Goal: Task Accomplishment & Management: Manage account settings

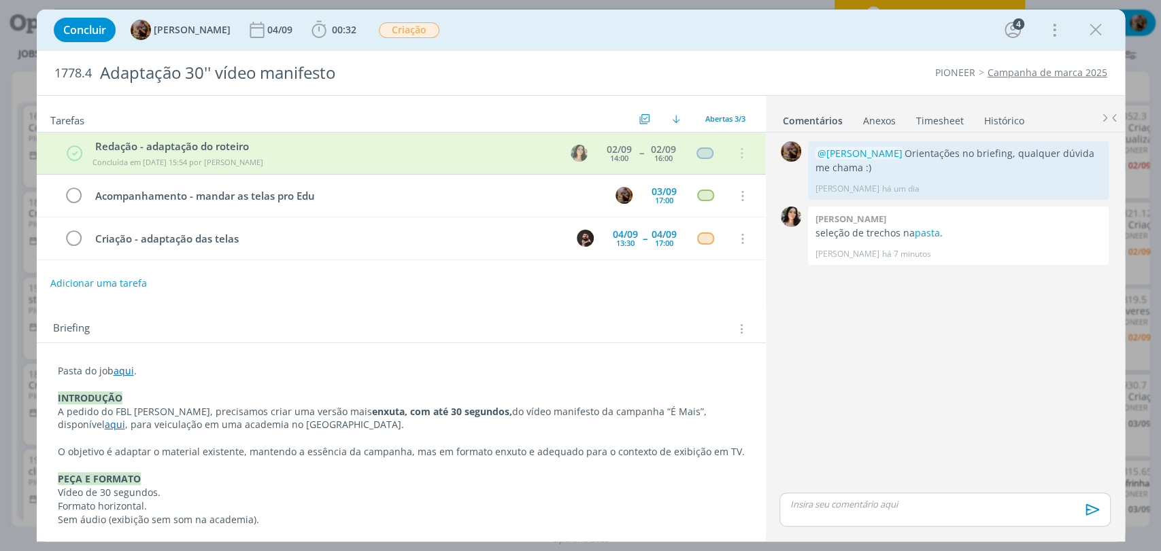
scroll to position [1284, 0]
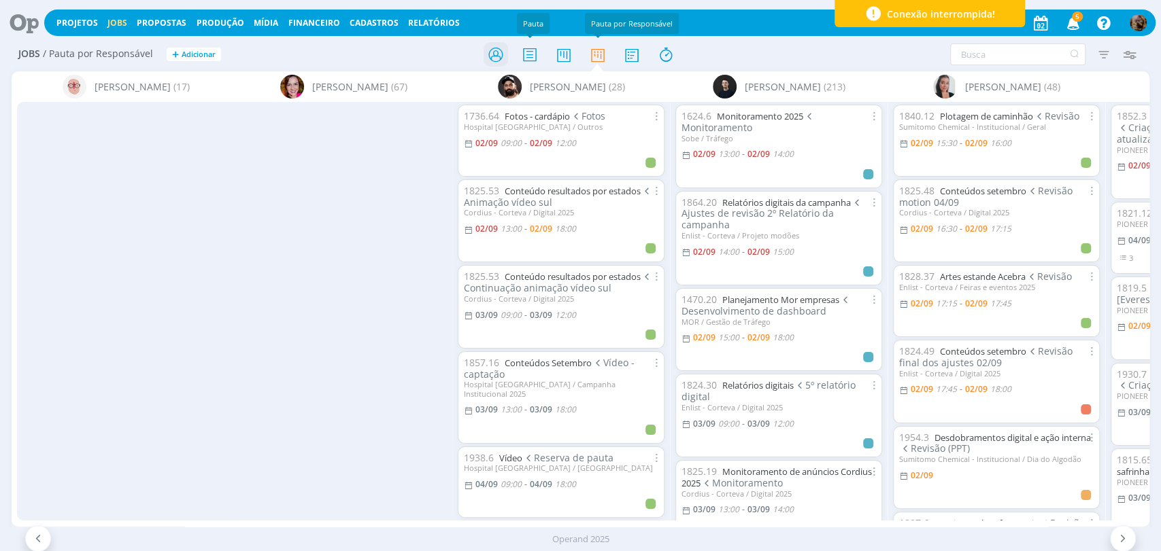
scroll to position [0, 470]
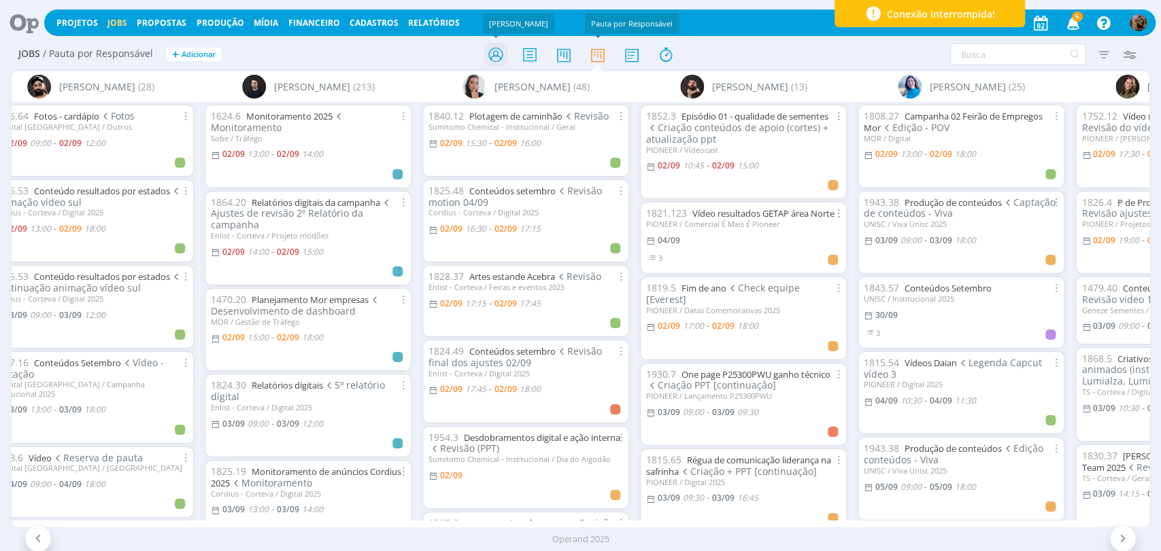
click at [488, 53] on icon at bounding box center [495, 54] width 24 height 27
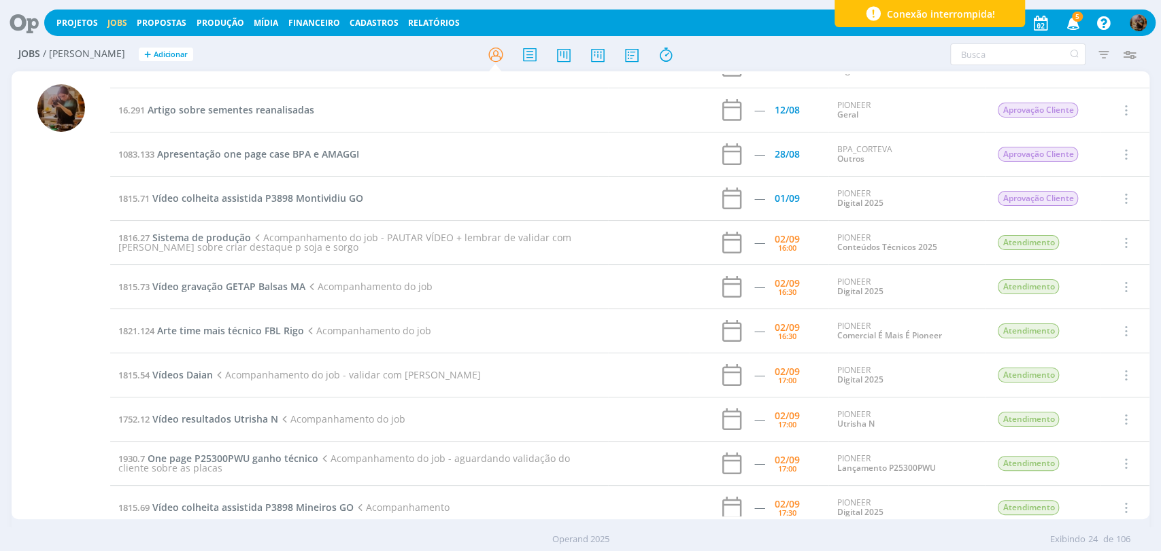
scroll to position [75, 0]
click at [239, 422] on span "Vídeo resultados Utrisha N" at bounding box center [215, 417] width 126 height 13
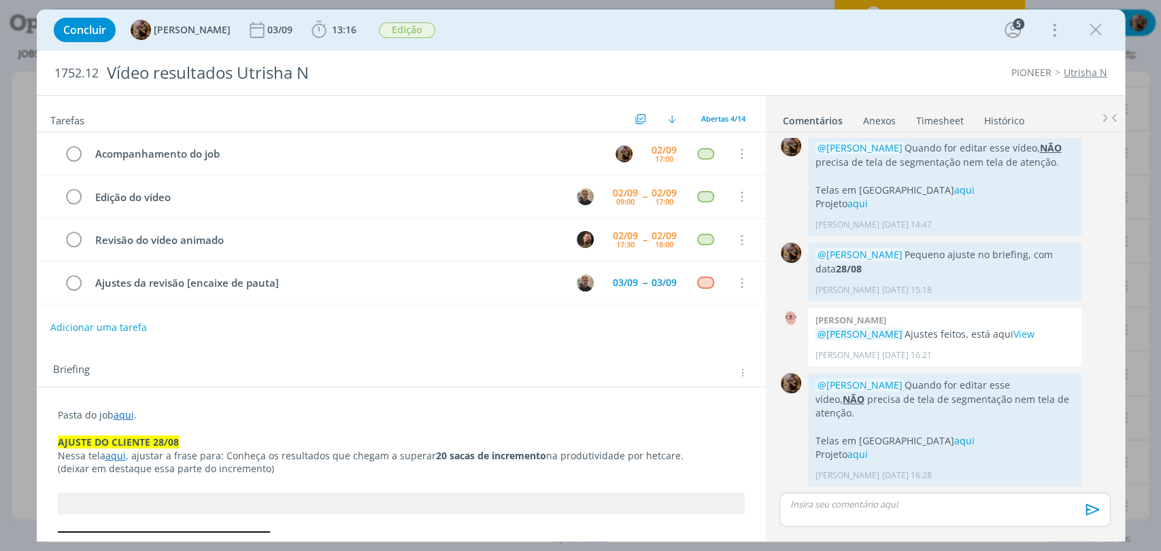
scroll to position [1099, 0]
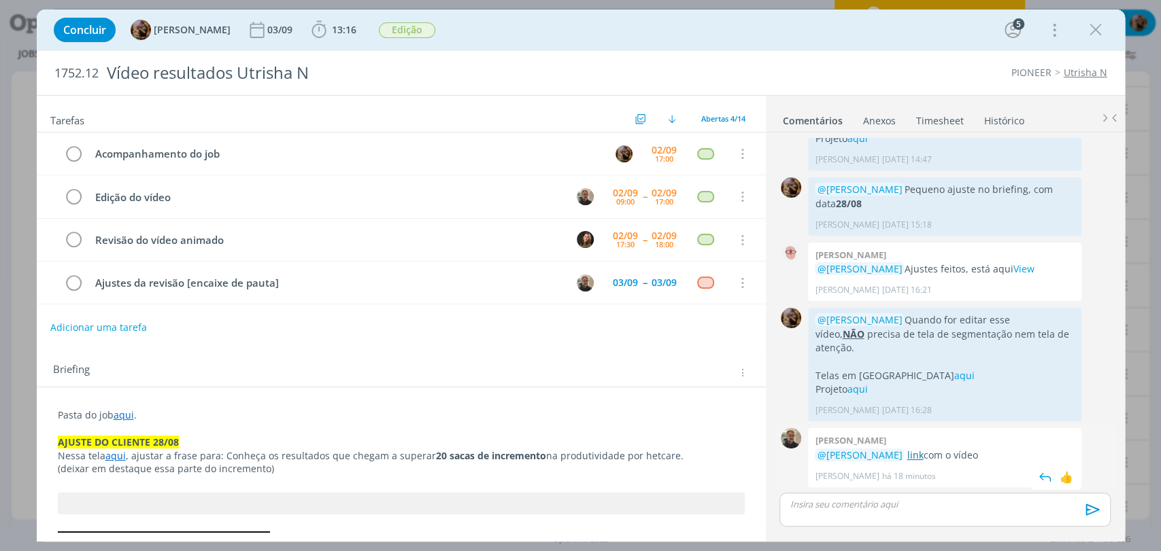
click at [923, 451] on link "link" at bounding box center [914, 455] width 16 height 13
click at [859, 503] on p "dialog" at bounding box center [944, 504] width 309 height 12
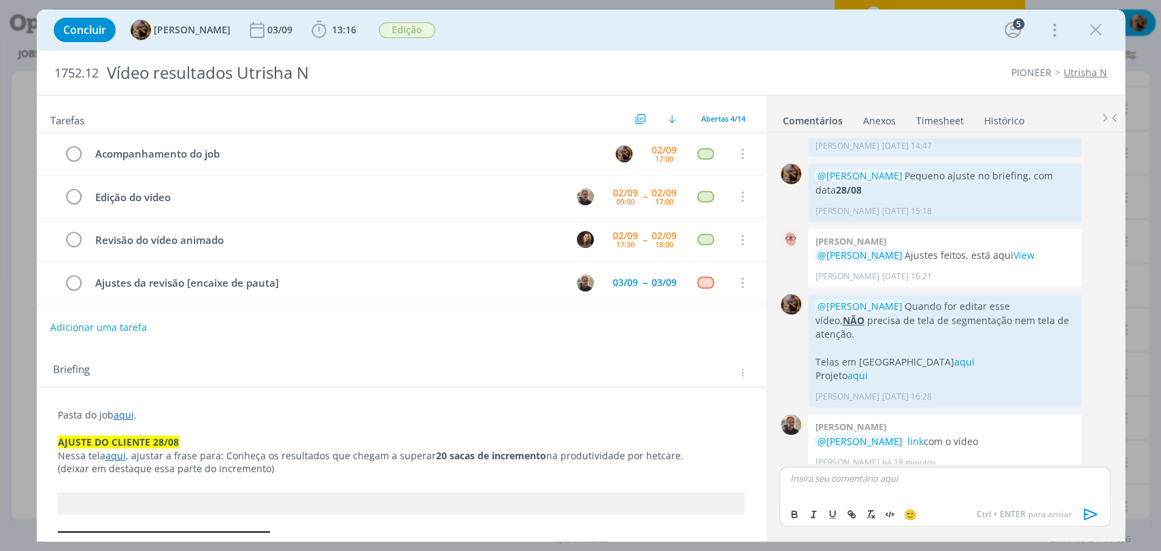
scroll to position [1125, 0]
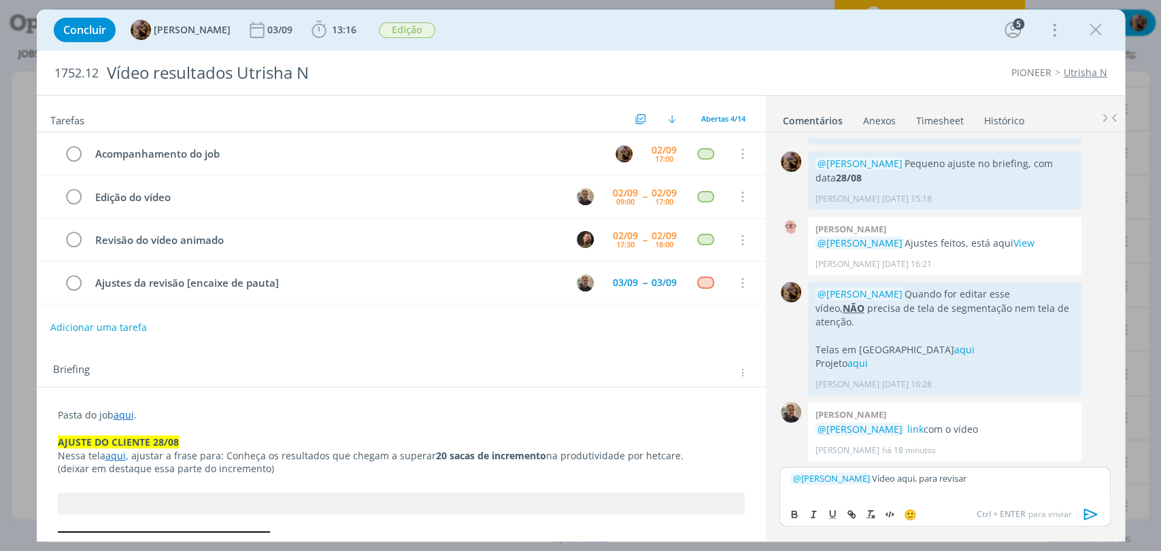
click at [887, 481] on p "﻿ @ Julia Abich ﻿ Vídeo aqui, para revisar" at bounding box center [944, 479] width 309 height 12
click at [844, 516] on button "dialog" at bounding box center [851, 515] width 19 height 16
paste input "https://sobeae.sharepoint.com/:v:/s/SOBEAE/EcVyBDT4HbhEgw_qXUDymwEBWKbLZjqLfspM…"
type input "https://sobeae.sharepoint.com/:v:/s/SOBEAE/EcVyBDT4HbhEgw_qXUDymwEBWKbLZjqLfspM…"
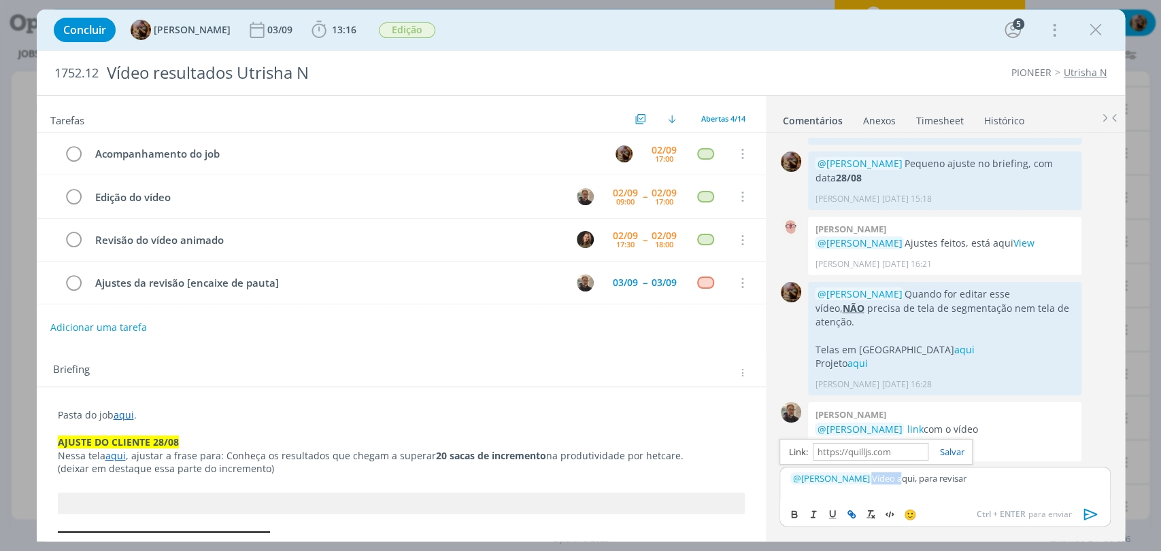
scroll to position [0, 0]
click at [949, 478] on p "﻿ @ Julia Abich ﻿ Vídeo aqui , para revisar" at bounding box center [944, 479] width 309 height 12
click at [1086, 517] on icon "dialog" at bounding box center [1090, 514] width 20 height 20
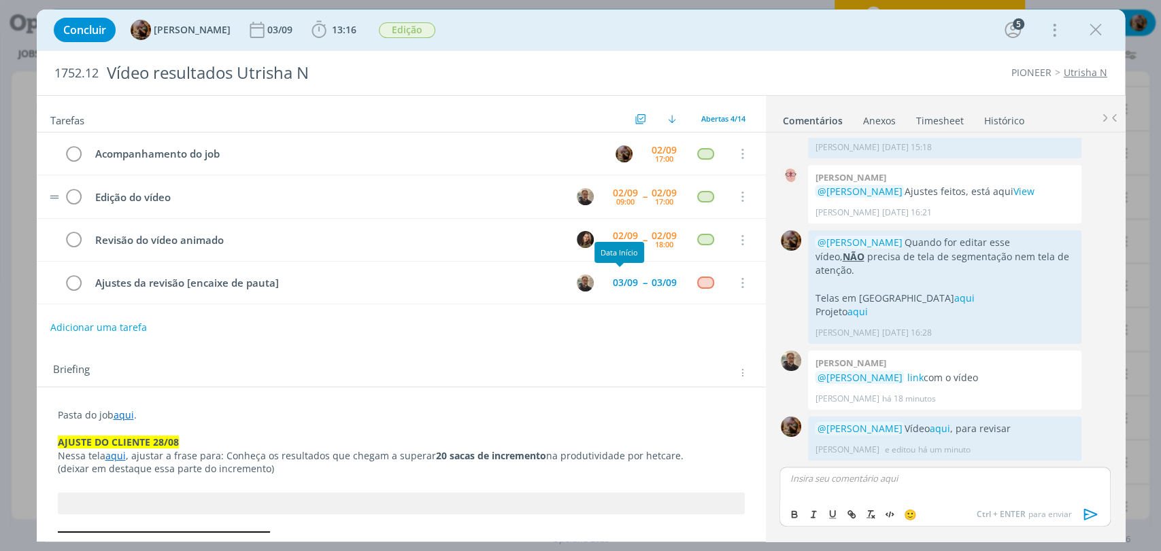
scroll to position [1175, 0]
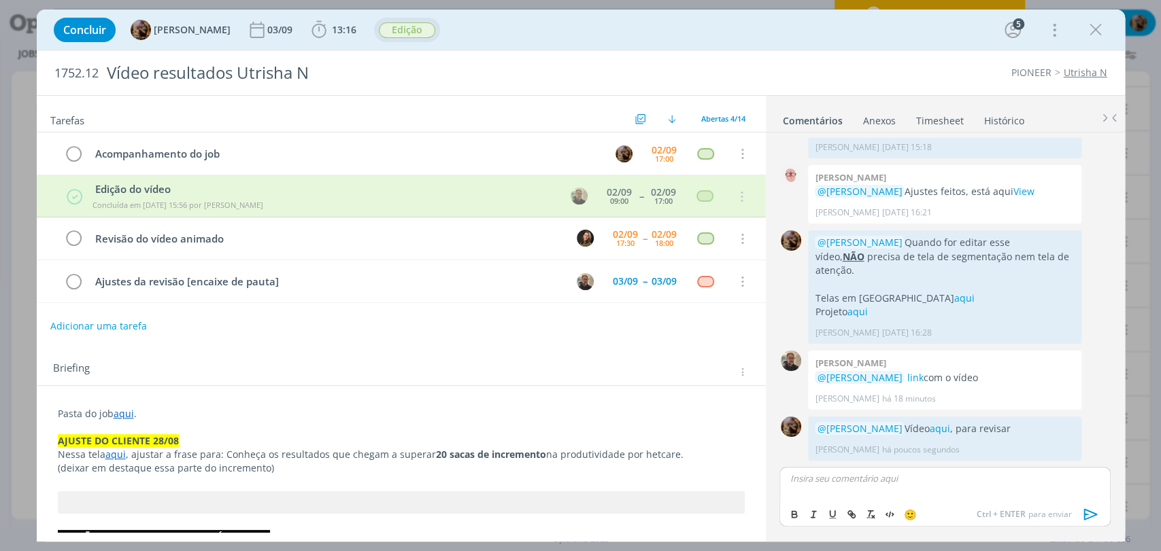
click at [413, 27] on span "Edição" at bounding box center [407, 30] width 56 height 16
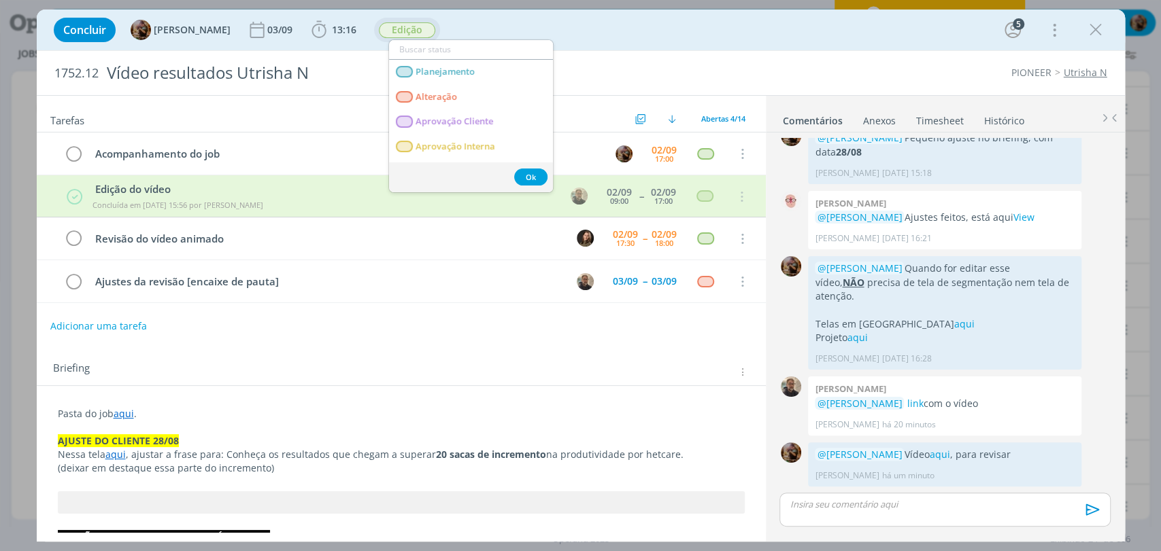
scroll to position [1150, 0]
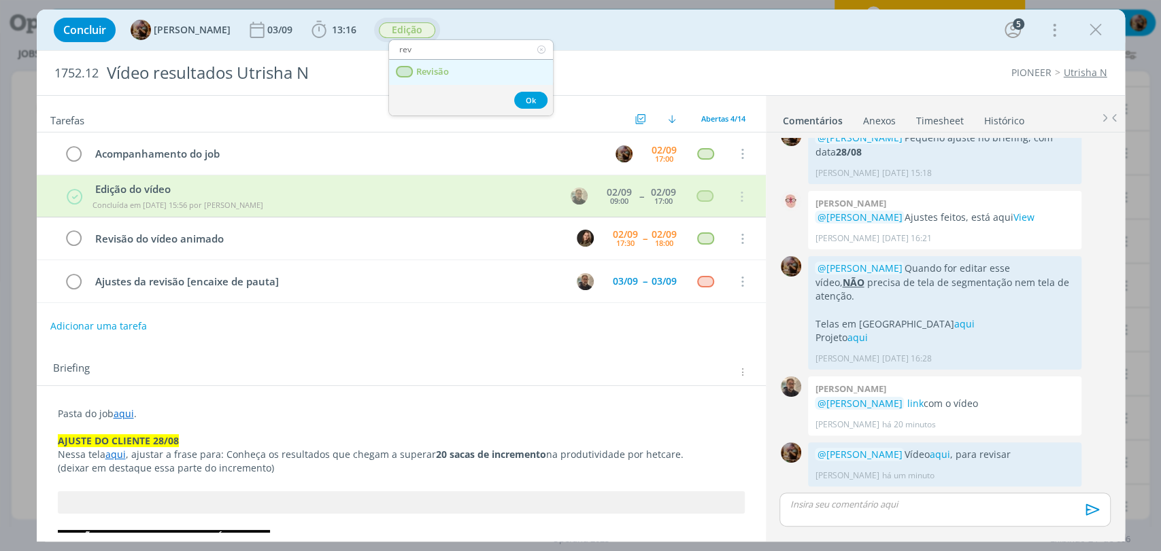
type input "rev"
click at [421, 75] on span "Revisão" at bounding box center [431, 72] width 33 height 11
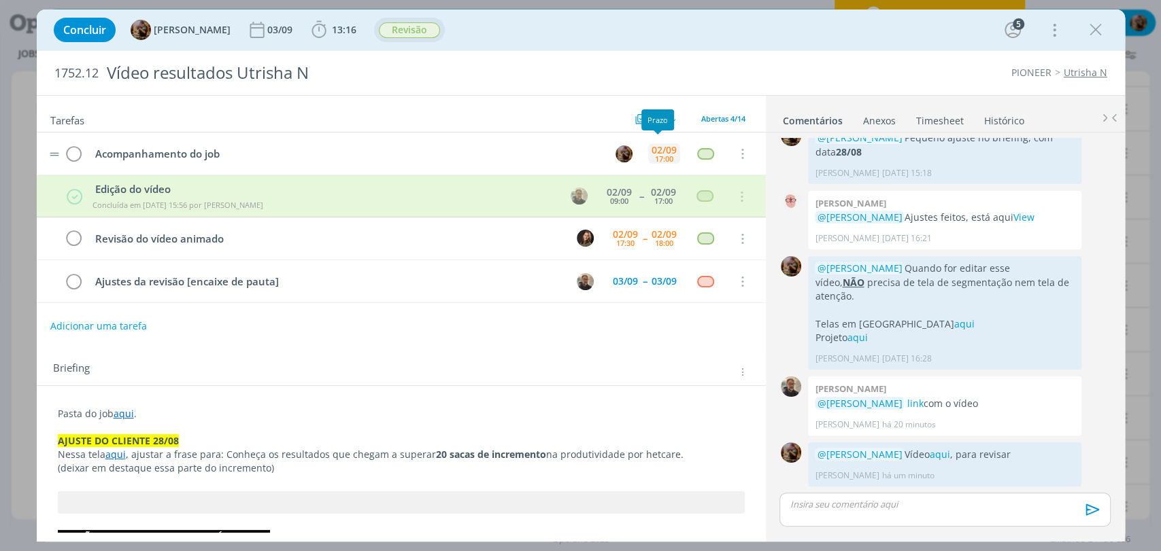
click at [664, 155] on div "17:00" at bounding box center [664, 158] width 18 height 7
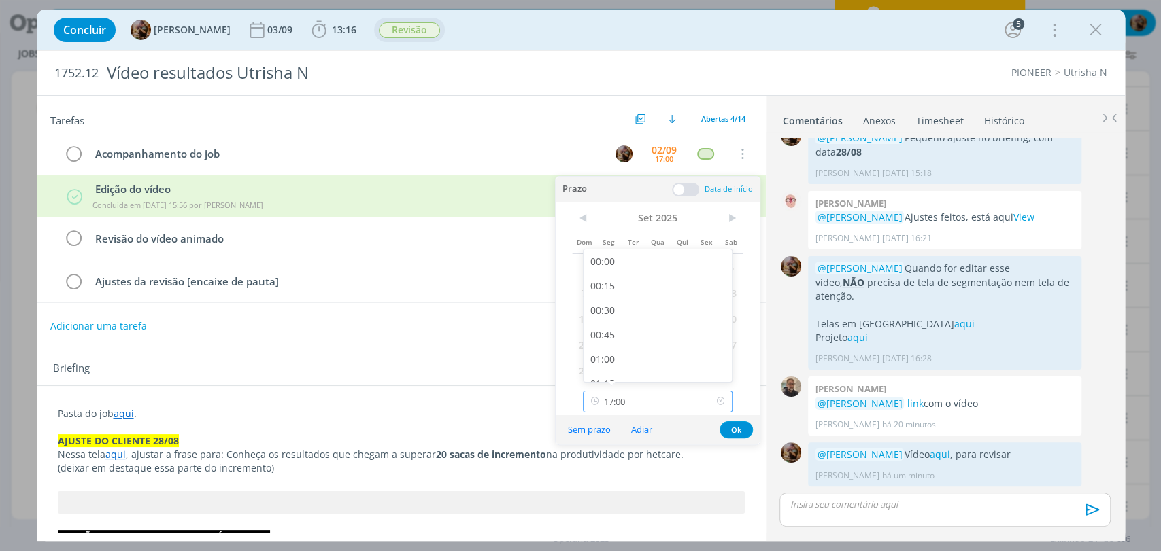
click at [658, 394] on input "17:00" at bounding box center [658, 402] width 150 height 22
click at [640, 334] on div "18:15" at bounding box center [659, 336] width 152 height 24
type input "18:15"
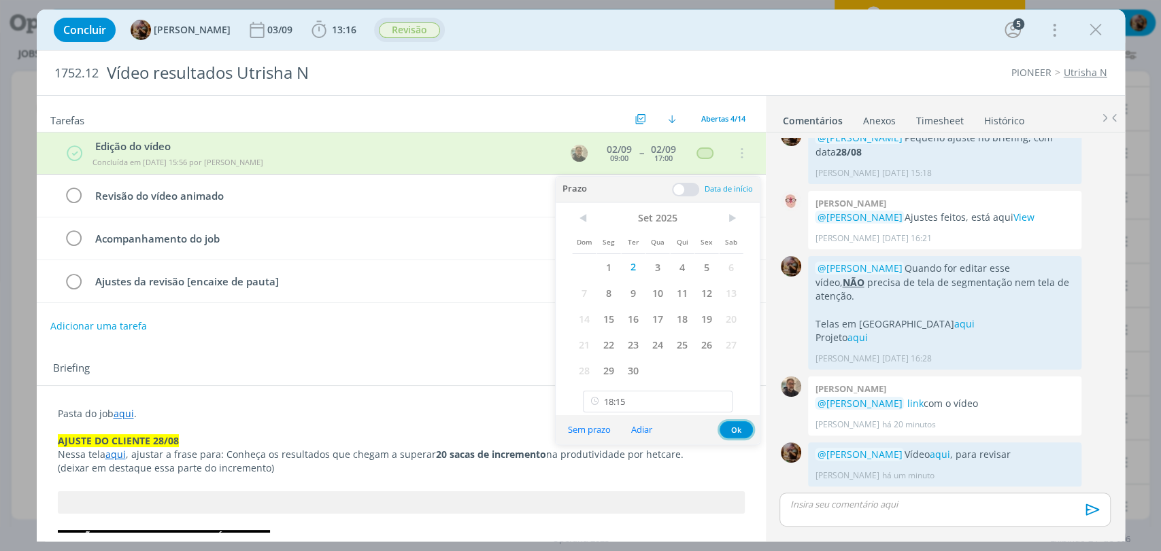
click at [729, 434] on button "Ok" at bounding box center [735, 430] width 33 height 17
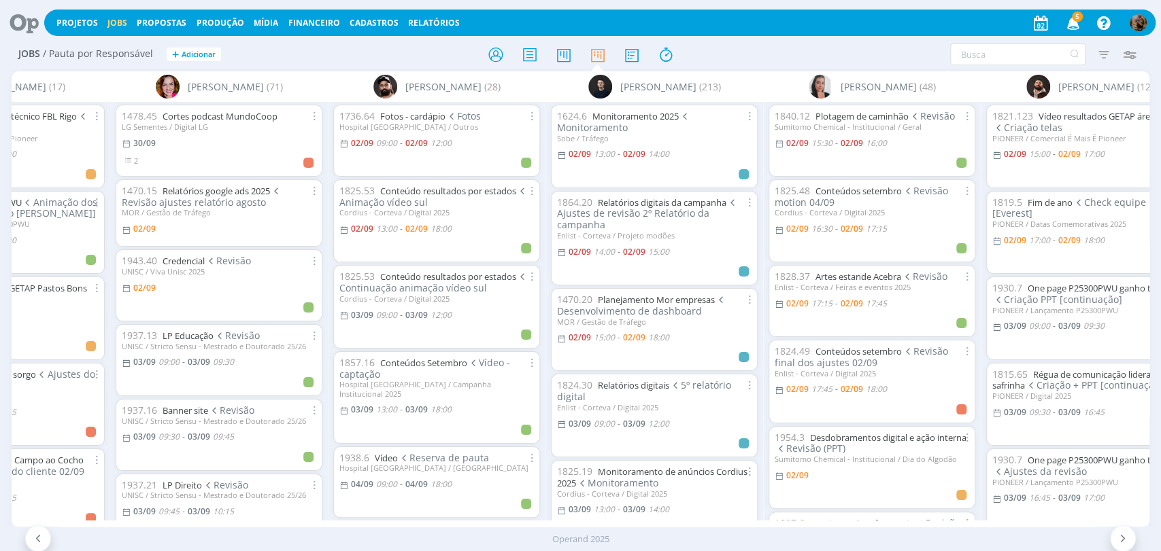
scroll to position [0, 124]
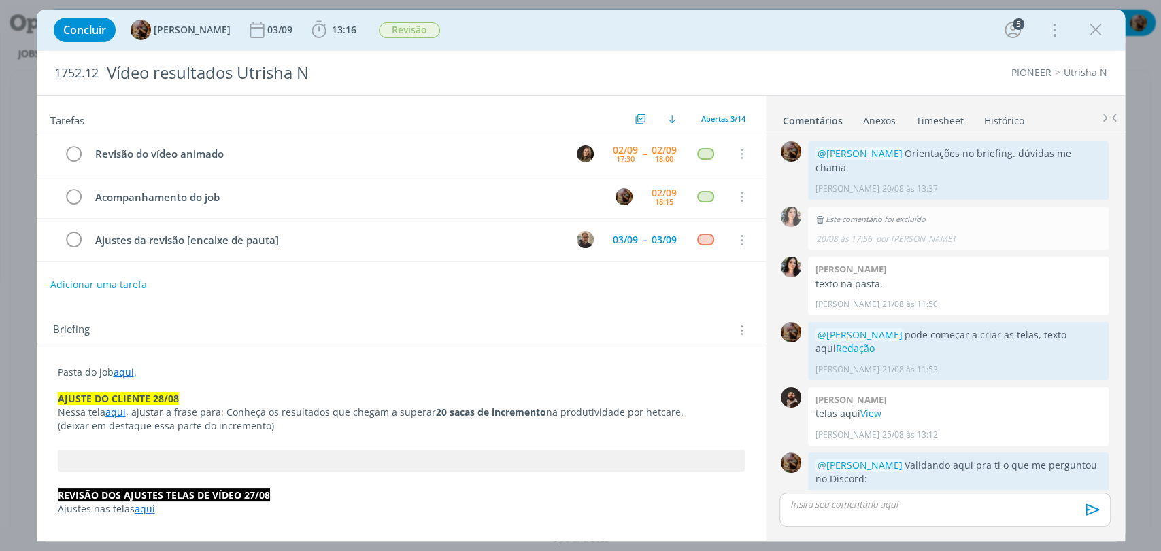
scroll to position [1108, 0]
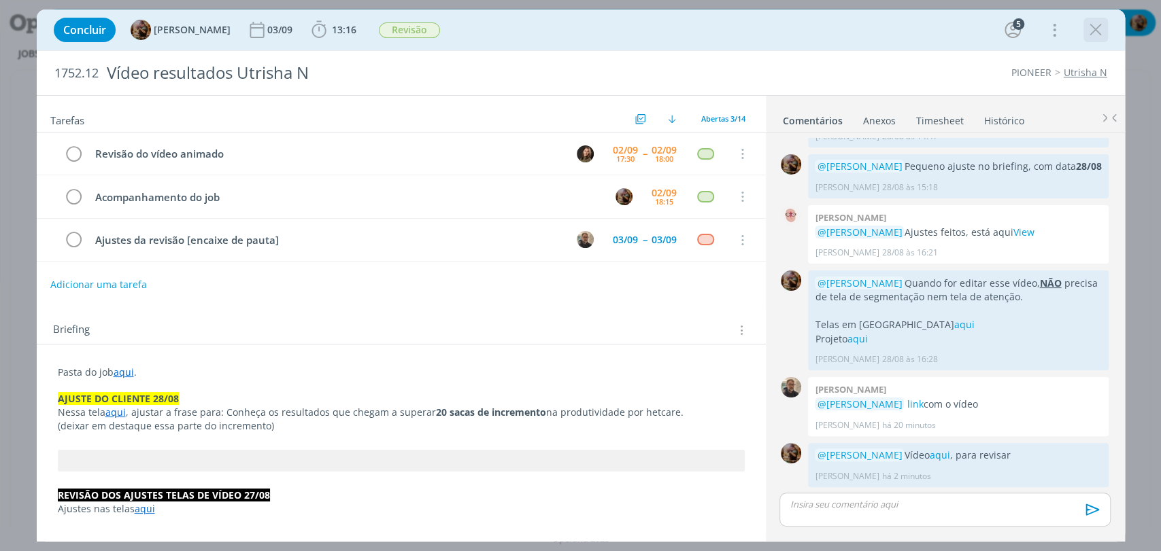
click at [1088, 35] on icon "dialog" at bounding box center [1095, 30] width 20 height 20
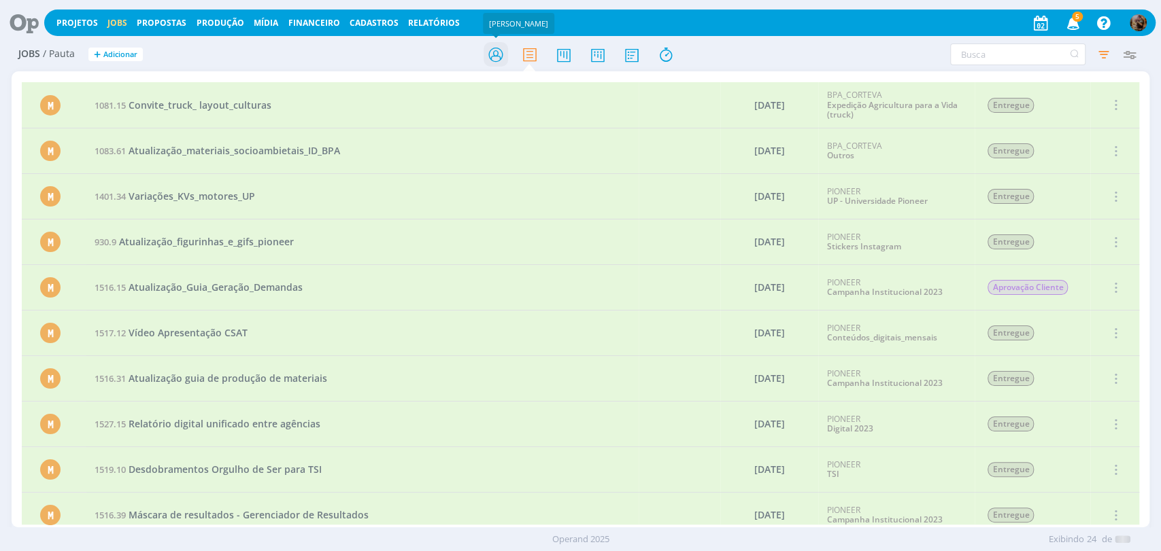
click at [492, 61] on icon at bounding box center [495, 54] width 24 height 27
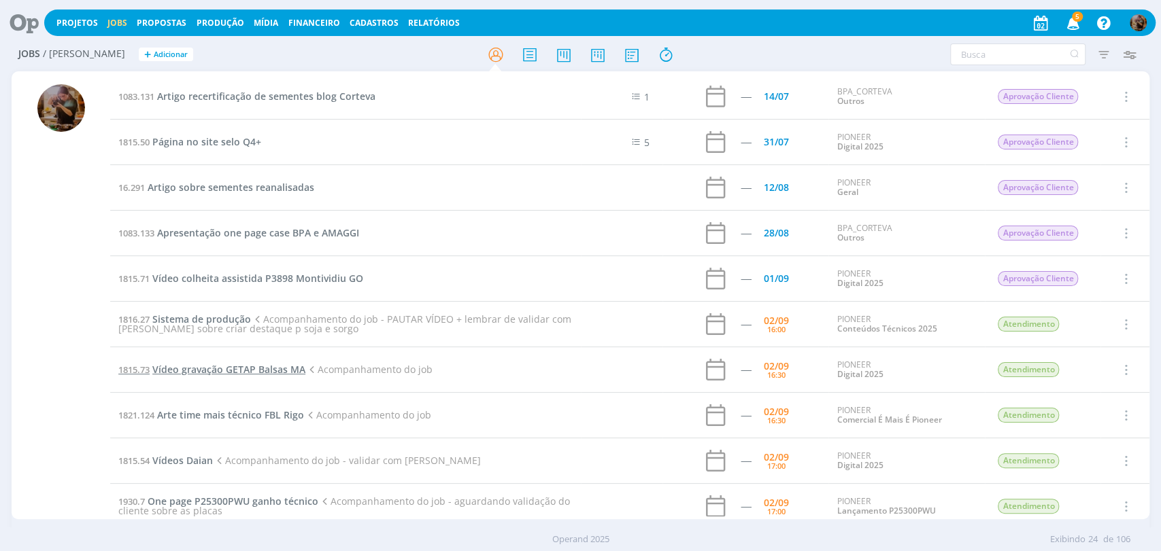
click at [272, 369] on span "Vídeo gravação GETAP Balsas MA" at bounding box center [228, 369] width 153 height 13
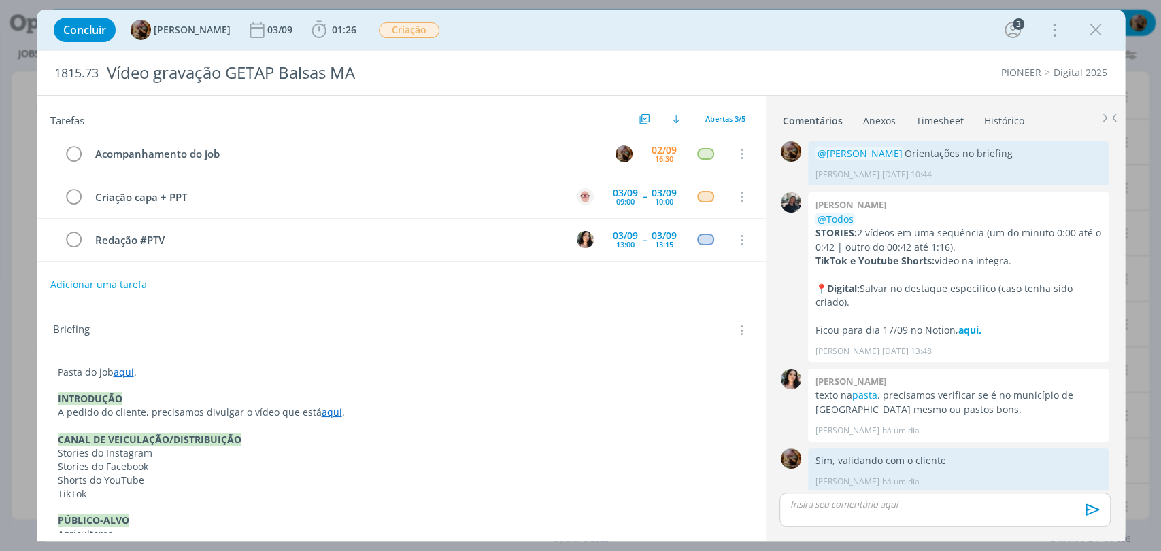
scroll to position [5, 0]
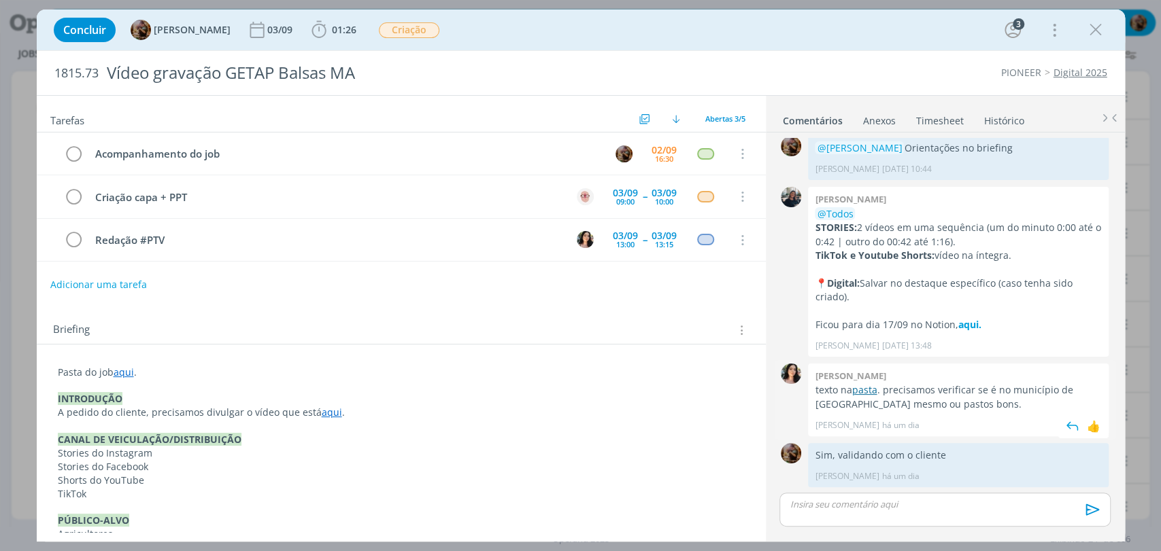
click at [863, 383] on link "pasta" at bounding box center [863, 389] width 25 height 13
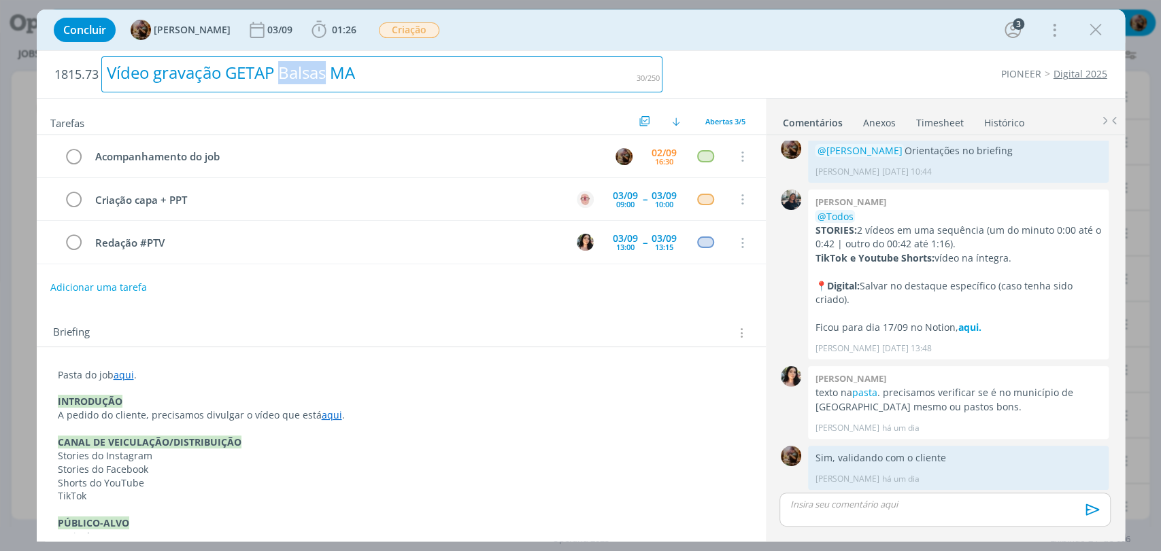
drag, startPoint x: 328, startPoint y: 77, endPoint x: 285, endPoint y: 78, distance: 42.8
click at [285, 78] on div "Vídeo gravação GETAP Balsas MA" at bounding box center [382, 74] width 562 height 36
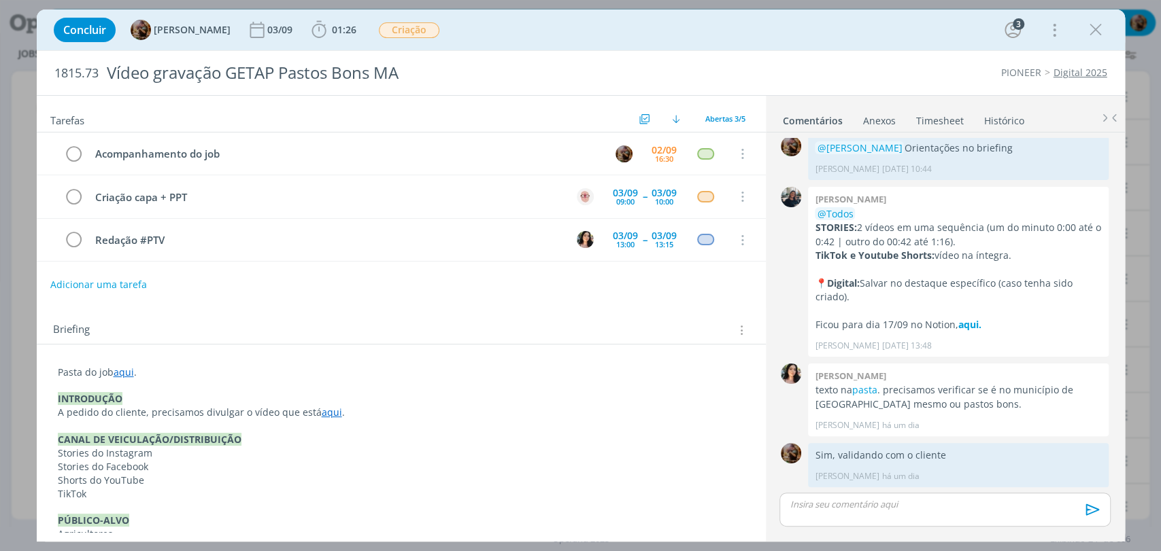
click at [123, 371] on link "aqui" at bounding box center [124, 372] width 20 height 13
click at [139, 390] on link "https://sobeae.sharepoint.com/:f:/s/SOBEAE/El7DP1fVtvdPlhku5lZ_I-gBs4bMdF-fmP6x…" at bounding box center [146, 399] width 103 height 18
click at [146, 396] on link "https://sobeae.sharepoint.com/:f:/s/SOBEAE/El7DP1fVtvdPlhku5lZ_I-gBs4bMdF-fmP6x…" at bounding box center [146, 399] width 103 height 18
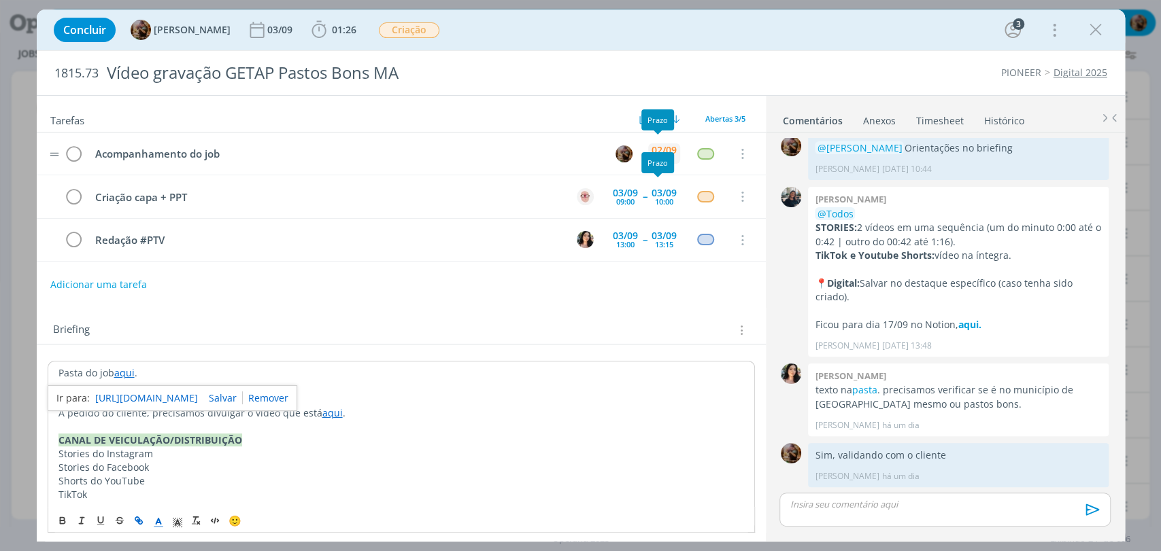
click at [661, 149] on div "02/09" at bounding box center [663, 151] width 25 height 10
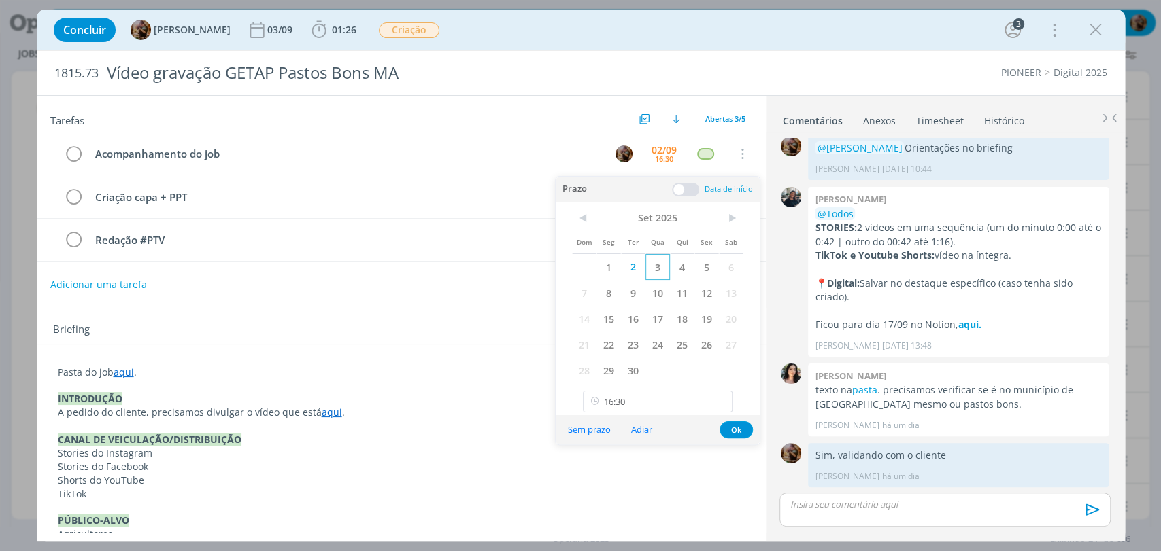
click at [657, 273] on span "3" at bounding box center [657, 267] width 24 height 26
click at [660, 396] on input "16:30" at bounding box center [658, 402] width 150 height 22
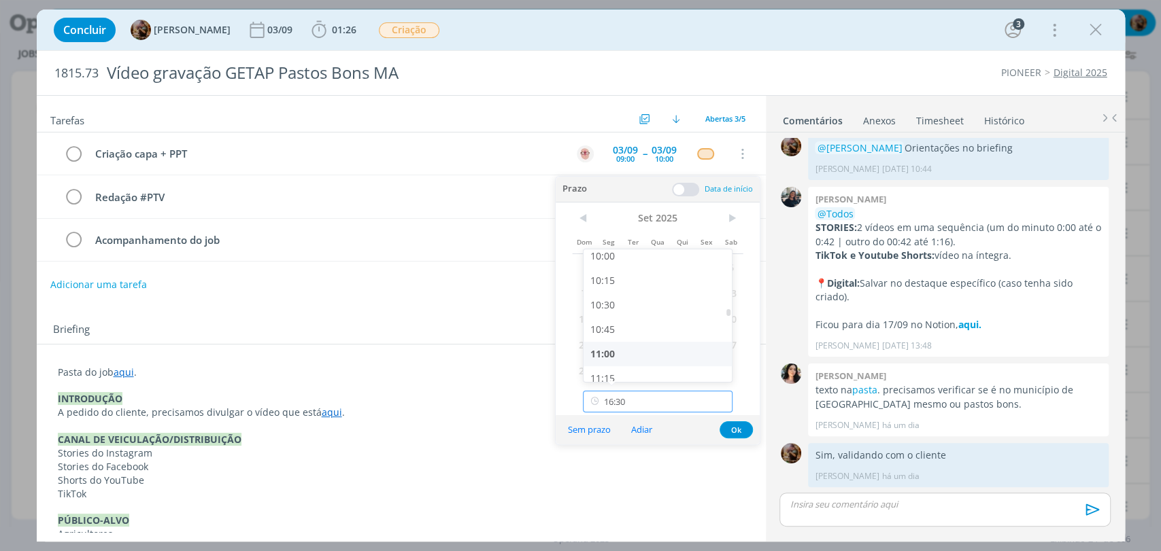
scroll to position [983, 0]
click at [636, 306] on div "10:30" at bounding box center [659, 306] width 152 height 24
type input "10:30"
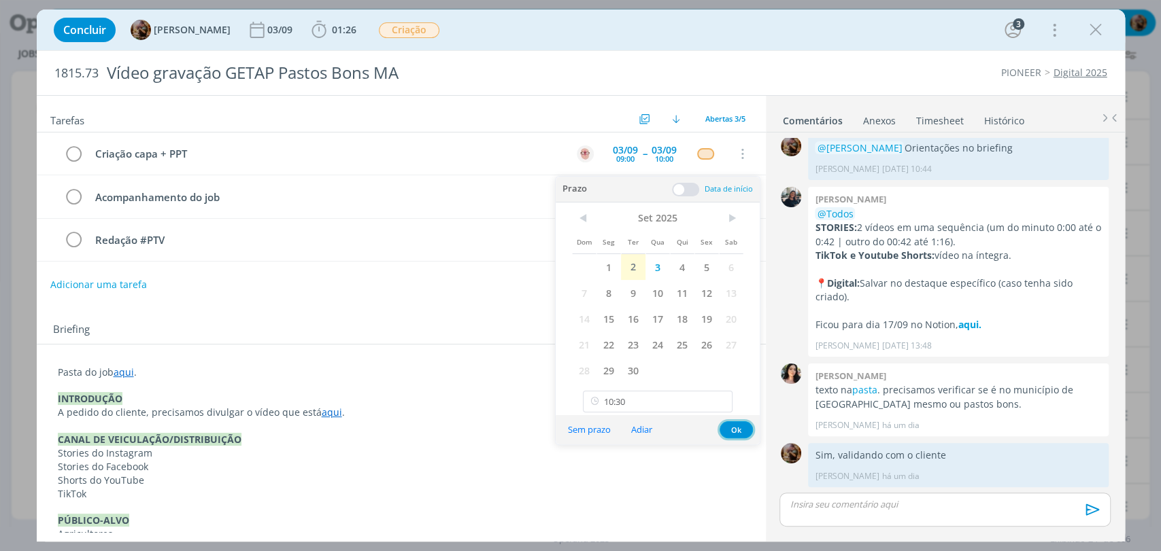
click at [732, 437] on button "Ok" at bounding box center [735, 430] width 33 height 17
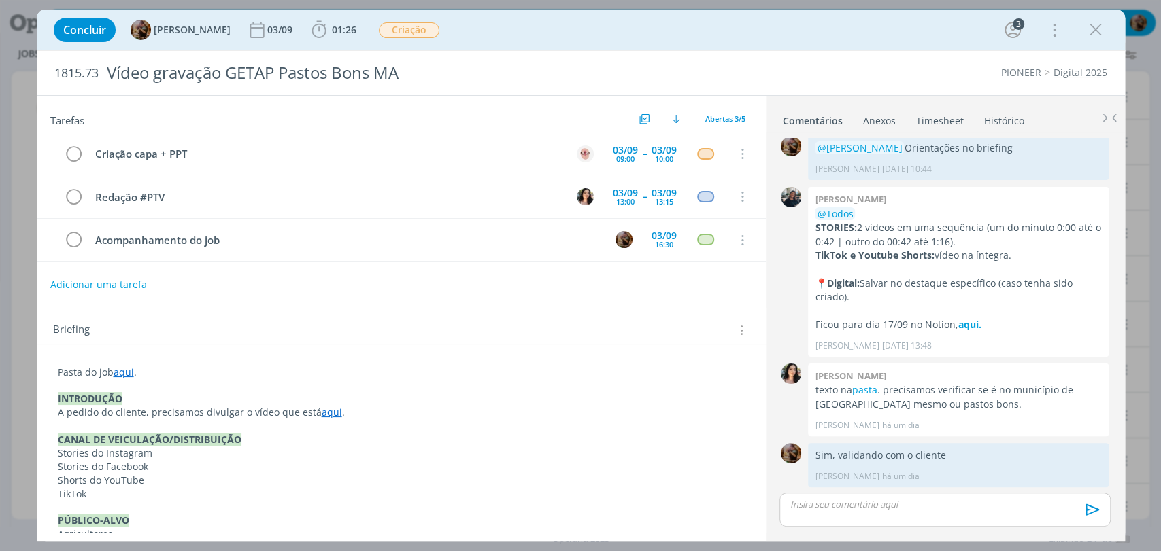
click at [898, 509] on p "dialog" at bounding box center [944, 504] width 309 height 12
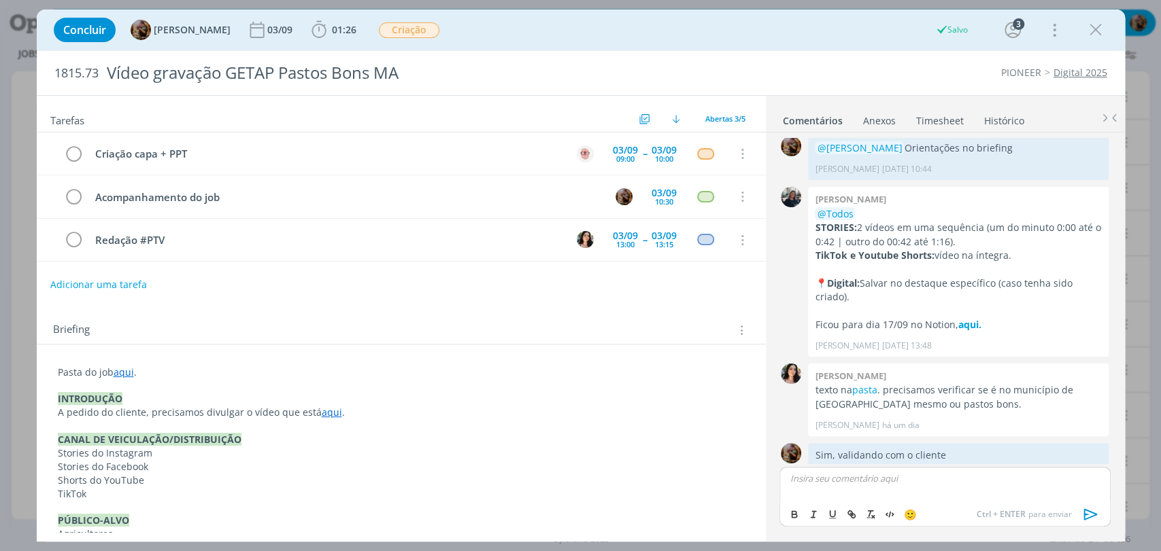
scroll to position [32, 0]
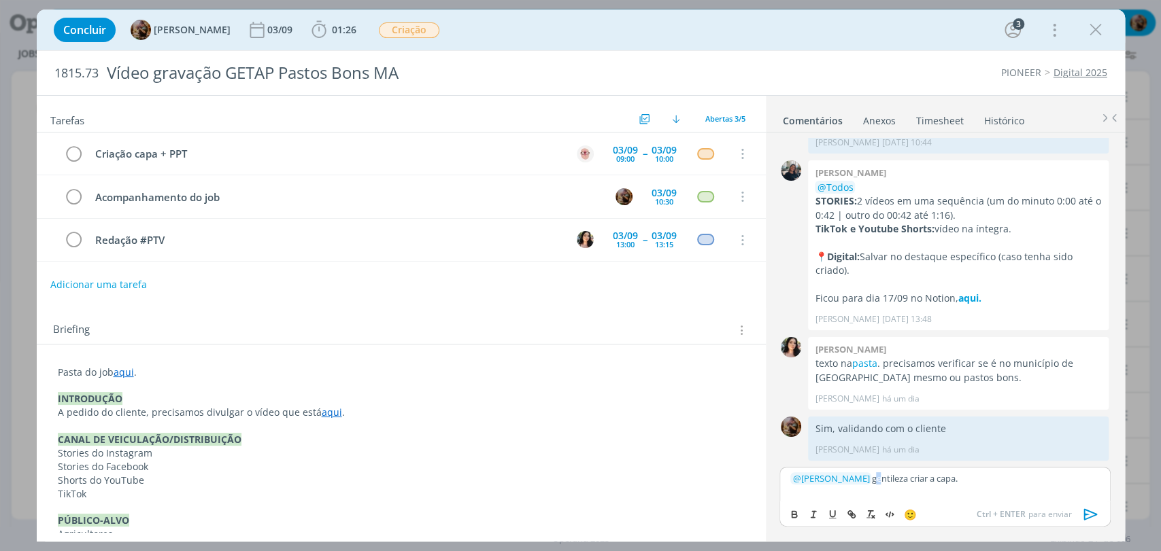
click at [880, 476] on p "﻿ @ Alessandro Mença ﻿ gentileza criar a capa." at bounding box center [944, 479] width 309 height 12
drag, startPoint x: 880, startPoint y: 363, endPoint x: 815, endPoint y: 362, distance: 66.0
click at [815, 362] on p "texto na pasta . precisamos verificar se é no município de balsas mesmo ou past…" at bounding box center [958, 371] width 287 height 28
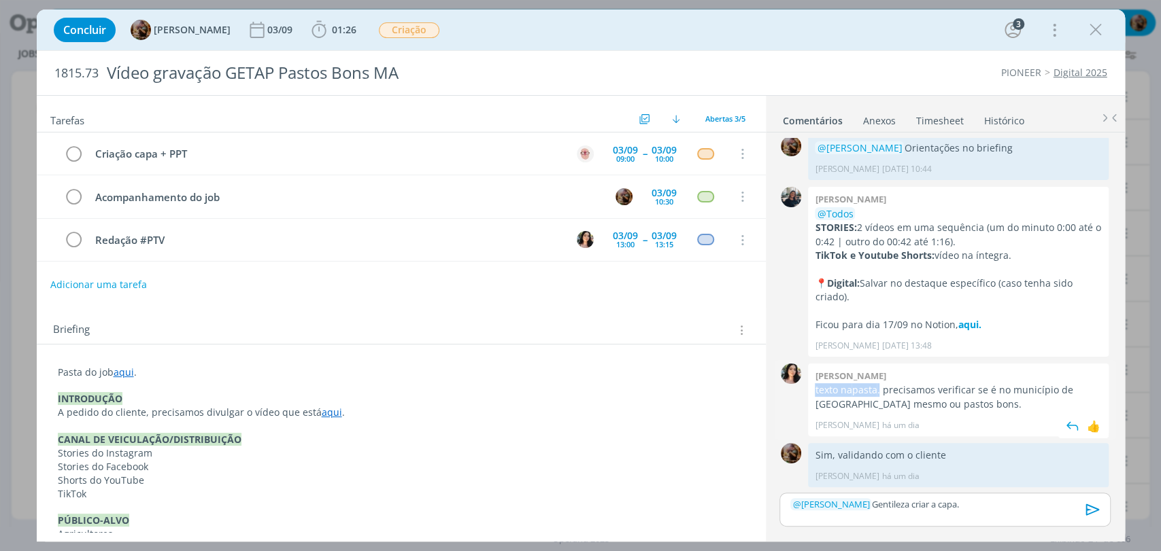
copy p "texto na pasta ."
click at [1027, 511] on div "﻿ @ Alessandro Mença ﻿ Gentileza criar a capa." at bounding box center [944, 510] width 330 height 34
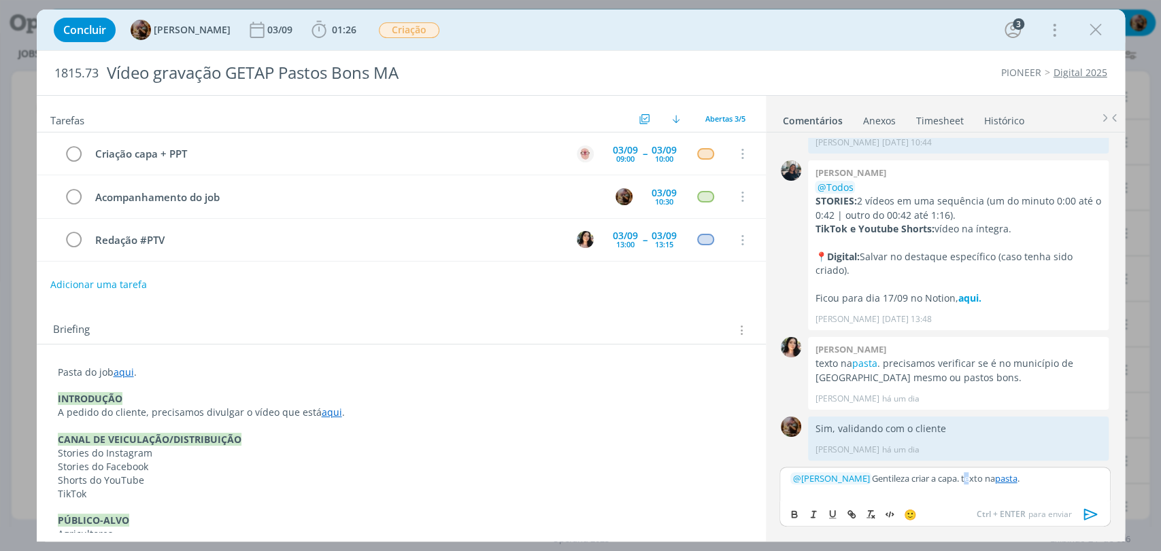
click at [972, 482] on p "﻿ @ Alessandro Mença ﻿ Gentileza criar a capa. texto na pasta ." at bounding box center [944, 479] width 309 height 12
click at [1088, 517] on icon "dialog" at bounding box center [1090, 514] width 20 height 20
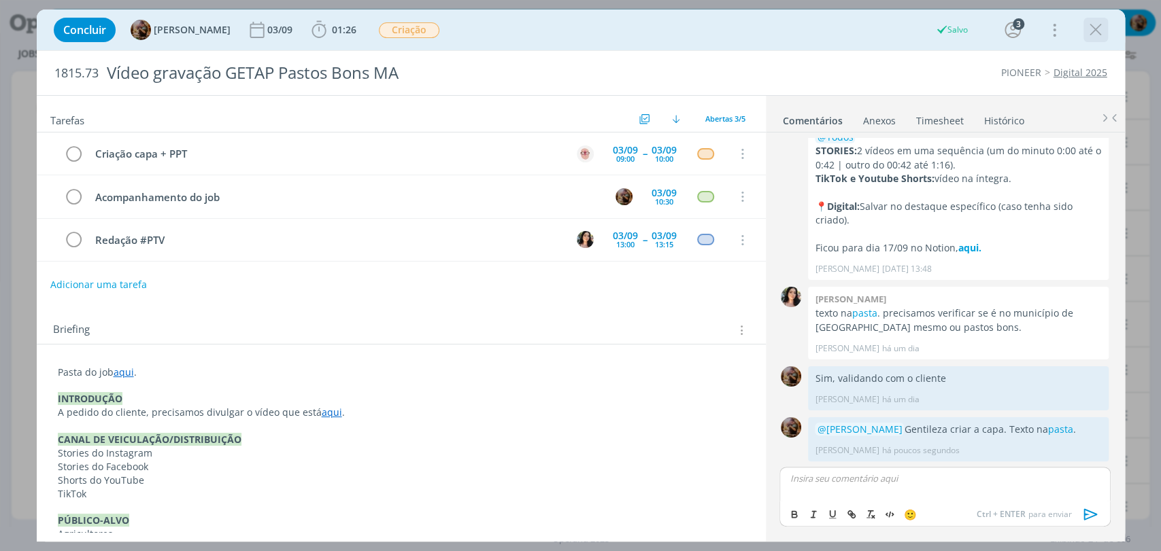
click at [1091, 37] on icon "dialog" at bounding box center [1095, 30] width 20 height 20
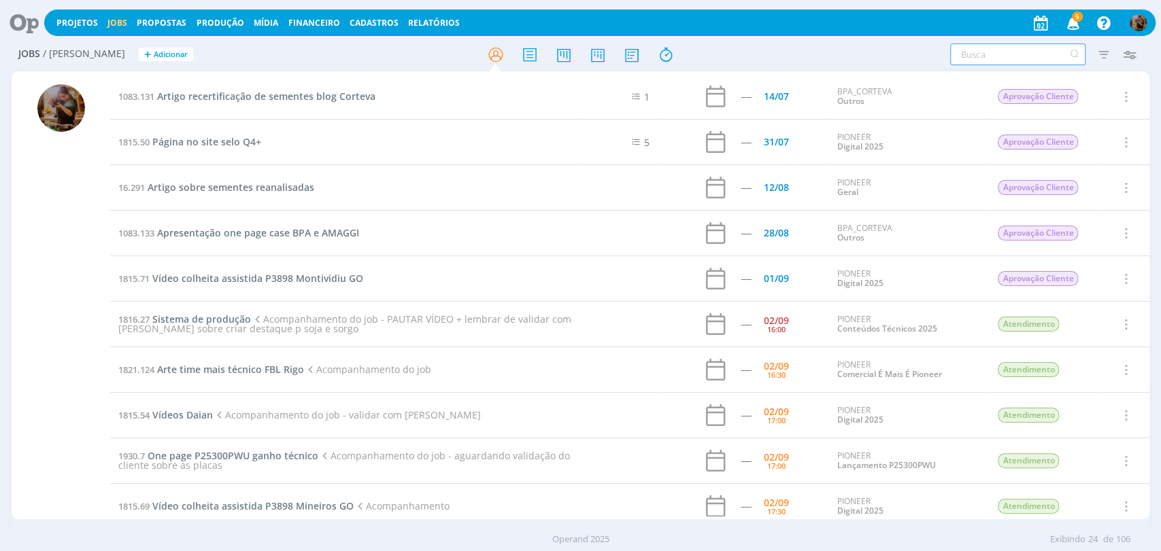
click at [1034, 56] on input "text" at bounding box center [1017, 55] width 135 height 22
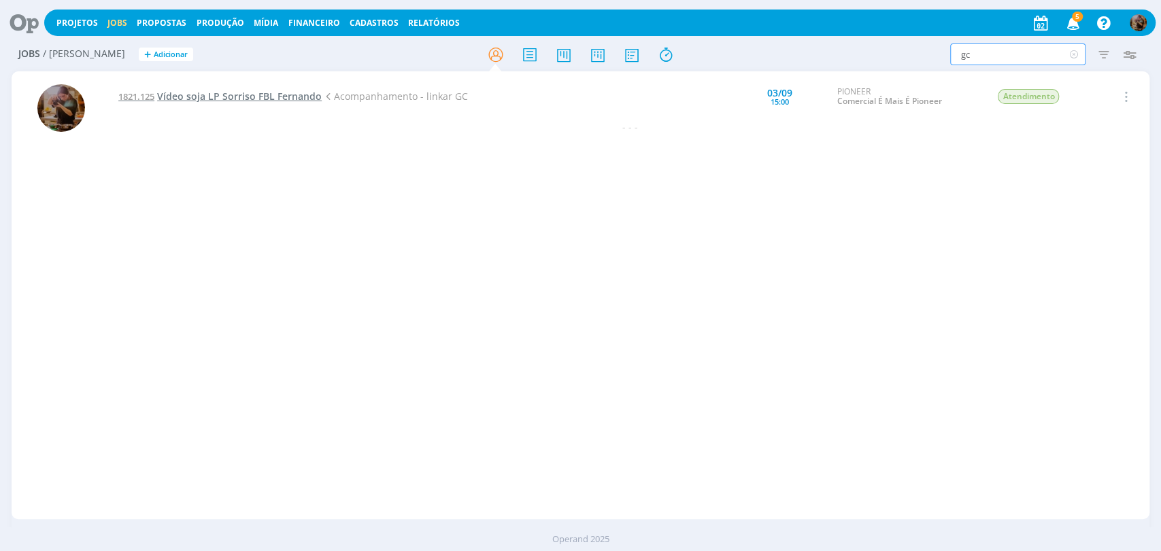
type input "gc"
click at [301, 101] on span "Vídeo soja LP Sorriso FBL Fernando" at bounding box center [239, 96] width 165 height 13
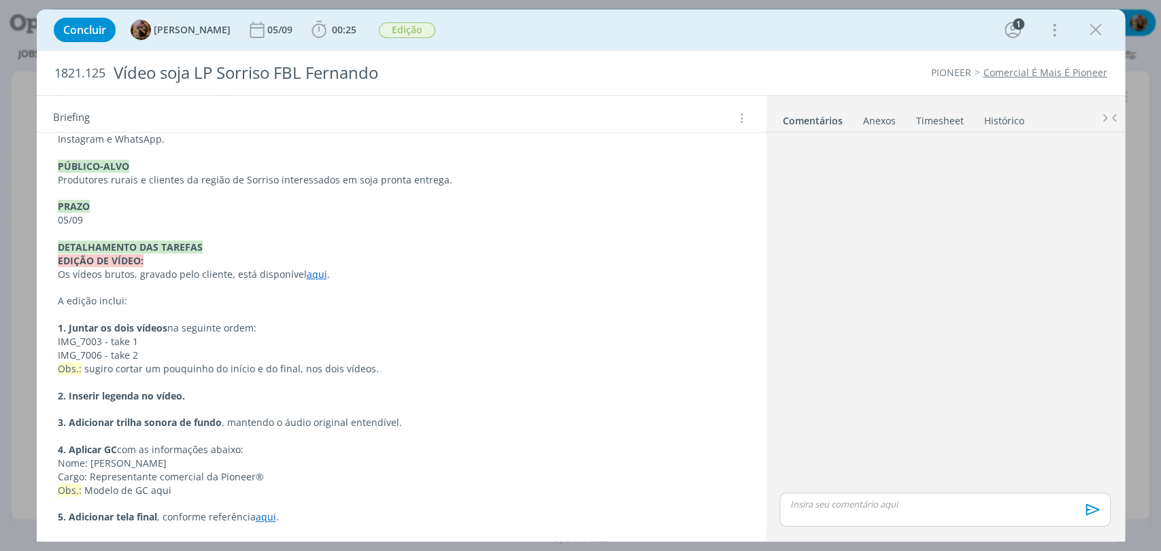
scroll to position [353, 0]
click at [155, 492] on p "Obs.: Modelo de GC aqui" at bounding box center [401, 490] width 687 height 14
click at [140, 524] on icon "dialog" at bounding box center [138, 520] width 11 height 11
paste input "https://sobeae.sharepoint.com/:f:/s/SOBEAE/EiAAFk6sajhAr-GN4wxP6N8By1dm48cLzexe…"
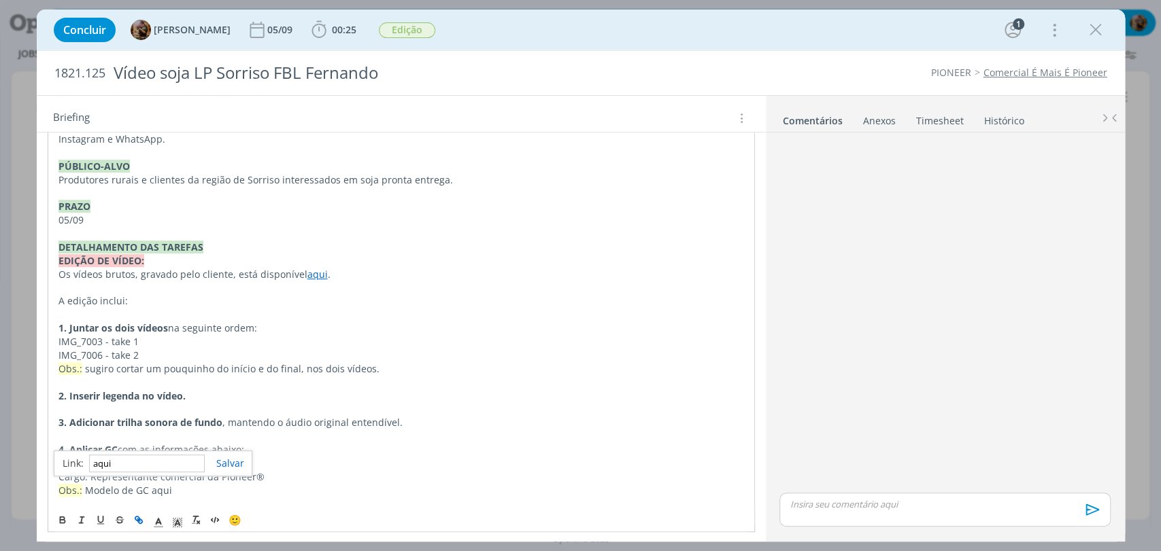
type input "https://sobeae.sharepoint.com/:f:/s/SOBEAE/EiAAFk6sajhAr-GN4wxP6N8By1dm48cLzexe…"
click at [264, 439] on p "dialog" at bounding box center [400, 437] width 685 height 14
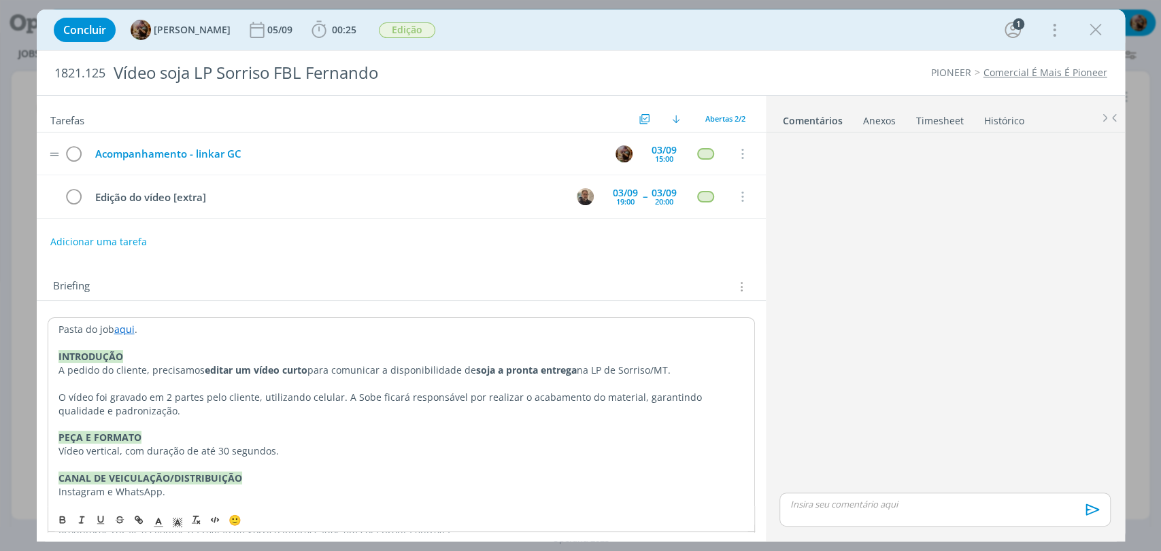
drag, startPoint x: 272, startPoint y: 141, endPoint x: 260, endPoint y: 150, distance: 14.1
click at [269, 142] on td "Acompanhamento - linkar GC" at bounding box center [343, 154] width 513 height 24
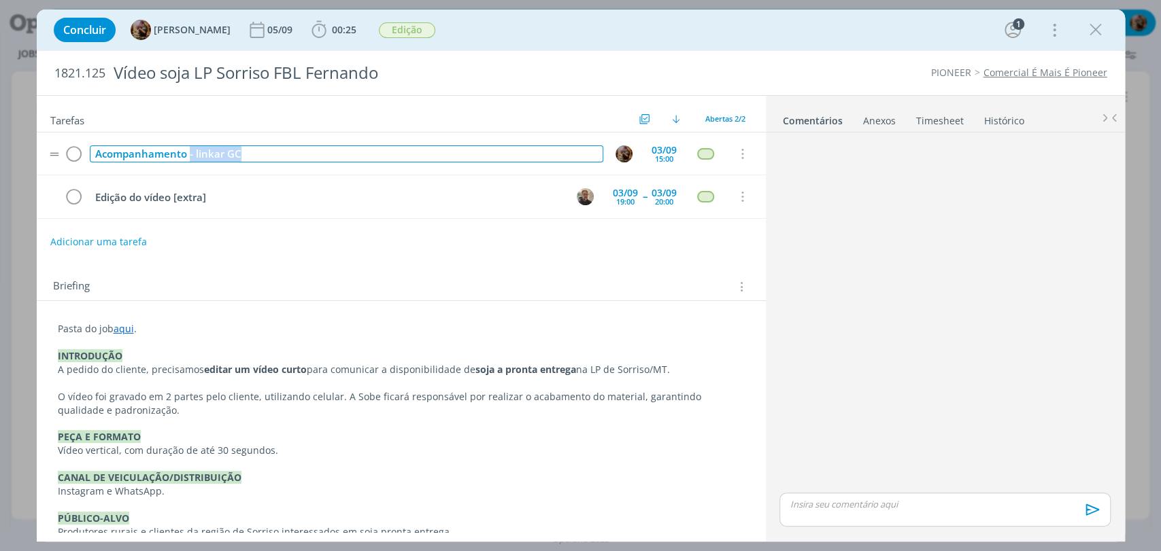
drag, startPoint x: 256, startPoint y: 151, endPoint x: 189, endPoint y: 160, distance: 67.2
click at [189, 159] on div "Acompanhamento - linkar GC" at bounding box center [346, 154] width 513 height 17
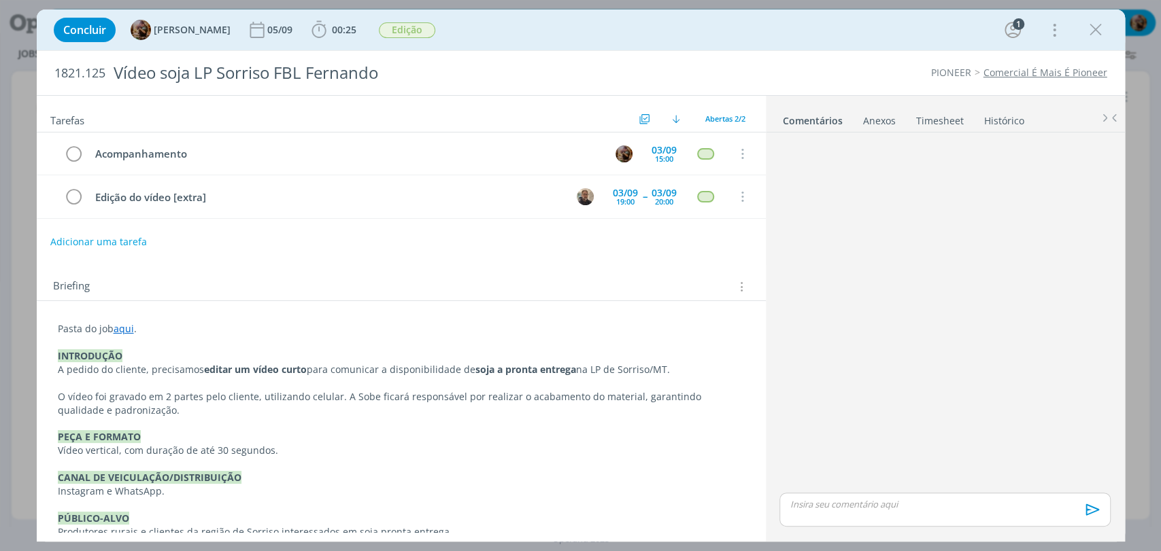
click at [618, 46] on div "Concluir Amanda Rodrigues 05/09 00:25 Iniciar Apontar Data * 02/09/2025 Horas *…" at bounding box center [581, 30] width 1088 height 41
click at [1104, 37] on div "dialog" at bounding box center [1095, 30] width 24 height 24
click at [1101, 37] on icon "dialog" at bounding box center [1095, 30] width 20 height 20
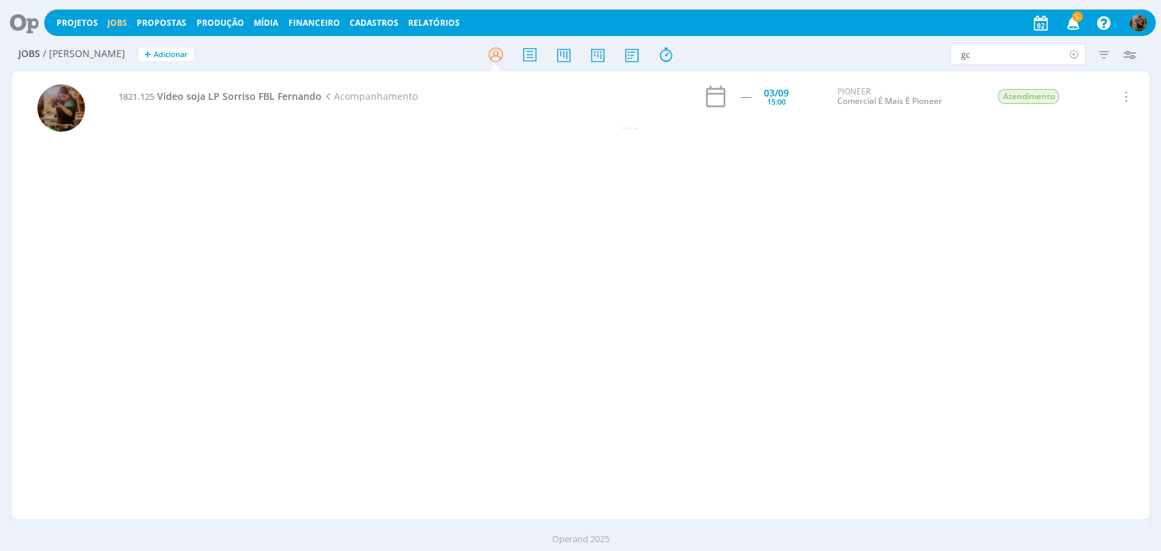
click at [1071, 56] on icon at bounding box center [1073, 55] width 17 height 22
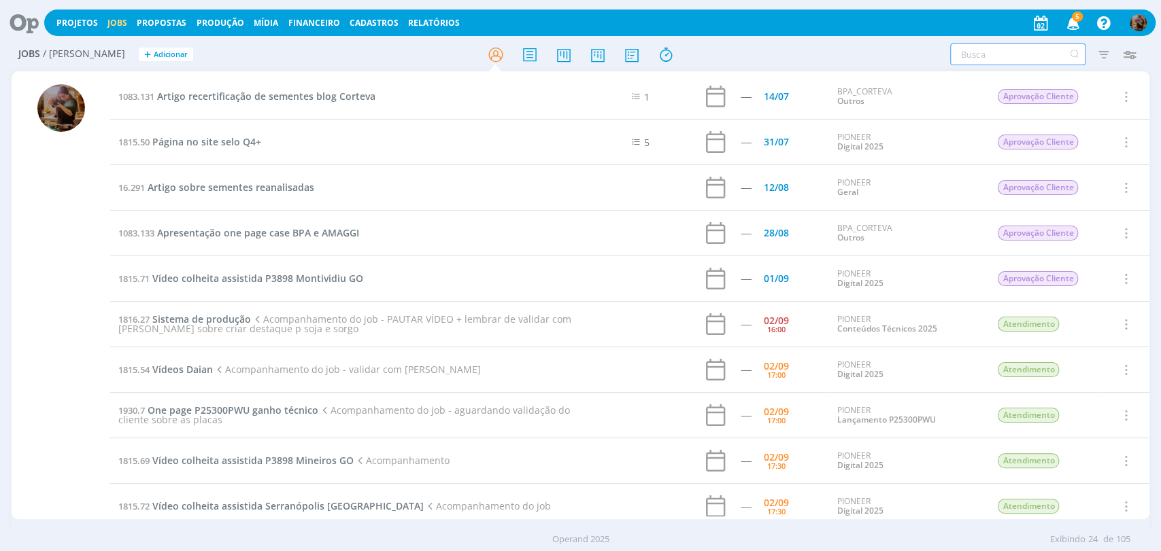
click at [978, 48] on input "text" at bounding box center [1017, 55] width 135 height 22
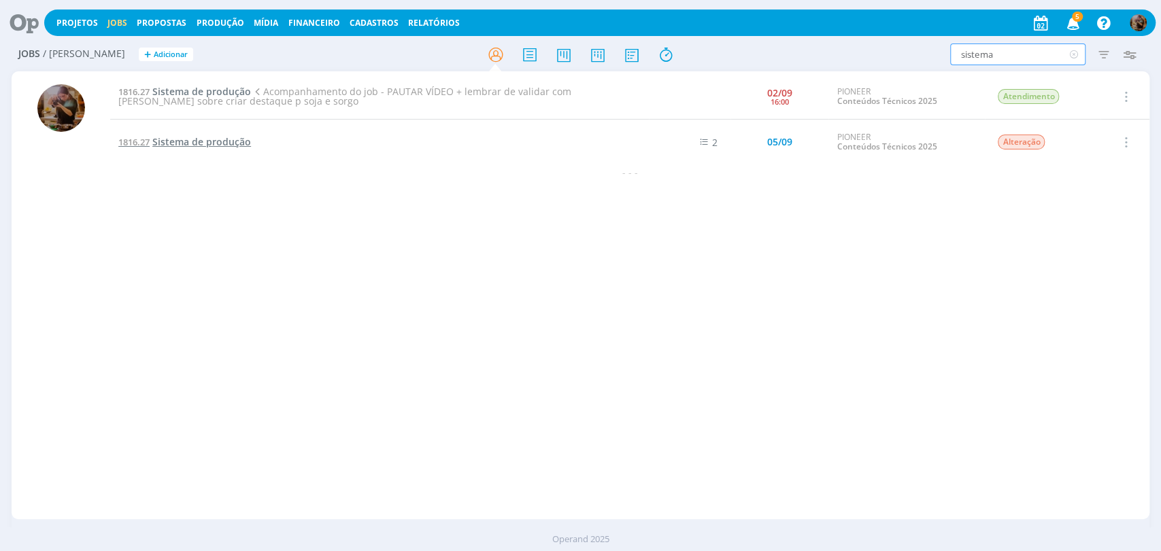
type input "sistema"
click at [210, 143] on span "Sistema de produção" at bounding box center [201, 141] width 99 height 13
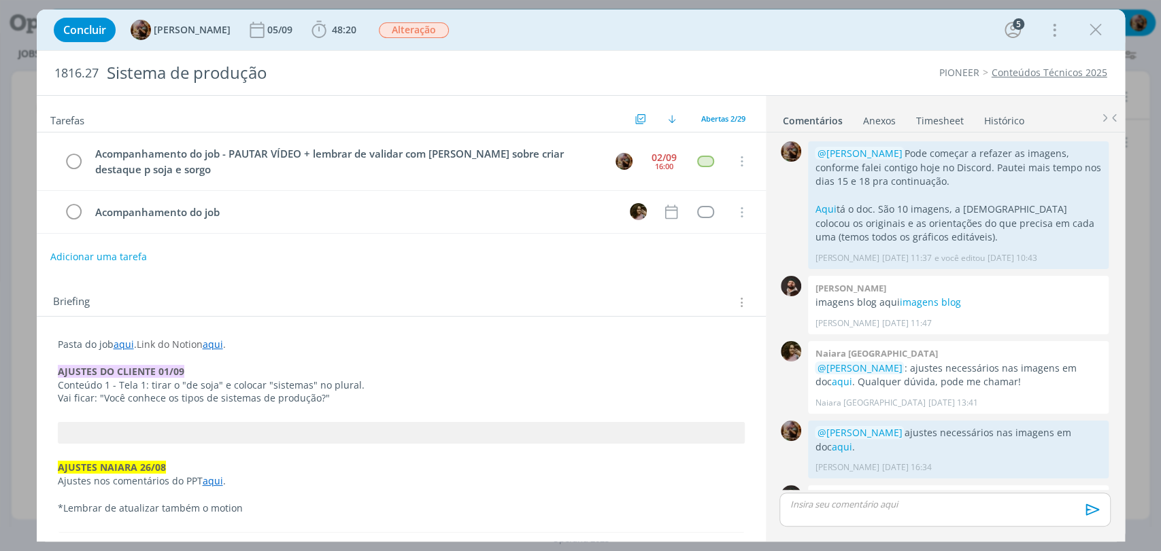
scroll to position [1271, 0]
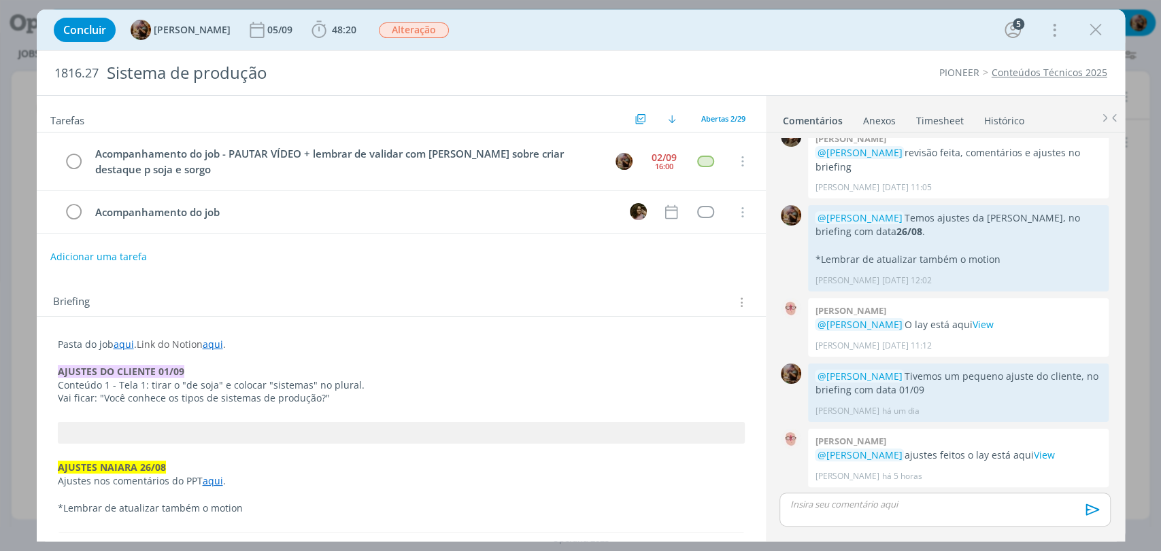
click at [274, 348] on p "Pasta do job aqui . Link do Notion aqui ." at bounding box center [401, 345] width 687 height 14
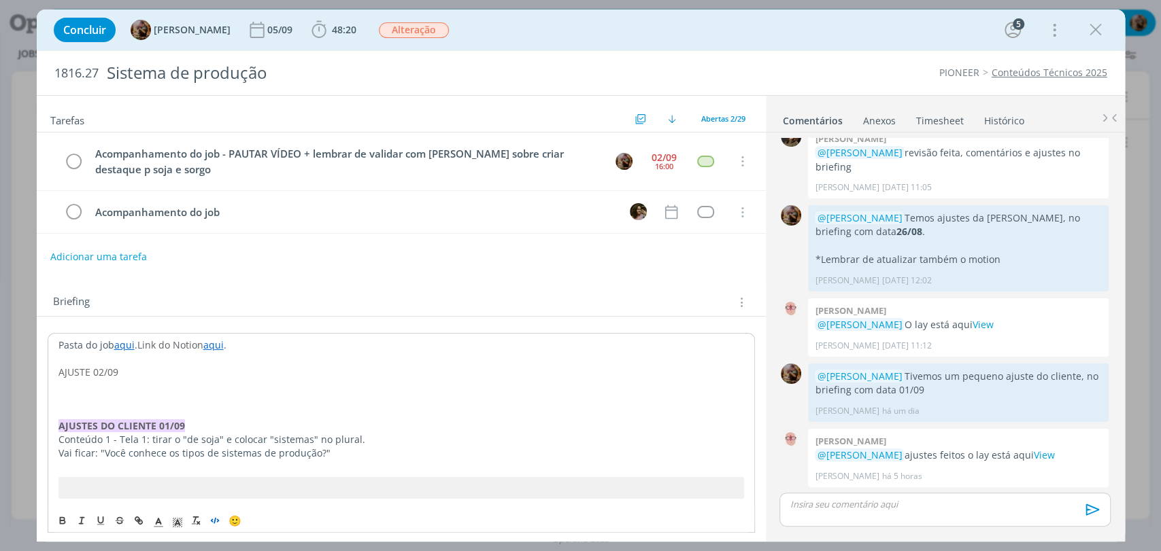
click at [215, 515] on icon "dialog" at bounding box center [214, 520] width 11 height 11
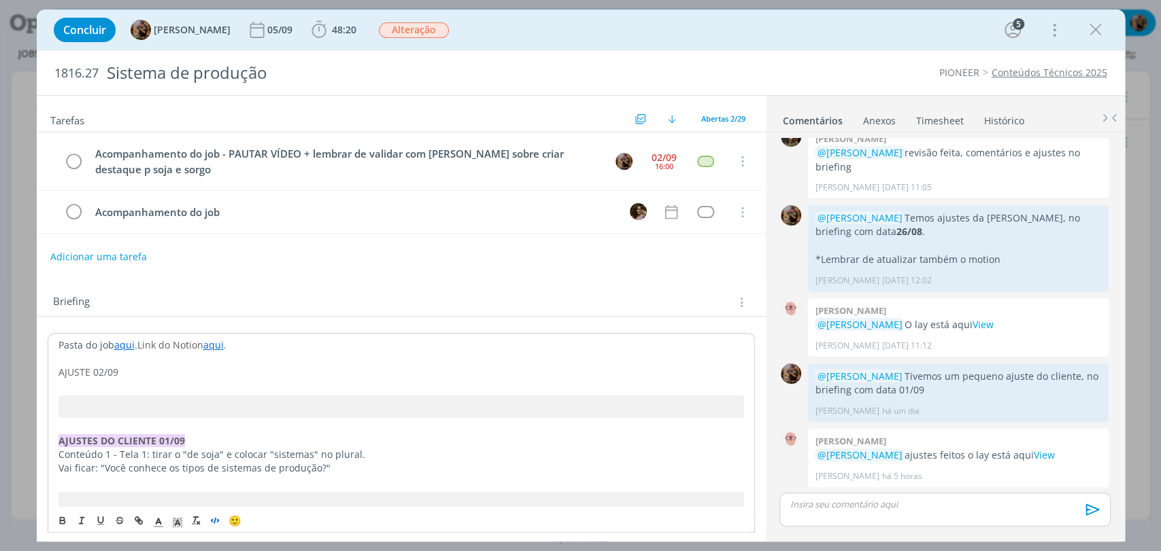
click at [216, 381] on p "dialog" at bounding box center [400, 386] width 685 height 14
click at [242, 379] on p "dialog" at bounding box center [400, 386] width 685 height 14
click at [185, 379] on p "dialog" at bounding box center [401, 386] width 687 height 14
click at [177, 372] on p "AJUSTE 02/09" at bounding box center [401, 372] width 687 height 14
click at [810, 524] on div "dialog" at bounding box center [944, 510] width 330 height 34
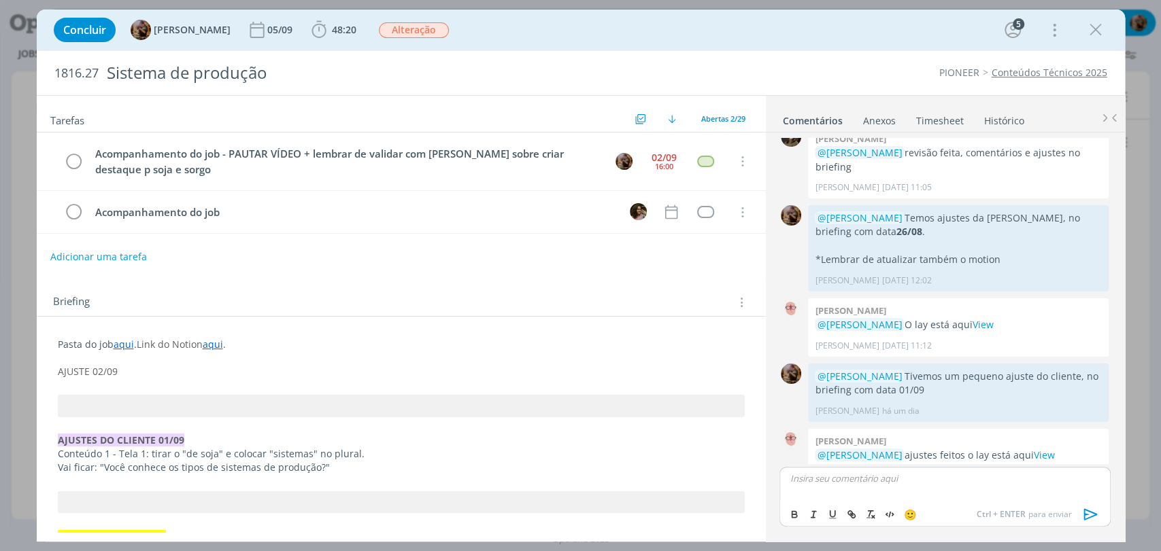
scroll to position [1311, 0]
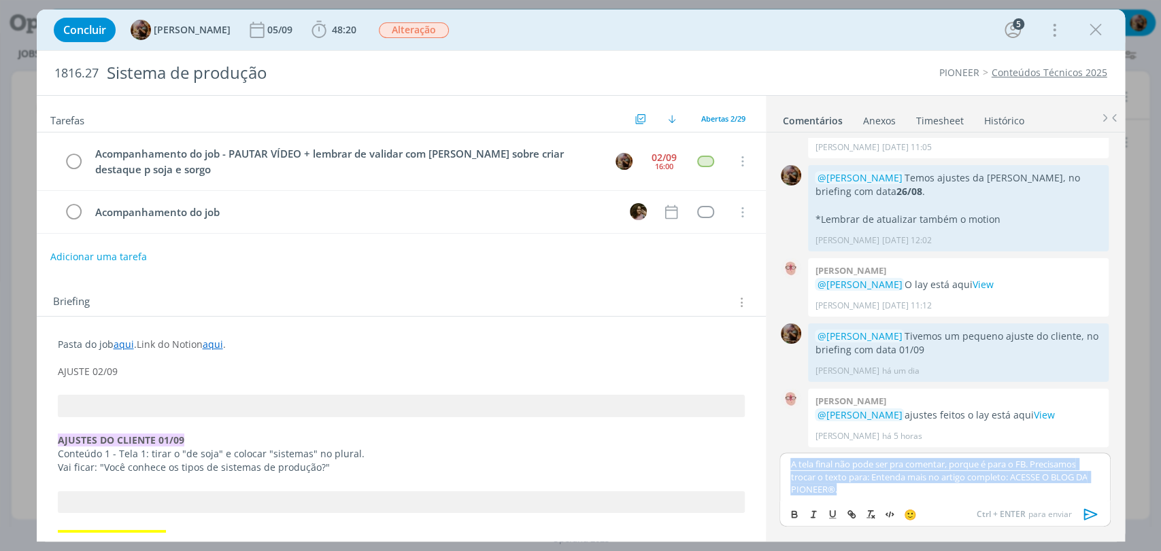
copy p "A tela final não pode ser pra comentar, porque é para o FB. Precisamos trocar o…"
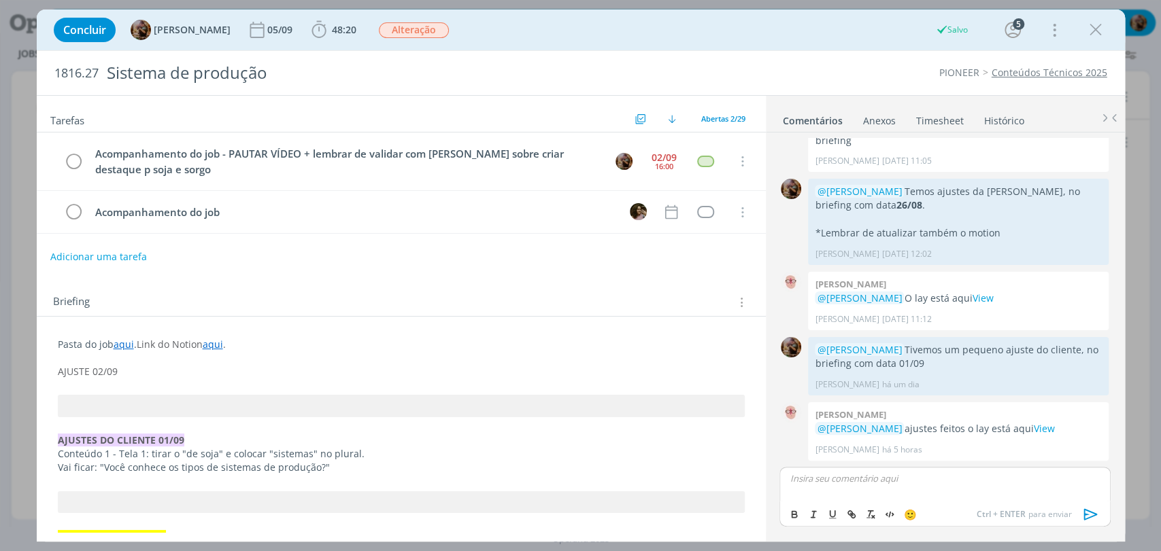
scroll to position [1297, 0]
click at [159, 373] on p "AJUSTE 02/09" at bounding box center [401, 372] width 687 height 14
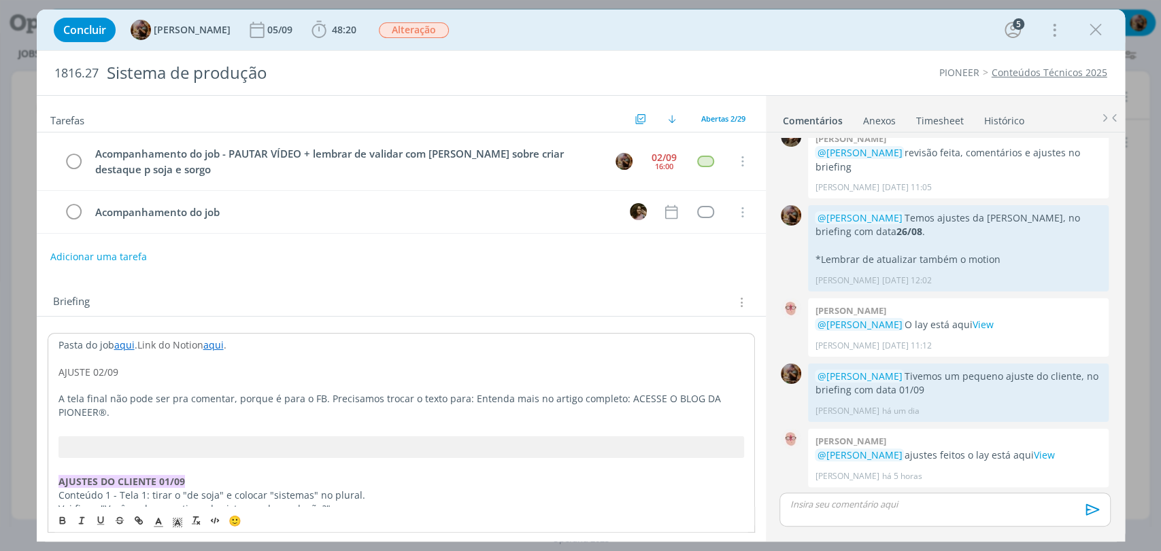
click at [155, 379] on p "dialog" at bounding box center [400, 386] width 685 height 14
click at [150, 381] on p "dialog" at bounding box center [401, 386] width 687 height 14
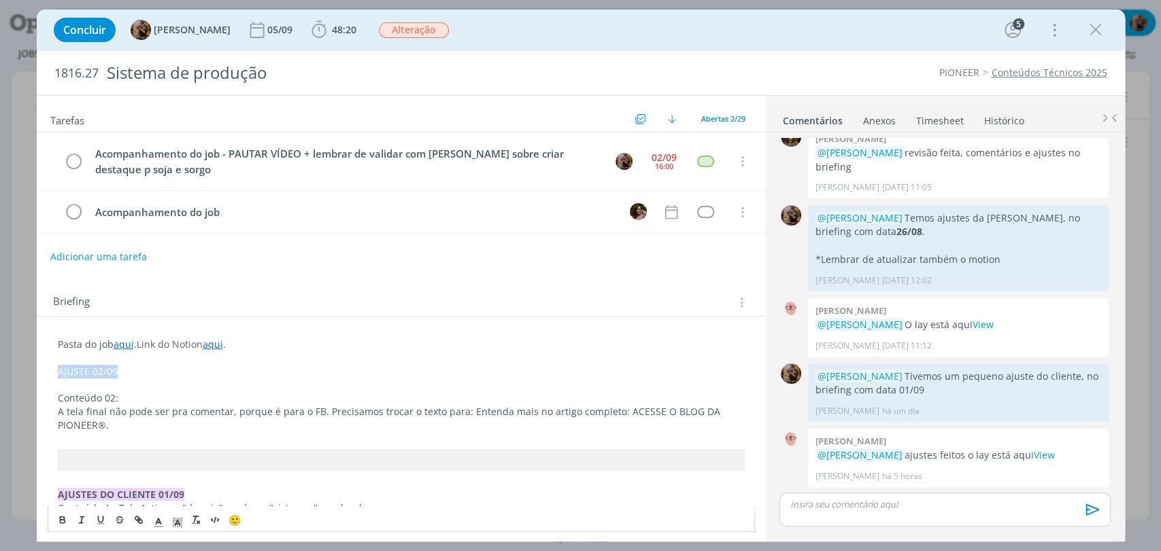
drag, startPoint x: 133, startPoint y: 370, endPoint x: 44, endPoint y: 375, distance: 89.2
click at [63, 520] on icon "dialog" at bounding box center [62, 521] width 5 height 3
click at [179, 522] on polyline "dialog" at bounding box center [177, 522] width 5 height 5
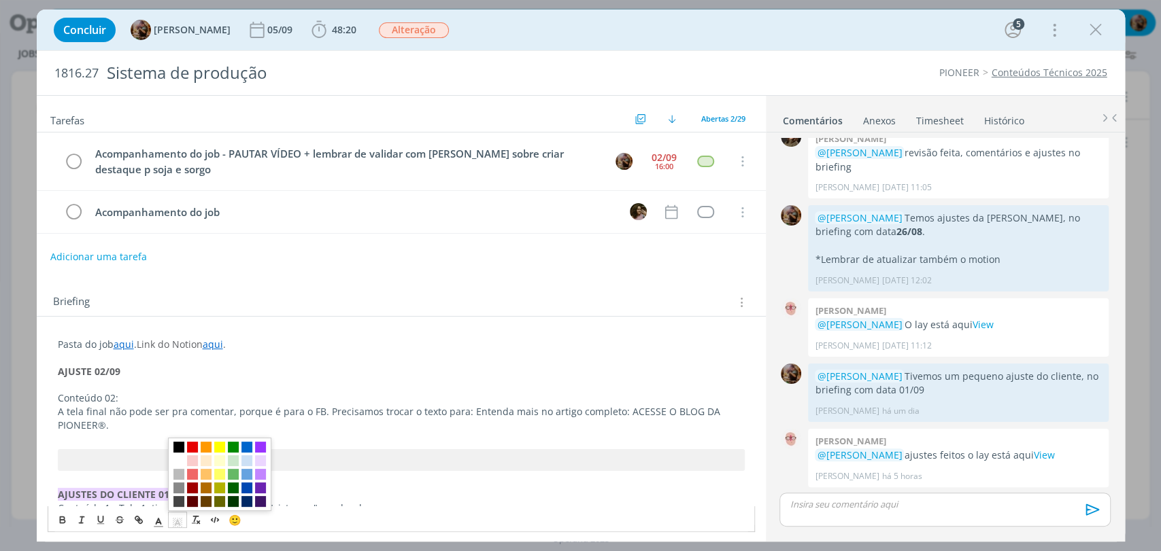
click at [214, 449] on span "dialog" at bounding box center [219, 447] width 11 height 11
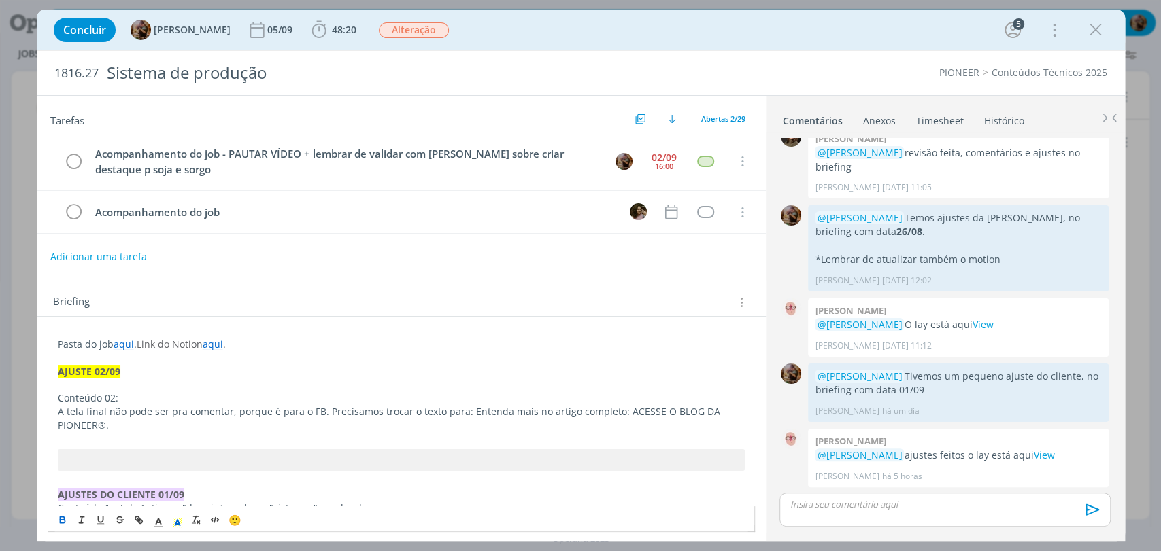
click at [201, 420] on p "A tela final não pode ser pra comentar, porque é para o FB. Precisamos trocar o…" at bounding box center [401, 418] width 687 height 27
drag, startPoint x: 119, startPoint y: 398, endPoint x: 48, endPoint y: 394, distance: 71.5
click at [133, 516] on icon "dialog" at bounding box center [138, 520] width 11 height 11
paste input "https://sobeae.sharepoint.com/:f:/s/SOBEAE/EiIvP9JT7bZCr9VCoL4bpmEB4X-kWI4nk2wk…"
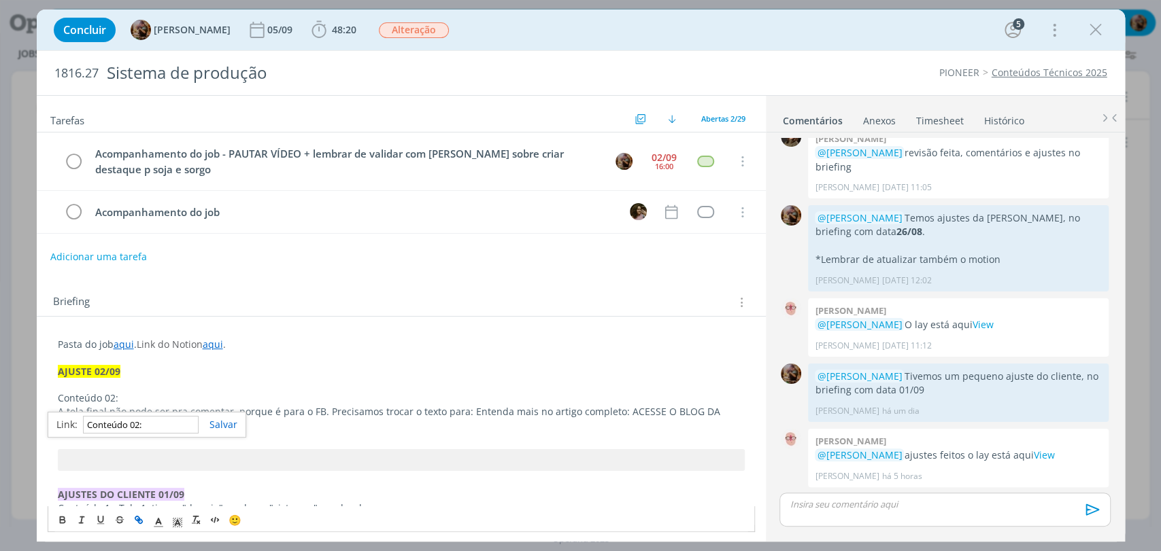
type input "https://sobeae.sharepoint.com/:f:/s/SOBEAE/EiIvP9JT7bZCr9VCoL4bpmEB4X-kWI4nk2wk…"
click at [214, 434] on p "dialog" at bounding box center [401, 439] width 687 height 14
click at [109, 412] on span "A tela final não pode ser pra comentar, porque é para o FB. Precisamos trocar o…" at bounding box center [390, 418] width 665 height 27
click at [373, 409] on span "A tela final do motion, não pode ser pra comentar, porque é para o FB. Precisam…" at bounding box center [394, 418] width 673 height 27
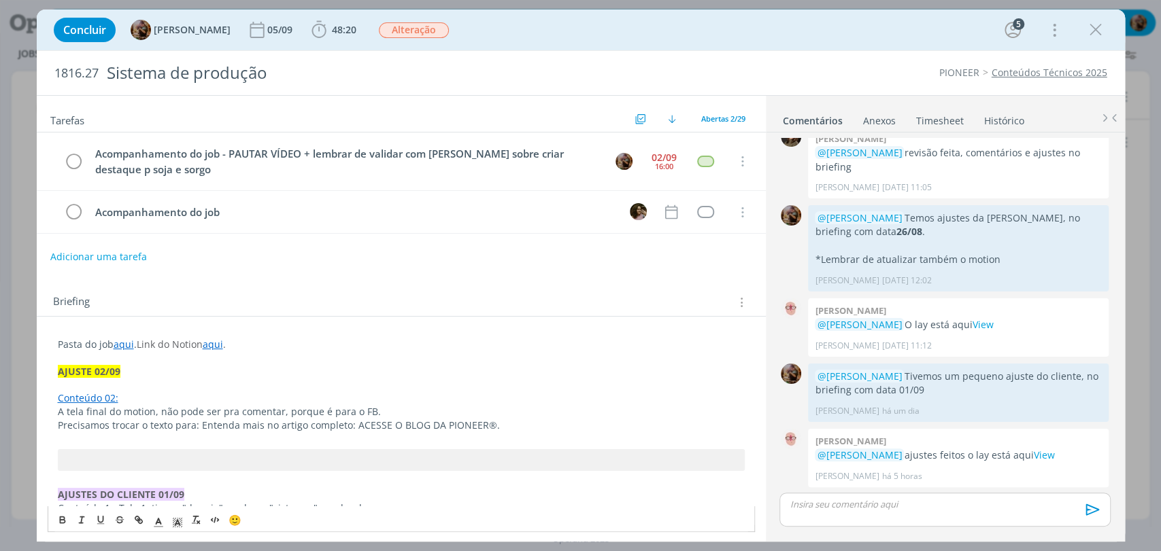
click at [373, 409] on p "A tela final do motion, não pode ser pra comentar, porque é para o FB." at bounding box center [401, 412] width 687 height 14
click at [500, 432] on p "dialog" at bounding box center [401, 439] width 687 height 14
click at [500, 425] on p "Precisamos trocar o texto para: Entenda mais no artigo completo: ACESSE O BLOG …" at bounding box center [401, 426] width 687 height 14
click at [133, 413] on span "A tela final do motion, não pode ser pra comentar, porque é para o Facebook." at bounding box center [235, 411] width 354 height 13
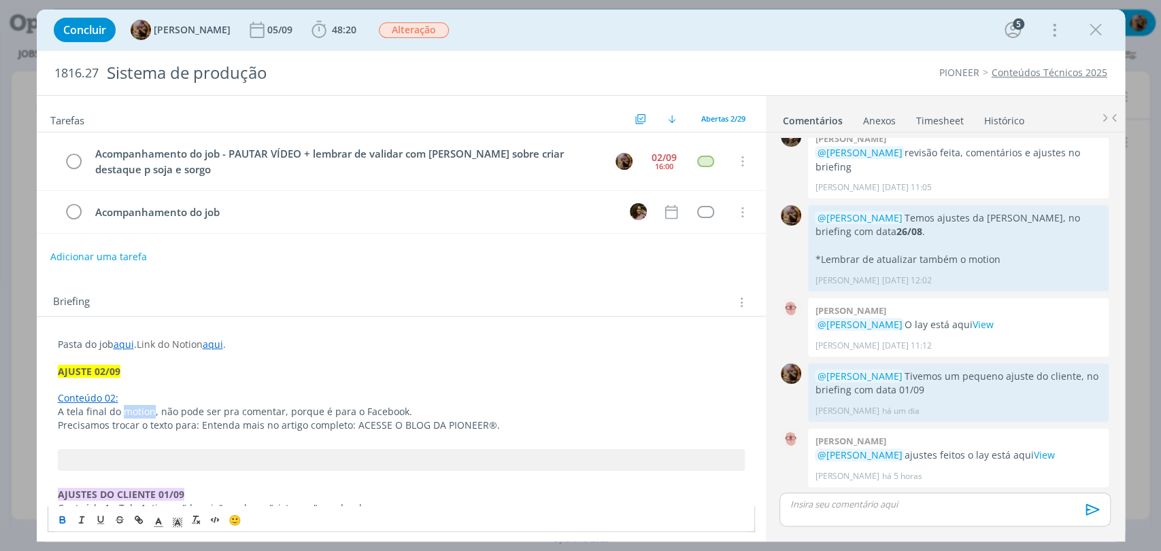
drag, startPoint x: 62, startPoint y: 514, endPoint x: 198, endPoint y: 439, distance: 155.2
click at [63, 515] on icon "dialog" at bounding box center [62, 520] width 11 height 11
click at [198, 439] on p "dialog" at bounding box center [401, 439] width 687 height 14
click at [129, 258] on button "Adicionar uma tarefa" at bounding box center [98, 256] width 97 height 23
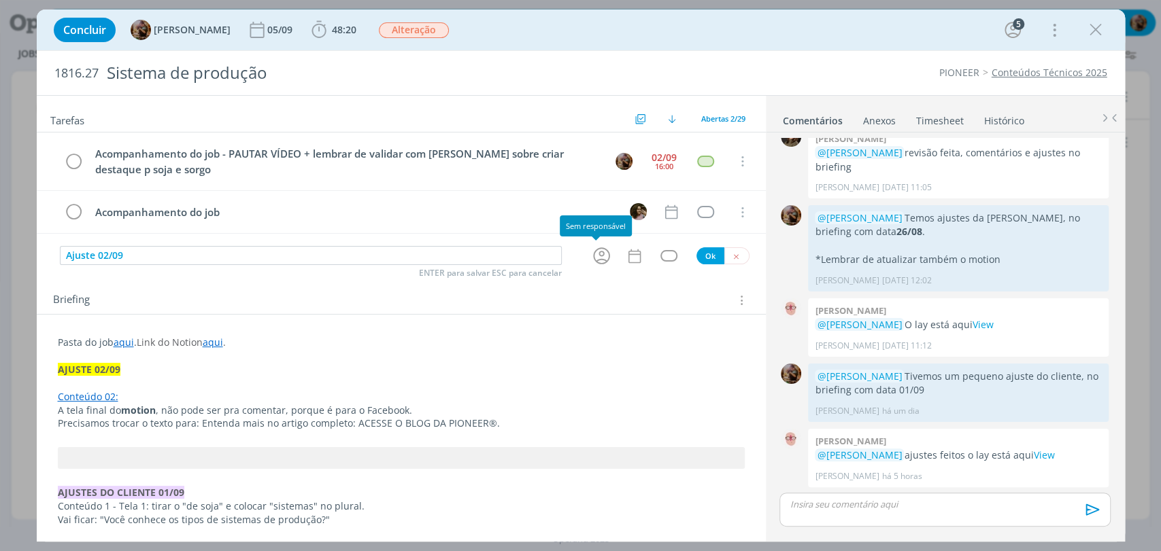
click at [591, 260] on icon "dialog" at bounding box center [601, 255] width 21 height 21
type input "Ajuste 02/09"
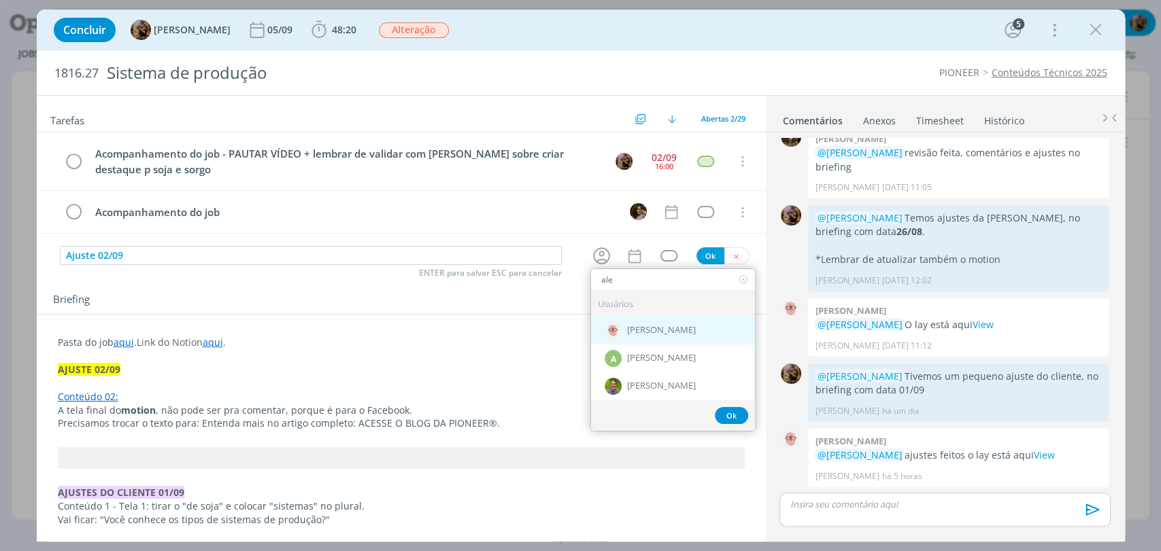
type input "ale"
click at [645, 317] on div "[PERSON_NAME]" at bounding box center [673, 331] width 164 height 28
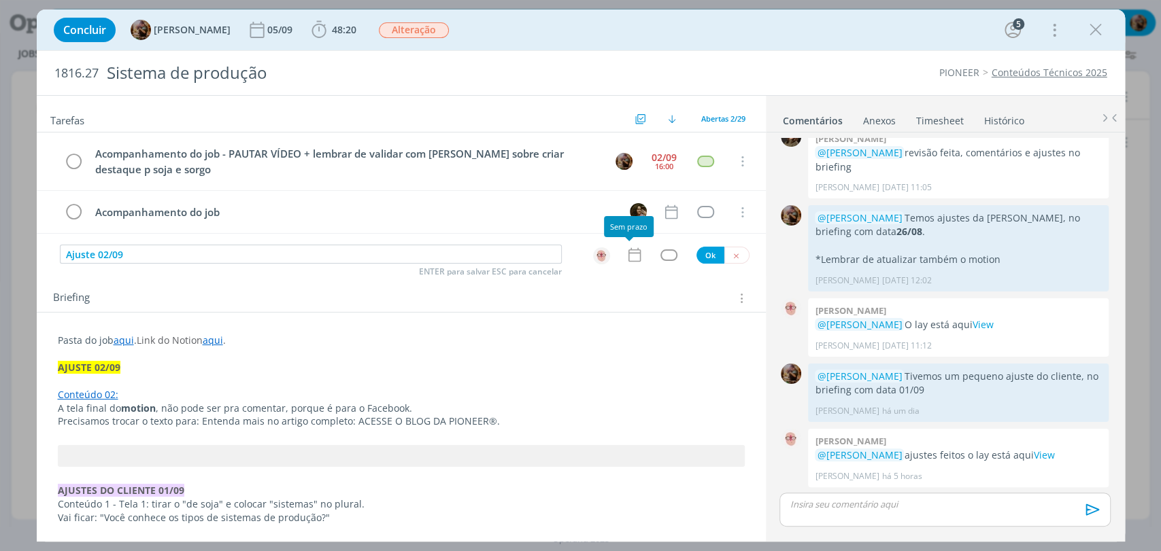
click at [626, 254] on icon "dialog" at bounding box center [635, 255] width 18 height 18
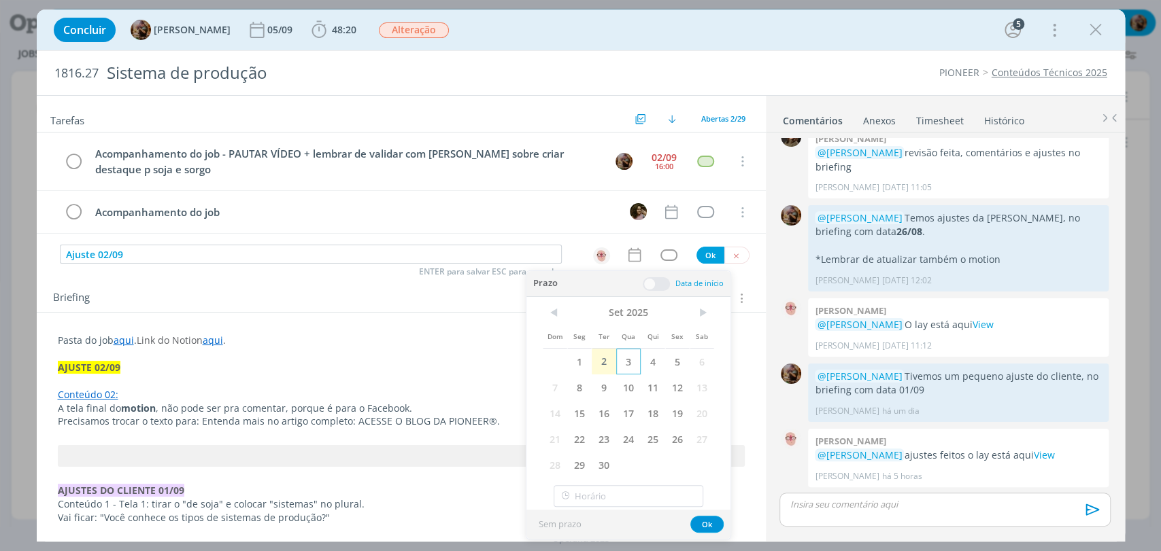
click at [627, 371] on span "3" at bounding box center [628, 362] width 24 height 26
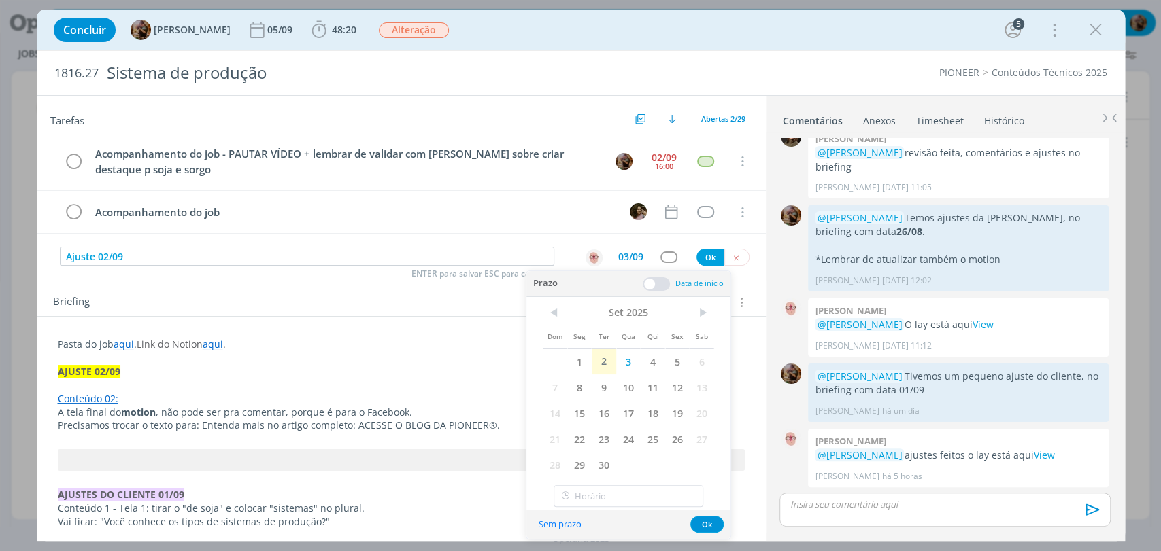
click at [662, 282] on span at bounding box center [656, 284] width 27 height 14
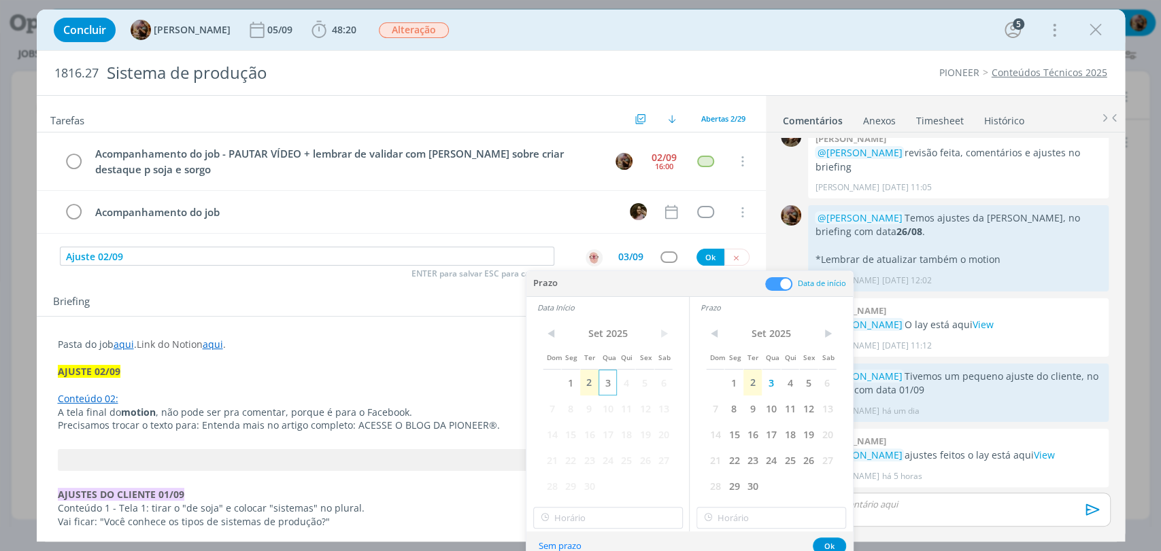
click at [598, 388] on span "3" at bounding box center [607, 383] width 18 height 26
click at [600, 526] on input "17:00" at bounding box center [608, 518] width 150 height 22
click at [567, 377] on div "11:15" at bounding box center [609, 372] width 152 height 24
type input "11:15"
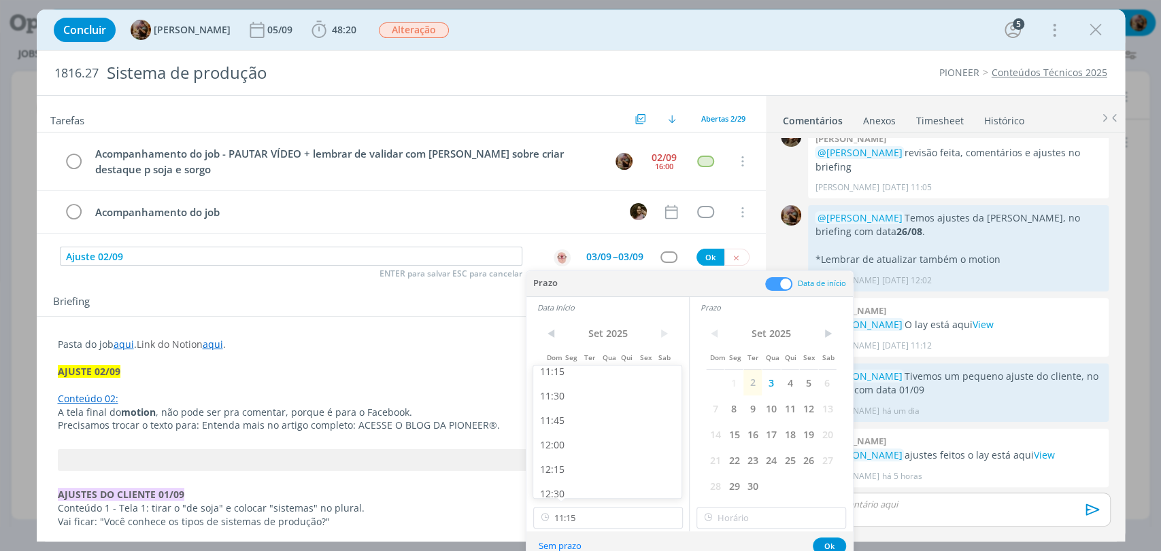
scroll to position [1101, 0]
click at [741, 515] on input "17:00" at bounding box center [771, 518] width 150 height 22
click at [723, 427] on div "11:45" at bounding box center [773, 421] width 152 height 24
type input "11:45"
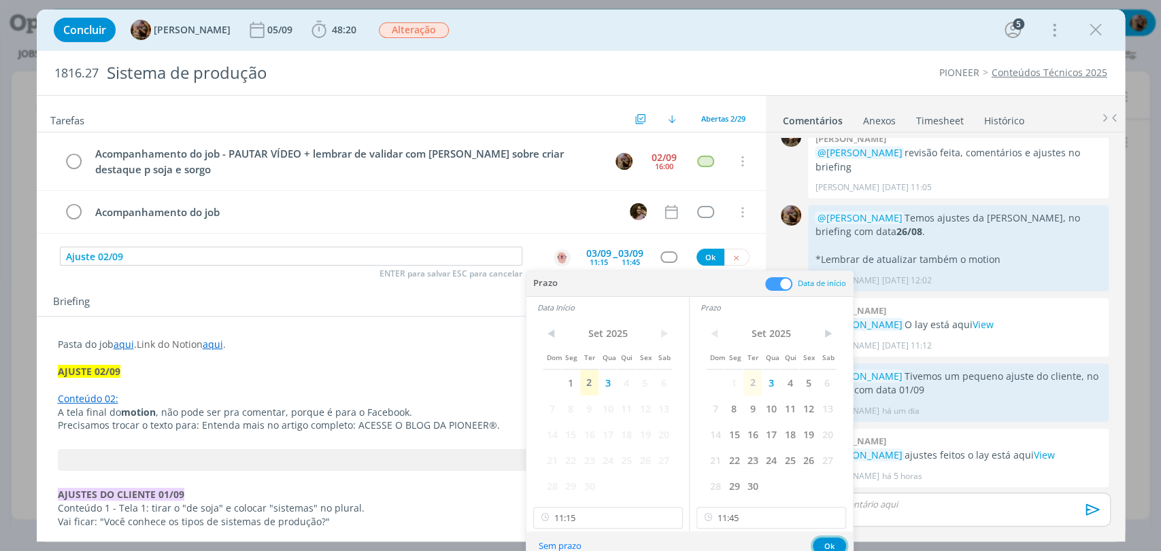
click at [827, 543] on button "Ok" at bounding box center [828, 546] width 33 height 17
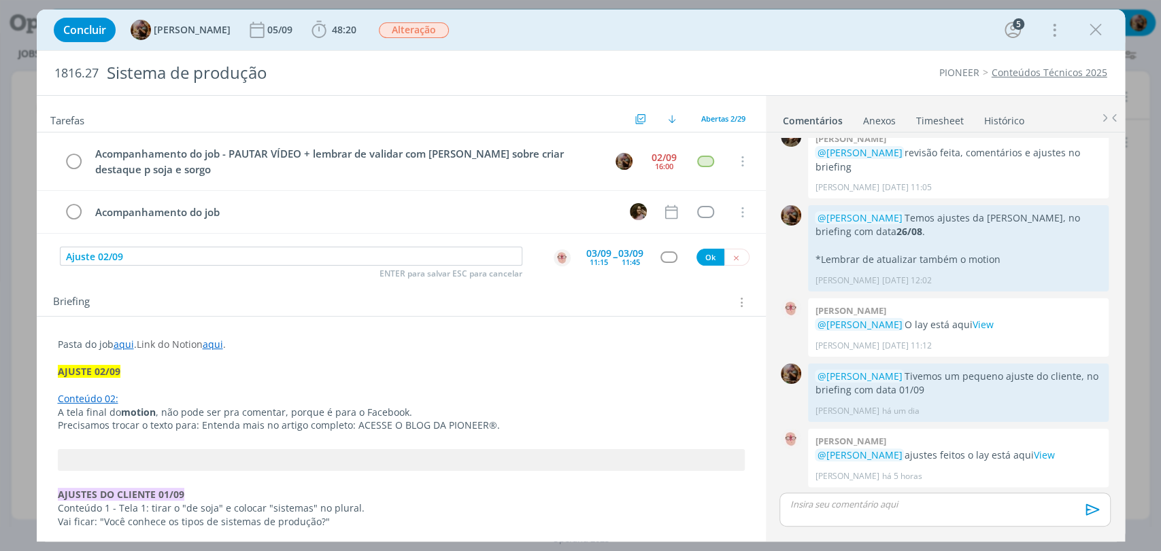
click at [661, 256] on div "dialog" at bounding box center [668, 258] width 17 height 12
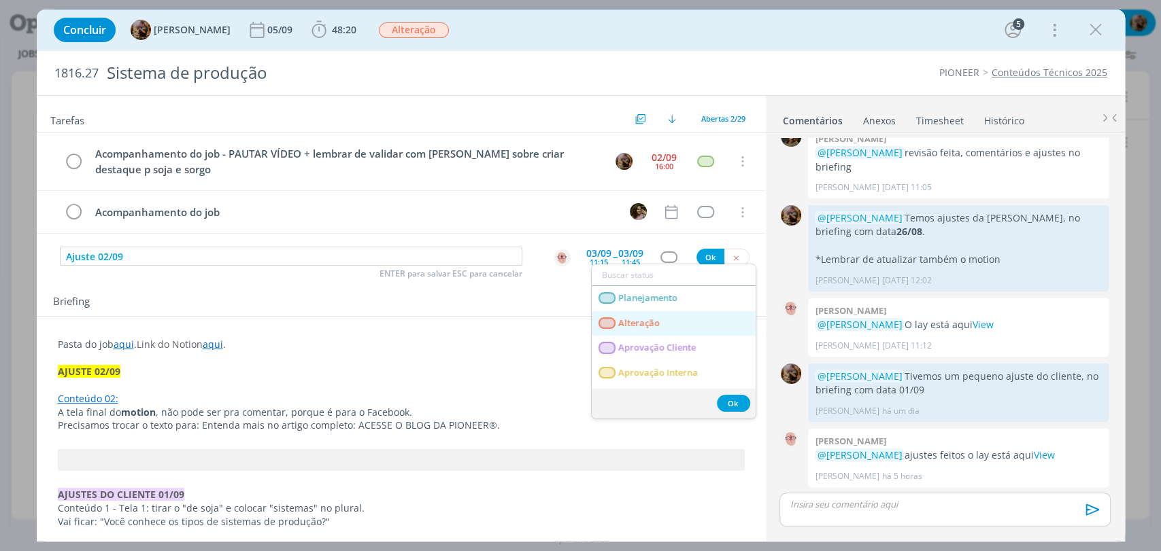
click at [649, 326] on span "Alteração" at bounding box center [638, 323] width 41 height 11
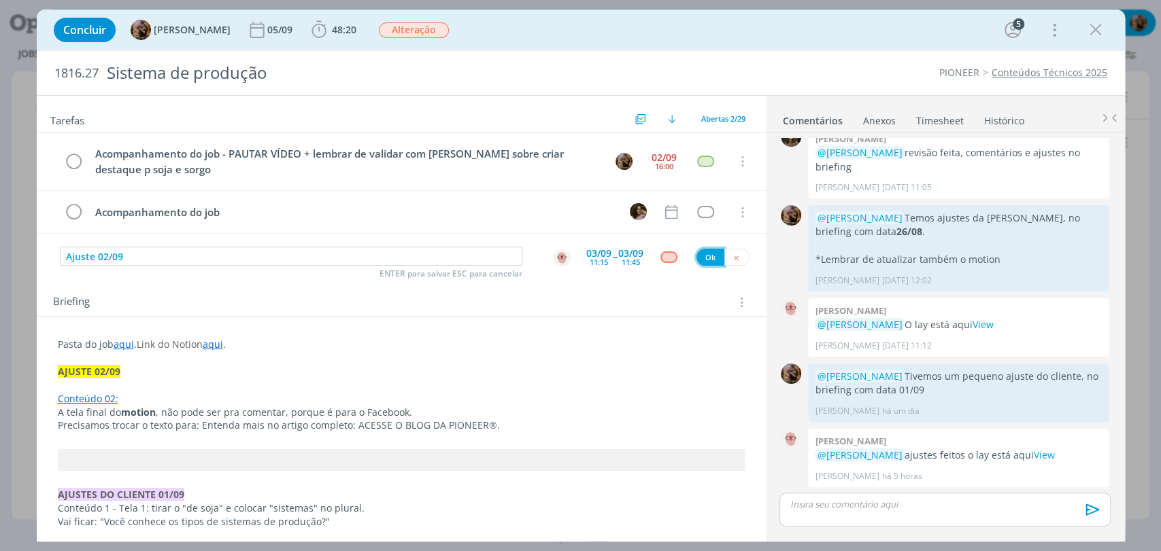
click at [702, 257] on button "Ok" at bounding box center [710, 257] width 28 height 17
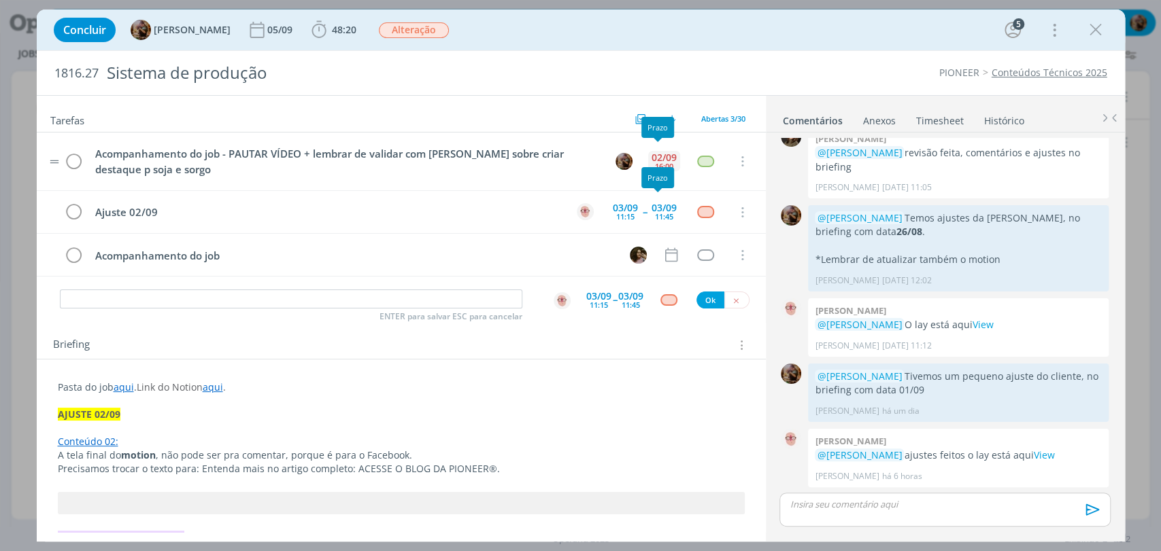
click at [666, 162] on div "16:00" at bounding box center [664, 165] width 18 height 7
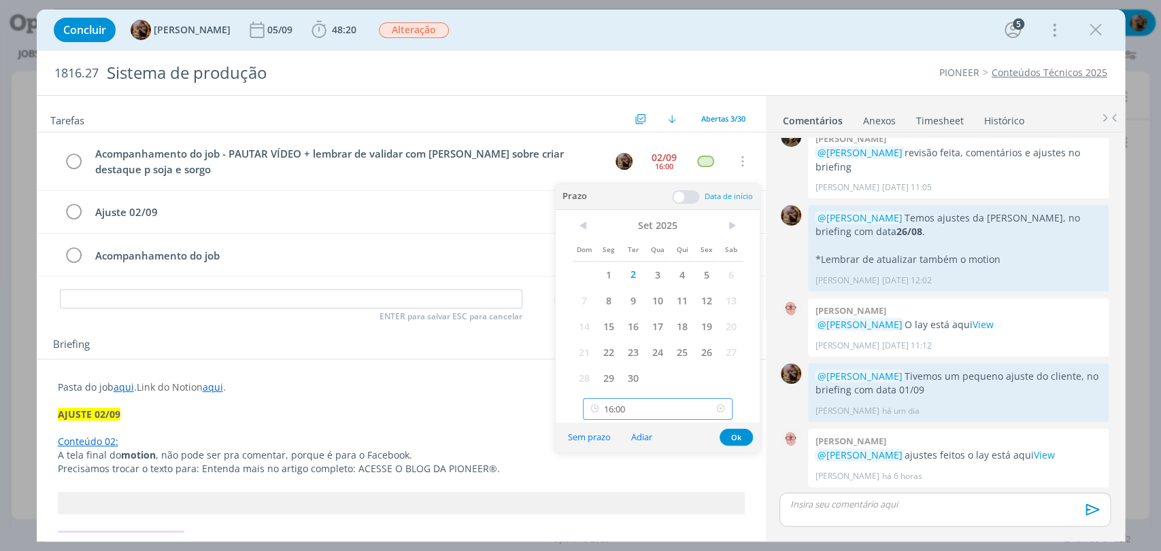
click at [691, 414] on input "16:00" at bounding box center [658, 409] width 150 height 22
click at [630, 295] on div "17:30" at bounding box center [659, 293] width 152 height 24
type input "17:30"
click at [734, 431] on button "Ok" at bounding box center [735, 437] width 33 height 17
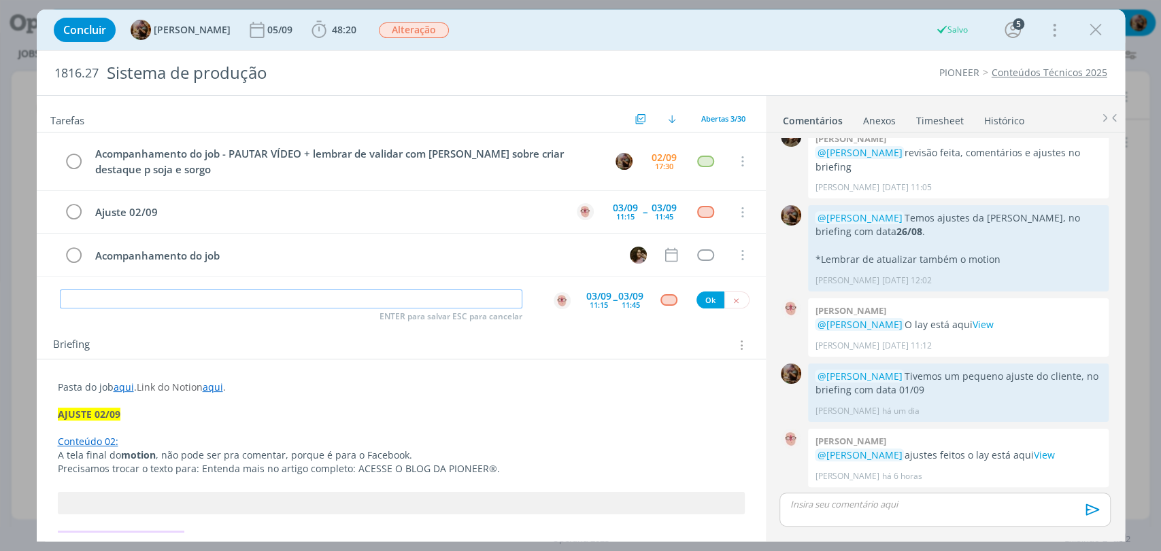
click at [466, 294] on input "dialog" at bounding box center [291, 299] width 462 height 19
click at [1089, 33] on icon "dialog" at bounding box center [1095, 30] width 20 height 20
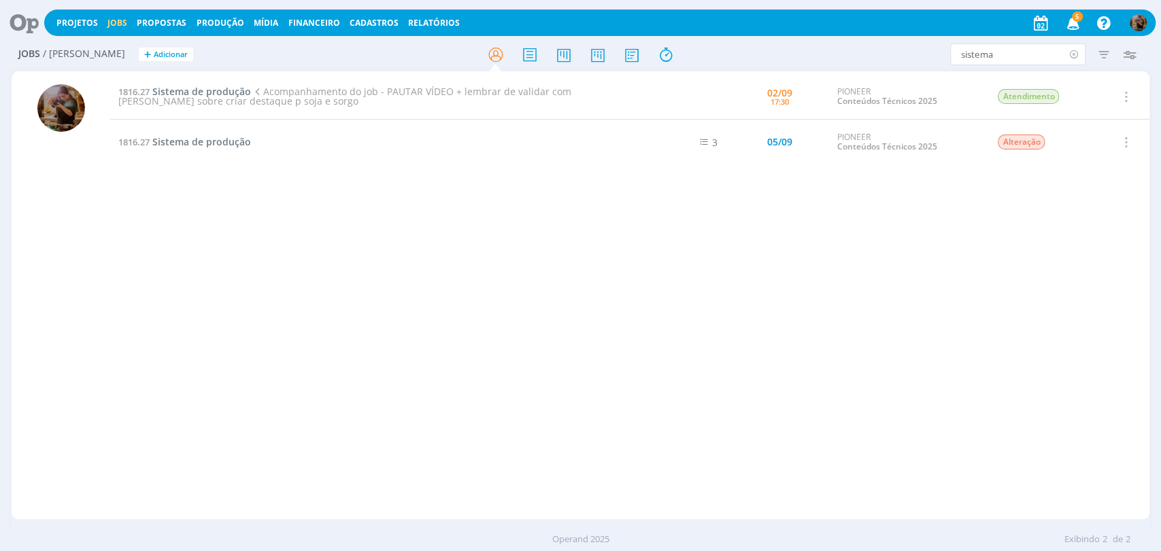
click at [1073, 50] on icon at bounding box center [1073, 55] width 17 height 22
click at [886, 41] on div "Jobs / Minha Pauta + Adicionar Filtros Filtrar Limpar Tipo Jobs e Tarefas Data …" at bounding box center [580, 55] width 1137 height 34
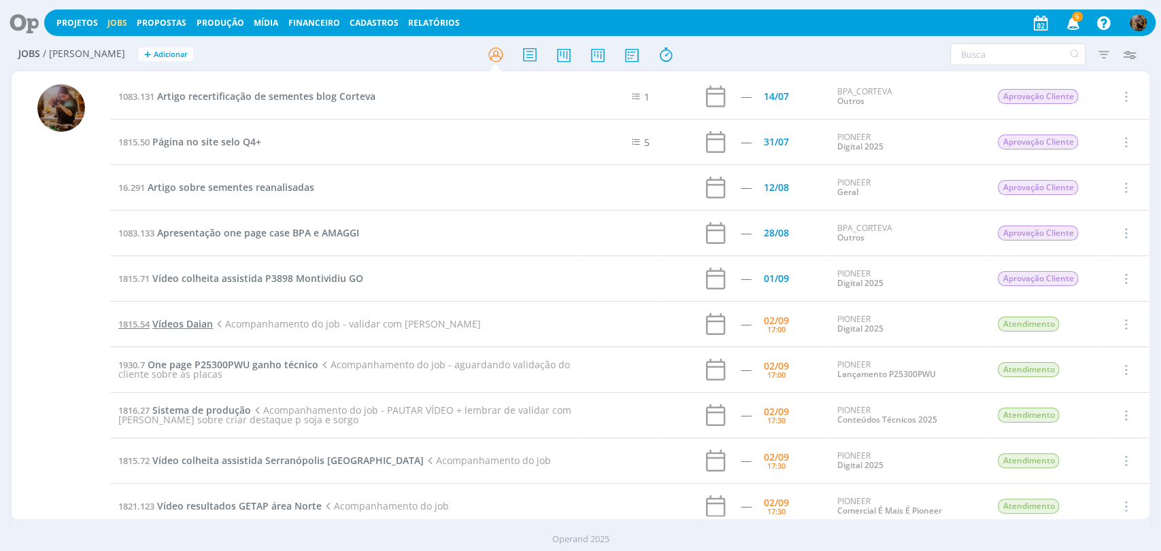
click at [202, 323] on span "Vídeos Daian" at bounding box center [182, 324] width 61 height 13
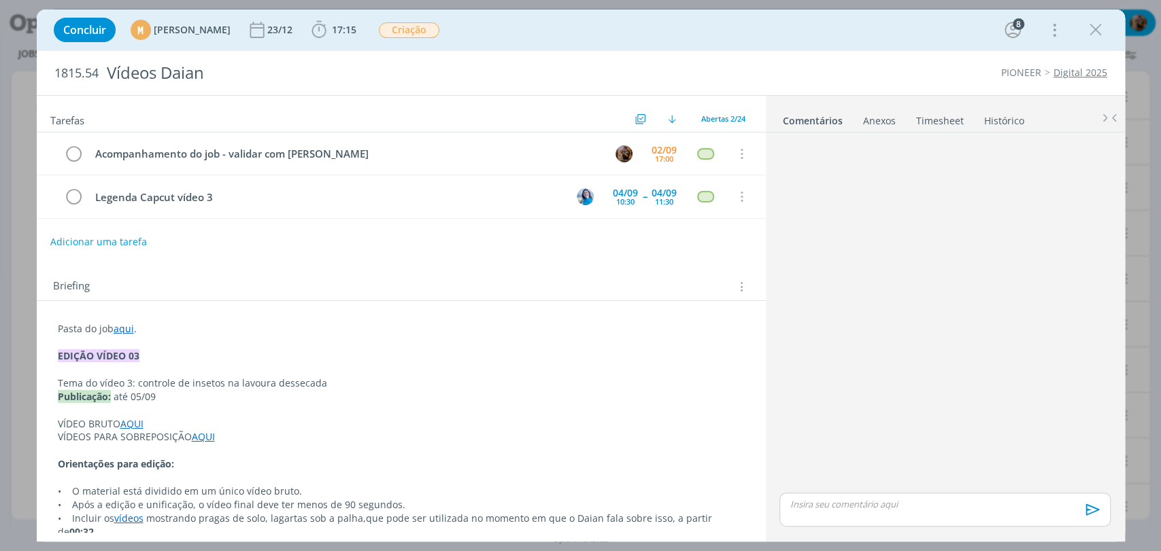
scroll to position [1135, 0]
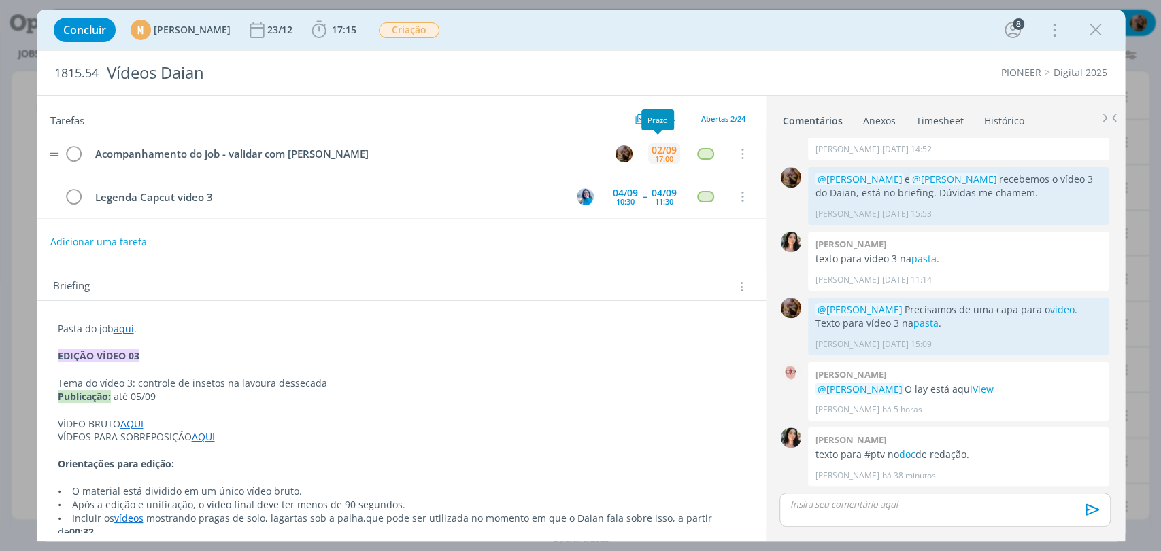
click at [663, 150] on div "02/09" at bounding box center [663, 151] width 25 height 10
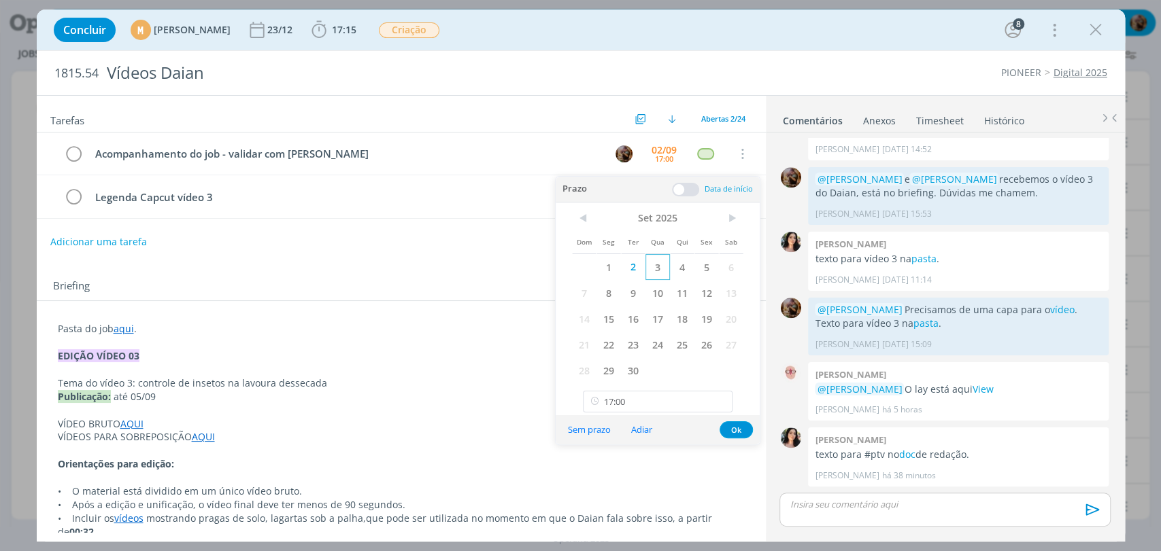
click at [651, 268] on span "3" at bounding box center [657, 267] width 24 height 26
click at [656, 400] on input "17:00" at bounding box center [658, 402] width 150 height 22
click at [615, 263] on div "09:00" at bounding box center [659, 262] width 152 height 24
type input "09:00"
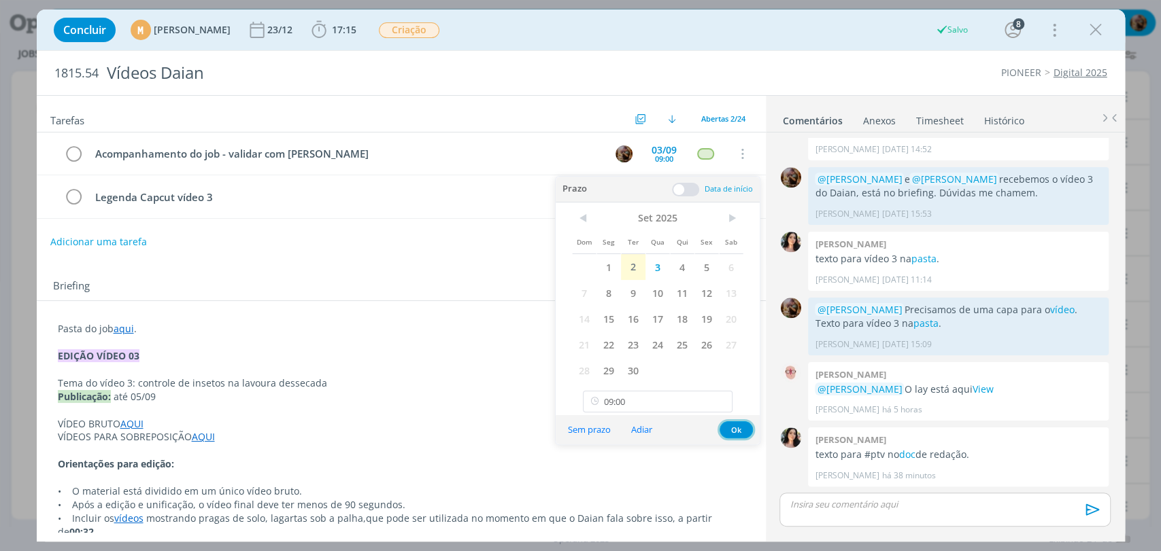
click at [735, 428] on button "Ok" at bounding box center [735, 430] width 33 height 17
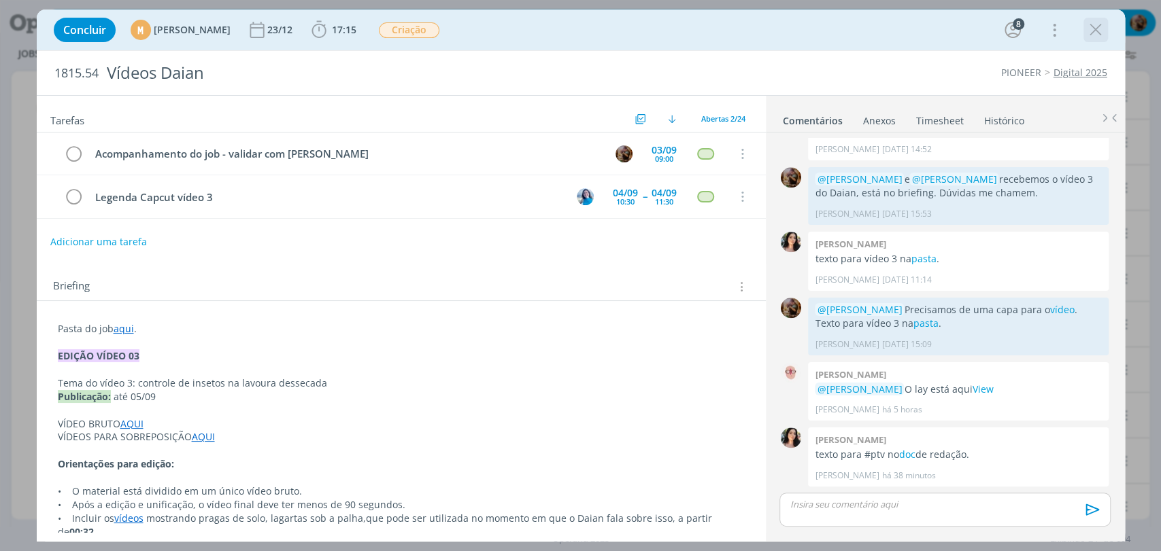
click at [1099, 31] on icon "dialog" at bounding box center [1095, 30] width 20 height 20
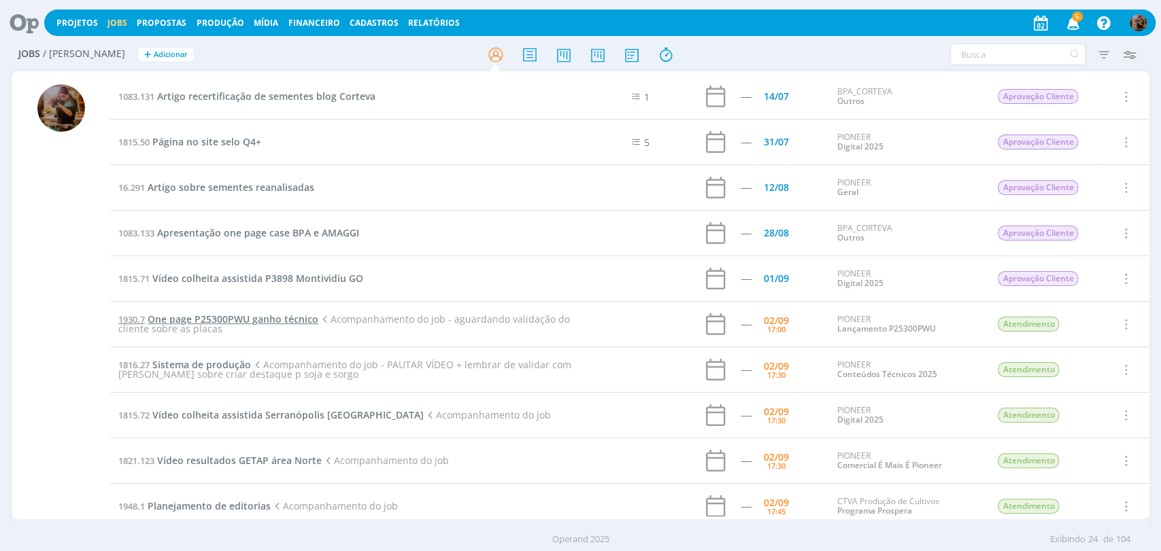
click at [267, 313] on span "One page P25300PWU ganho técnico" at bounding box center [233, 319] width 171 height 13
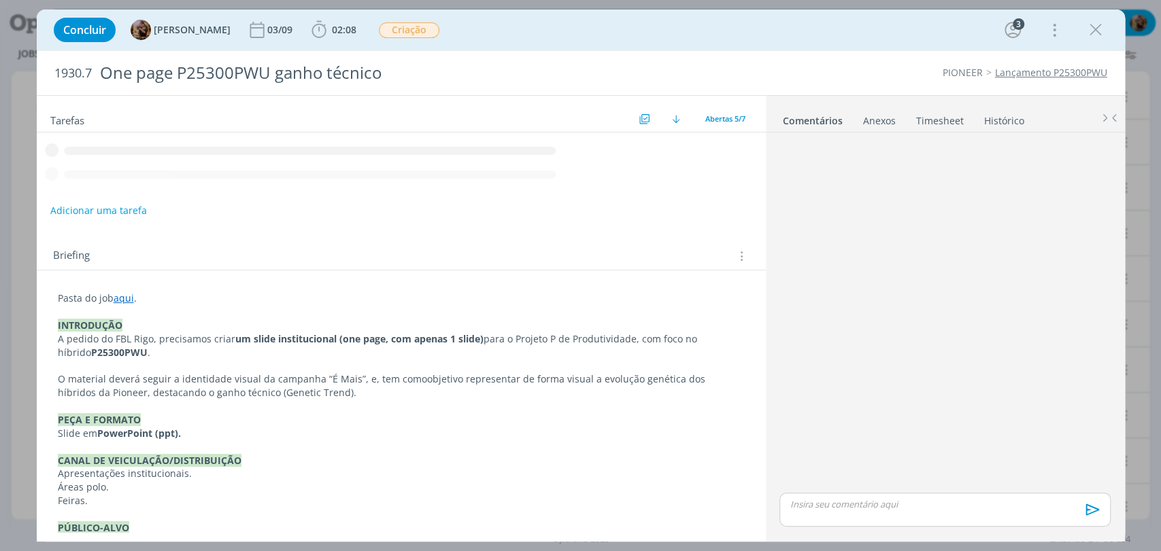
scroll to position [84, 0]
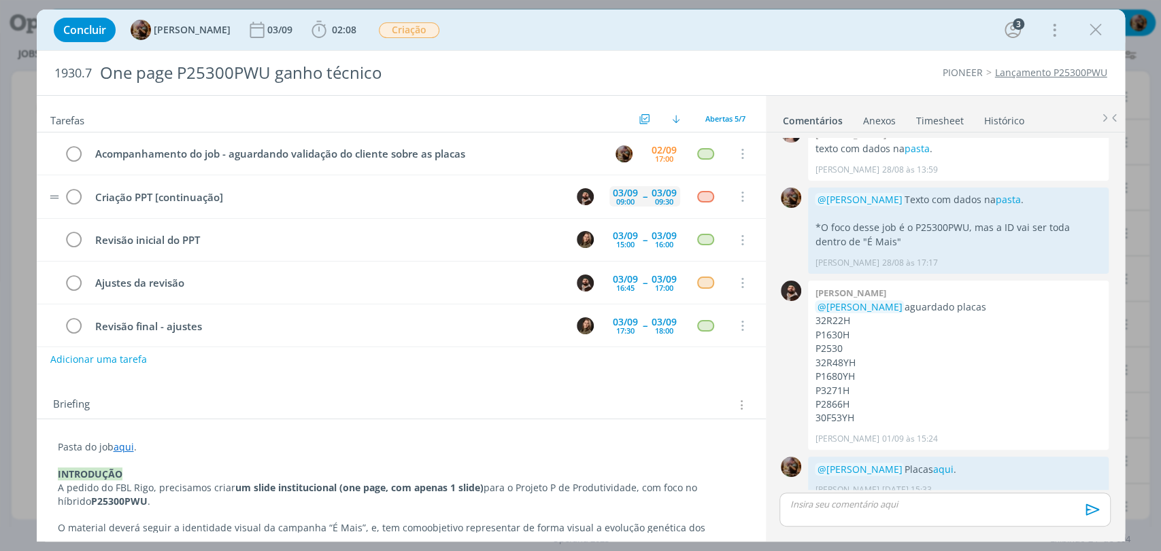
click at [624, 207] on div "03/09 09:00 -- 03/09 09:30" at bounding box center [644, 196] width 71 height 29
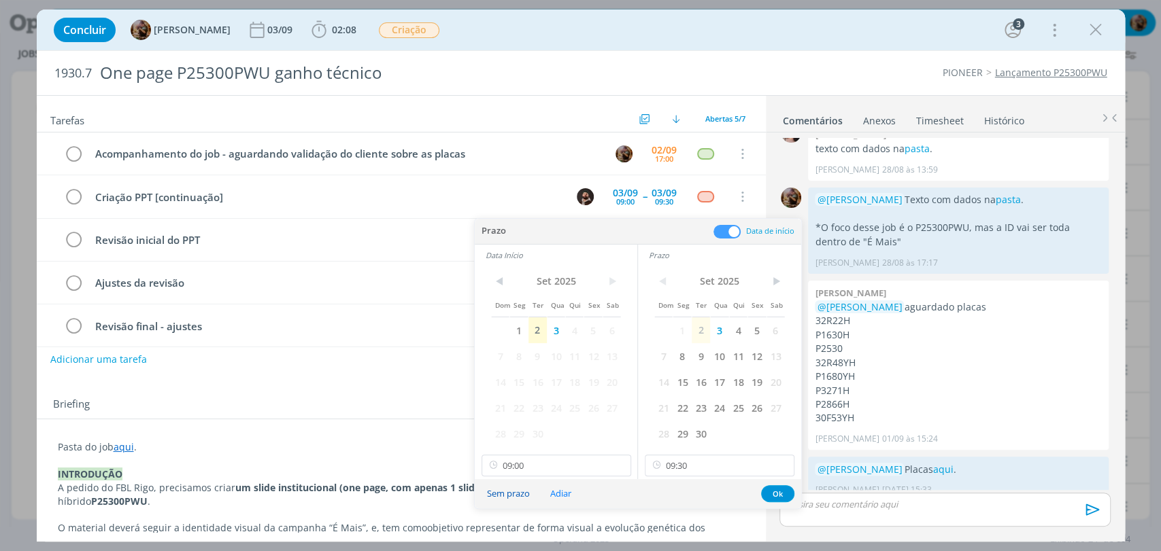
click at [525, 491] on button "Sem prazo" at bounding box center [508, 494] width 61 height 18
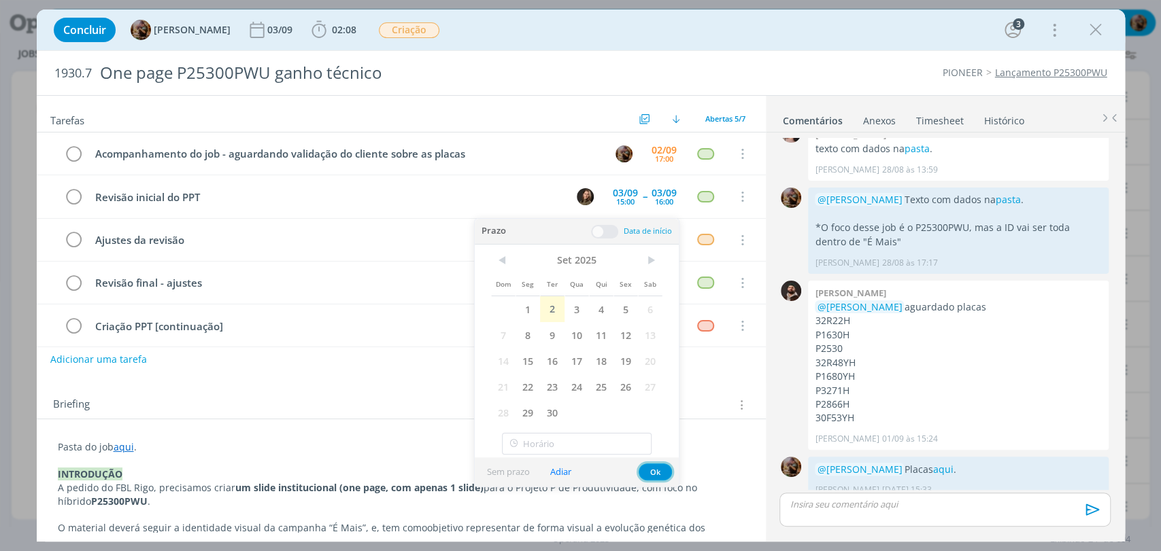
click at [668, 473] on button "Ok" at bounding box center [654, 472] width 33 height 17
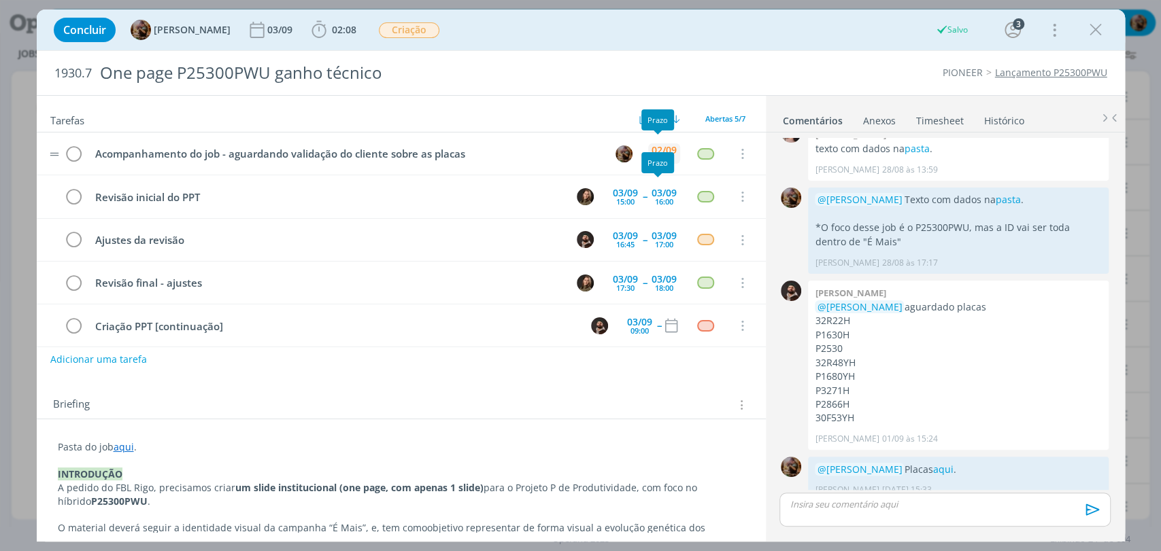
click at [653, 146] on div "02/09" at bounding box center [663, 151] width 25 height 10
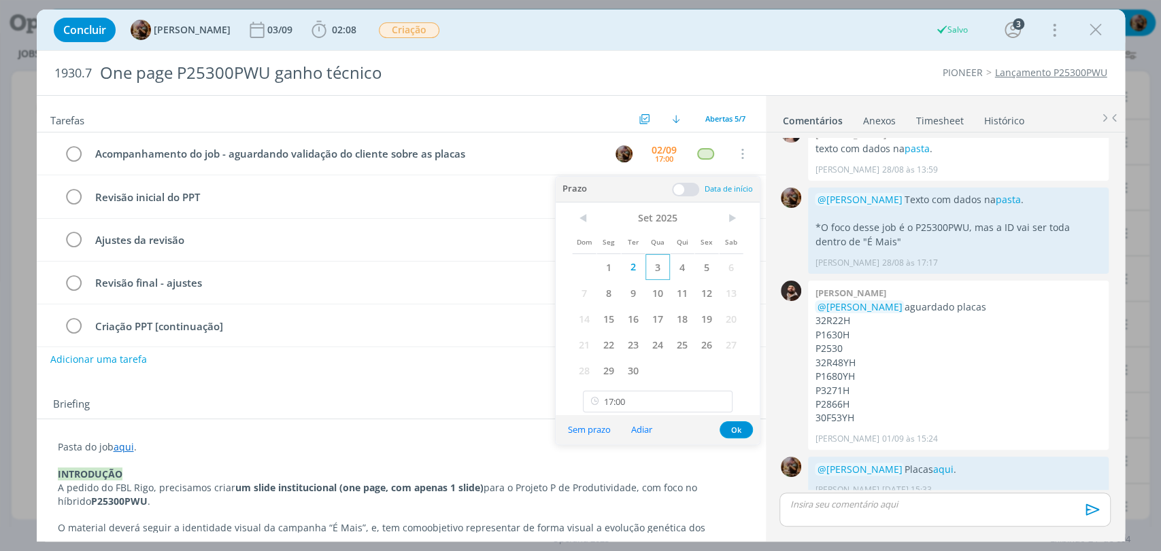
click at [656, 268] on span "3" at bounding box center [657, 267] width 24 height 26
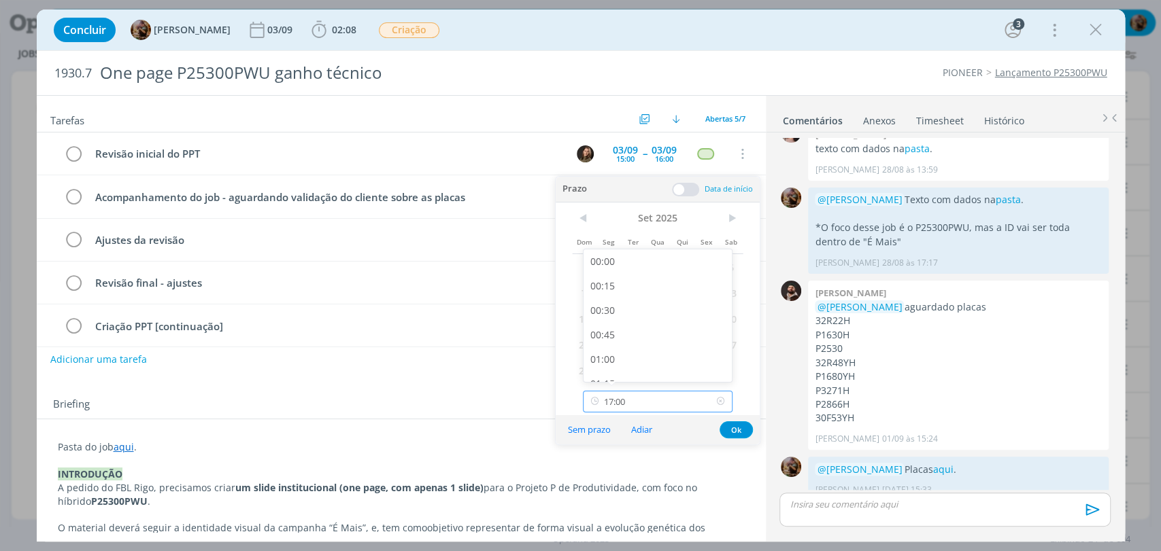
click at [639, 404] on input "17:00" at bounding box center [658, 402] width 150 height 22
click at [615, 322] on div "12:00" at bounding box center [659, 329] width 152 height 24
type input "12:00"
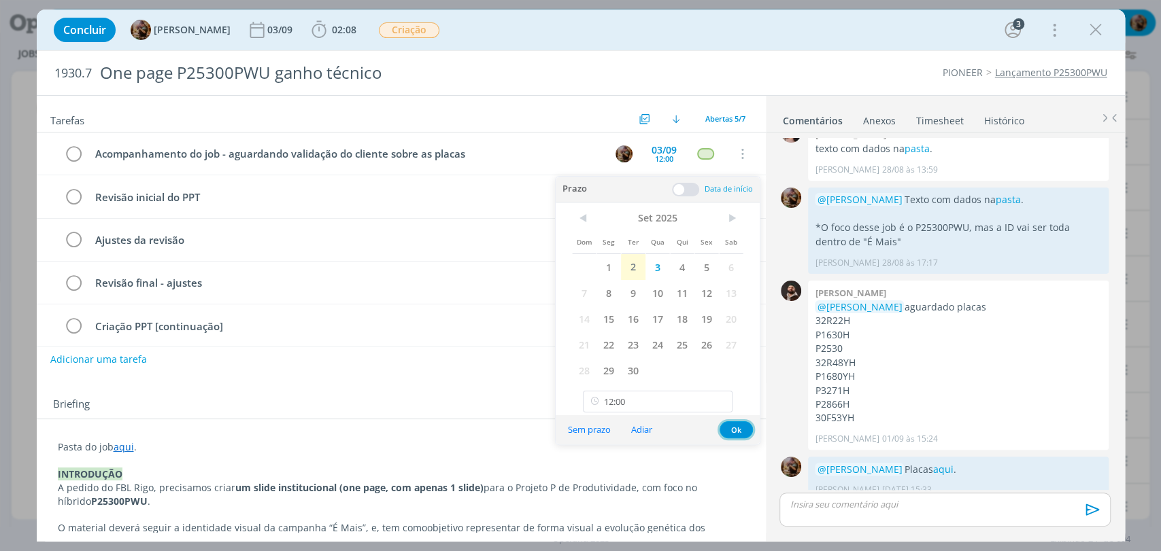
click at [731, 431] on button "Ok" at bounding box center [735, 430] width 33 height 17
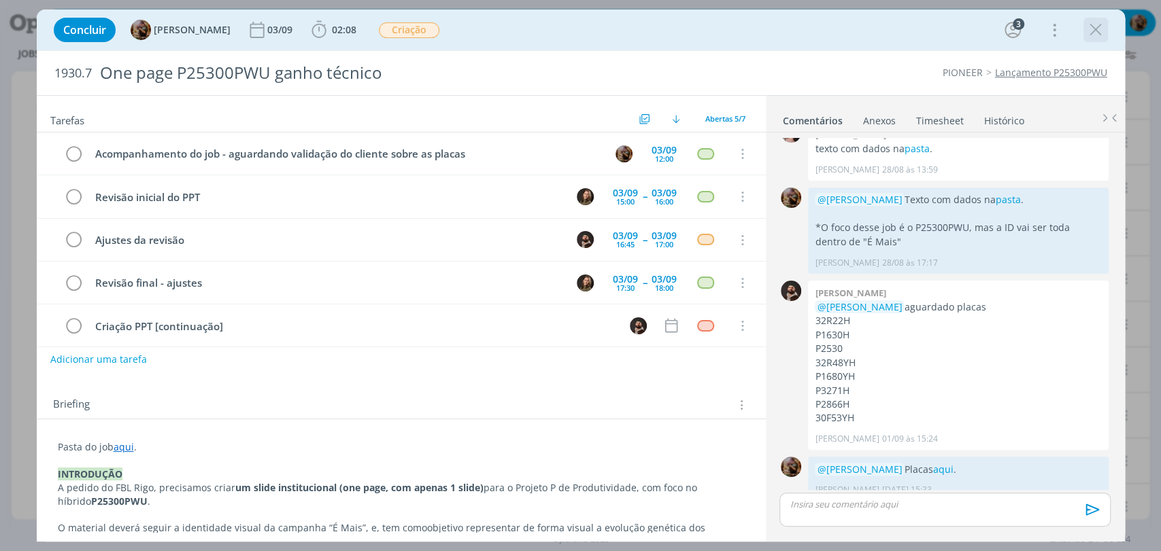
click at [1100, 29] on icon "dialog" at bounding box center [1095, 30] width 20 height 20
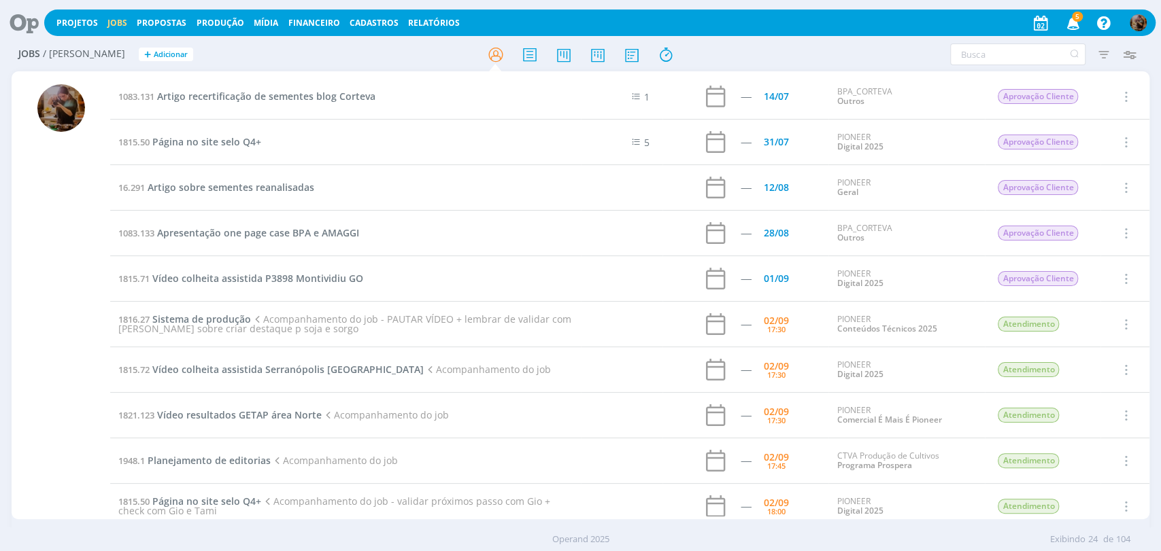
scroll to position [75, 0]
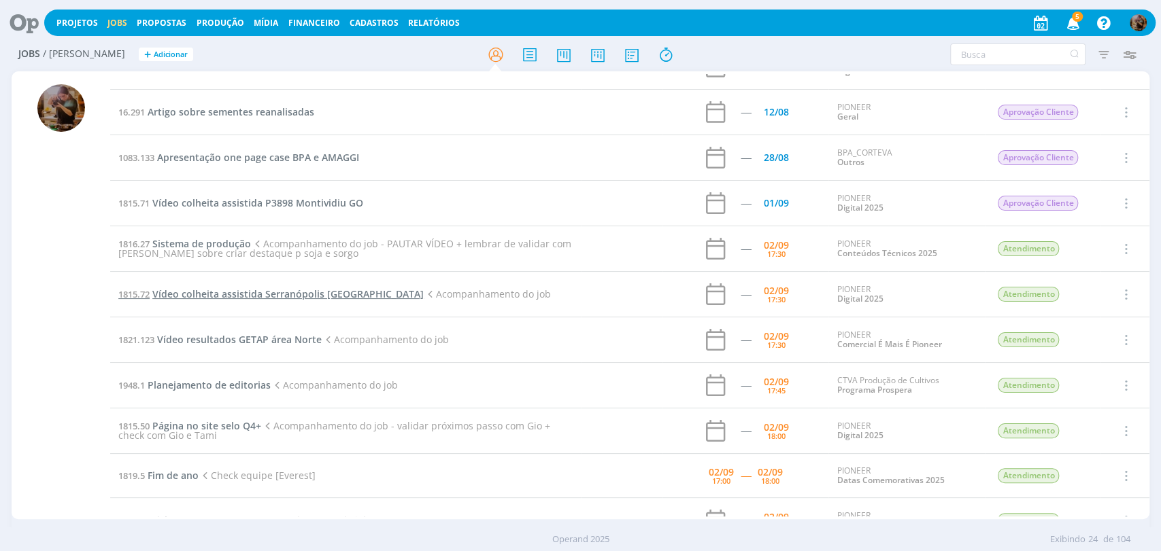
click at [322, 297] on span "Vídeo colheita assistida Serranópolis Goiás" at bounding box center [287, 294] width 271 height 13
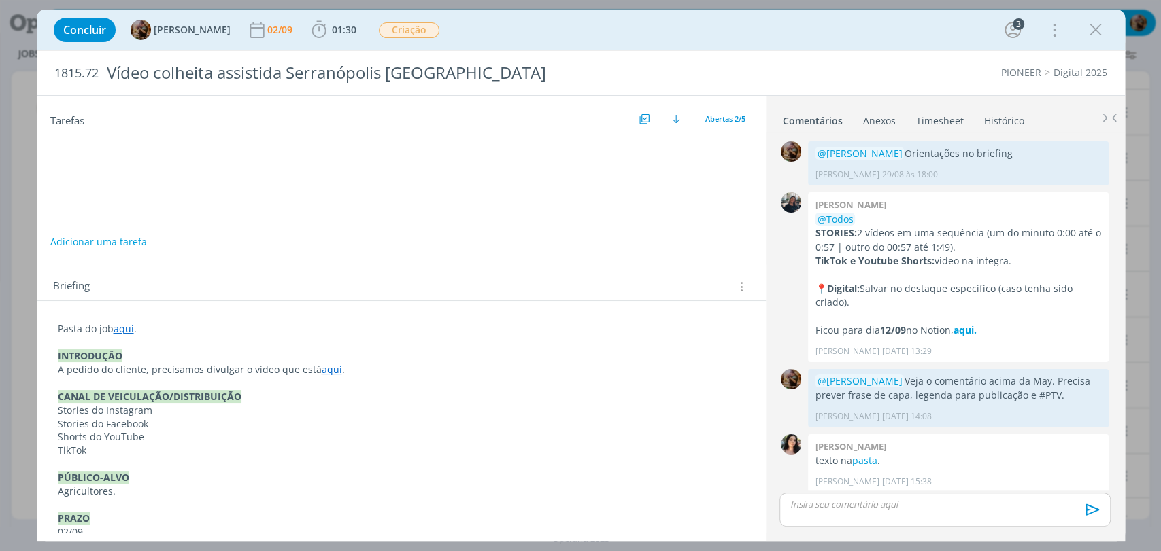
scroll to position [150, 0]
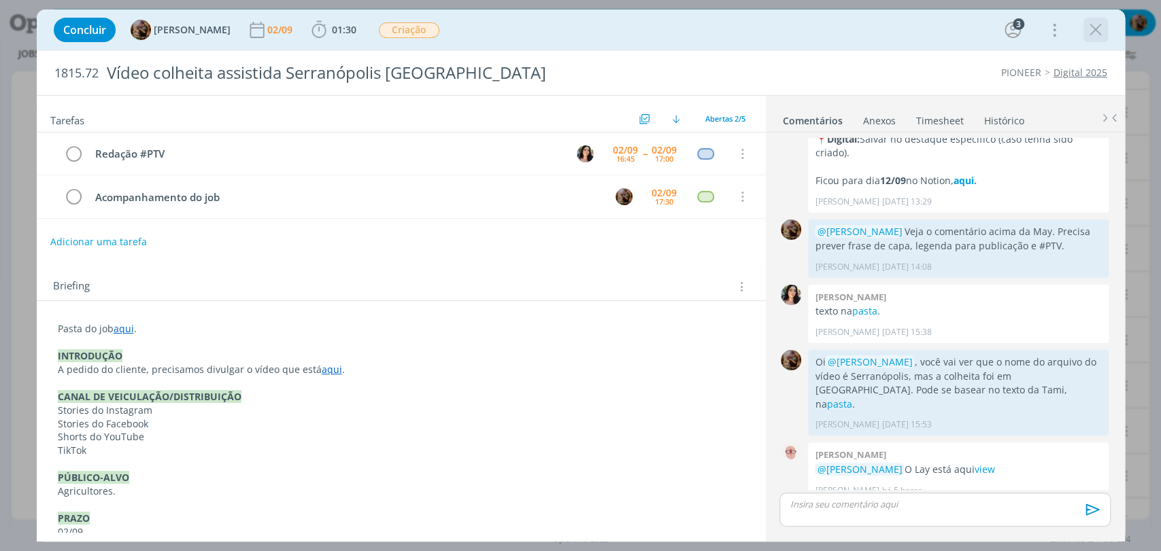
click at [1099, 25] on icon "dialog" at bounding box center [1095, 30] width 20 height 20
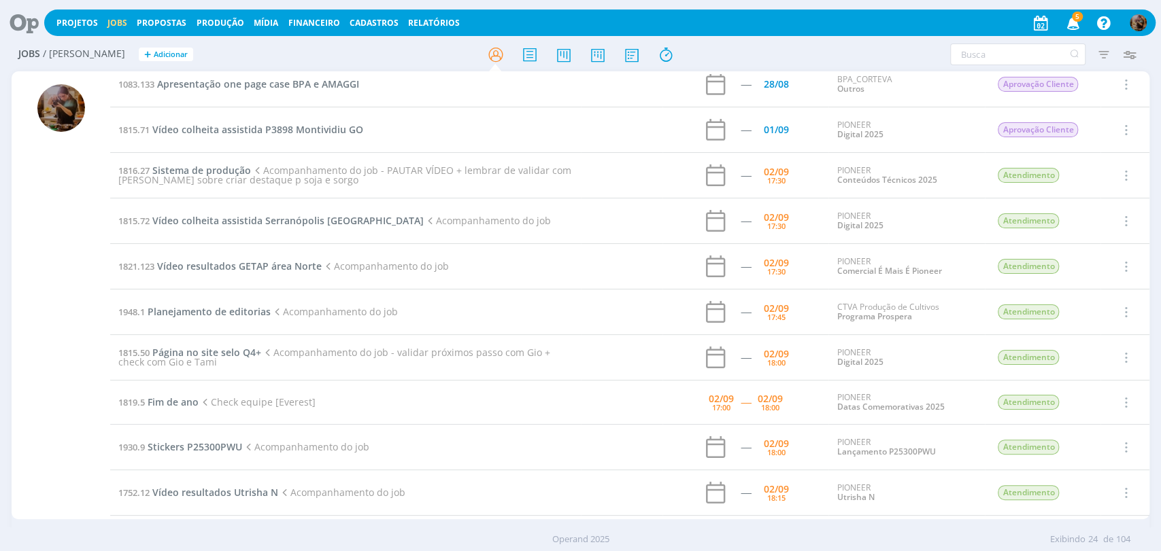
scroll to position [151, 0]
click at [289, 265] on span "Vídeo resultados GETAP área Norte" at bounding box center [239, 264] width 165 height 13
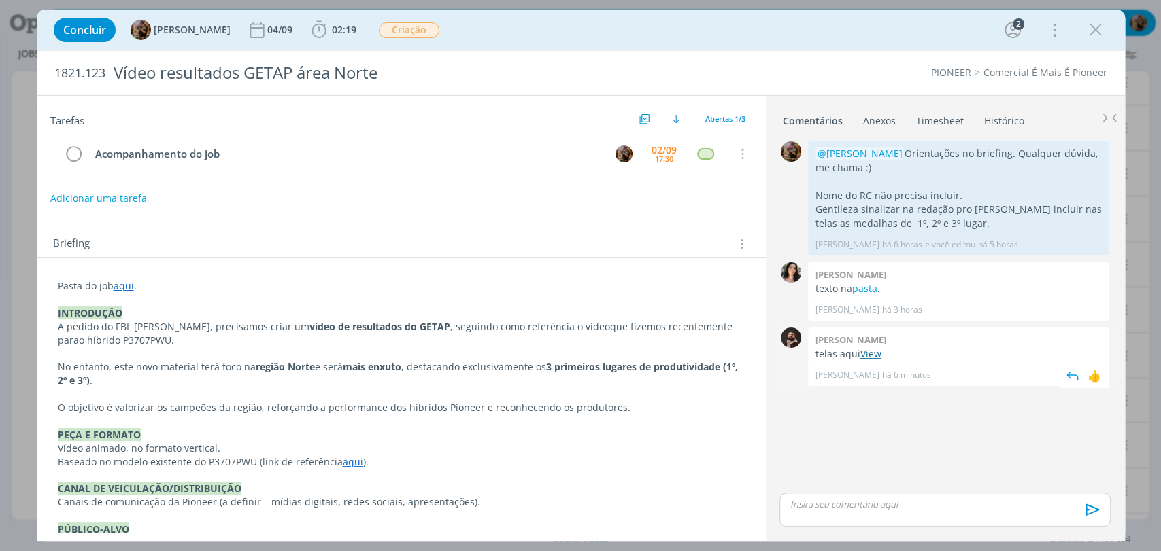
click at [863, 358] on link "View" at bounding box center [869, 353] width 21 height 13
click at [349, 463] on link "aqui" at bounding box center [353, 462] width 20 height 13
click at [359, 483] on link "https://sobeae.sharepoint.com/:v:/s/SOBEAE/EfCmgguoif5HrhBpJx4V_l0BBwomflpaCoIX…" at bounding box center [307, 488] width 103 height 18
click at [404, 488] on link "dialog" at bounding box center [381, 487] width 45 height 13
type input "https://sobeae.sharepoint.com/:v:/s/SOBEAE/EfCmgguoif5HrhBpJx4V_l0BBwomflpaCoIX…"
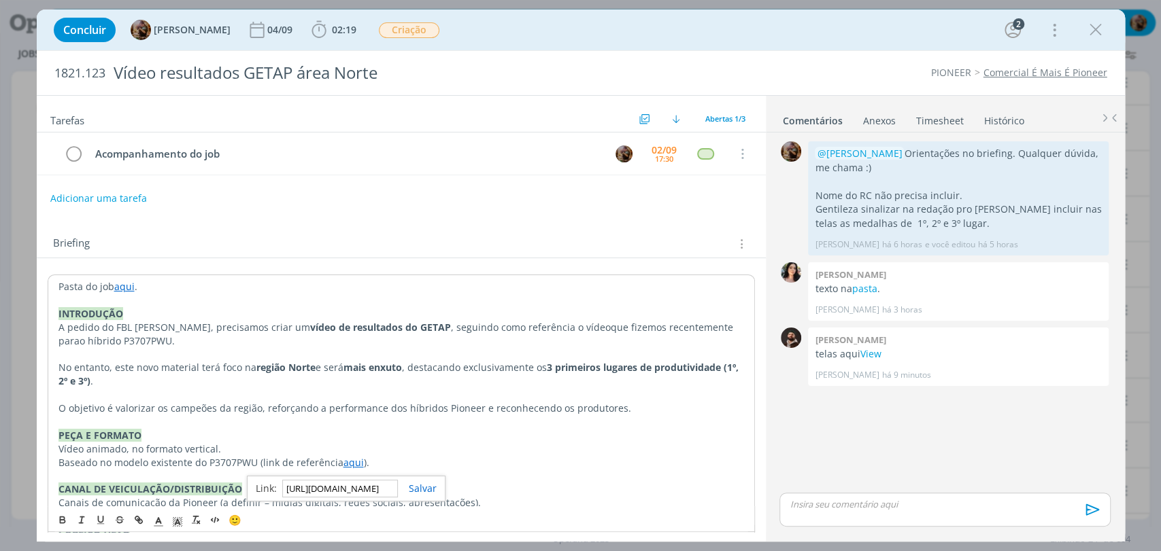
click at [832, 509] on p "dialog" at bounding box center [944, 504] width 309 height 12
click at [1083, 516] on icon "dialog" at bounding box center [1090, 515] width 14 height 12
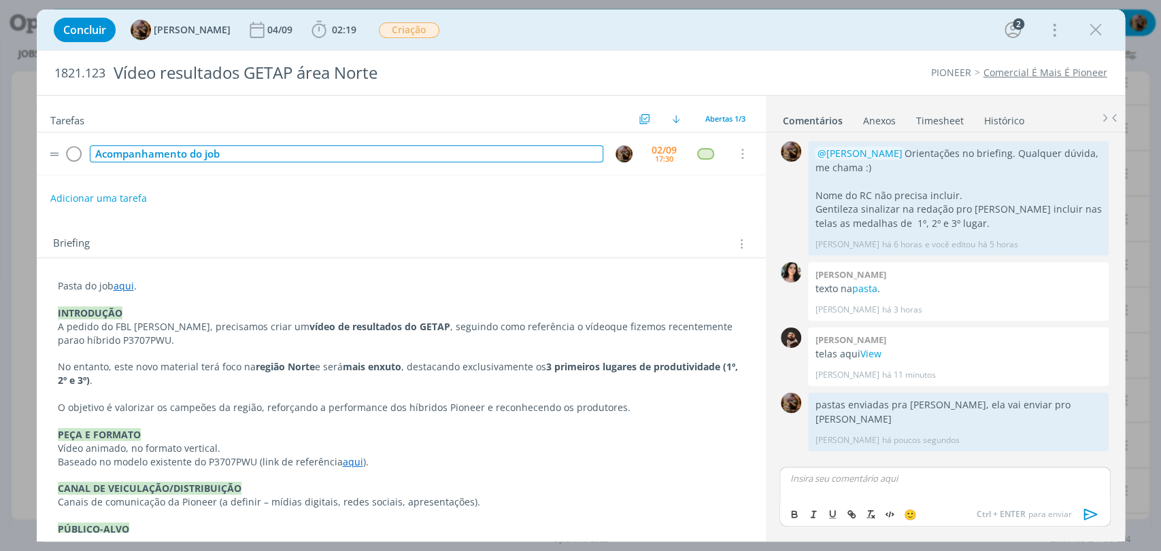
click at [479, 150] on div "Acompanhamento do job" at bounding box center [346, 154] width 513 height 17
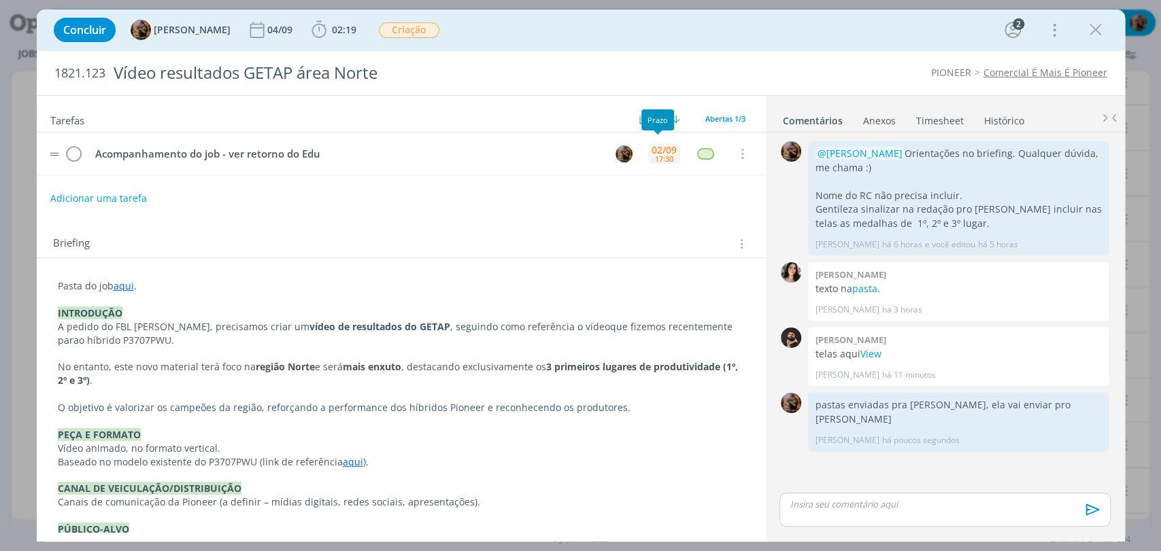
click at [655, 159] on div "17:30" at bounding box center [664, 158] width 18 height 7
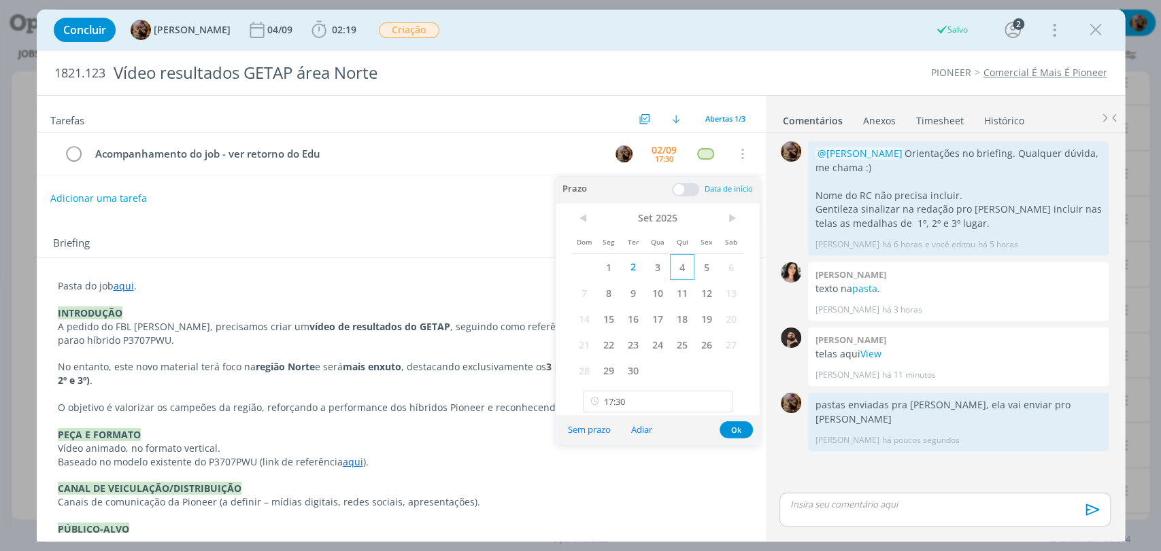
click at [671, 270] on span "4" at bounding box center [682, 267] width 24 height 26
click at [660, 394] on input "17:30" at bounding box center [658, 402] width 150 height 22
click at [618, 281] on div "12:00" at bounding box center [659, 280] width 152 height 24
drag, startPoint x: 674, startPoint y: 398, endPoint x: 657, endPoint y: 349, distance: 51.8
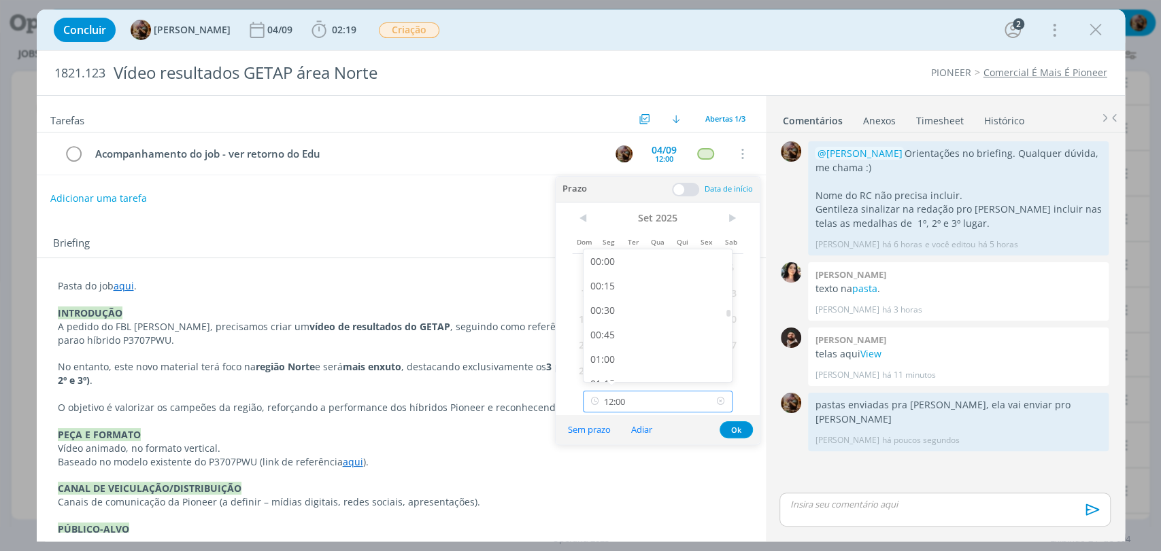
click at [674, 398] on input "12:00" at bounding box center [658, 402] width 150 height 22
click at [632, 289] on div "10:30" at bounding box center [659, 294] width 152 height 24
type input "10:30"
click at [737, 427] on button "Ok" at bounding box center [735, 430] width 33 height 17
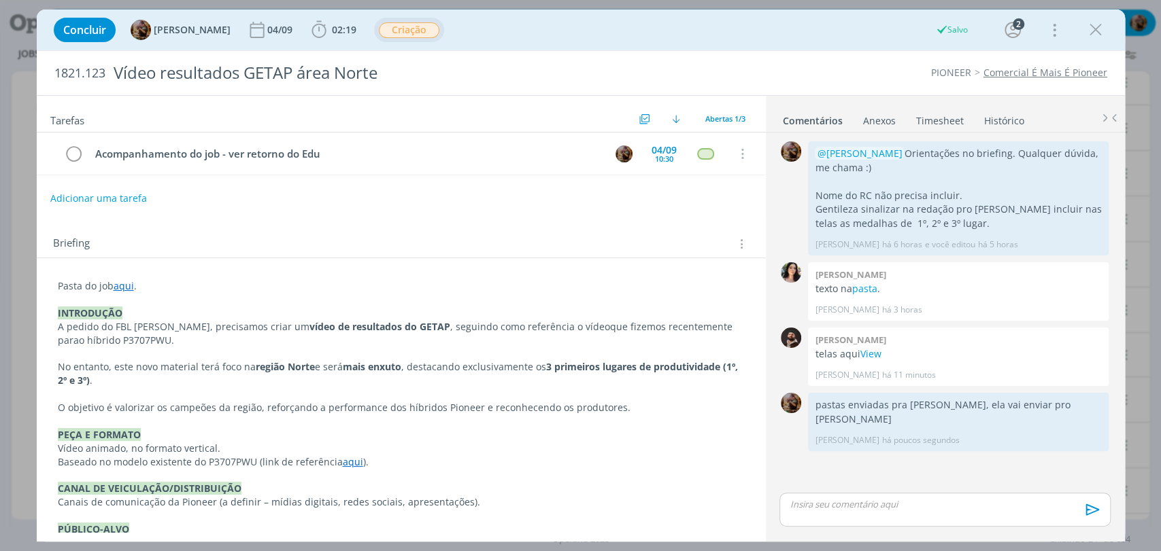
click at [435, 34] on span "Criação" at bounding box center [409, 30] width 61 height 16
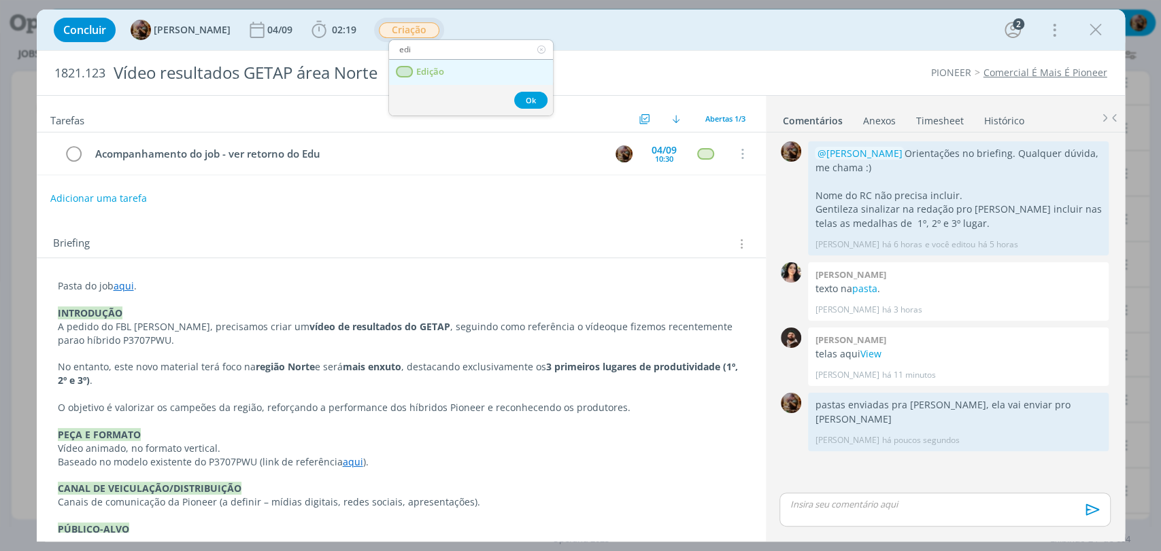
type input "edi"
click at [446, 71] on link "Edição" at bounding box center [471, 72] width 164 height 25
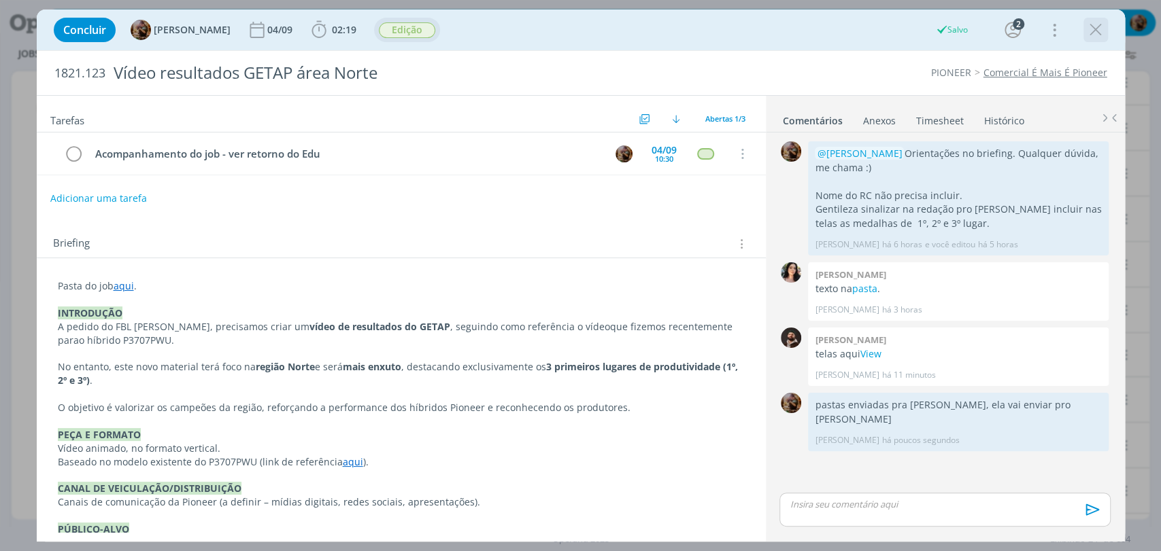
click at [1088, 32] on icon "dialog" at bounding box center [1095, 30] width 20 height 20
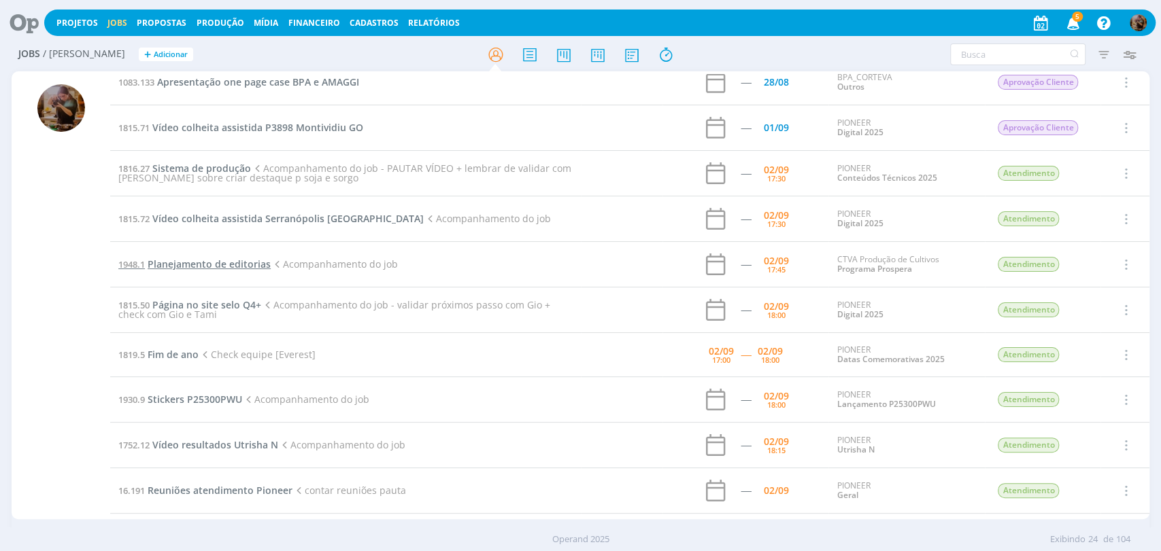
click at [265, 263] on span "Planejamento de editorias" at bounding box center [209, 264] width 123 height 13
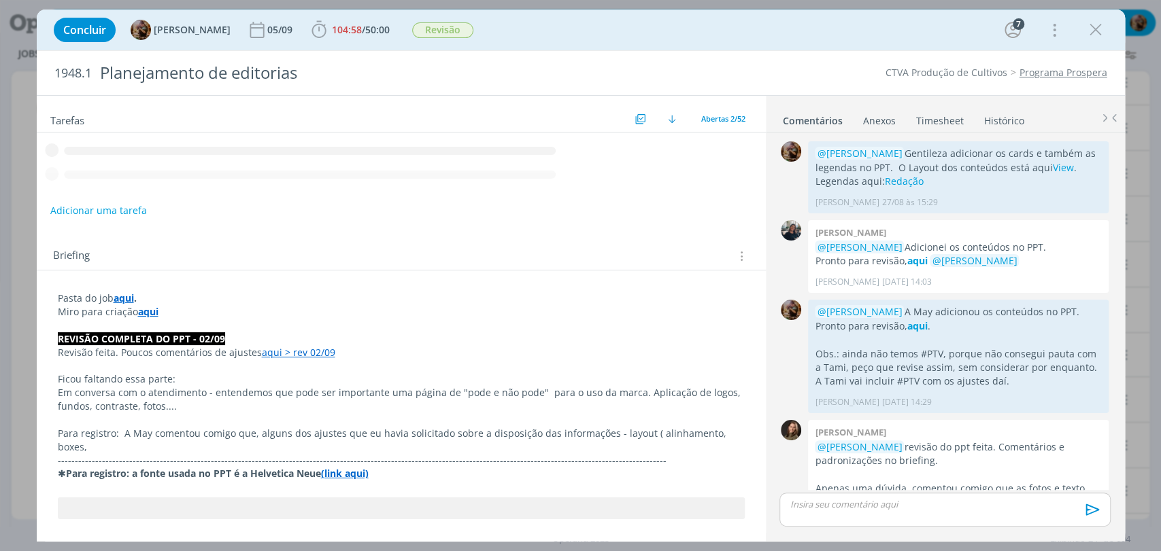
scroll to position [1828, 0]
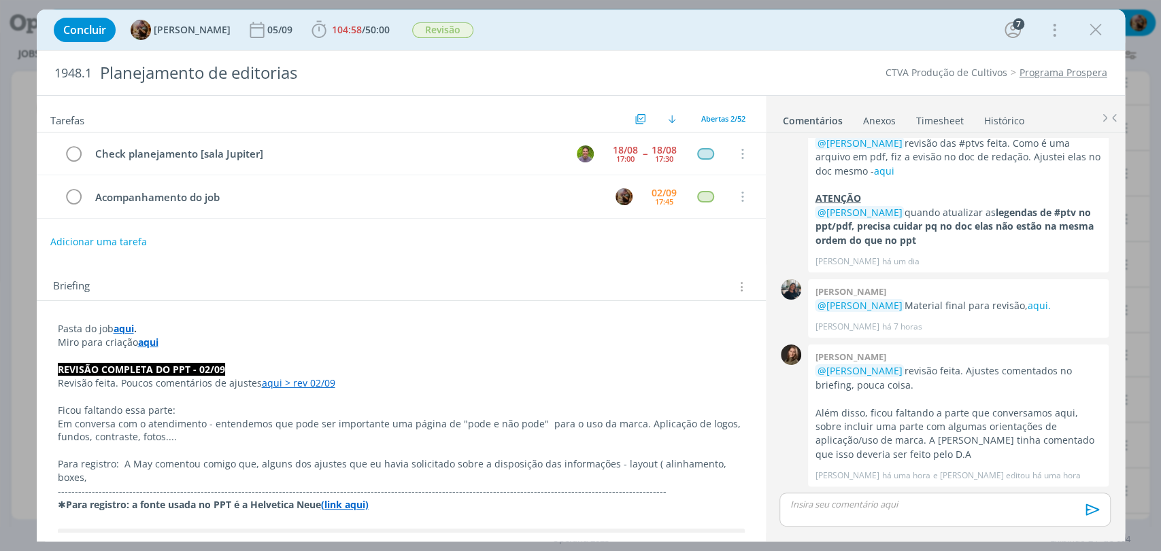
click at [1000, 502] on p "dialog" at bounding box center [944, 504] width 309 height 12
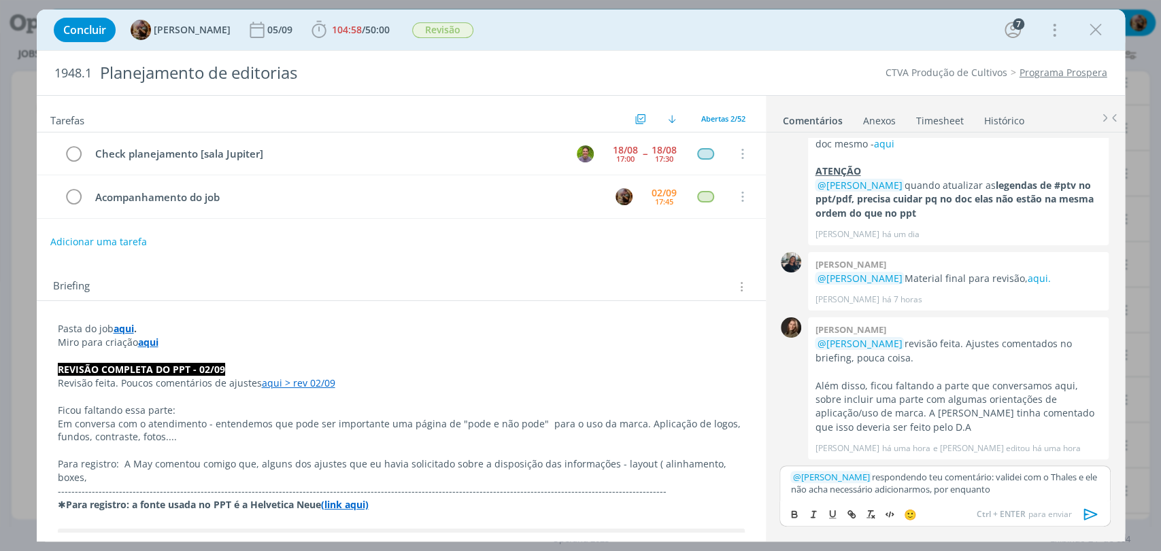
click at [1087, 513] on icon "dialog" at bounding box center [1090, 515] width 14 height 12
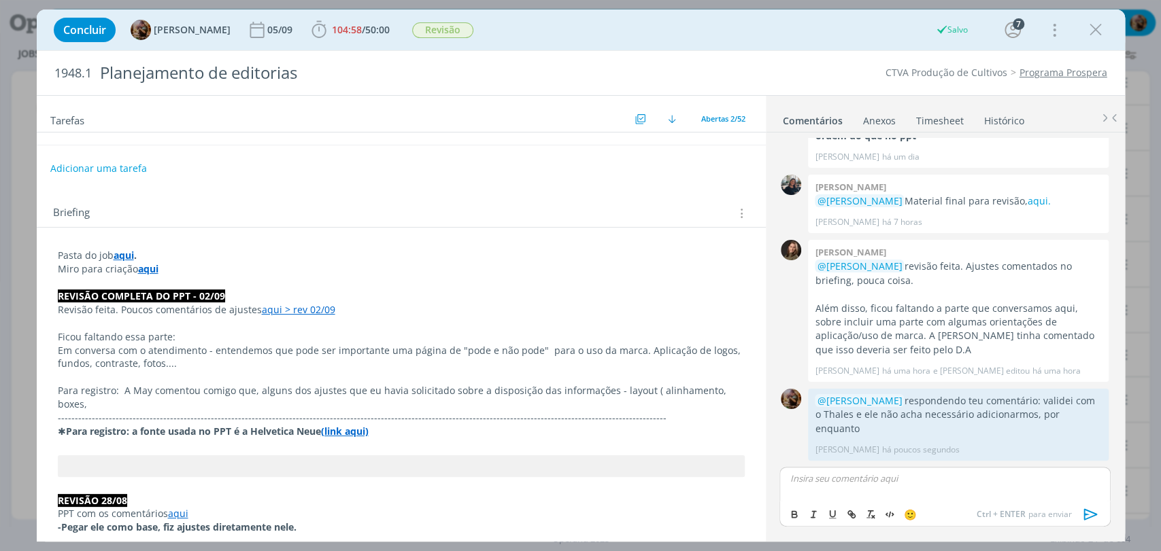
scroll to position [75, 0]
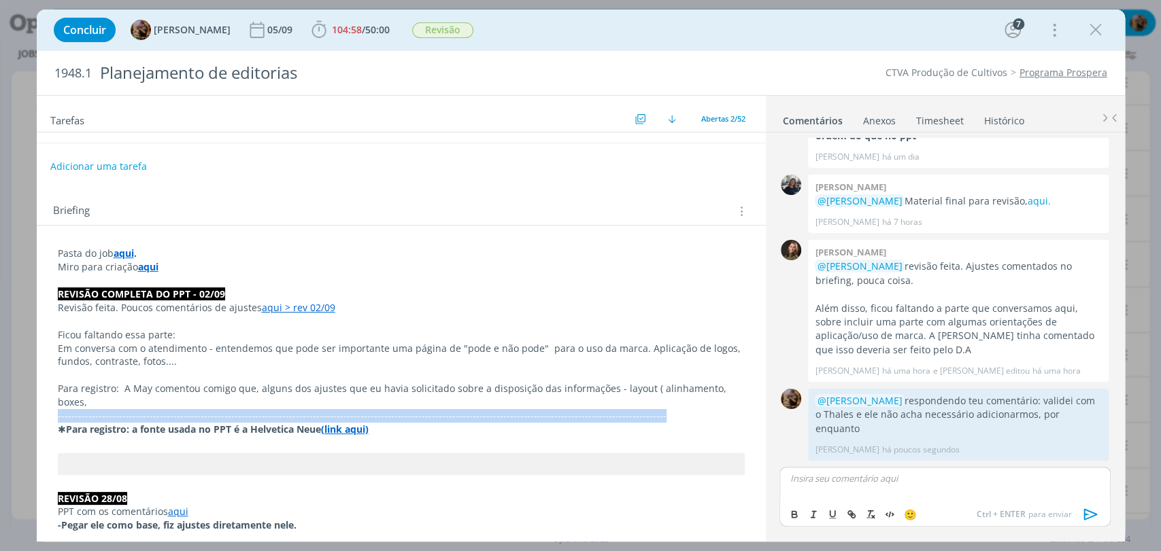
drag, startPoint x: 628, startPoint y: 400, endPoint x: 49, endPoint y: 395, distance: 579.3
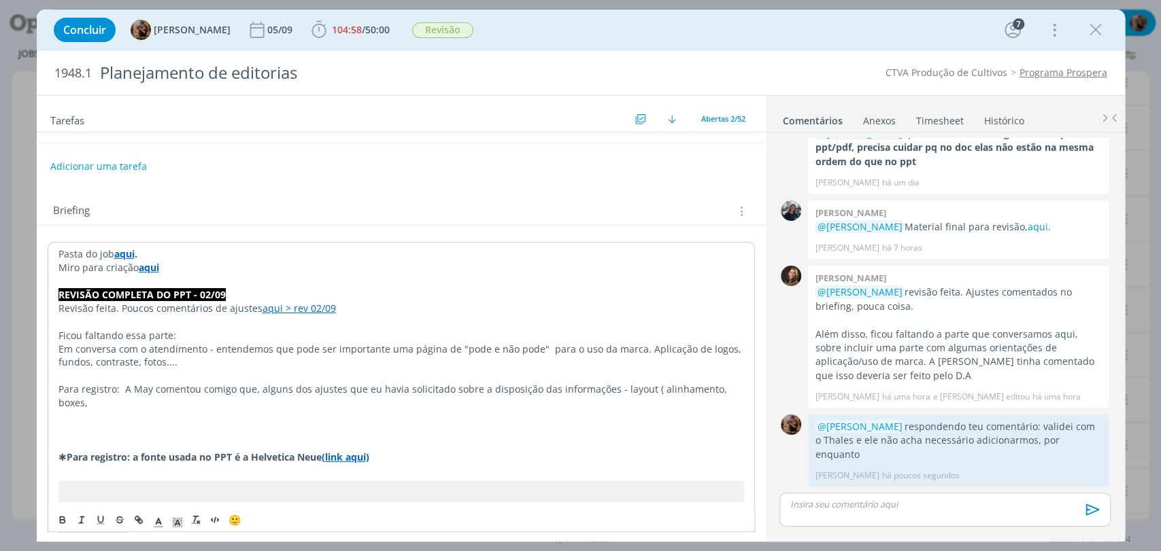
click at [90, 424] on p "dialog" at bounding box center [400, 431] width 685 height 14
click at [218, 521] on icon "dialog" at bounding box center [214, 520] width 11 height 11
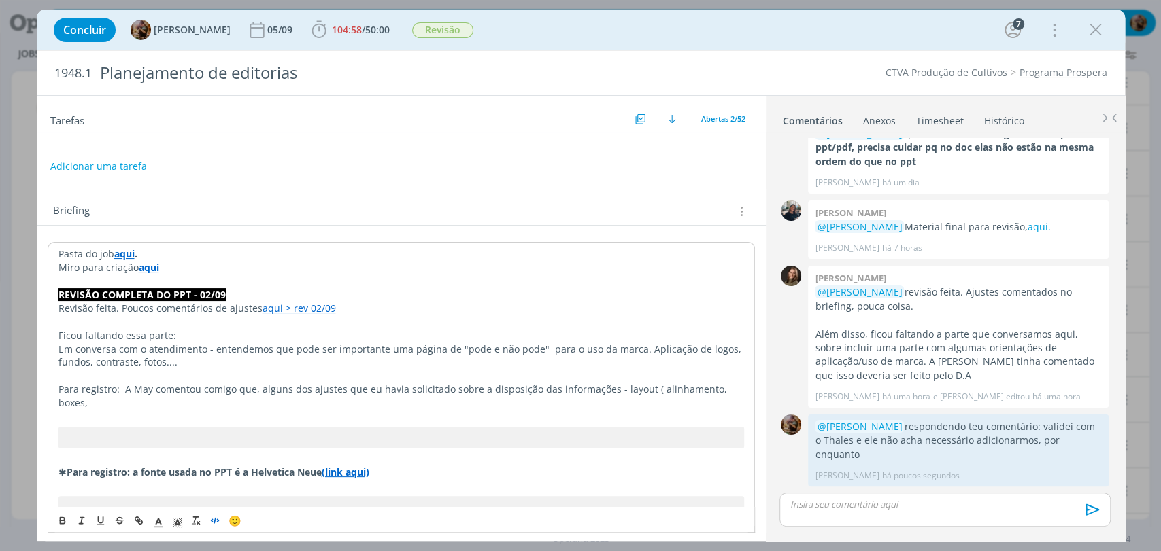
drag, startPoint x: 196, startPoint y: 364, endPoint x: 50, endPoint y: 340, distance: 147.4
click at [256, 427] on pre "dialog" at bounding box center [400, 438] width 685 height 22
click at [217, 515] on icon "dialog" at bounding box center [214, 520] width 11 height 11
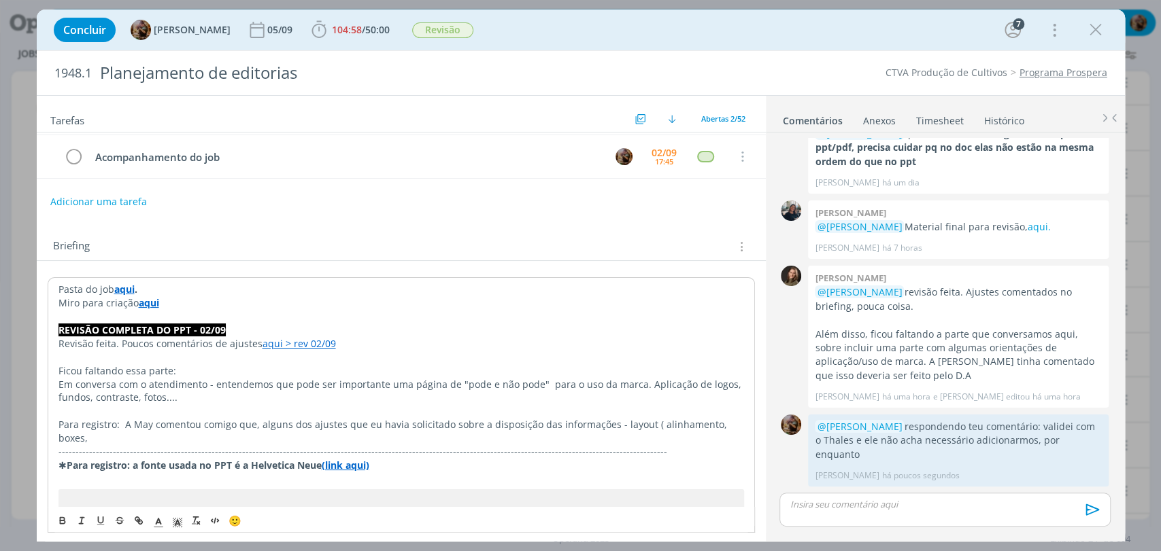
scroll to position [0, 0]
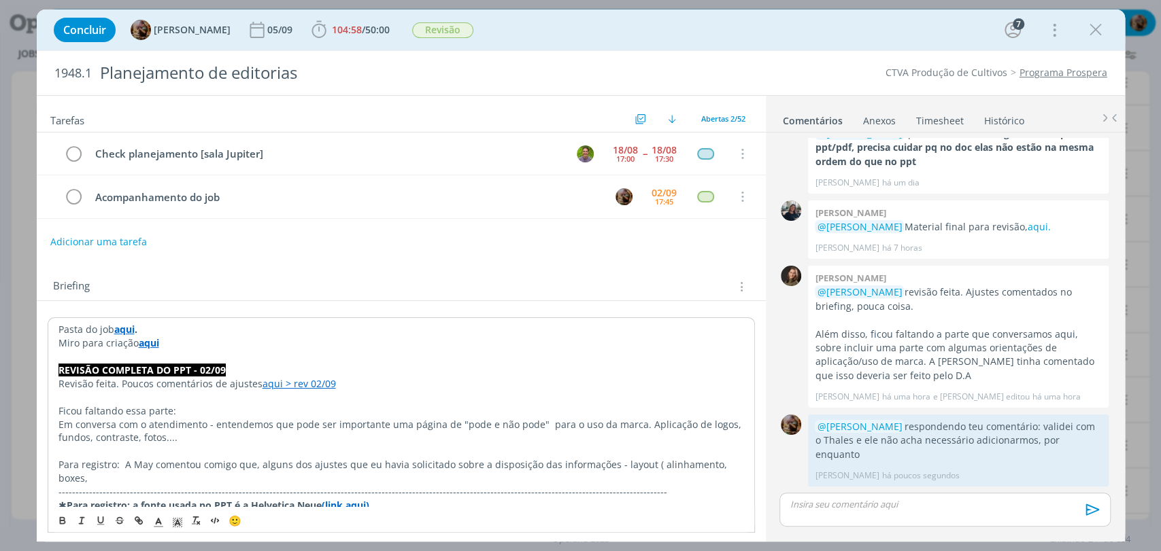
click at [534, 279] on div "Briefing Briefings Predefinidos Versões do Briefing Ver Briefing do Projeto" at bounding box center [403, 287] width 700 height 18
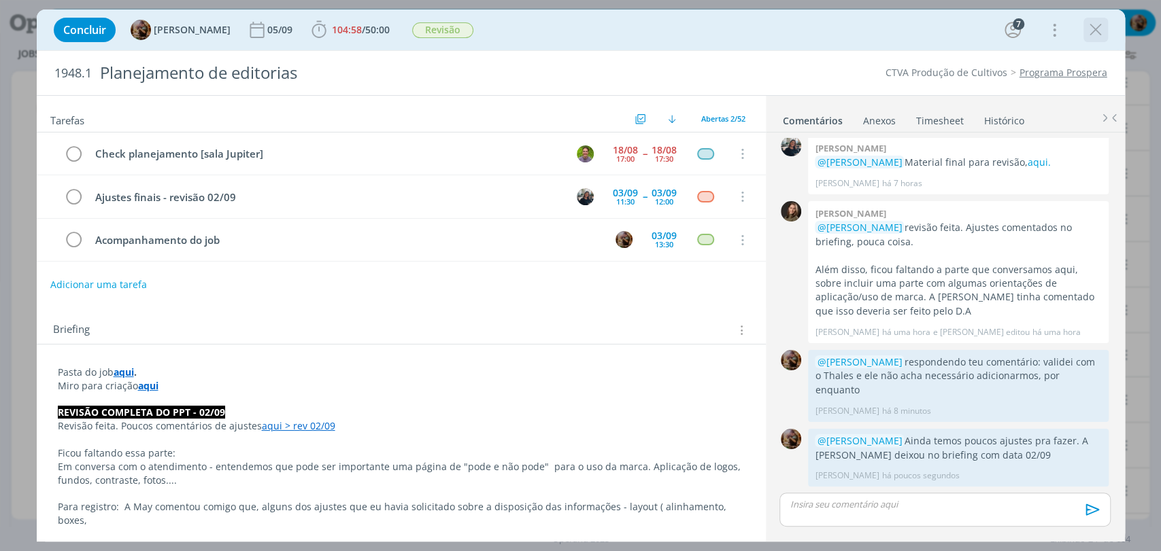
click at [1099, 34] on icon "dialog" at bounding box center [1095, 30] width 20 height 20
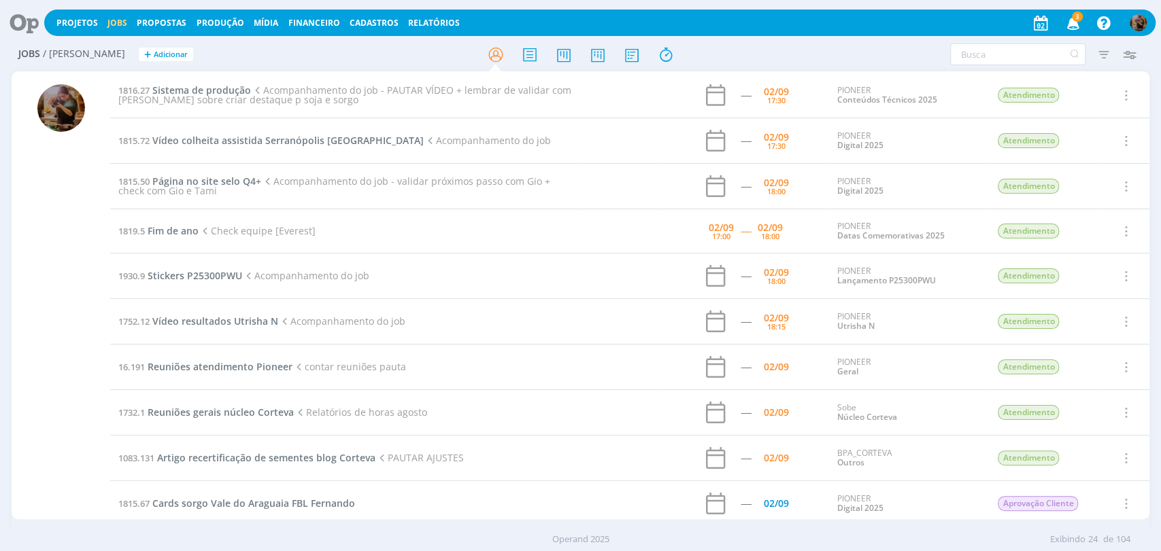
scroll to position [226, 0]
click at [279, 458] on span "Artigo recertificação de sementes blog Corteva" at bounding box center [266, 460] width 218 height 13
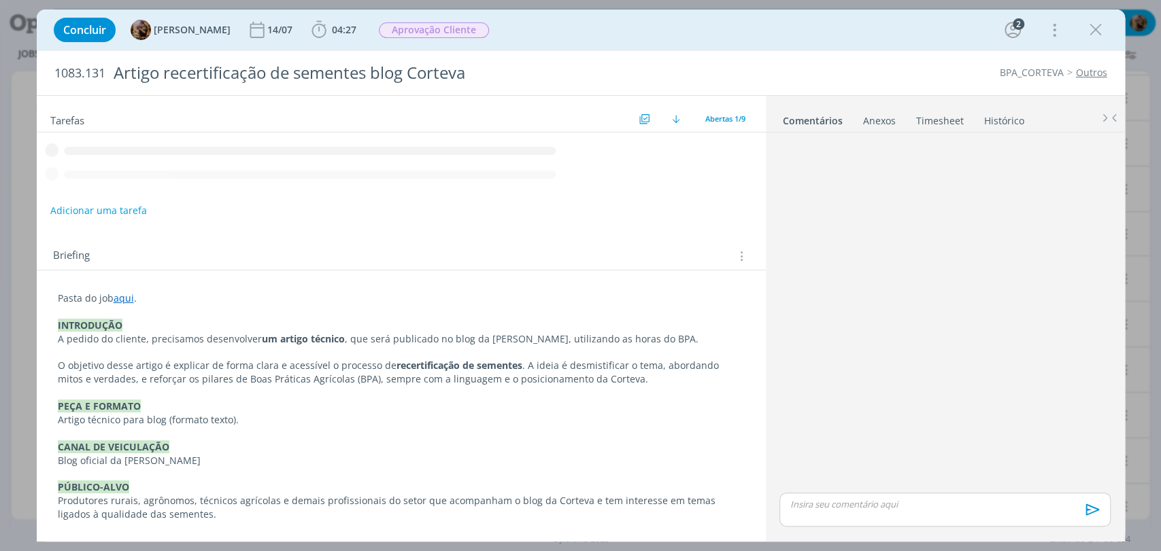
scroll to position [136, 0]
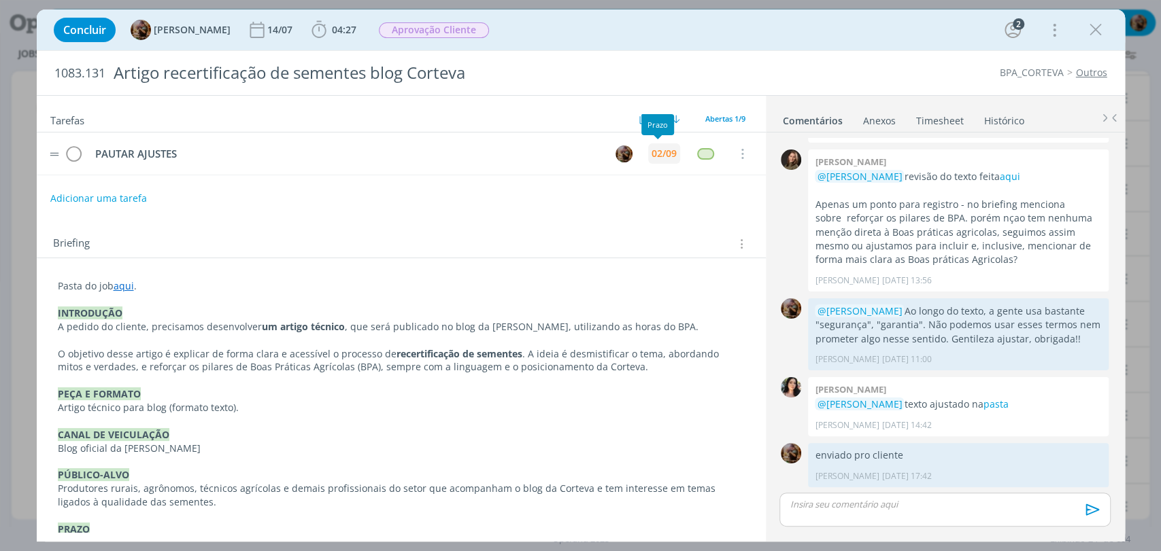
click at [651, 153] on div "02/09" at bounding box center [663, 154] width 25 height 10
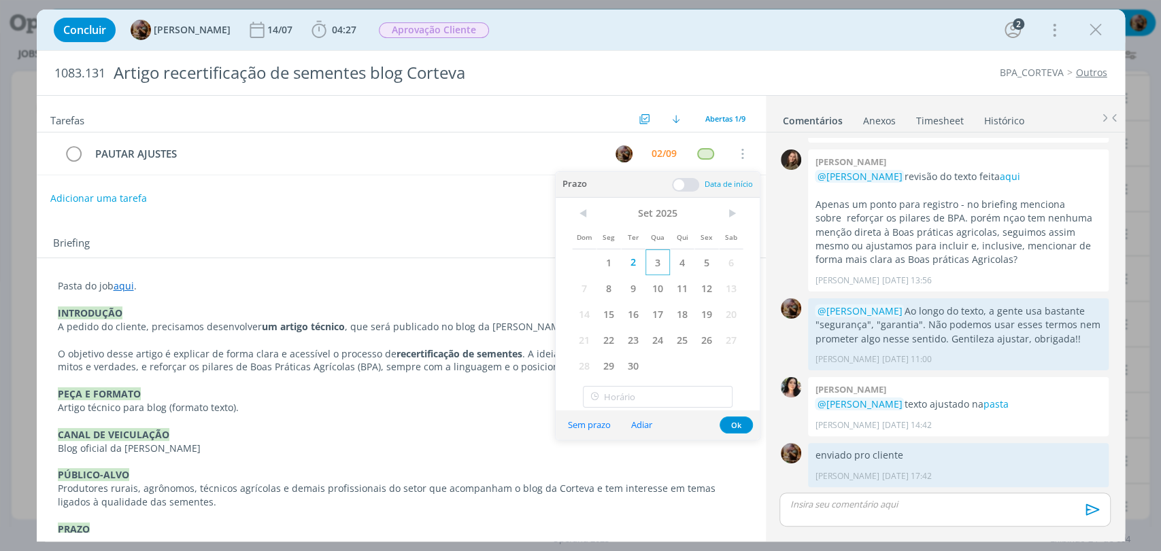
click at [653, 267] on span "3" at bounding box center [657, 263] width 24 height 26
click at [713, 392] on input "18:00" at bounding box center [658, 397] width 150 height 22
click at [659, 307] on div "12:00" at bounding box center [659, 302] width 152 height 24
type input "12:00"
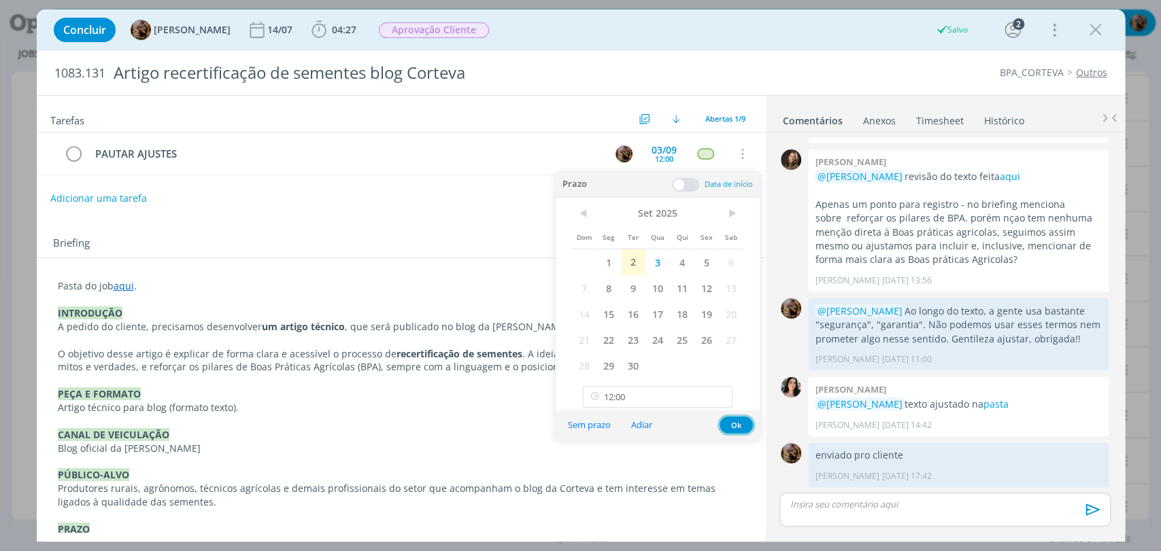
click at [734, 420] on button "Ok" at bounding box center [735, 425] width 33 height 17
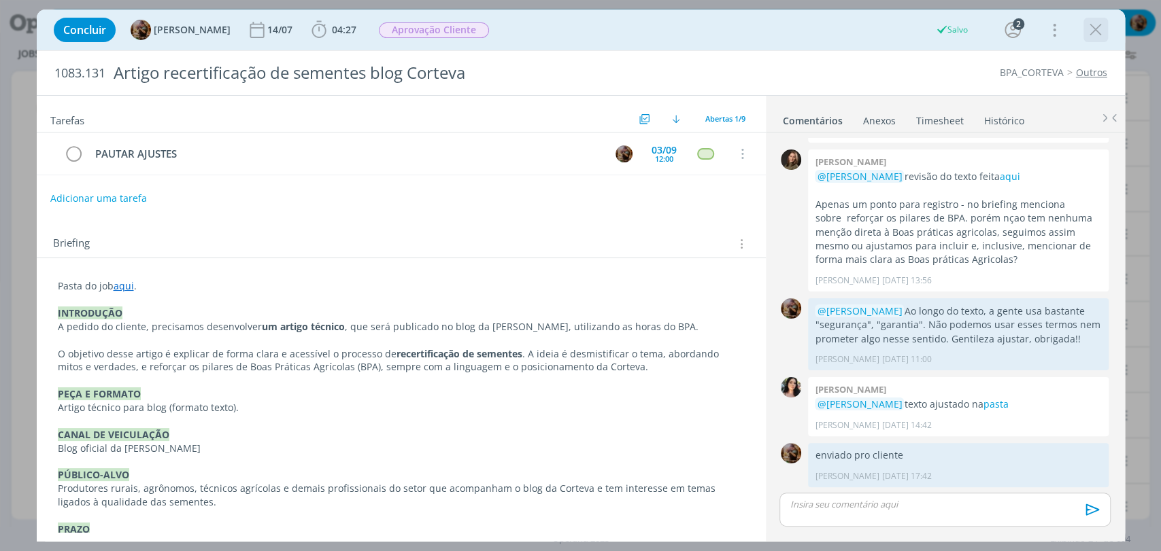
click at [1094, 34] on icon "dialog" at bounding box center [1095, 30] width 20 height 20
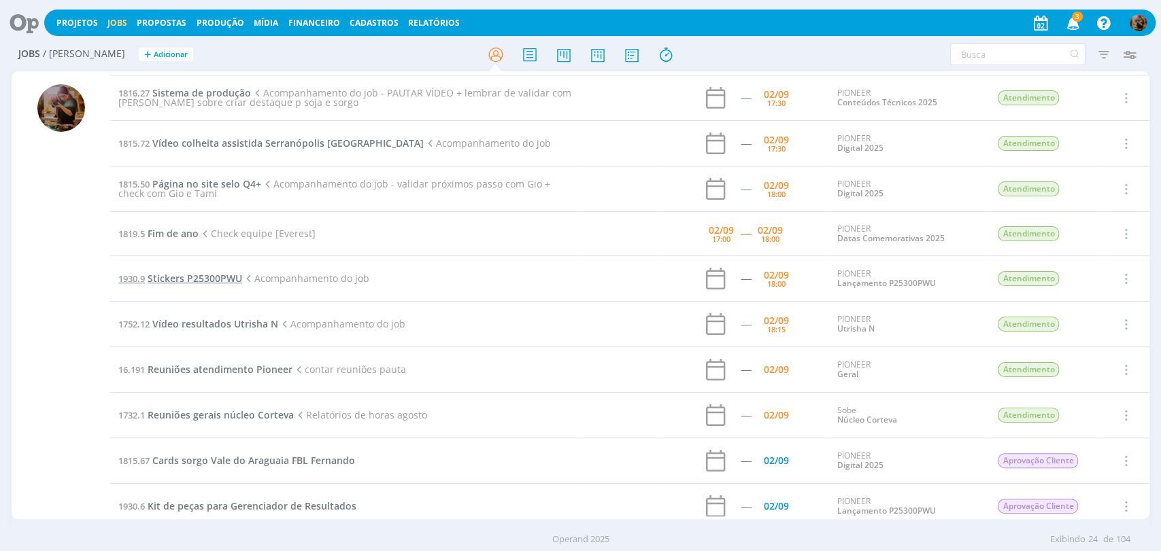
click at [225, 272] on span "Stickers P25300PWU" at bounding box center [195, 278] width 95 height 13
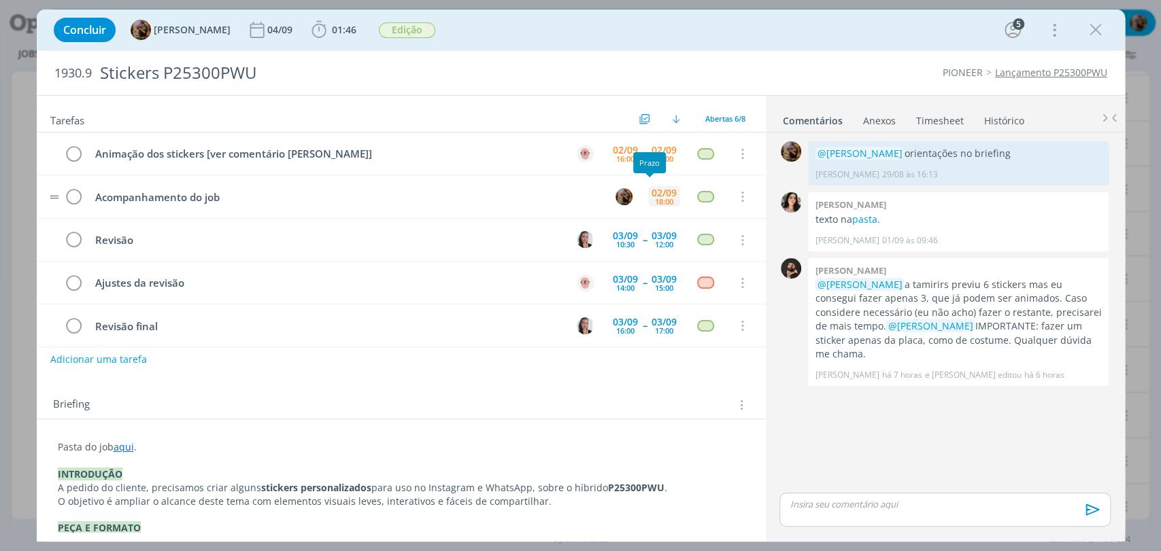
click at [664, 192] on div "02/09" at bounding box center [663, 193] width 25 height 10
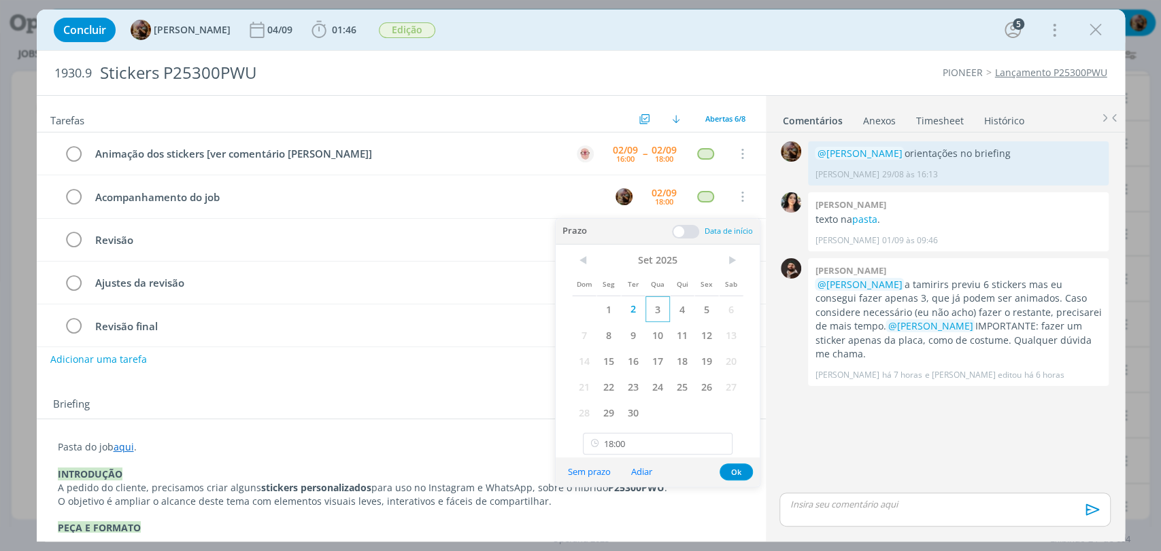
click at [655, 306] on span "3" at bounding box center [657, 309] width 24 height 26
click at [653, 441] on input "18:00" at bounding box center [658, 444] width 150 height 22
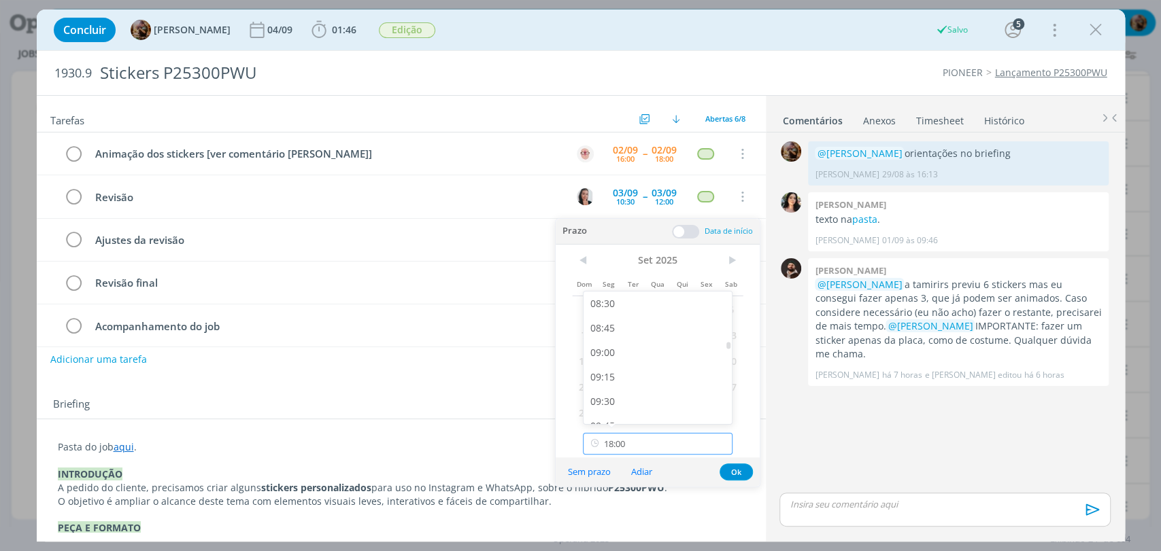
scroll to position [827, 0]
click at [630, 358] on div "09:00" at bounding box center [659, 357] width 152 height 24
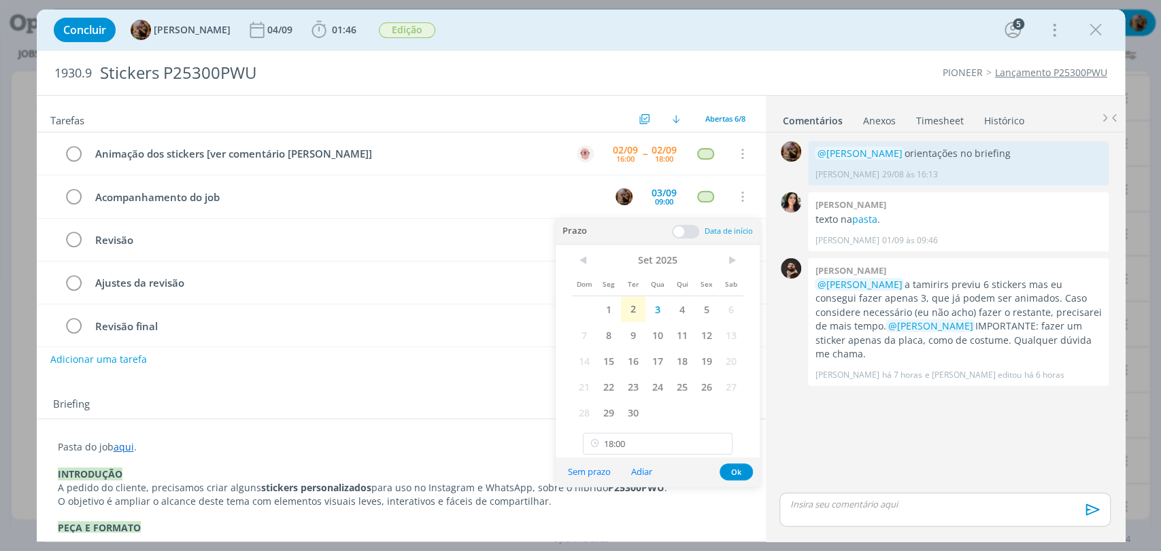
type input "09:00"
click at [525, 341] on tr "Revisão final 03/09 16:00 -- 03/09 17:00 Cancelar" at bounding box center [401, 326] width 729 height 43
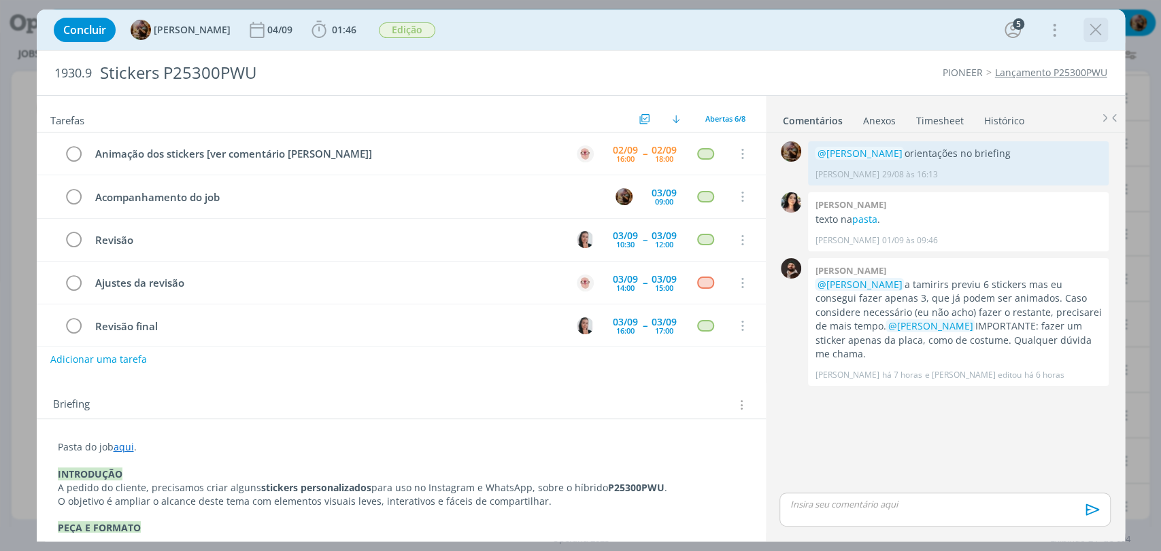
click at [1095, 20] on icon "dialog" at bounding box center [1095, 30] width 20 height 20
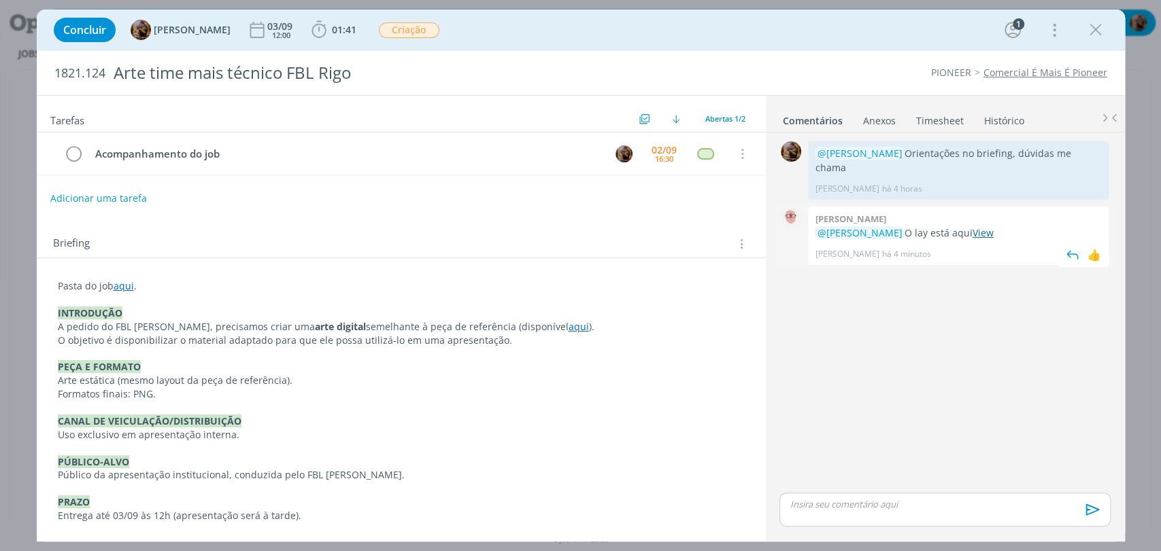
click at [993, 235] on link "View" at bounding box center [982, 232] width 21 height 13
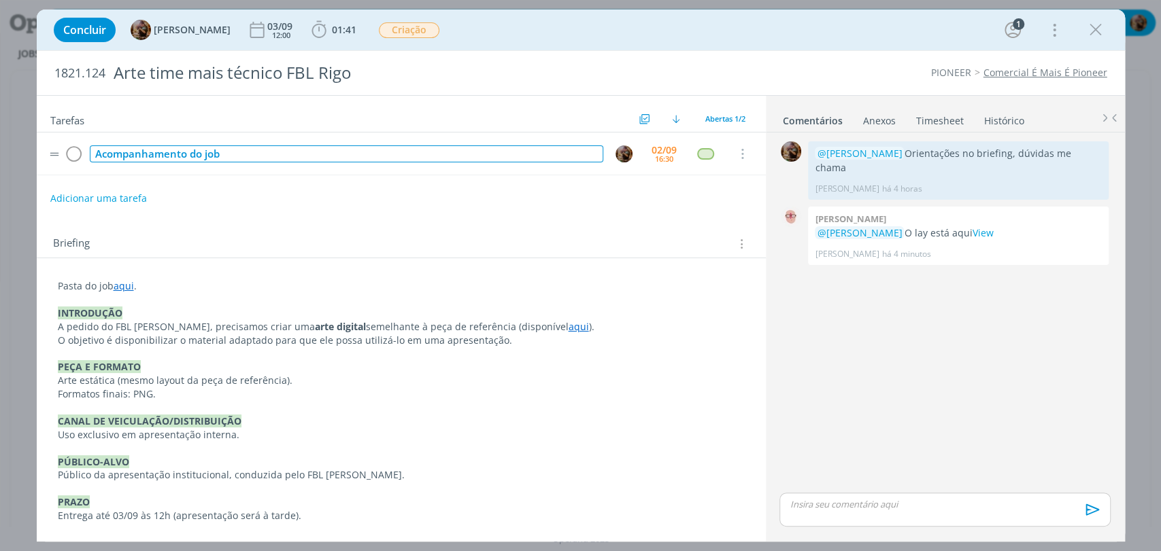
click at [273, 161] on div "Acompanhamento do job" at bounding box center [346, 154] width 513 height 17
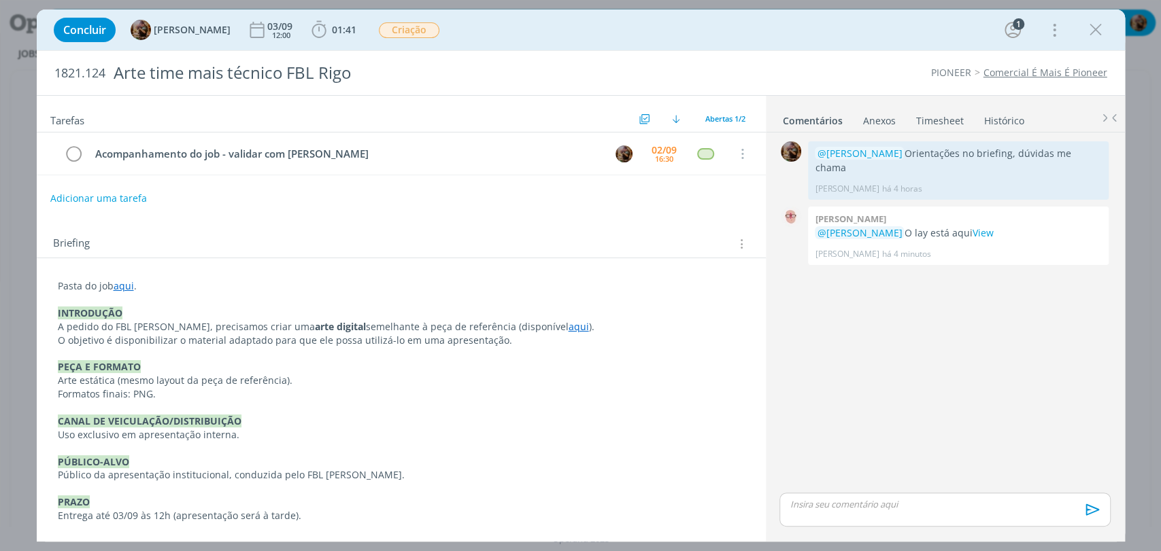
click at [443, 235] on div "Briefing Briefings Predefinidos Versões do Briefing Ver Briefing do Projeto" at bounding box center [403, 244] width 700 height 18
click at [568, 322] on link "aqui" at bounding box center [578, 326] width 20 height 13
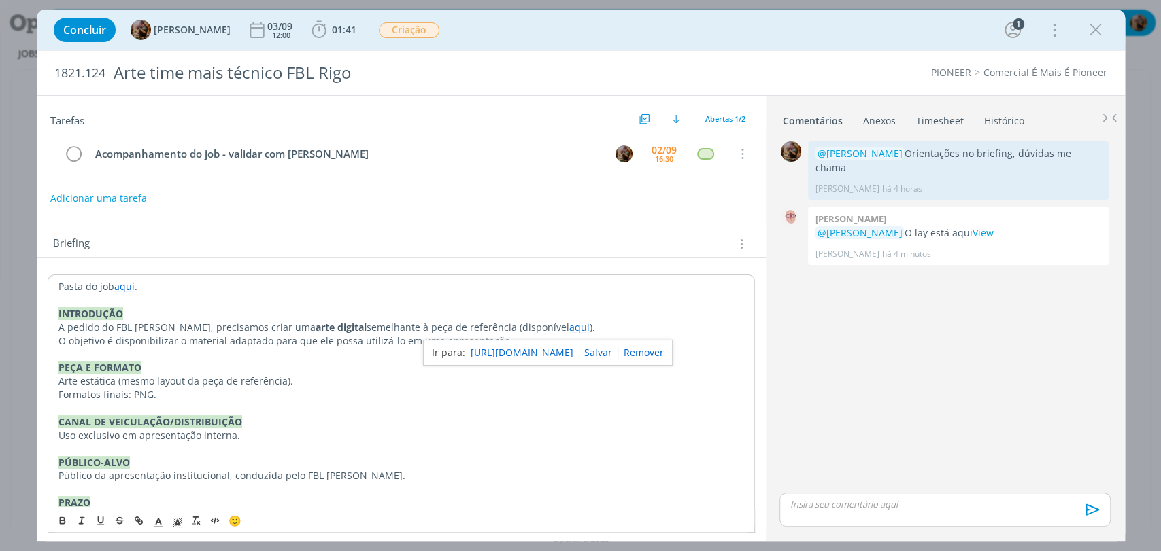
click at [548, 349] on link "https://sobeae.sharepoint.com/:b:/s/SOBEAE/EeG_WxvZrm5DkJYgHbrKBb8Bf1V0-W6ux6_N…" at bounding box center [521, 353] width 103 height 18
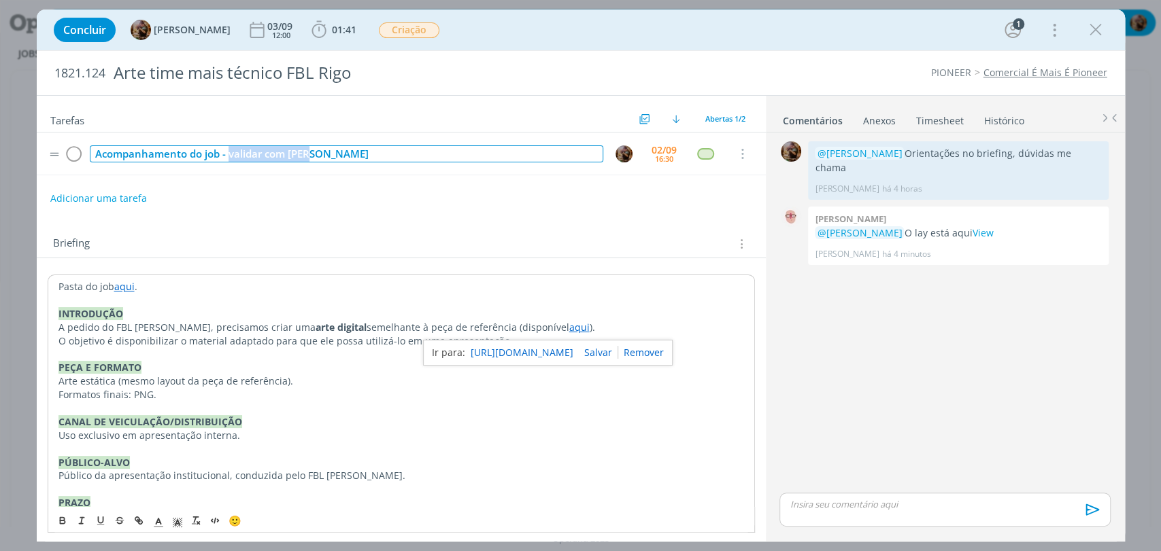
drag, startPoint x: 298, startPoint y: 159, endPoint x: 229, endPoint y: 164, distance: 69.5
click at [229, 164] on td "Acompanhamento do job - validar com [PERSON_NAME]" at bounding box center [343, 154] width 513 height 24
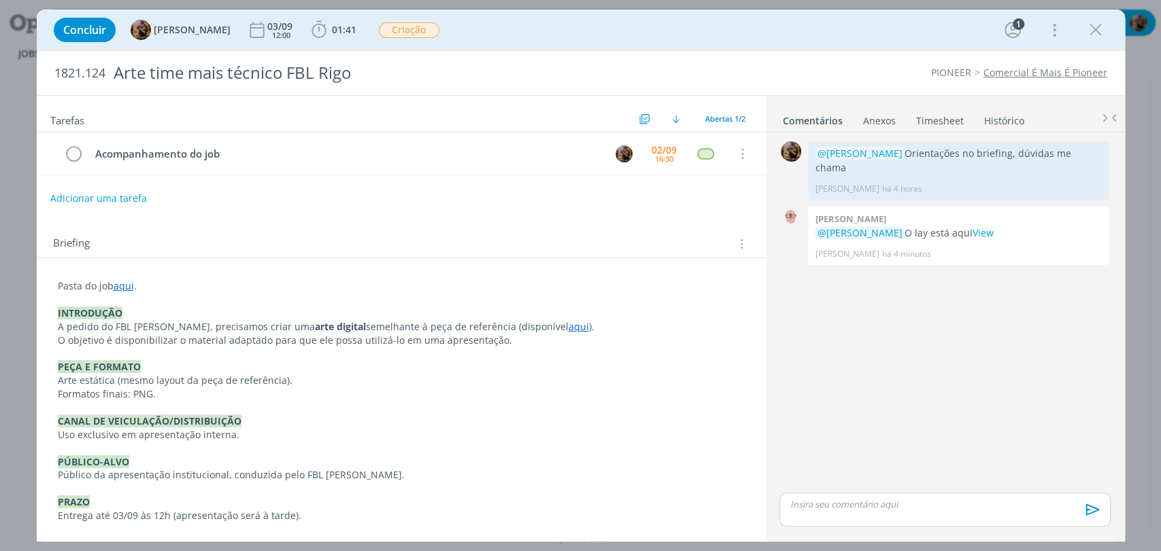
click at [258, 222] on div "Briefing Briefings Predefinidos Versões do Briefing Ver Briefing do Projeto" at bounding box center [401, 240] width 729 height 37
click at [73, 151] on icon "dialog" at bounding box center [74, 154] width 19 height 20
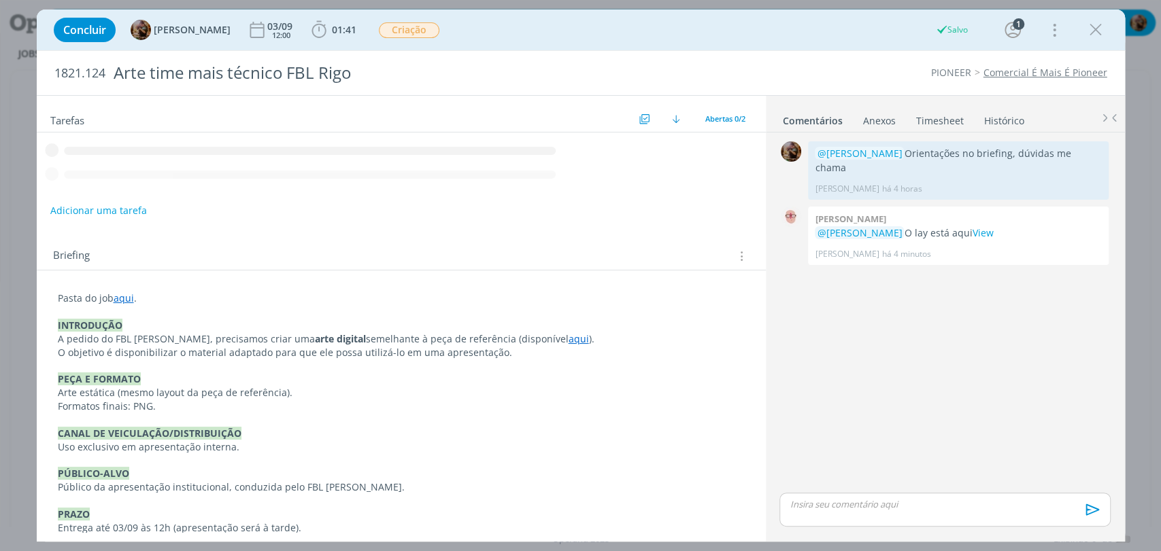
click at [932, 502] on p "dialog" at bounding box center [944, 504] width 309 height 12
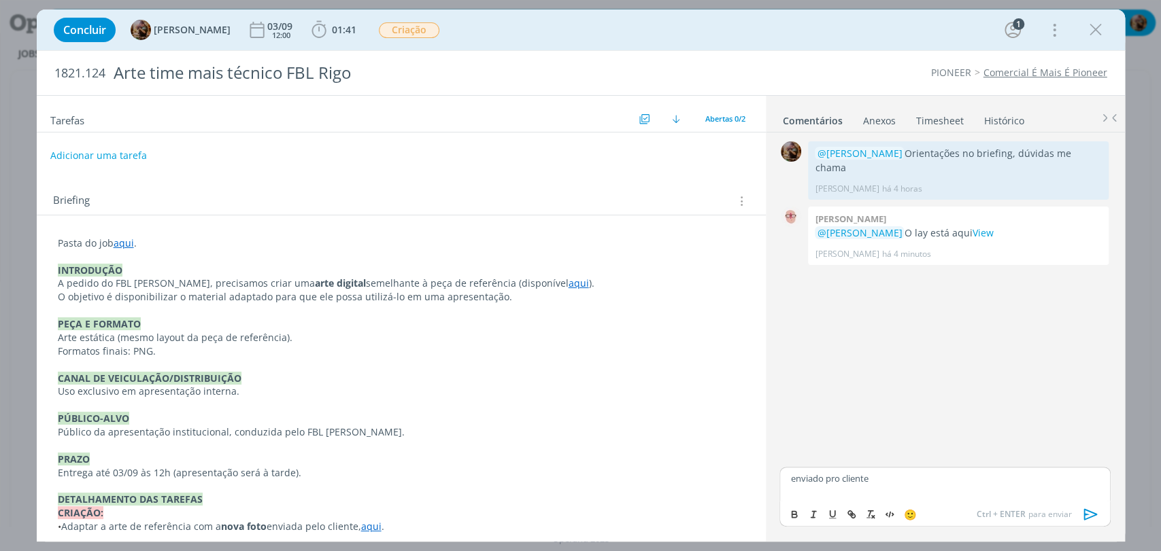
click at [1083, 515] on icon "dialog" at bounding box center [1090, 515] width 14 height 12
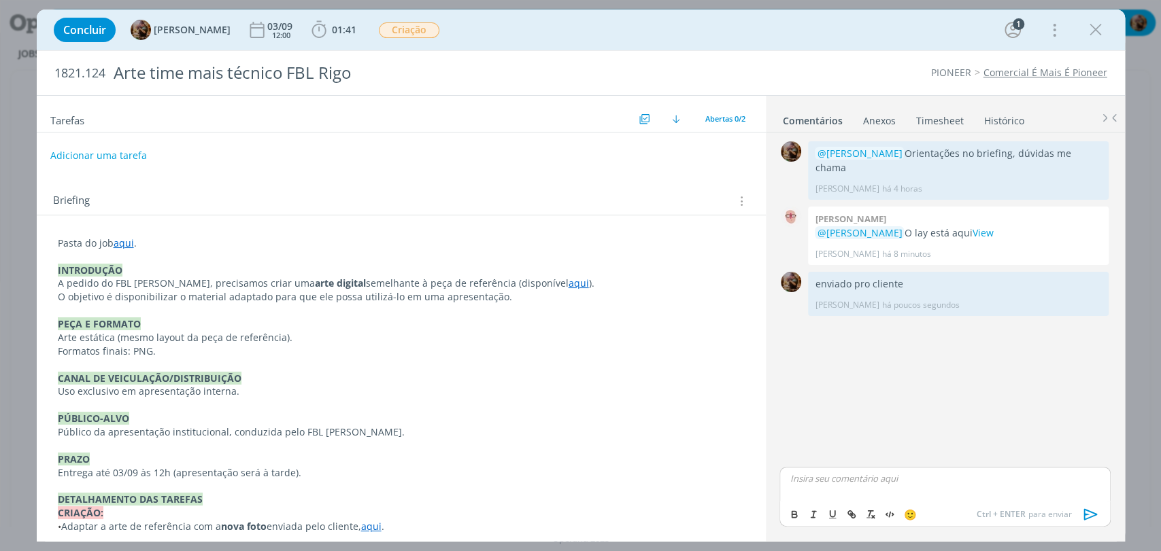
click at [936, 122] on link "Timesheet" at bounding box center [939, 118] width 49 height 20
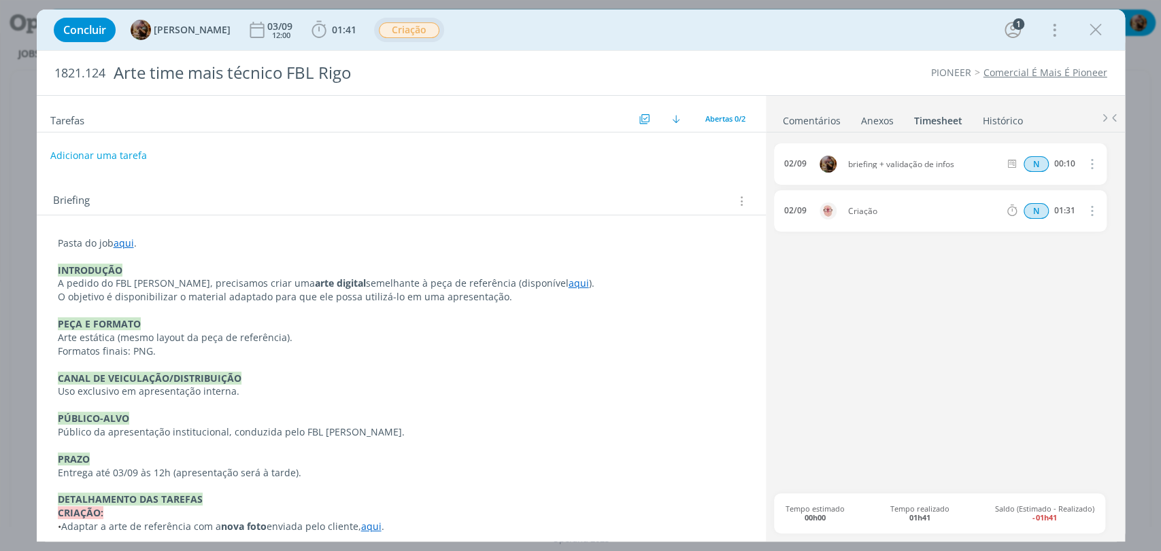
click at [426, 29] on span "Criação" at bounding box center [409, 30] width 61 height 16
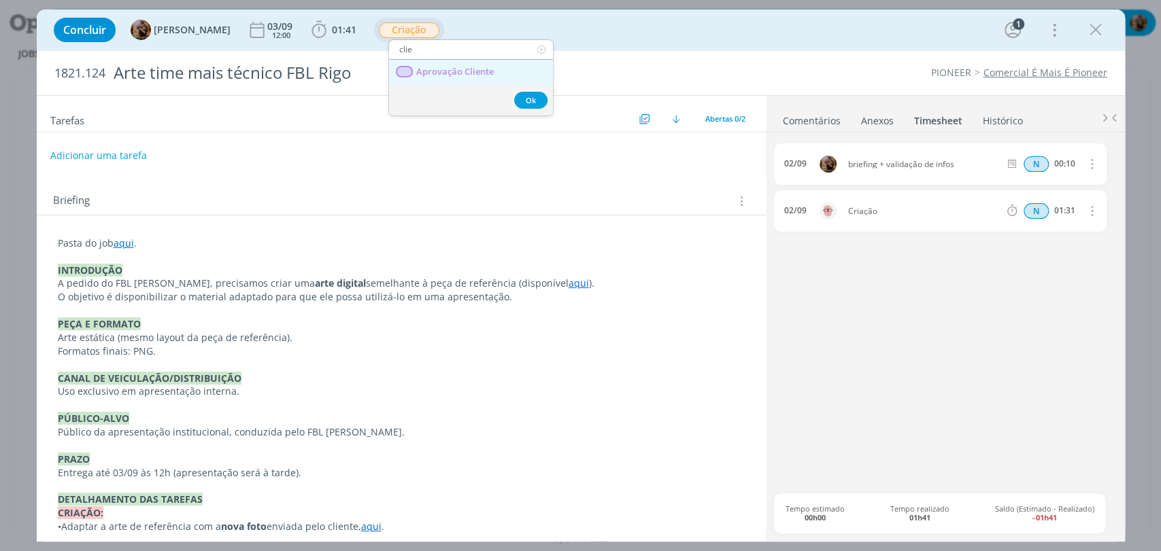
type input "clie"
click at [439, 78] on Cliente "Aprovação Cliente" at bounding box center [471, 72] width 164 height 25
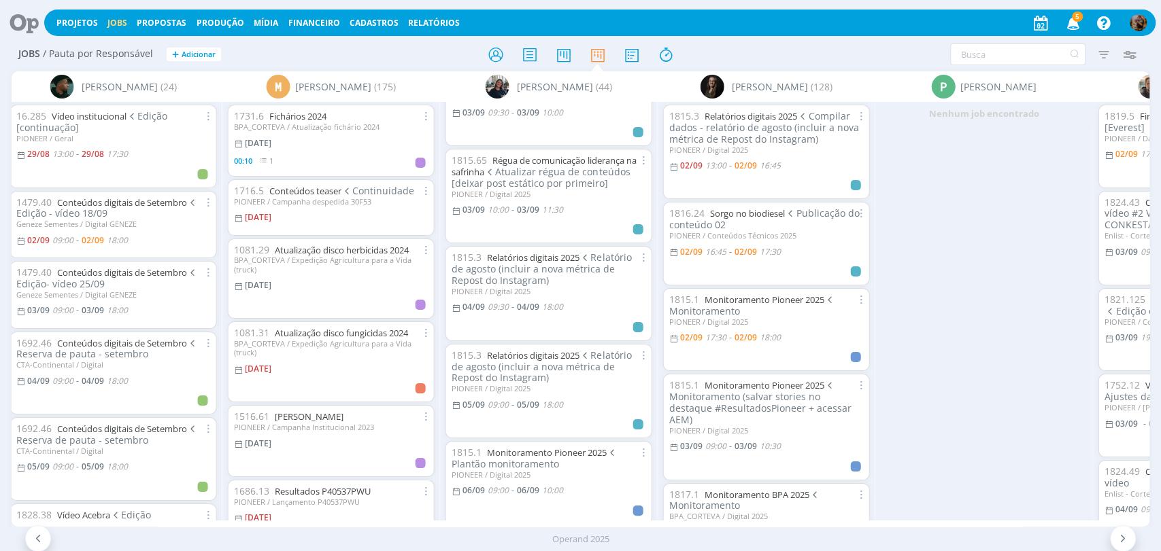
scroll to position [302, 0]
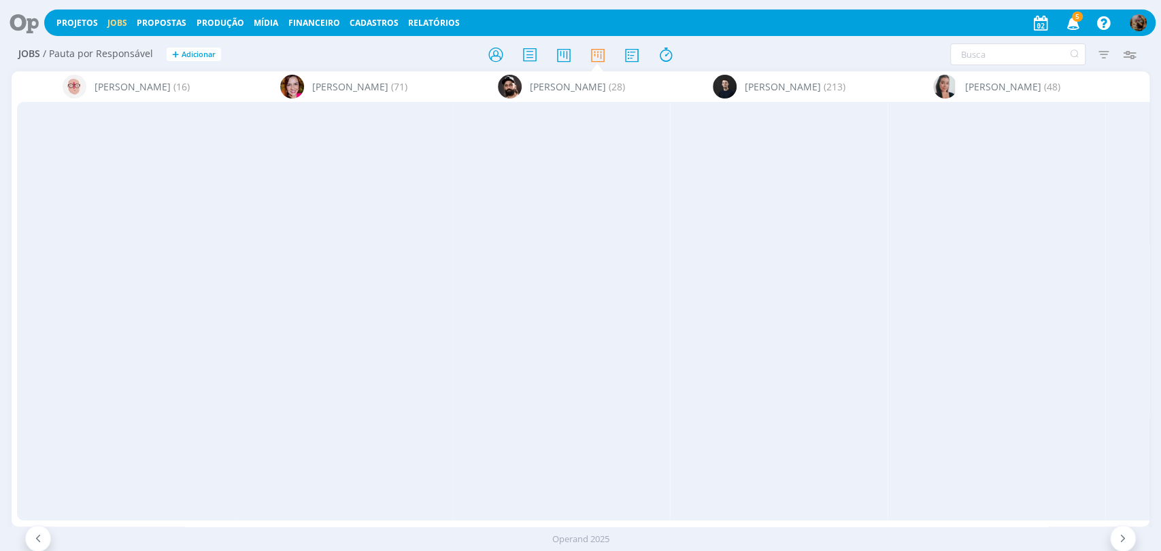
scroll to position [302, 0]
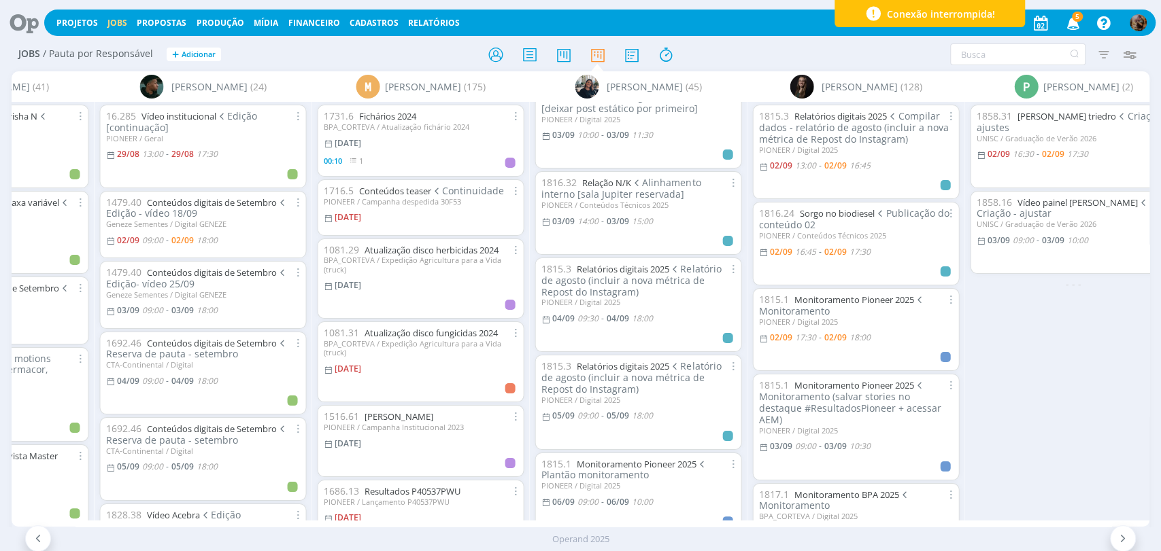
scroll to position [377, 0]
click at [656, 262] on link "Relatórios digitais 2025" at bounding box center [622, 266] width 92 height 12
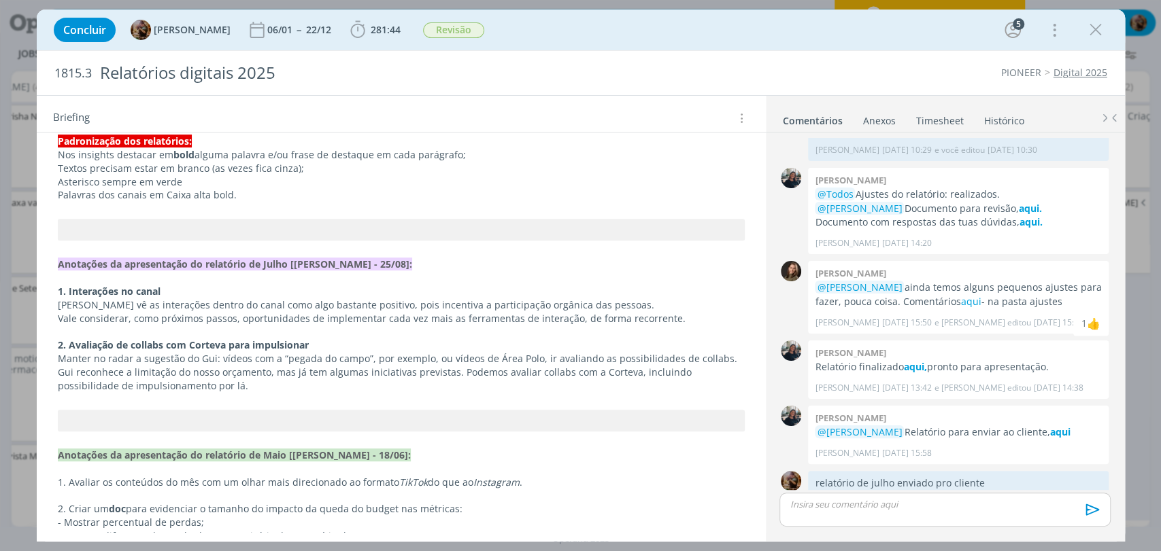
scroll to position [375, 0]
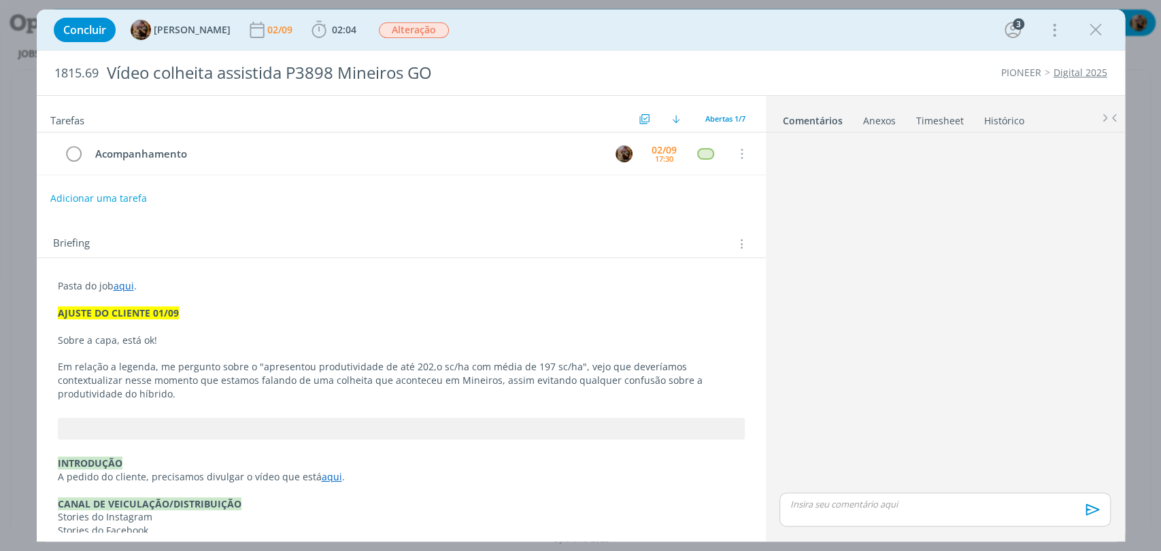
scroll to position [550, 0]
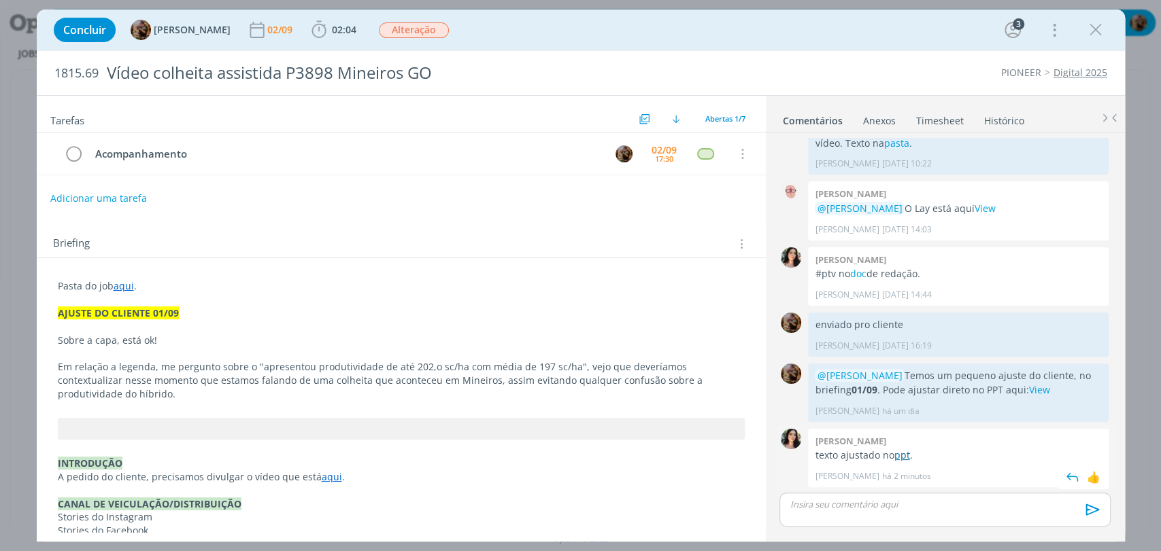
click at [903, 456] on link "ppt" at bounding box center [901, 455] width 16 height 13
click at [78, 154] on icon "dialog" at bounding box center [74, 154] width 19 height 20
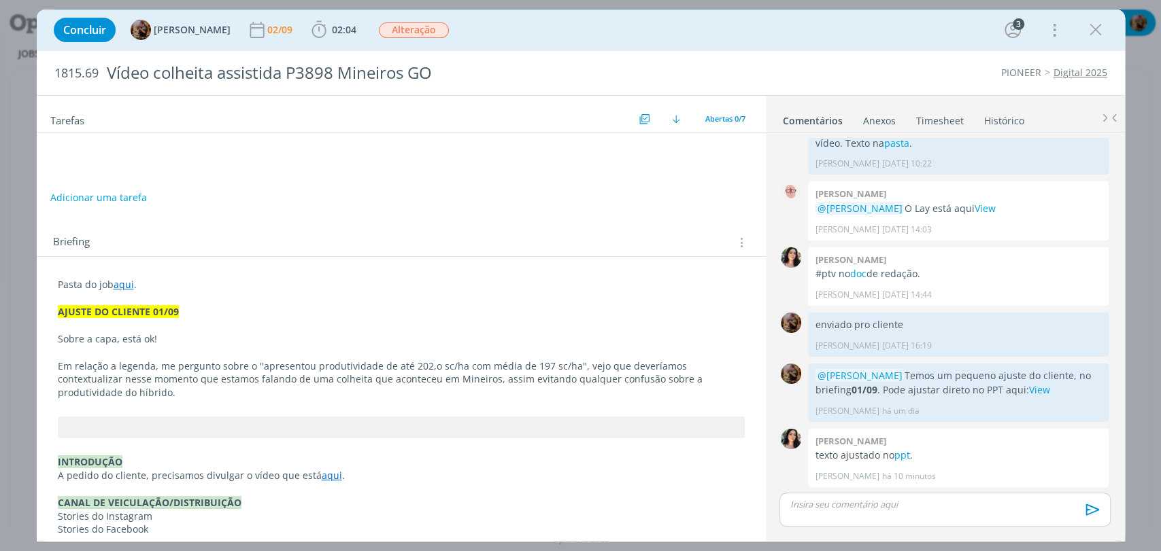
click at [902, 513] on div "dialog" at bounding box center [944, 510] width 330 height 34
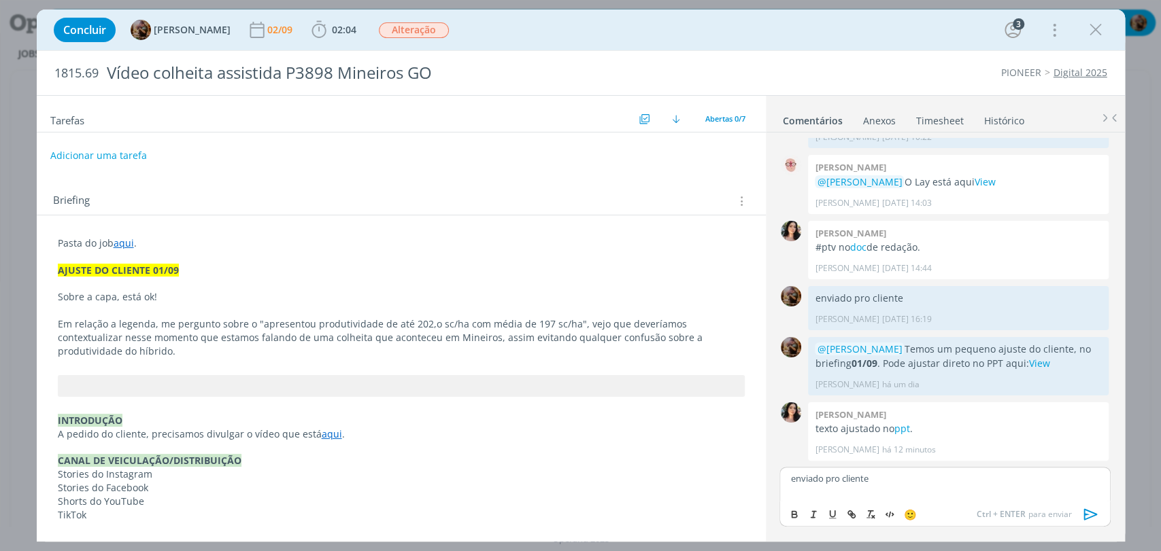
click at [1084, 516] on icon "dialog" at bounding box center [1090, 514] width 20 height 20
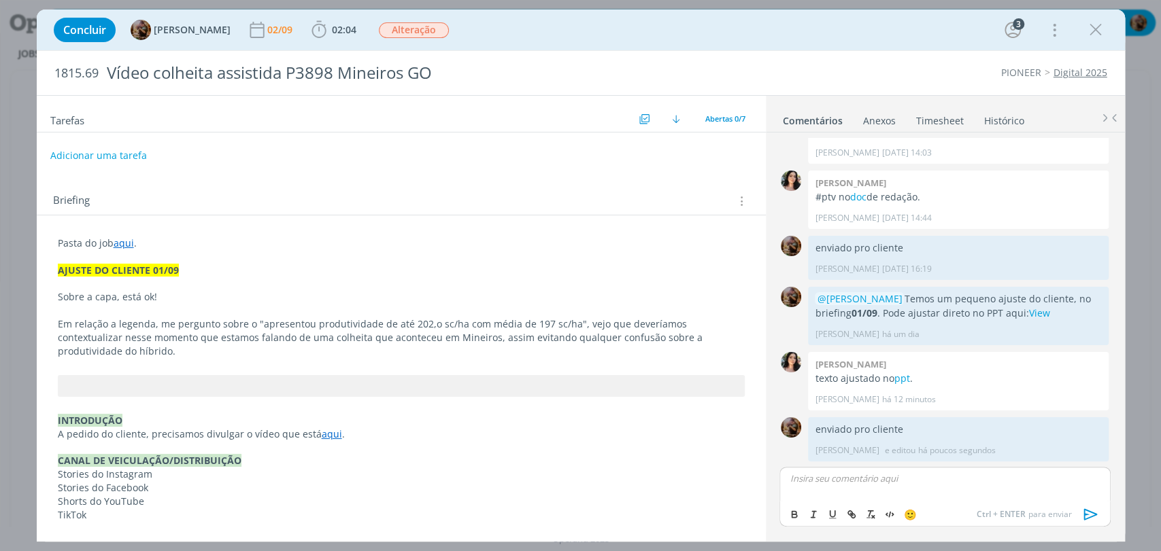
click at [946, 124] on link "Timesheet" at bounding box center [939, 118] width 49 height 20
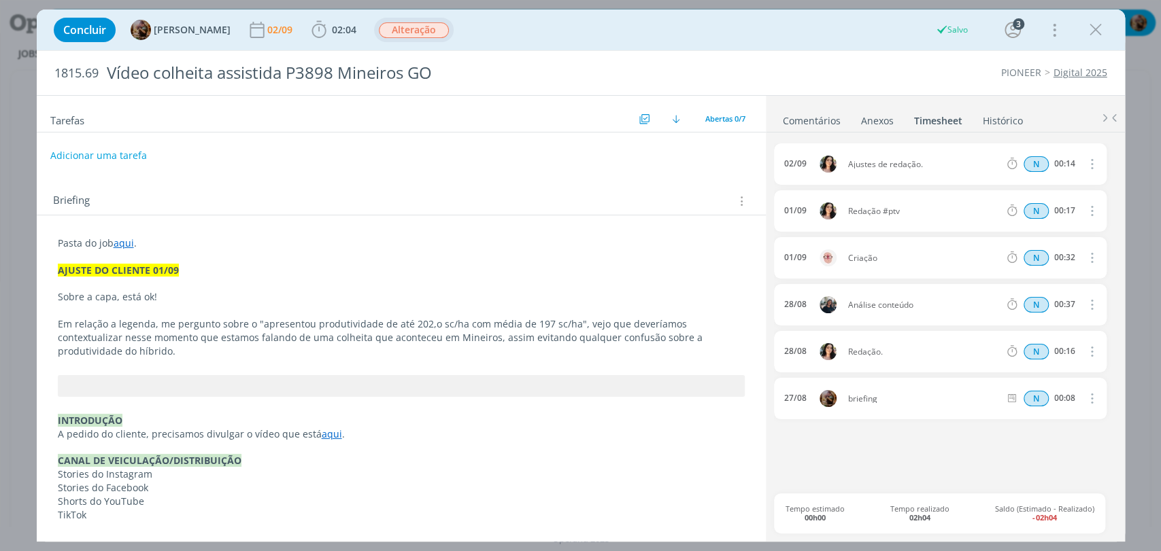
click at [434, 33] on span "Alteração" at bounding box center [414, 30] width 70 height 16
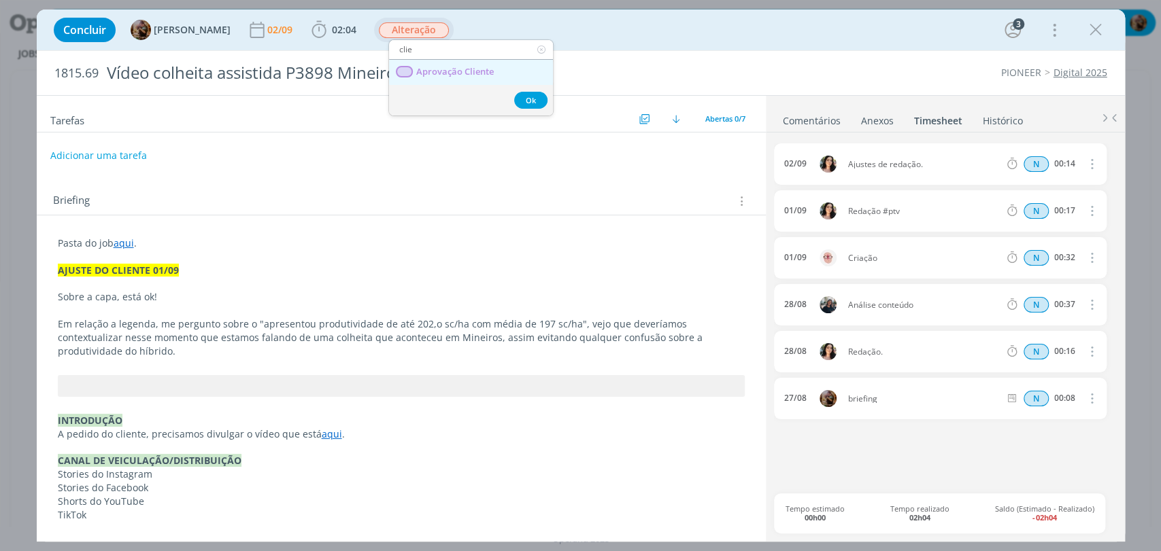
type input "clie"
click at [449, 77] on span "Aprovação Cliente" at bounding box center [454, 72] width 78 height 11
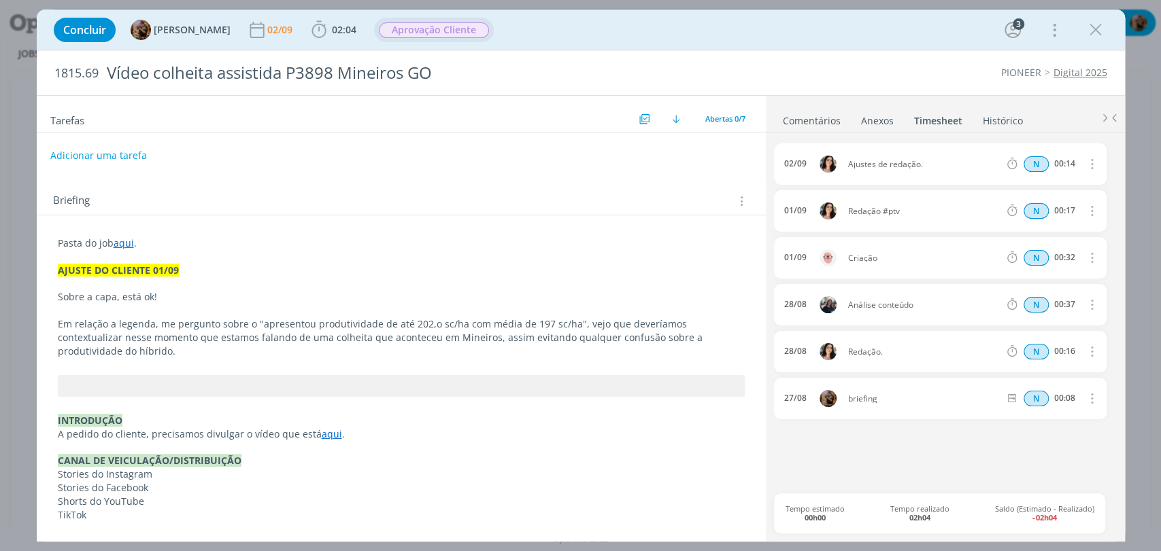
click at [810, 124] on link "Comentários" at bounding box center [811, 118] width 59 height 20
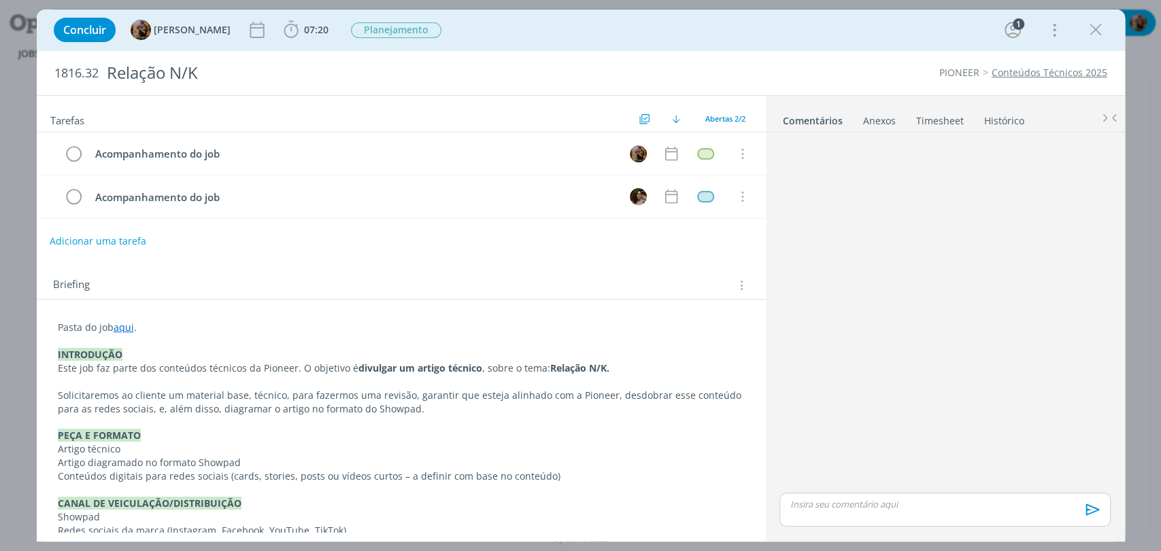
click at [128, 231] on button "Adicionar uma tarefa" at bounding box center [98, 241] width 97 height 23
click at [591, 245] on icon "dialog" at bounding box center [601, 240] width 21 height 21
type input "Alinhamento interno"
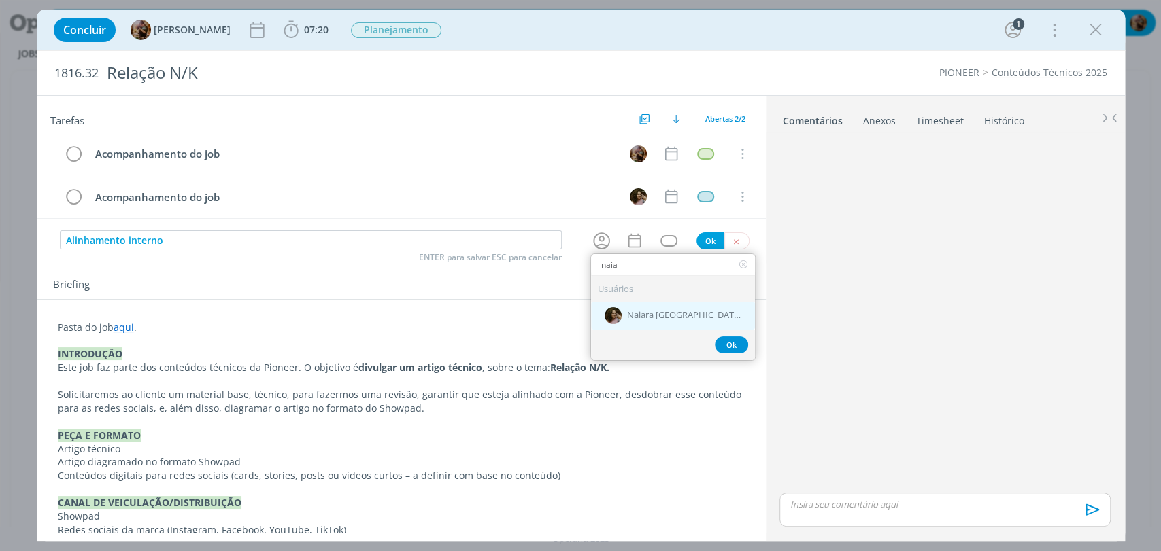
type input "naia"
drag, startPoint x: 653, startPoint y: 305, endPoint x: 645, endPoint y: 289, distance: 17.6
click at [653, 305] on div "Naiara [GEOGRAPHIC_DATA]" at bounding box center [673, 315] width 164 height 28
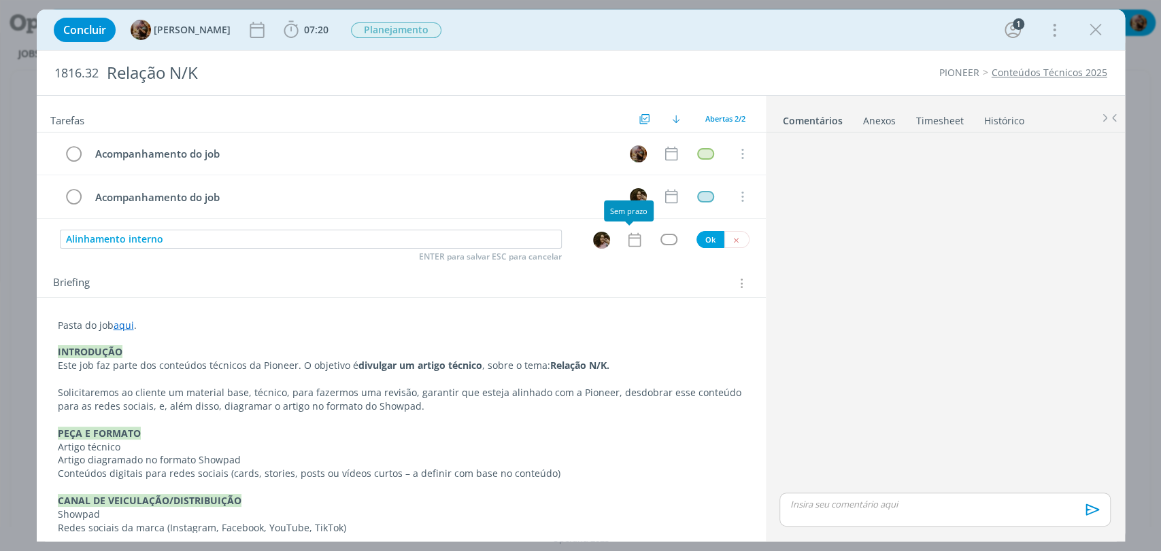
click at [629, 241] on icon "dialog" at bounding box center [635, 240] width 18 height 18
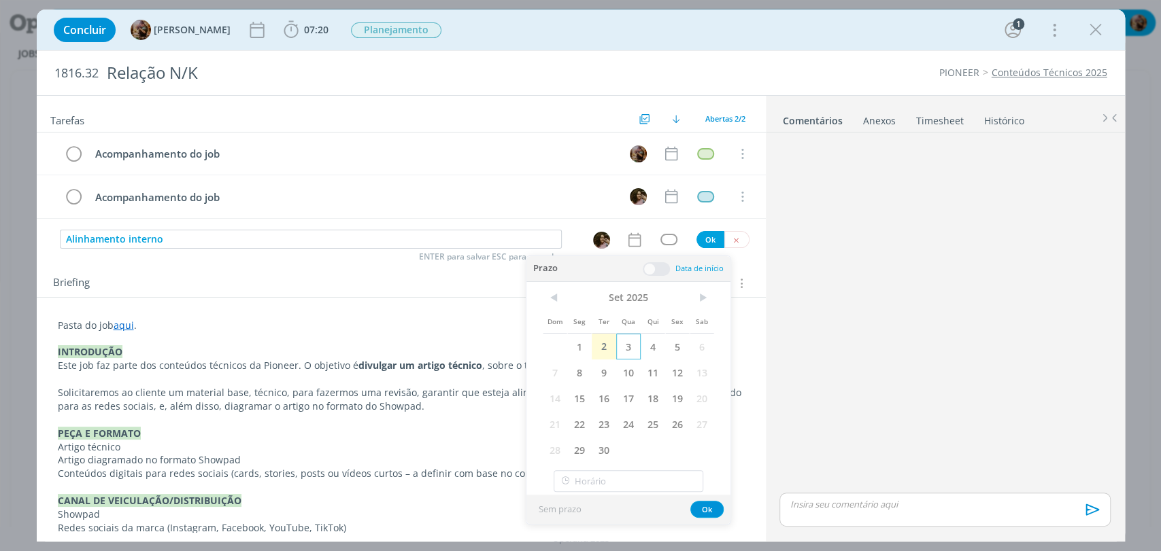
click at [623, 349] on span "3" at bounding box center [628, 347] width 24 height 26
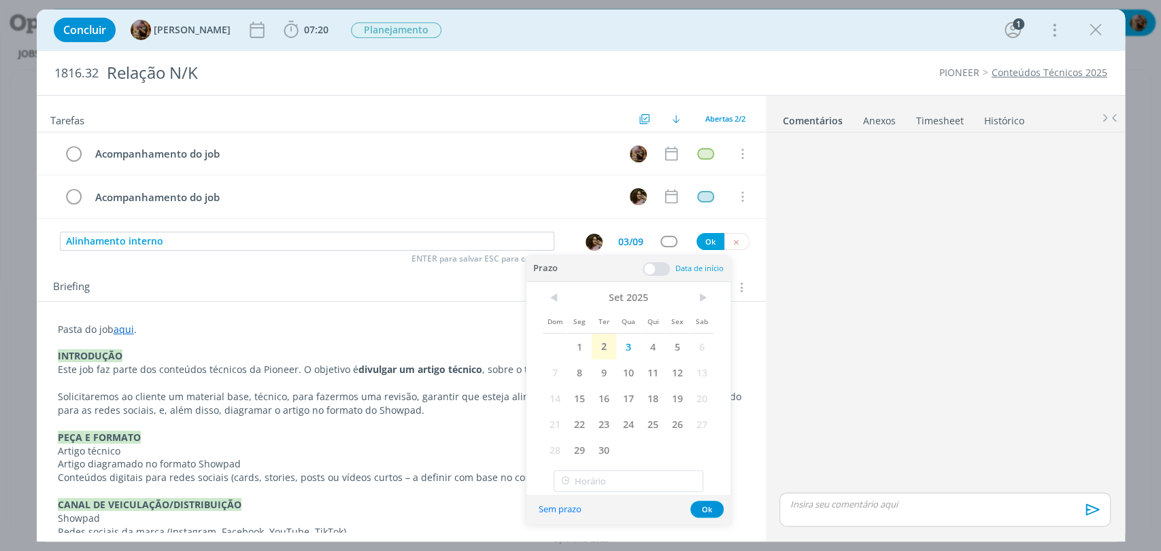
click at [657, 264] on span at bounding box center [656, 269] width 27 height 14
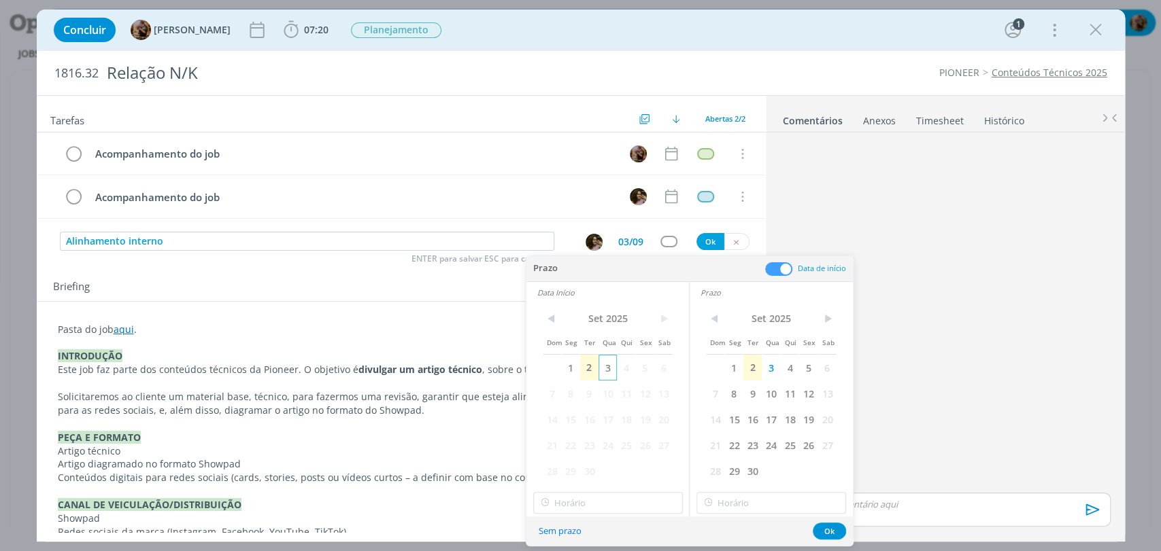
click at [607, 371] on span "3" at bounding box center [607, 368] width 18 height 26
click at [624, 496] on input "17:00" at bounding box center [608, 503] width 150 height 22
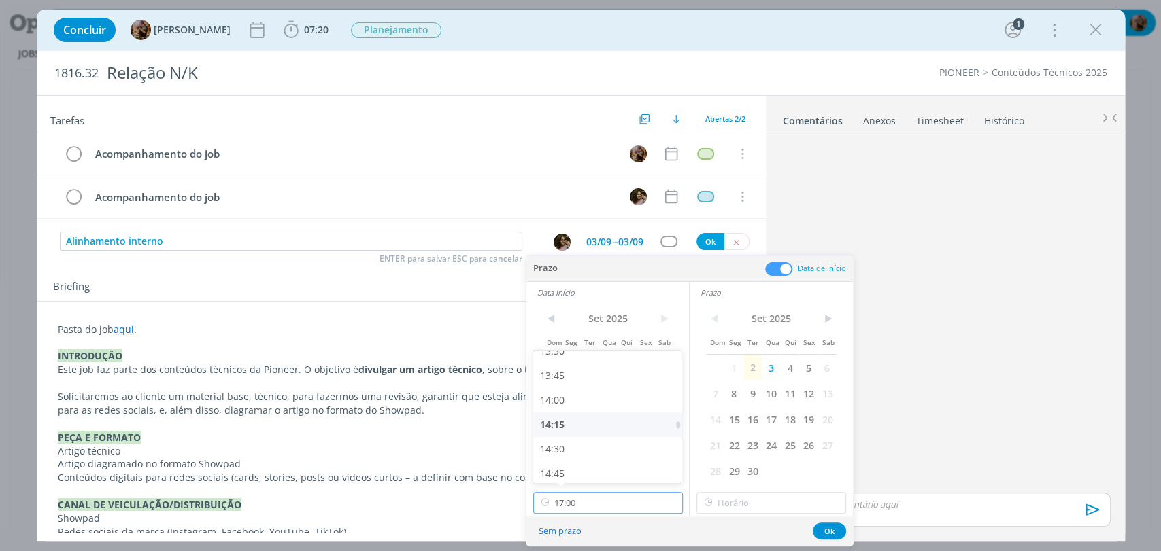
scroll to position [1334, 0]
click at [587, 403] on div "14:00" at bounding box center [609, 400] width 152 height 24
type input "14:00"
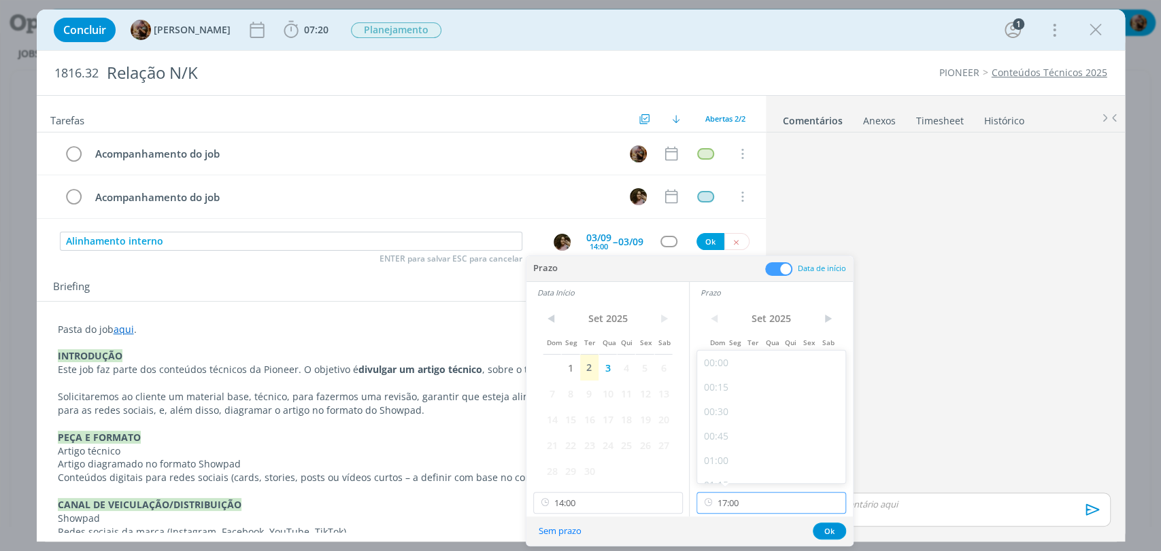
click at [769, 496] on input "17:00" at bounding box center [771, 503] width 150 height 22
click at [746, 424] on div "15:00" at bounding box center [773, 422] width 152 height 24
type input "15:00"
click at [823, 533] on button "Ok" at bounding box center [828, 531] width 33 height 17
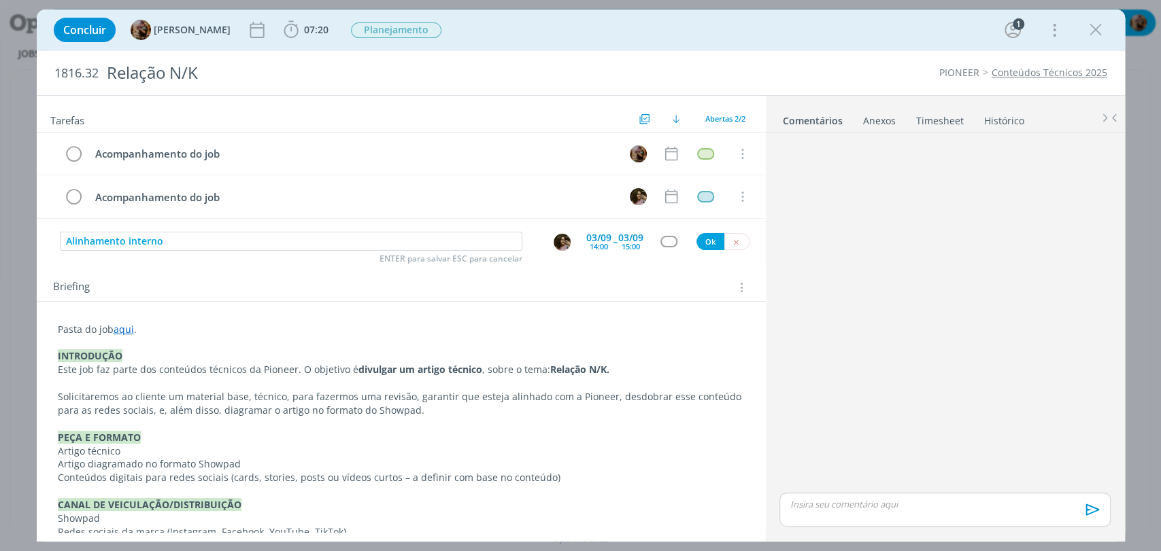
click at [666, 244] on div "dialog" at bounding box center [668, 242] width 17 height 12
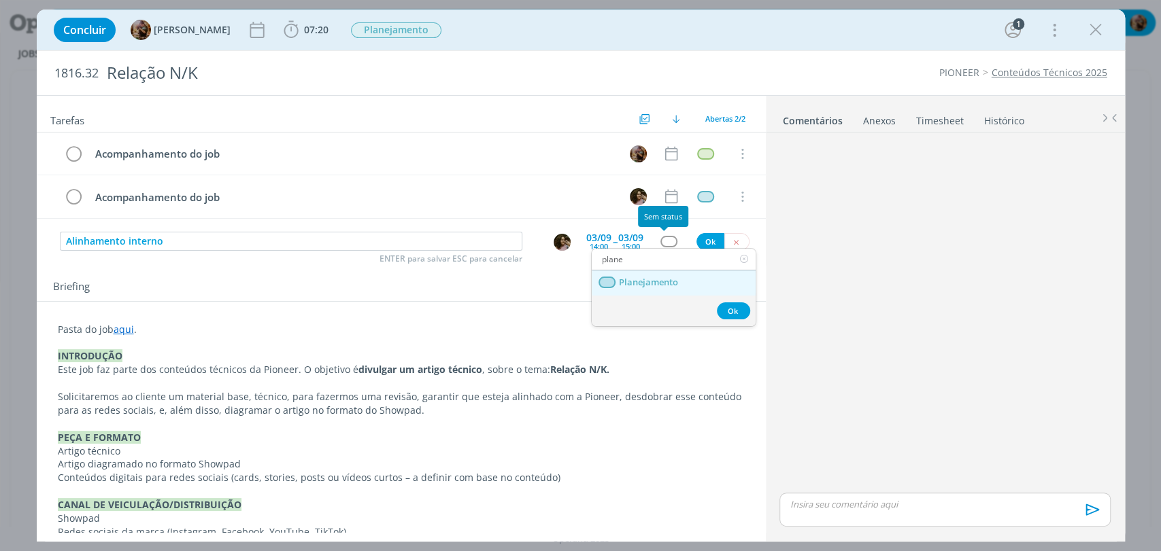
type input "plane"
click at [674, 288] on link "Planejamento" at bounding box center [674, 283] width 164 height 25
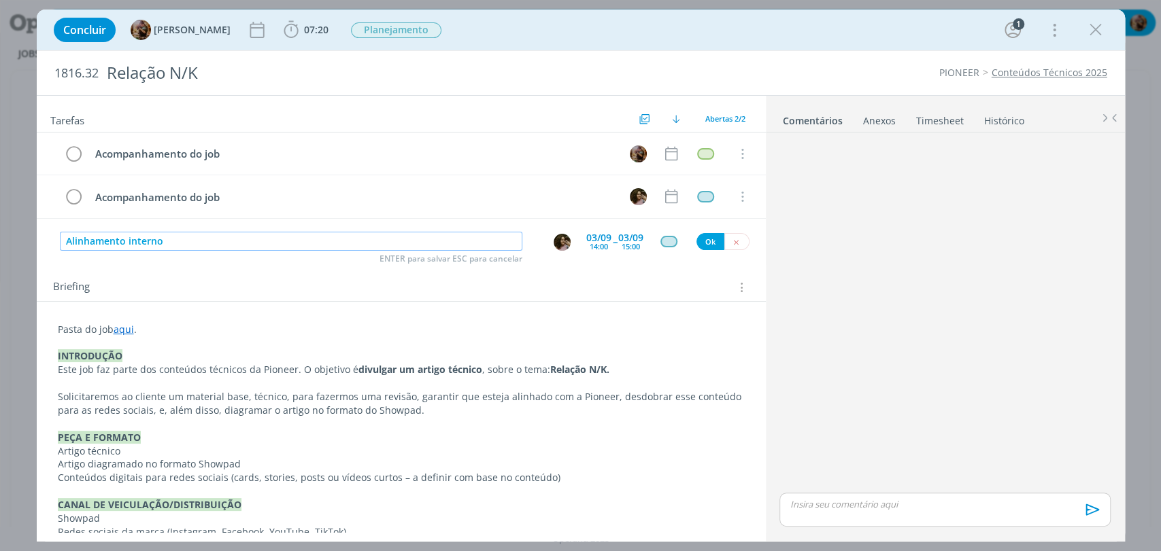
click at [306, 241] on input "Alinhamento interno" at bounding box center [291, 241] width 462 height 19
click at [696, 241] on button "Ok" at bounding box center [710, 241] width 28 height 17
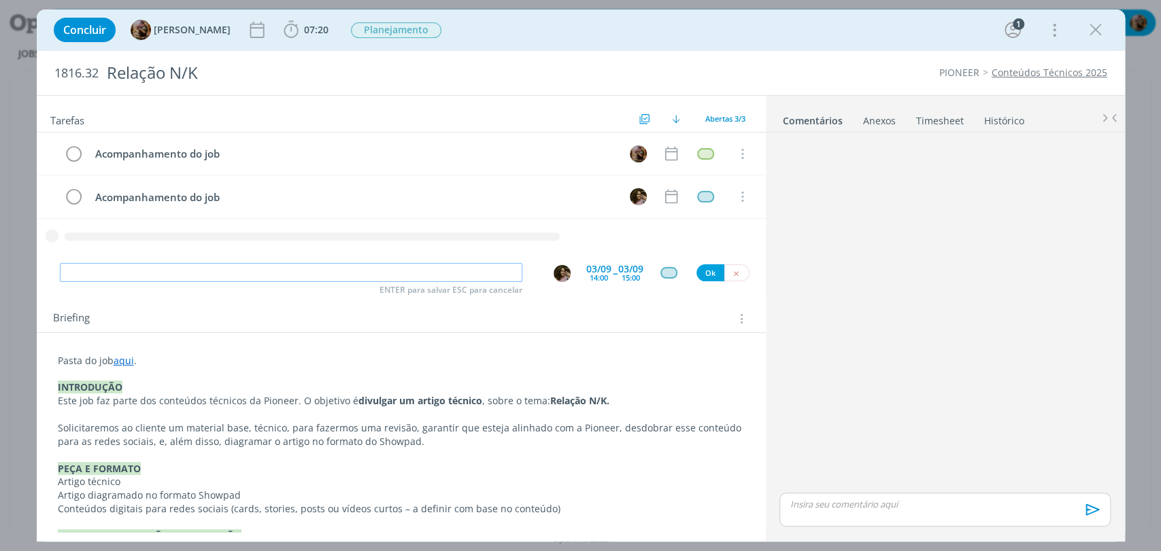
paste input "Alinhamento interno"
click at [553, 275] on img "dialog" at bounding box center [561, 273] width 17 height 17
type input "Alinhamento interno"
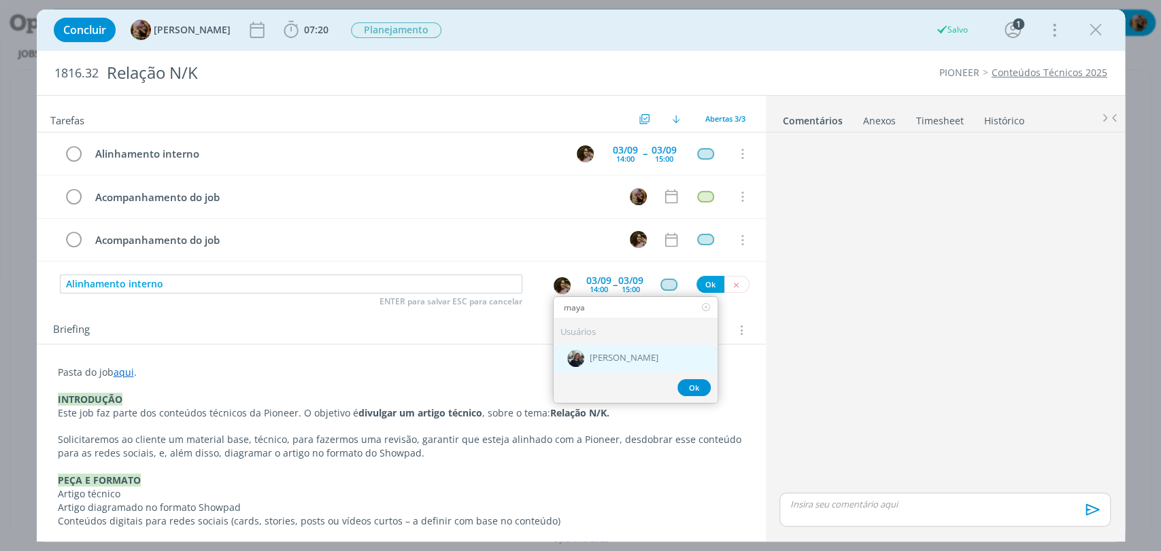
type input "maya"
click at [606, 359] on span "[PERSON_NAME]" at bounding box center [623, 358] width 69 height 11
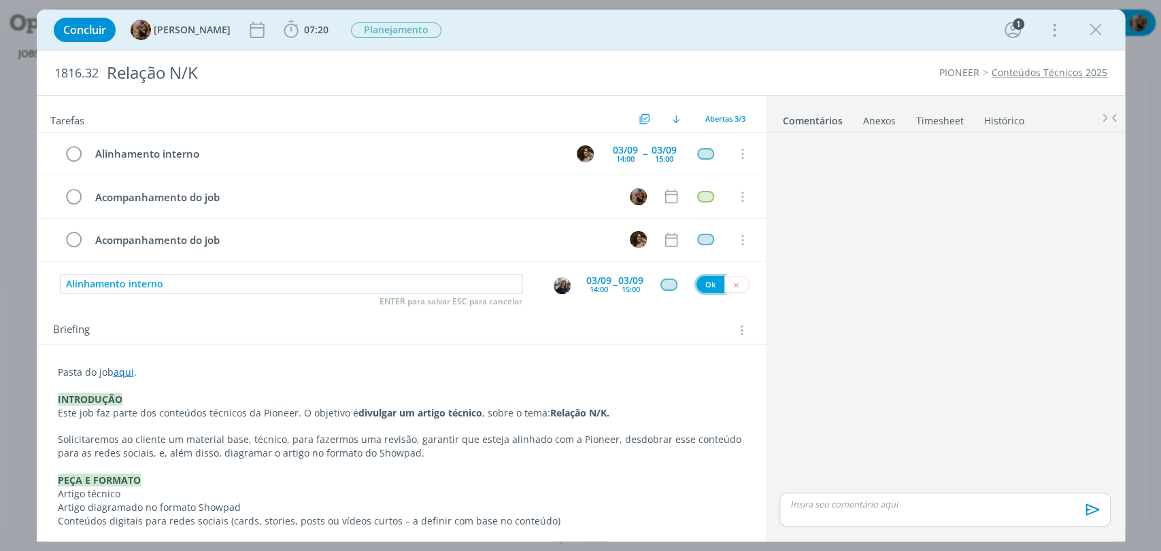
click at [711, 285] on button "Ok" at bounding box center [710, 284] width 28 height 17
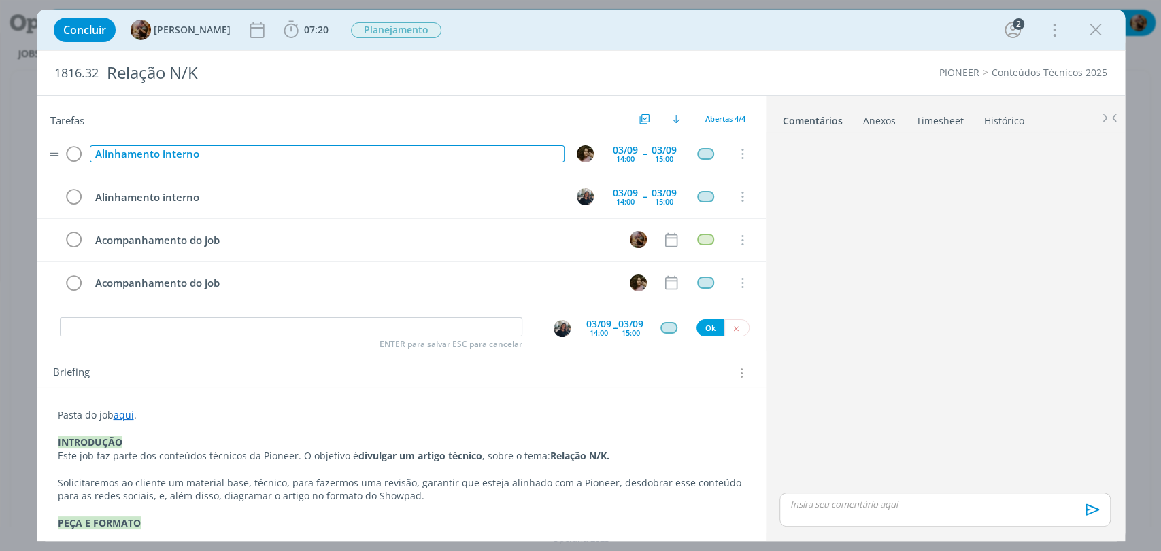
click at [263, 154] on div "Alinhamento interno" at bounding box center [327, 154] width 475 height 17
drag, startPoint x: 325, startPoint y: 151, endPoint x: 199, endPoint y: 160, distance: 126.1
click at [199, 160] on div "Alinhamento interno [sala Jupiter reservada]" at bounding box center [327, 154] width 475 height 17
copy div "[sala Jupiter reservada]"
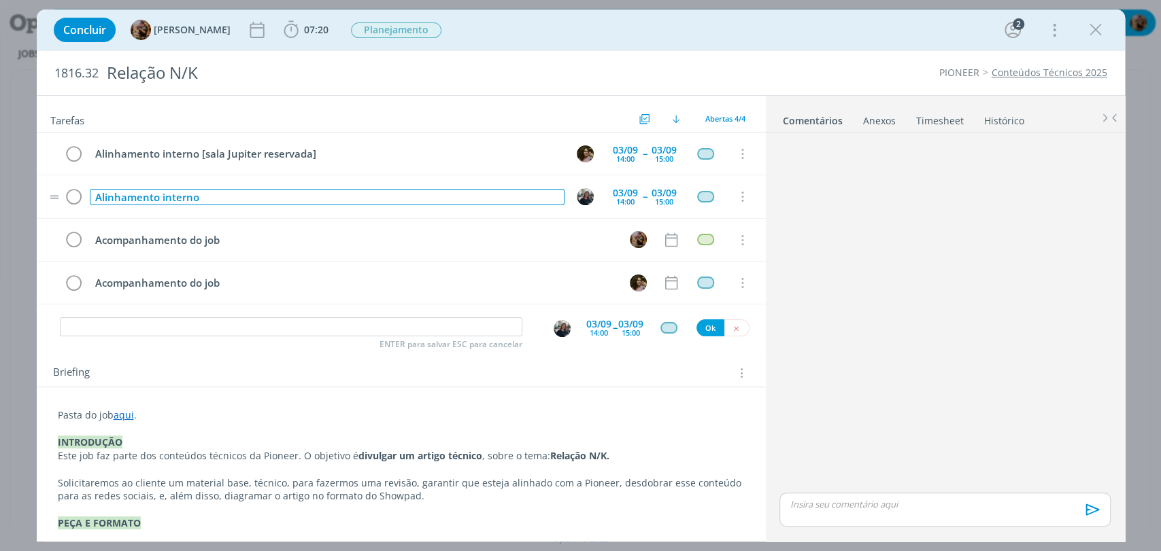
click at [224, 189] on div "Alinhamento interno" at bounding box center [327, 197] width 475 height 17
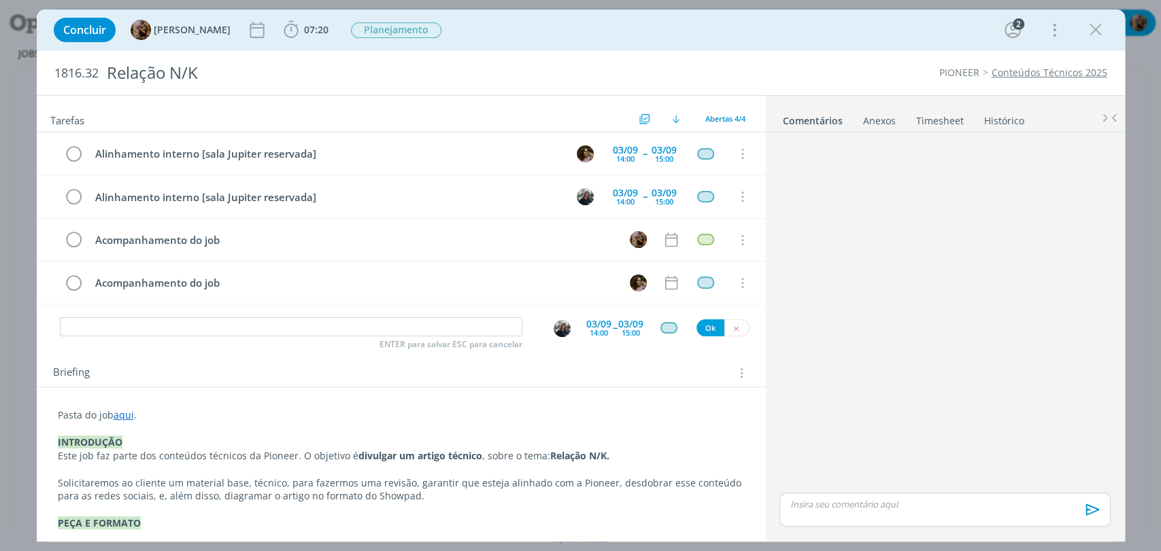
click at [600, 46] on div "Concluir Amanda Rodrigues 07:20 Iniciar Apontar Data * 02/09/2025 Horas * 00:00…" at bounding box center [580, 30] width 1067 height 33
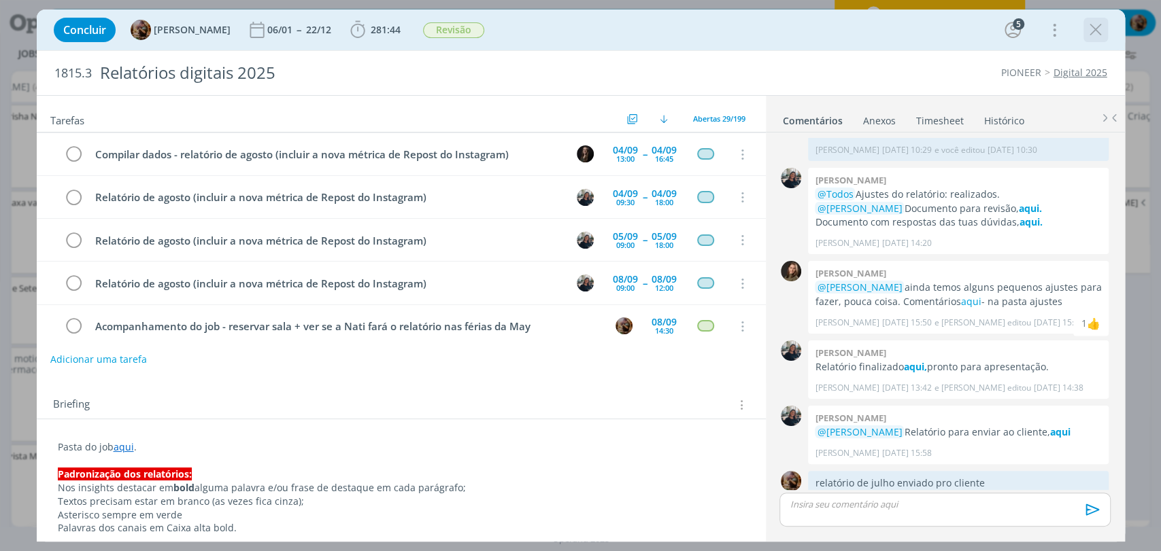
click at [1095, 32] on icon "dialog" at bounding box center [1095, 30] width 20 height 20
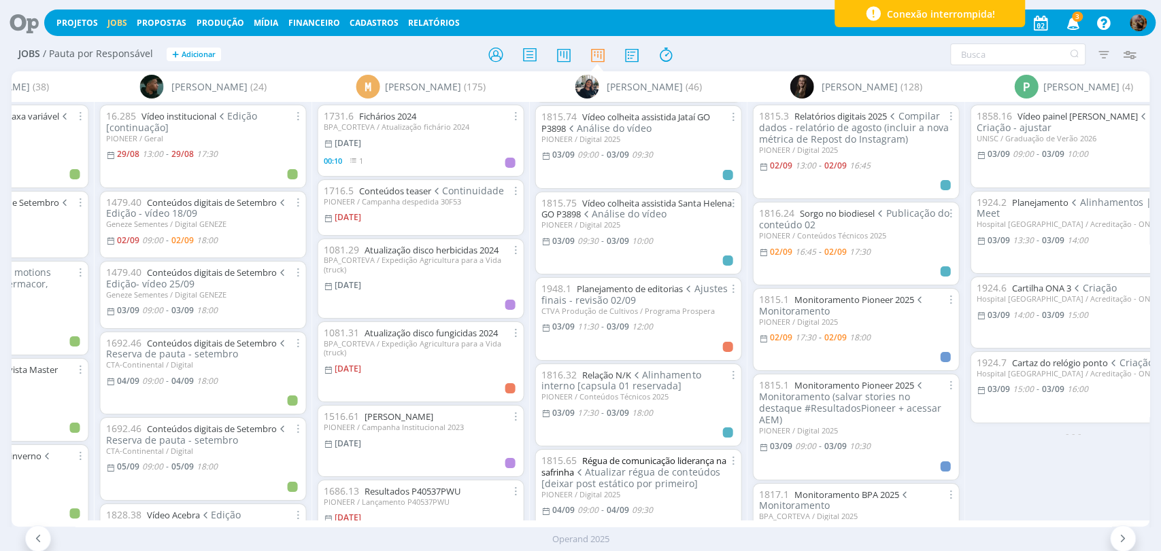
scroll to position [170, 0]
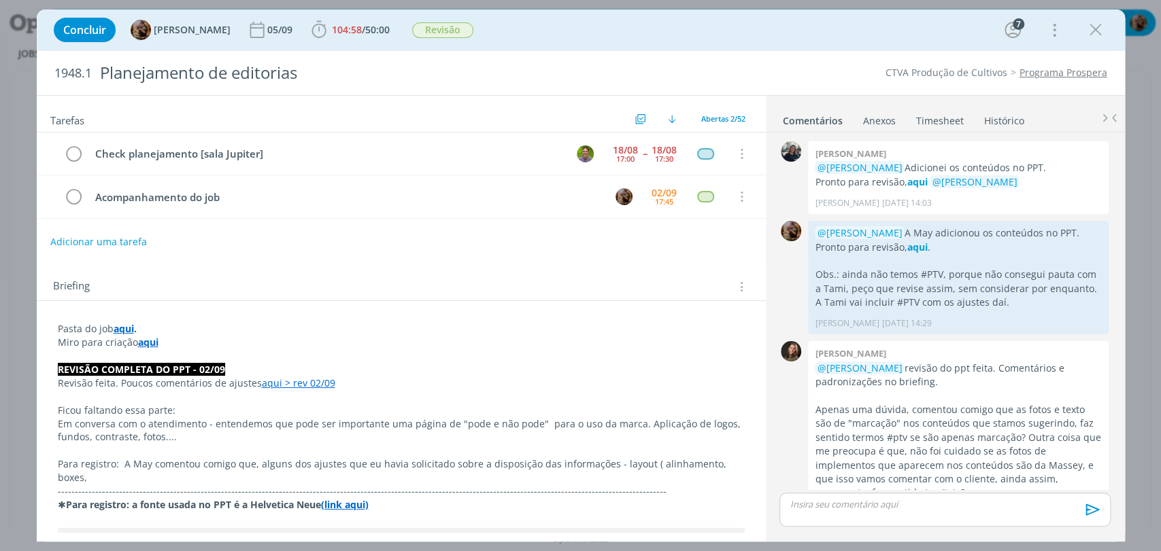
scroll to position [1814, 0]
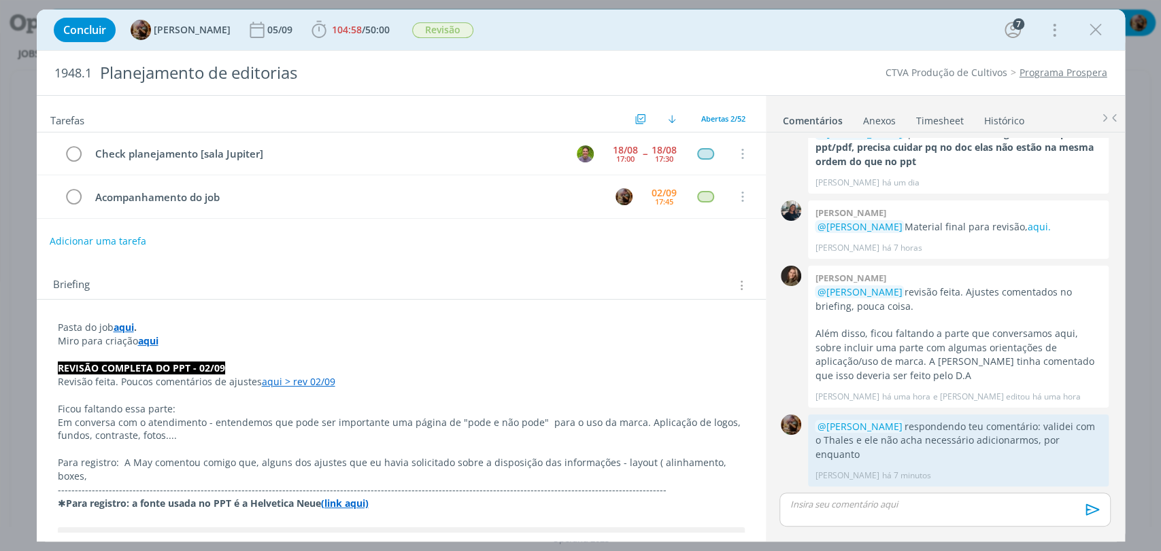
click at [133, 241] on button "Adicionar uma tarefa" at bounding box center [98, 241] width 97 height 23
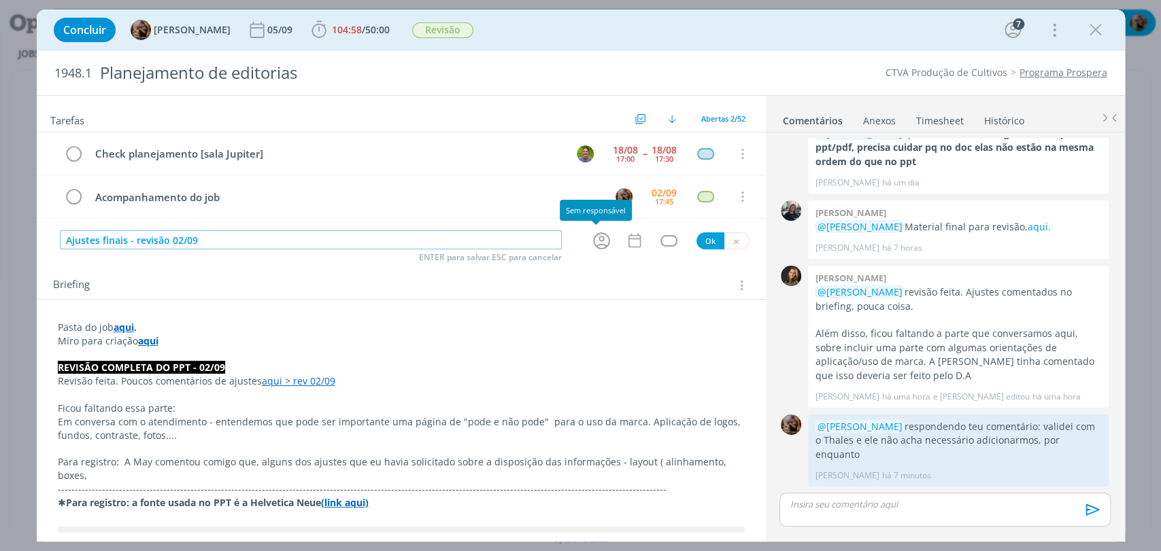
click at [602, 247] on icon "dialog" at bounding box center [601, 240] width 21 height 21
type input "Ajustes finais - revisão 02/09"
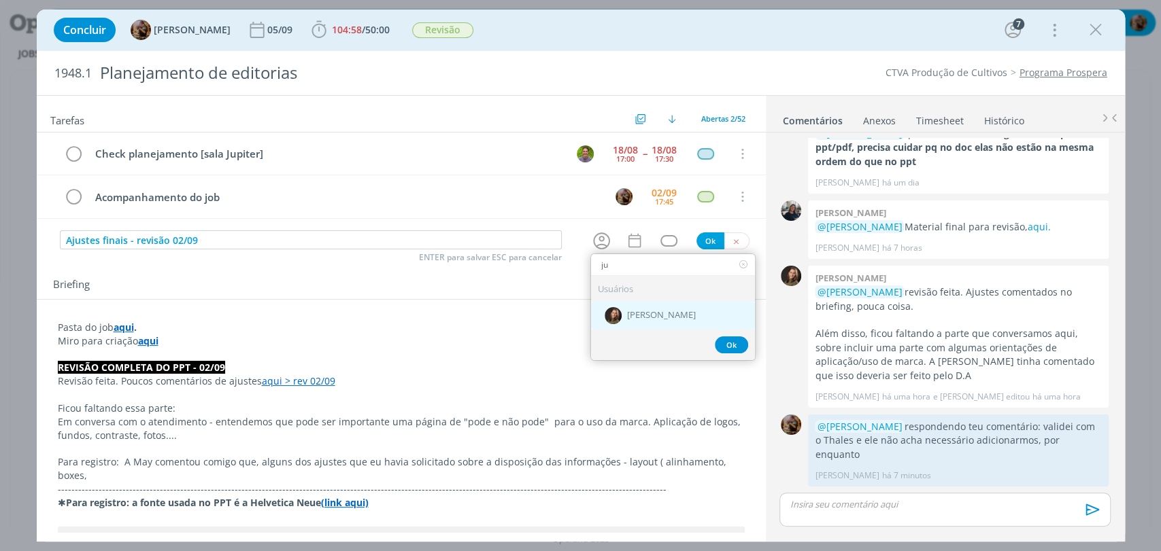
type input "ju"
click at [660, 307] on div "[PERSON_NAME]" at bounding box center [673, 315] width 164 height 28
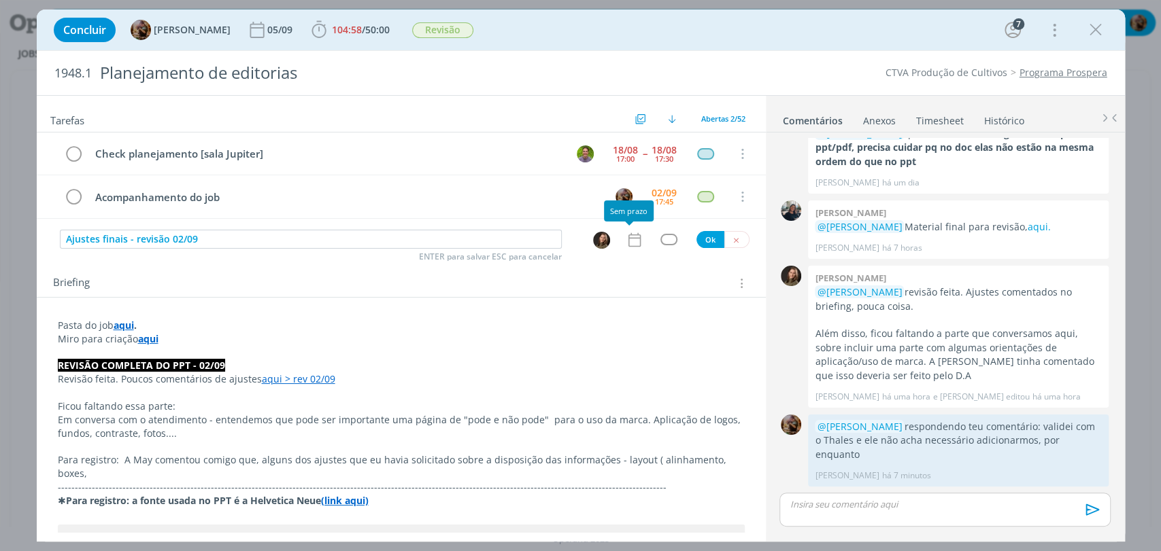
click at [631, 237] on icon "dialog" at bounding box center [635, 240] width 18 height 18
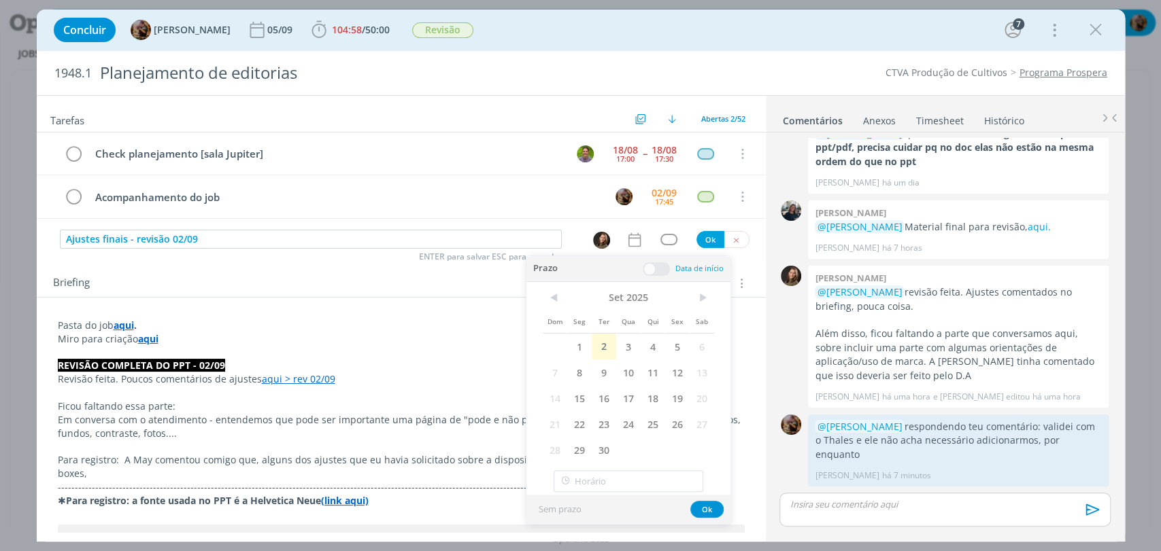
click at [595, 241] on img "dialog" at bounding box center [601, 240] width 17 height 17
type input "maya"
click at [738, 311] on div "[PERSON_NAME]" at bounding box center [675, 313] width 164 height 28
click at [631, 352] on span "3" at bounding box center [628, 347] width 24 height 26
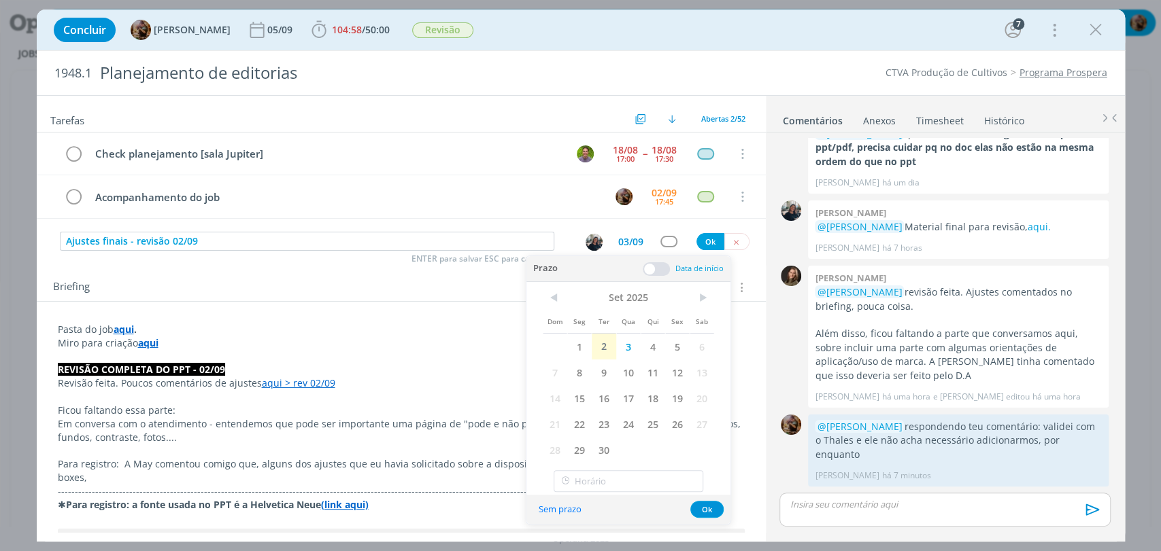
click at [665, 268] on span at bounding box center [656, 269] width 27 height 14
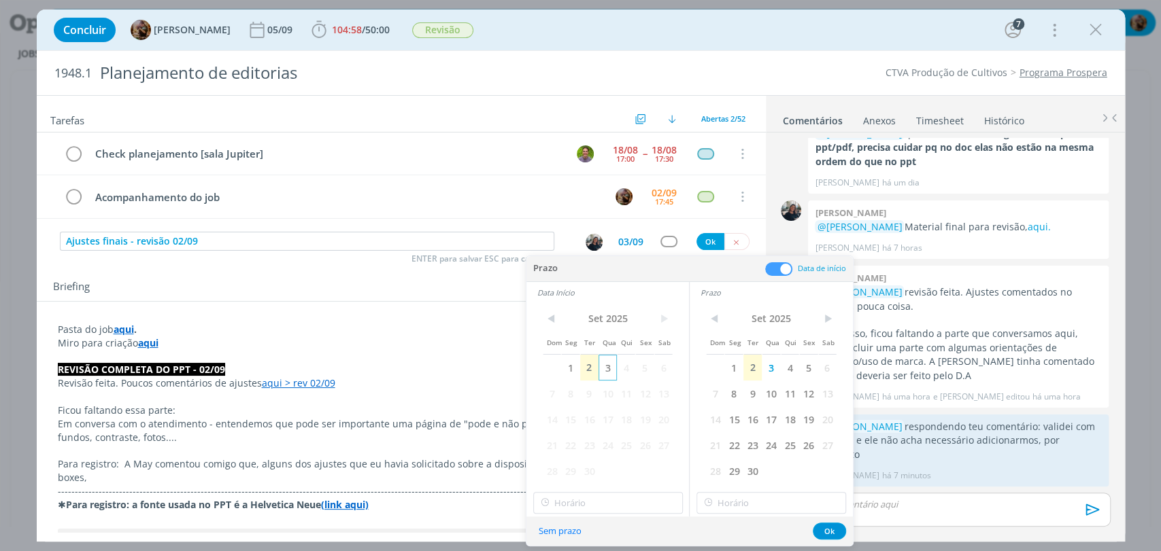
click at [612, 371] on span "3" at bounding box center [607, 368] width 18 height 26
click at [598, 500] on input "17:00" at bounding box center [608, 503] width 150 height 22
click at [579, 384] on div "11:30" at bounding box center [609, 381] width 152 height 24
type input "11:30"
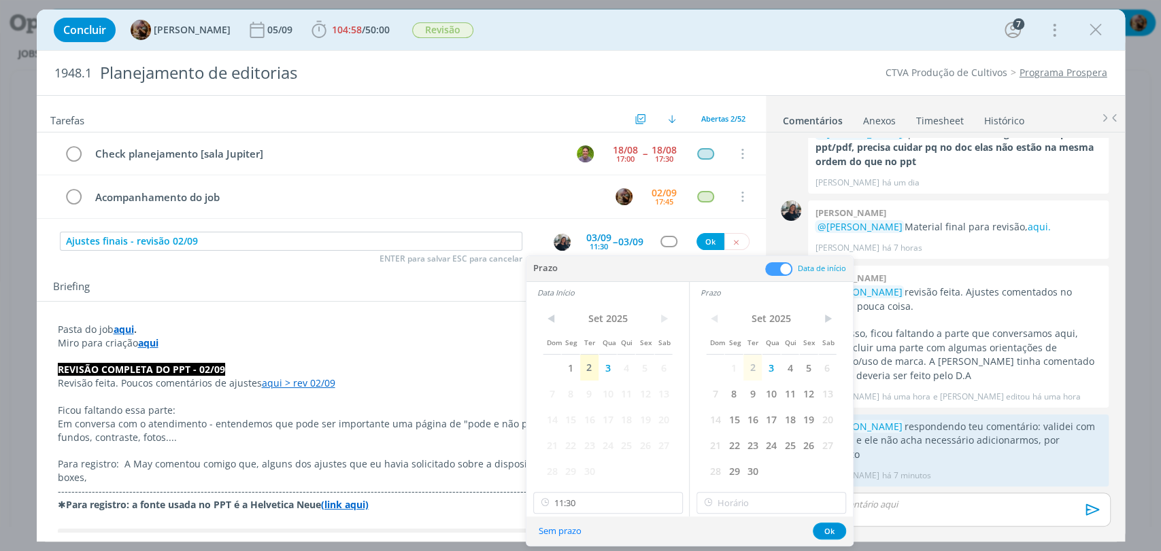
click at [750, 488] on div "< Set 2025 > Dom Seg Ter Qua Qui Sex Sab 1 2 3 4 5 6 7 8 9 10 11 12 13 14 15 16…" at bounding box center [770, 409] width 163 height 213
click at [750, 491] on div "< Set 2025 > Dom Seg Ter Qua Qui Sex Sab 1 2 3 4 5 6 7 8 9 10 11 12 13 14 15 16…" at bounding box center [770, 409] width 163 height 213
click at [751, 496] on input "17:00" at bounding box center [771, 503] width 150 height 22
click at [731, 426] on div "12:00" at bounding box center [773, 430] width 152 height 24
type input "12:00"
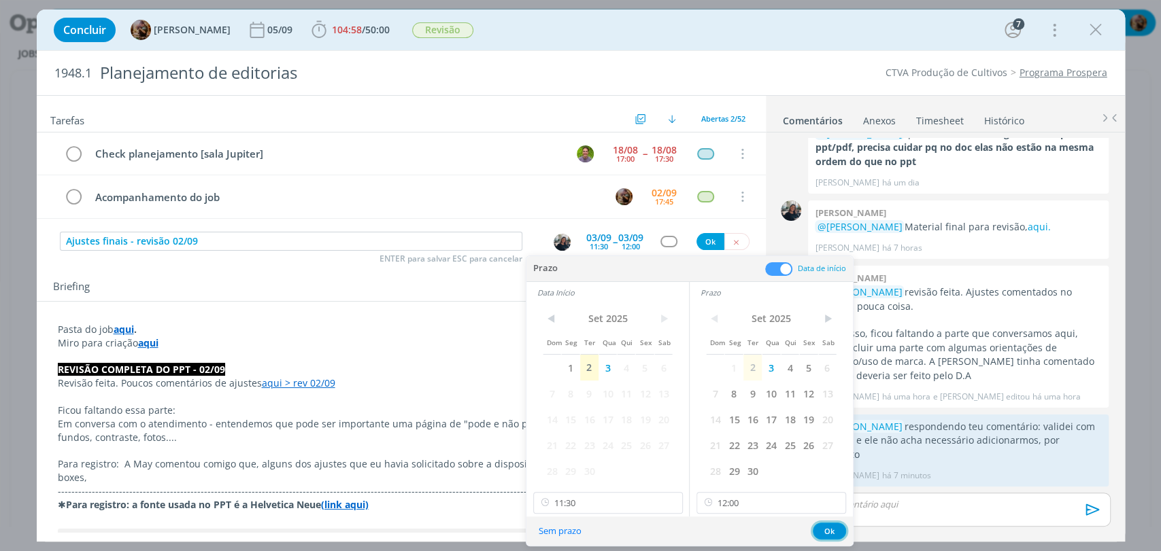
drag, startPoint x: 827, startPoint y: 527, endPoint x: 799, endPoint y: 490, distance: 46.1
click at [827, 527] on button "Ok" at bounding box center [828, 531] width 33 height 17
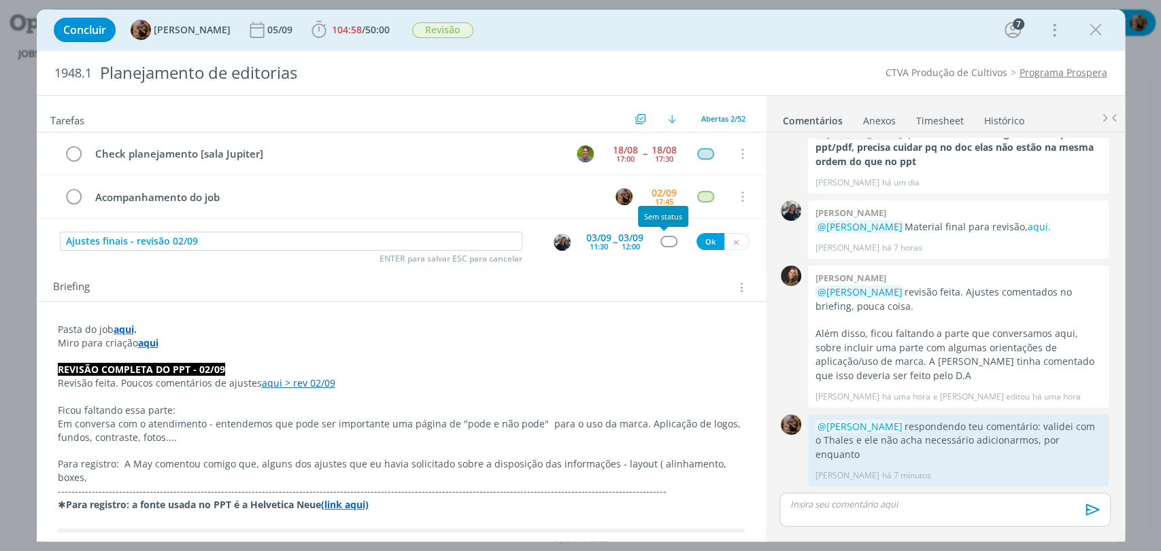
click at [660, 236] on div "dialog" at bounding box center [668, 242] width 17 height 12
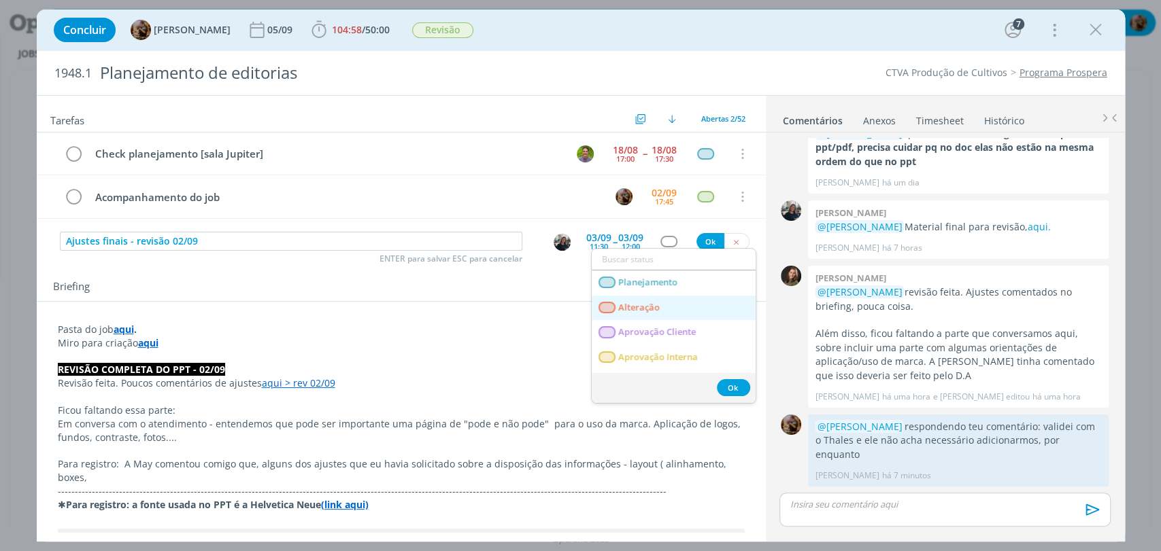
click at [654, 303] on span "Alteração" at bounding box center [638, 308] width 41 height 11
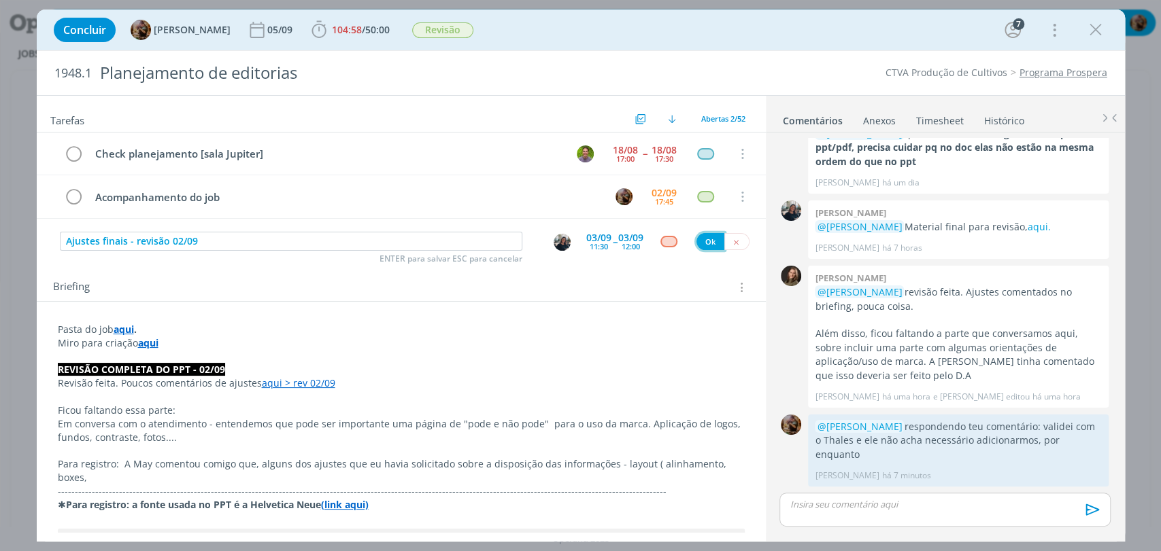
click at [708, 237] on button "Ok" at bounding box center [710, 241] width 28 height 17
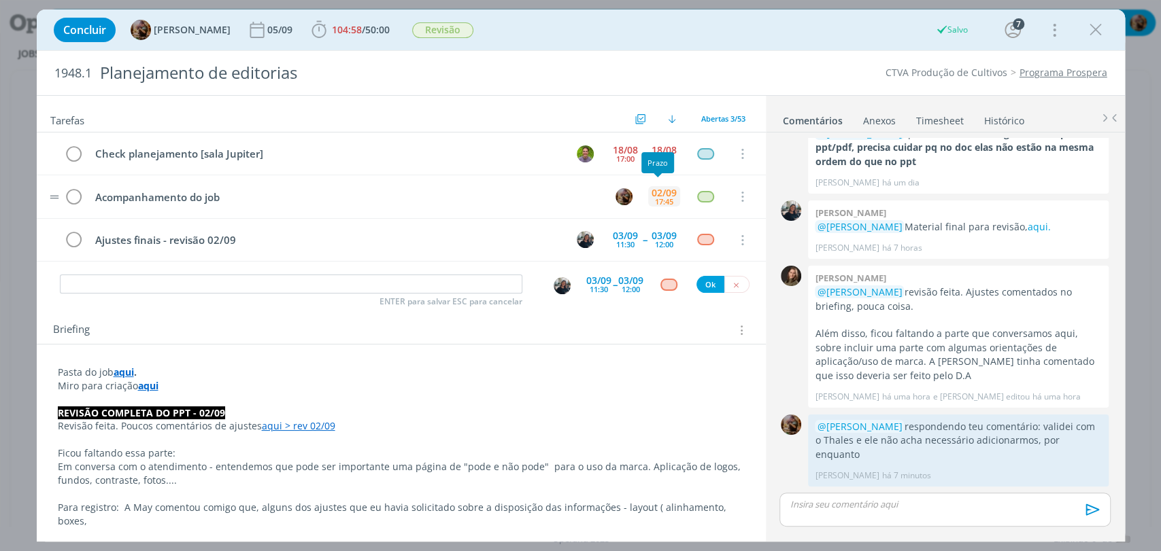
click at [655, 188] on div "02/09" at bounding box center [663, 193] width 25 height 10
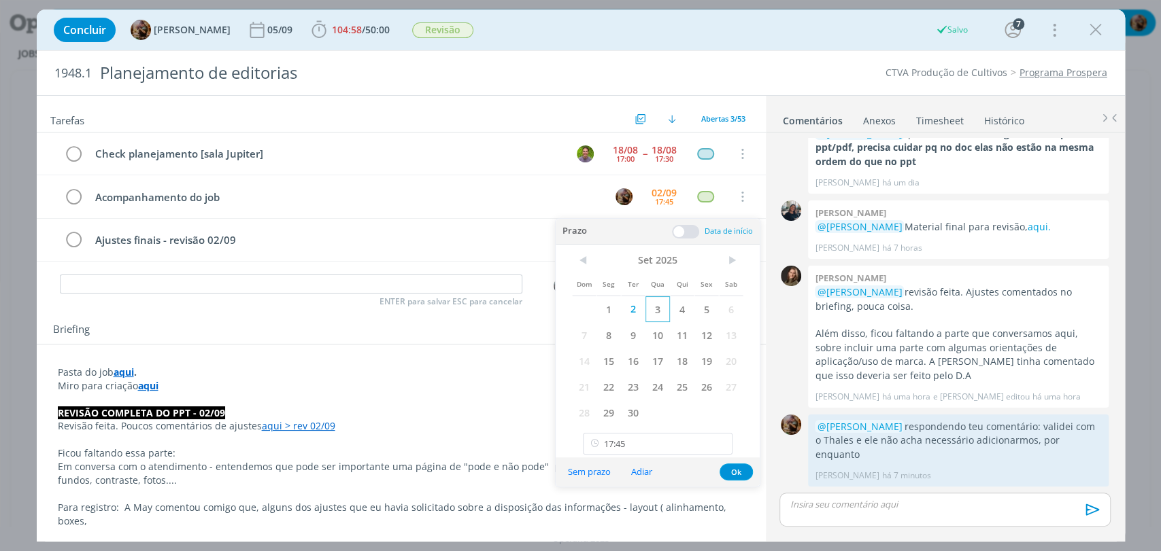
click at [660, 299] on span "3" at bounding box center [657, 309] width 24 height 26
click at [667, 448] on input "17:45" at bounding box center [658, 444] width 150 height 22
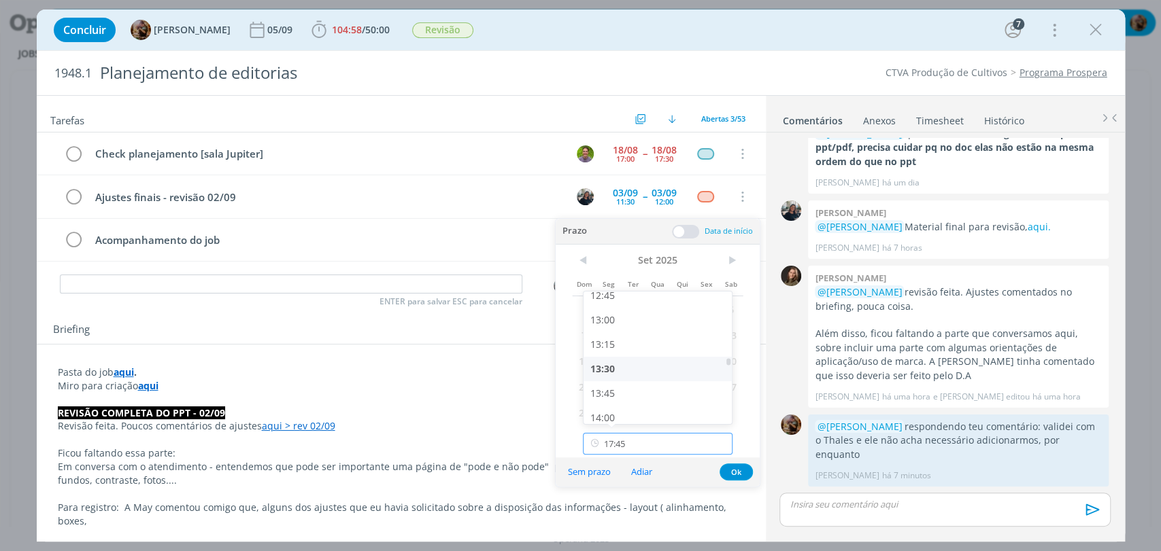
scroll to position [1256, 0]
click at [638, 367] on div "13:30" at bounding box center [659, 369] width 152 height 24
type input "13:30"
click at [734, 468] on button "Ok" at bounding box center [735, 472] width 33 height 17
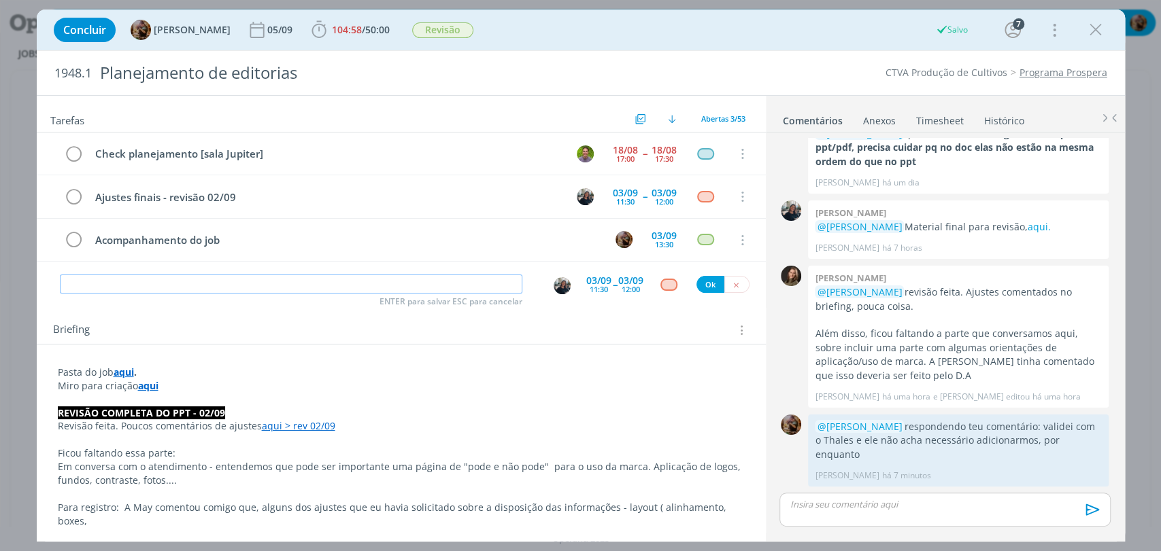
click at [509, 284] on input "dialog" at bounding box center [291, 284] width 462 height 19
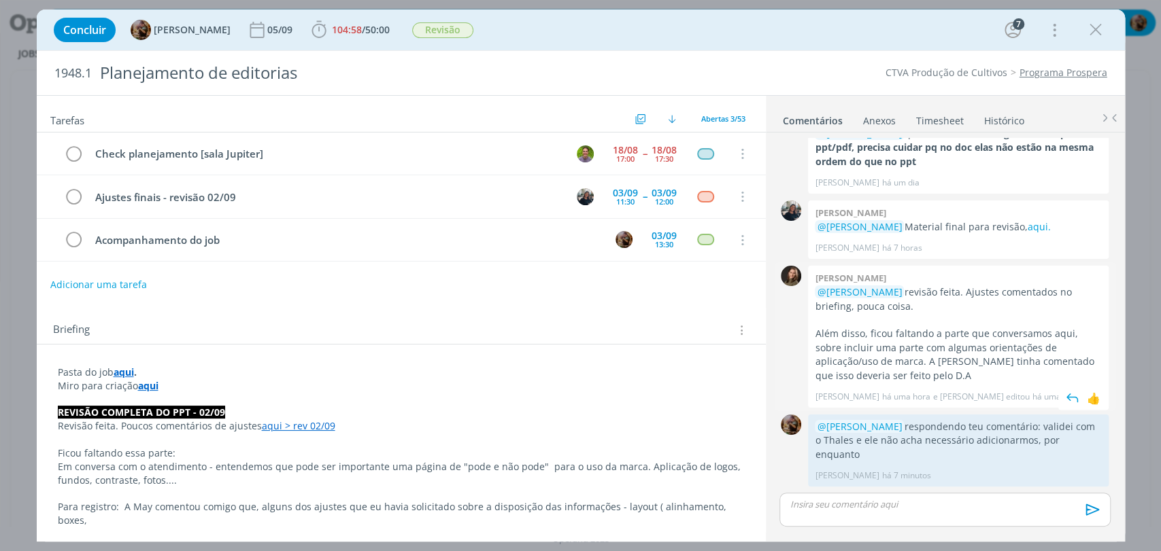
drag, startPoint x: 927, startPoint y: 322, endPoint x: 916, endPoint y: 311, distance: 15.9
click at [916, 311] on p "@Amanda Rodrigues revisão feita. Ajustes comentados no briefing, pouca coisa." at bounding box center [958, 300] width 287 height 28
click at [910, 502] on p "dialog" at bounding box center [944, 504] width 309 height 12
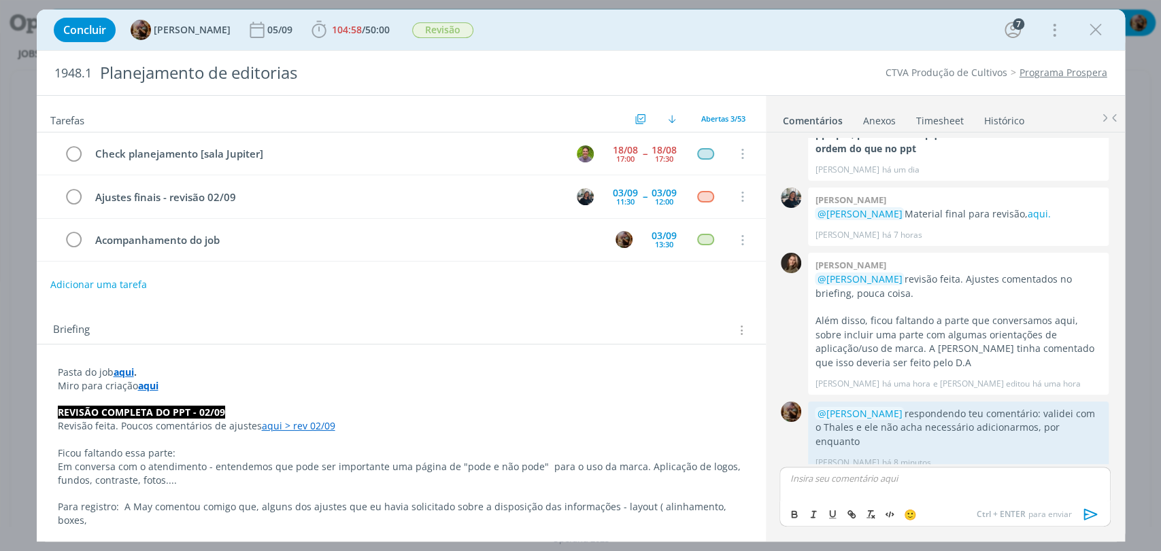
scroll to position [1840, 0]
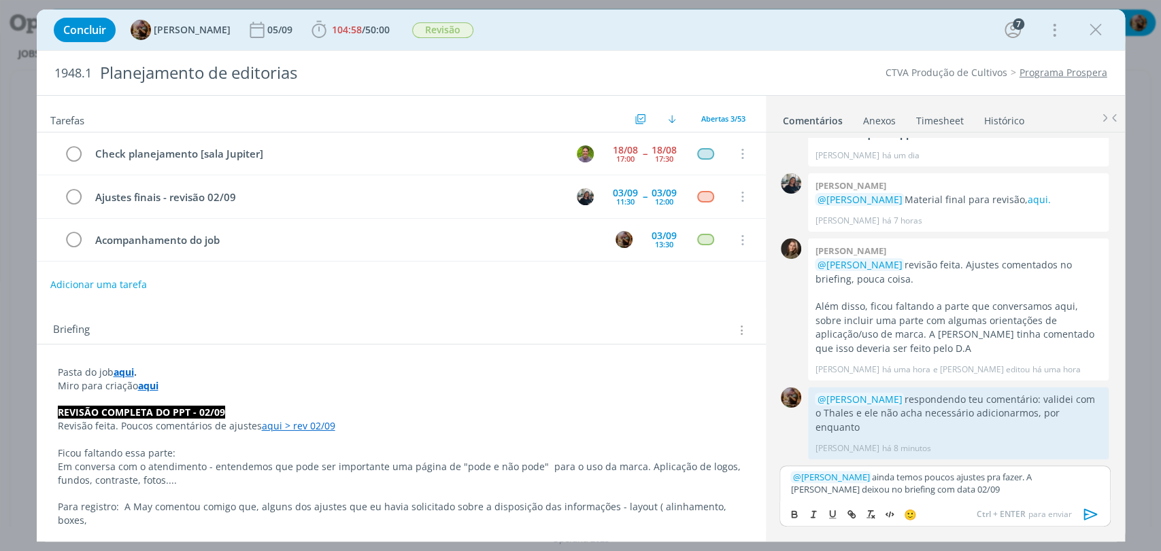
click at [874, 483] on p "﻿ @ Mayara Peruzzo ﻿ ainda temos poucos ajustes pra fazer. A Ju deixou no brief…" at bounding box center [944, 483] width 309 height 25
click at [1082, 513] on icon "dialog" at bounding box center [1090, 514] width 20 height 20
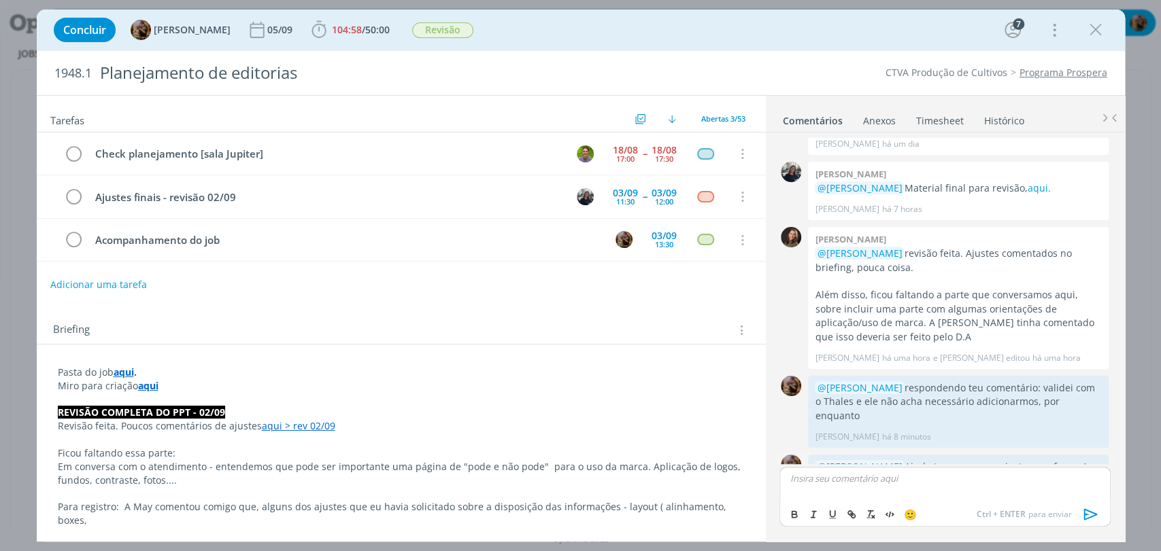
scroll to position [1904, 0]
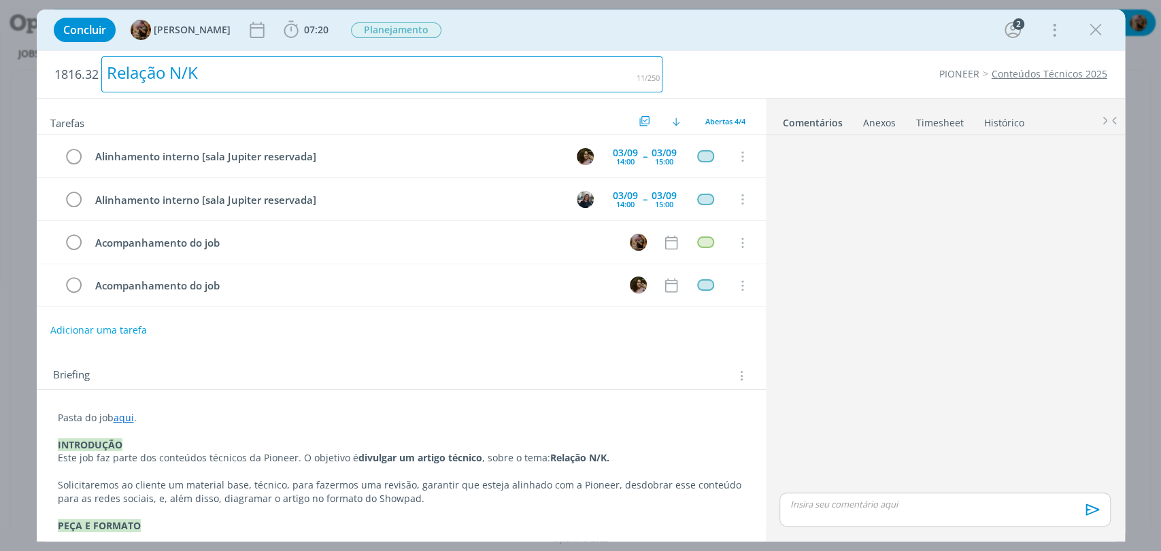
click at [299, 83] on div "Relação N/K" at bounding box center [382, 74] width 562 height 36
copy div "Relação N/K"
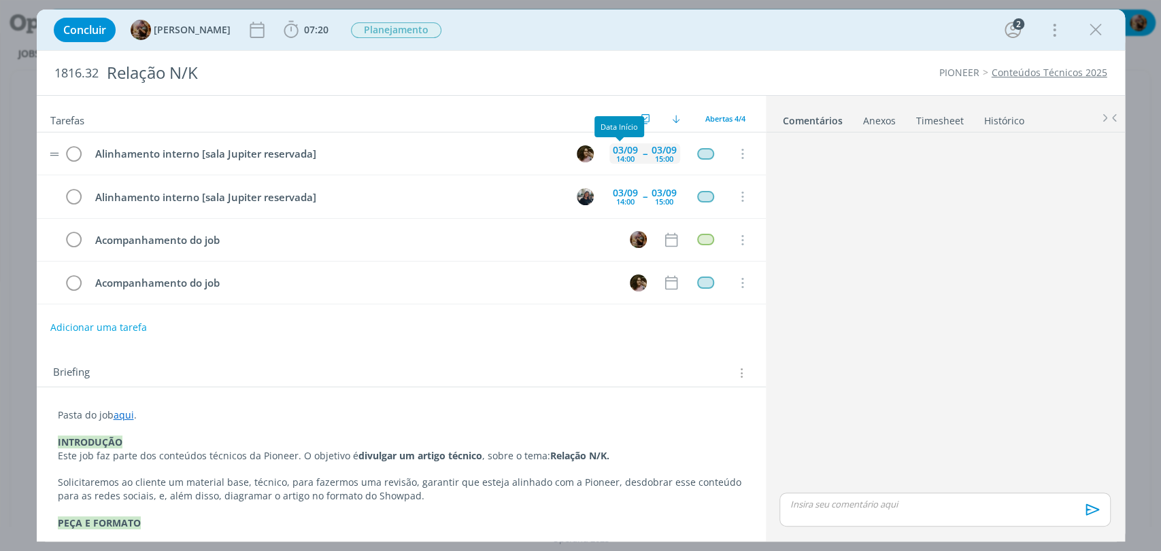
click at [630, 154] on div "03/09" at bounding box center [625, 151] width 25 height 10
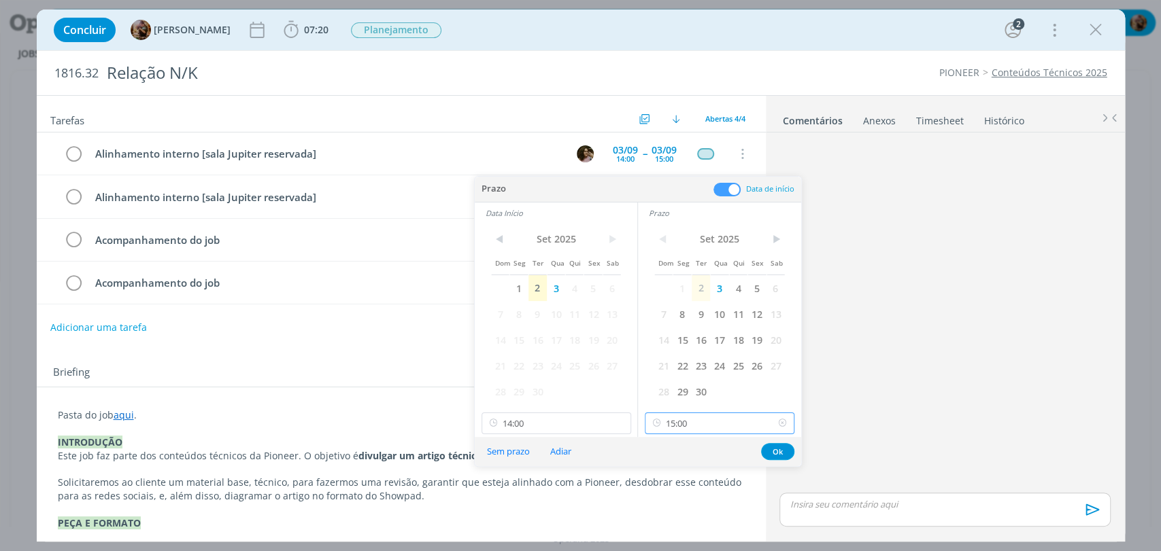
click at [679, 420] on input "15:00" at bounding box center [720, 424] width 150 height 22
click at [668, 377] on div "18:00" at bounding box center [721, 378] width 152 height 24
type input "18:00"
click at [551, 434] on input "14:00" at bounding box center [556, 424] width 150 height 22
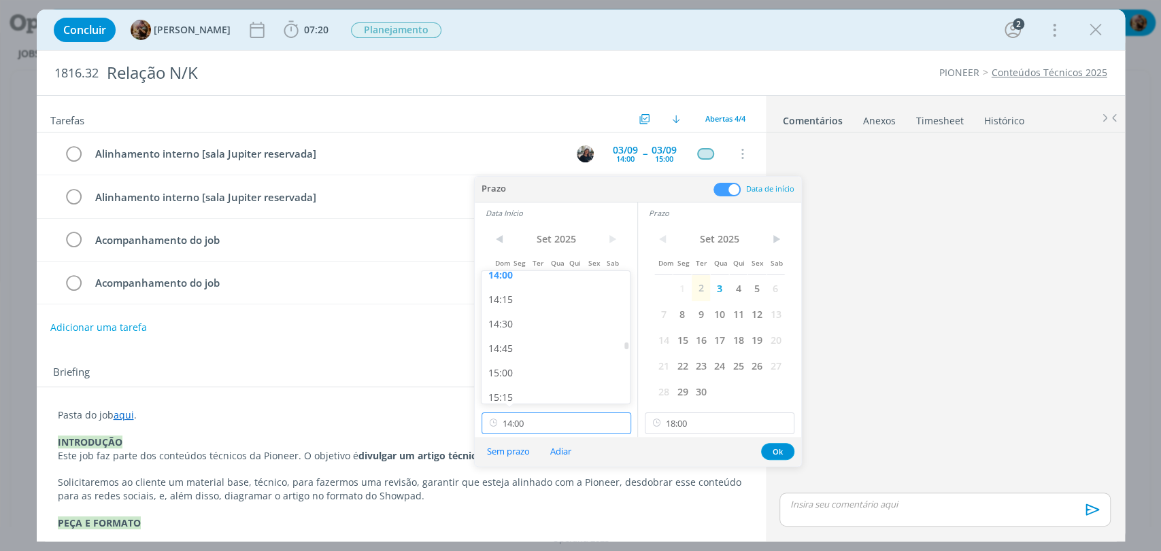
scroll to position [1645, 0]
click at [527, 356] on div "17:30" at bounding box center [557, 352] width 152 height 24
type input "17:30"
click at [783, 452] on button "Ok" at bounding box center [777, 451] width 33 height 17
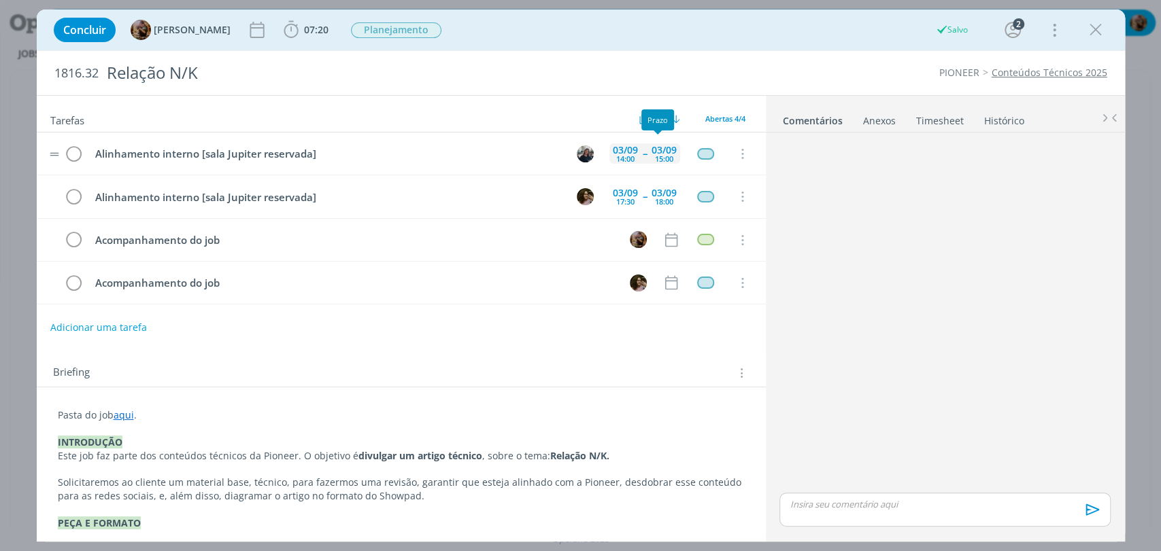
click at [664, 146] on div "03/09" at bounding box center [663, 151] width 25 height 10
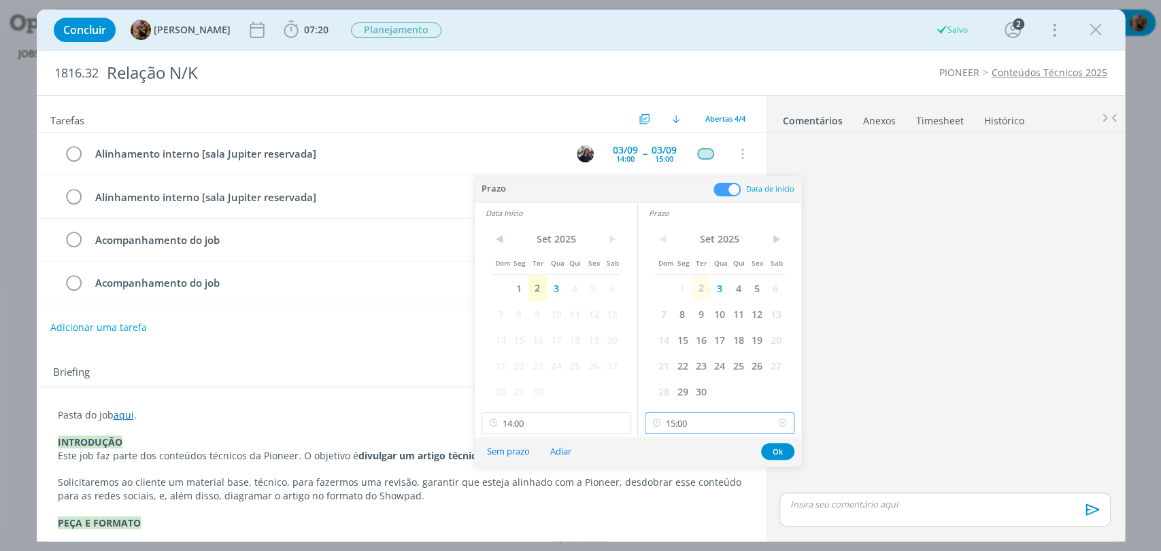
click at [693, 420] on input "15:00" at bounding box center [720, 424] width 150 height 22
click at [679, 300] on div "18:00" at bounding box center [721, 303] width 152 height 24
type input "18:00"
click at [543, 429] on input "14:00" at bounding box center [556, 424] width 150 height 22
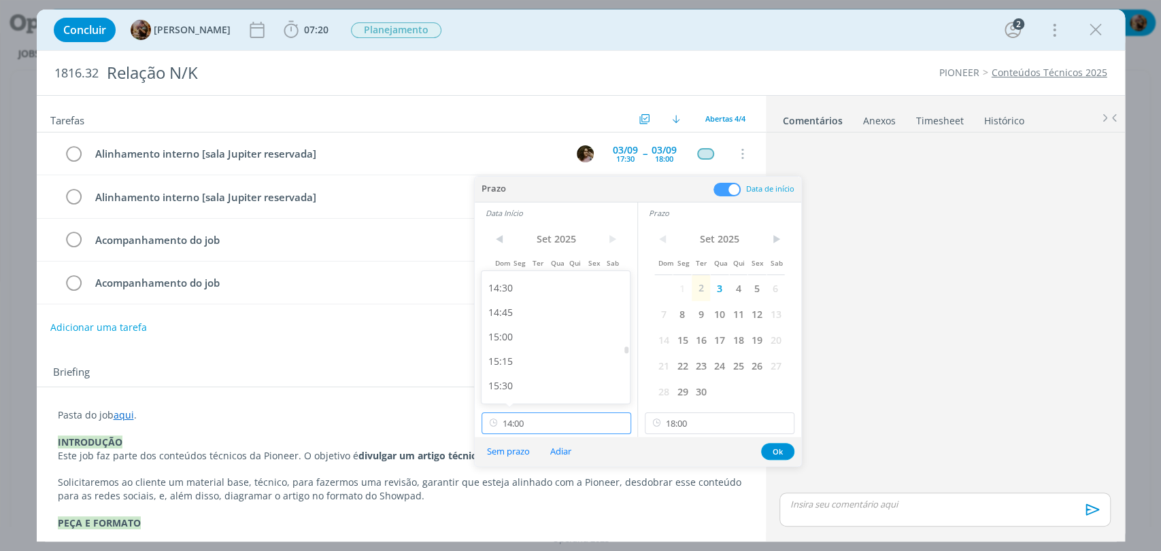
scroll to position [1645, 0]
click at [503, 356] on div "17:30" at bounding box center [557, 352] width 152 height 24
type input "17:30"
click at [783, 453] on button "Ok" at bounding box center [777, 451] width 33 height 17
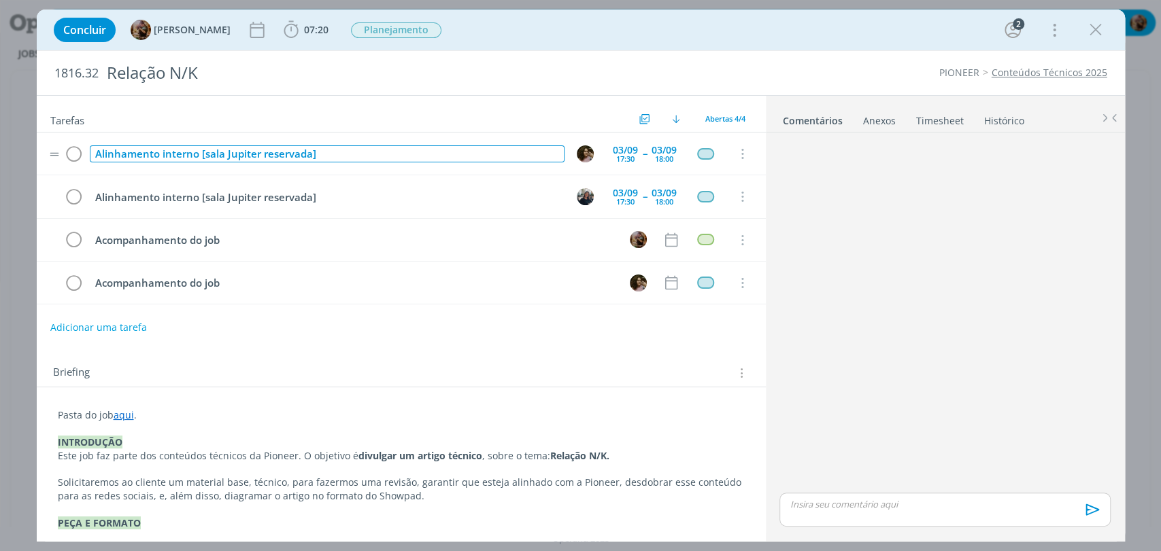
click at [318, 158] on div "Alinhamento interno [sala Jupiter reservada]" at bounding box center [327, 154] width 475 height 17
drag, startPoint x: 258, startPoint y: 158, endPoint x: 201, endPoint y: 165, distance: 57.4
click at [201, 165] on td "Alinhamento interno [sala Jupiter reservada]" at bounding box center [324, 154] width 475 height 24
drag, startPoint x: 314, startPoint y: 158, endPoint x: 201, endPoint y: 160, distance: 112.9
click at [201, 160] on div "Alinhamento interno [capsula 01 reservada]" at bounding box center [327, 154] width 475 height 17
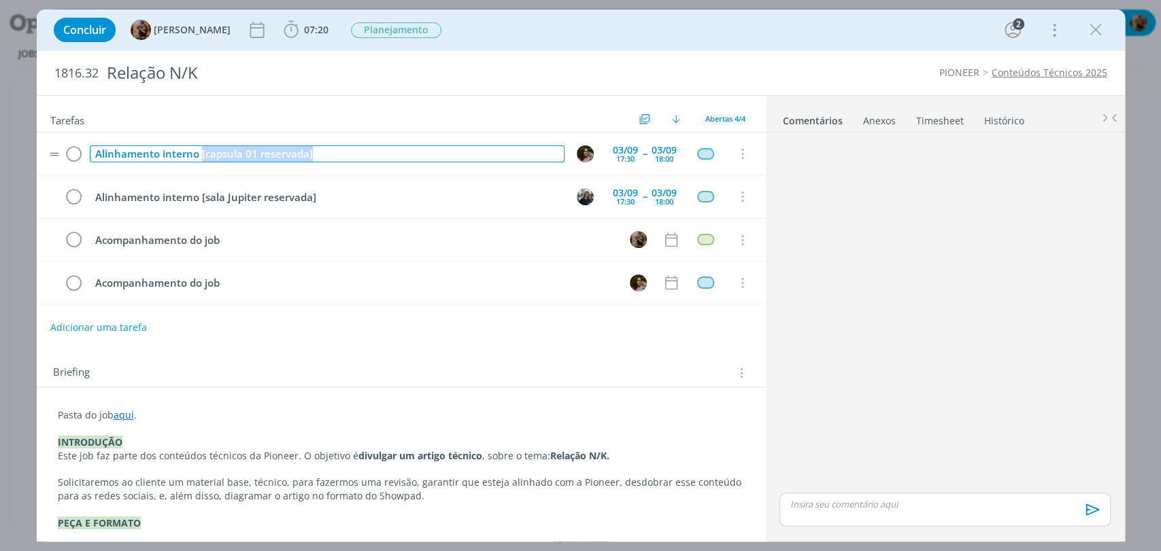
copy div "[capsula 01 reservada]"
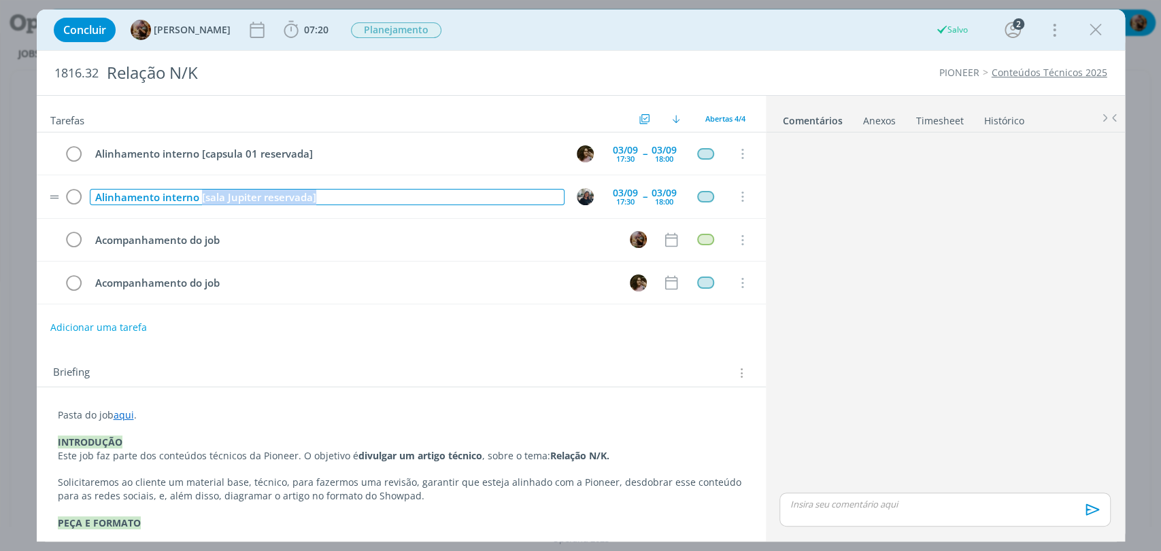
drag, startPoint x: 325, startPoint y: 190, endPoint x: 200, endPoint y: 203, distance: 125.8
click at [200, 203] on div "Alinhamento interno [sala Jupiter reservada]" at bounding box center [327, 197] width 475 height 17
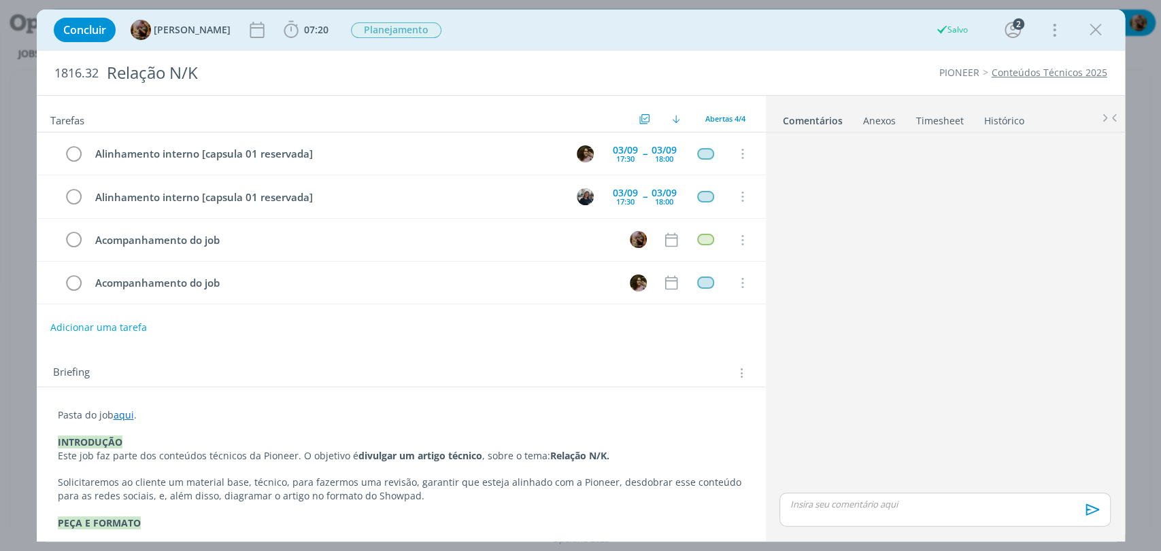
click at [548, 29] on div "Concluir Amanda Rodrigues 07:20 Iniciar Apontar Data * 02/09/2025 Horas * 00:00…" at bounding box center [580, 30] width 1067 height 33
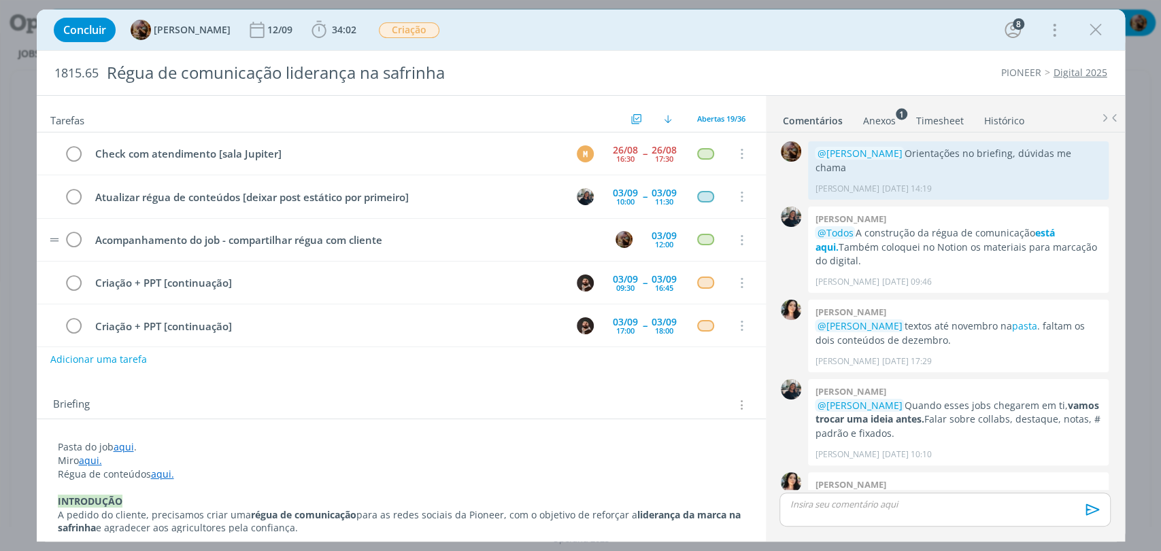
scroll to position [628, 0]
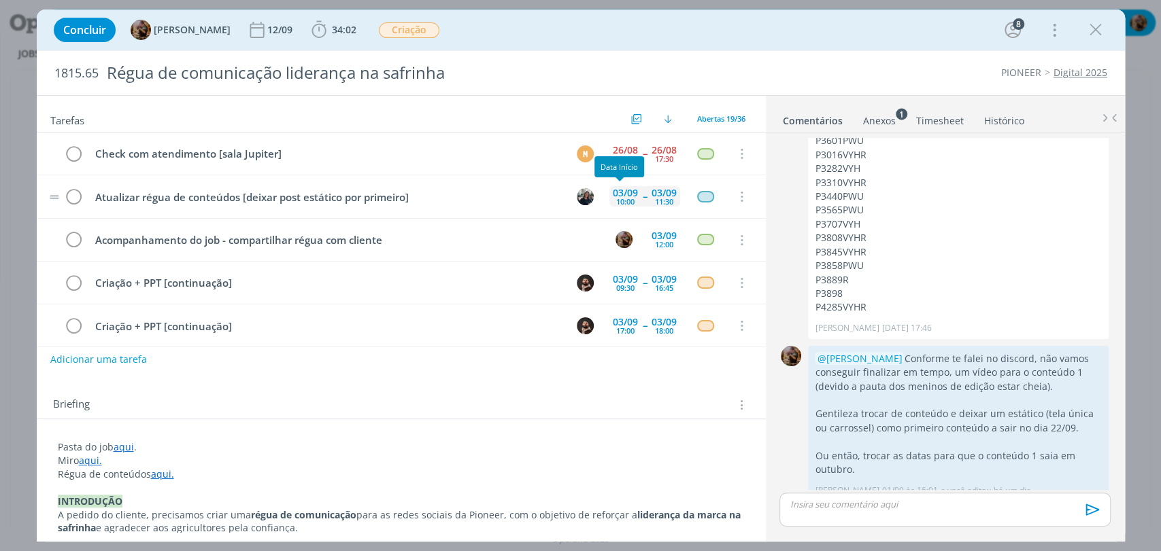
click at [617, 190] on div "03/09" at bounding box center [625, 193] width 25 height 10
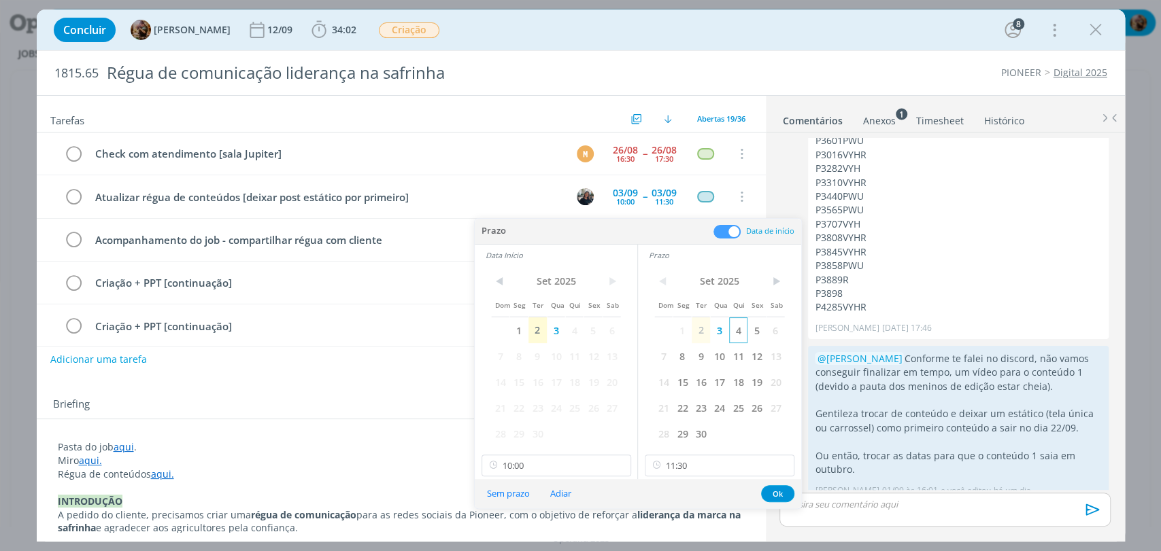
click at [738, 328] on span "4" at bounding box center [738, 331] width 18 height 26
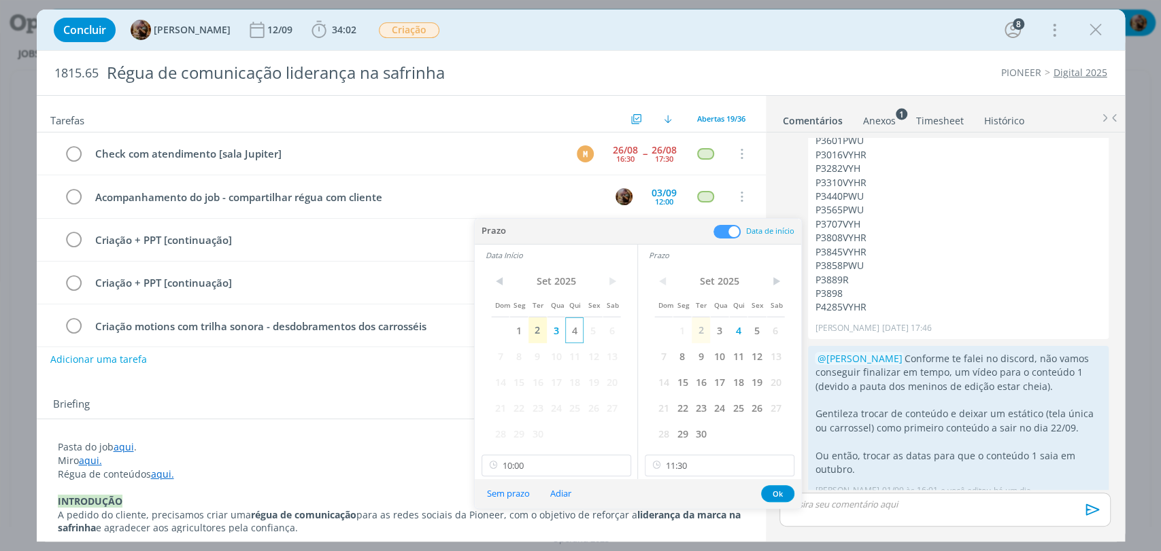
click at [572, 337] on span "4" at bounding box center [574, 331] width 18 height 26
click at [537, 470] on input "10:00" at bounding box center [556, 466] width 150 height 22
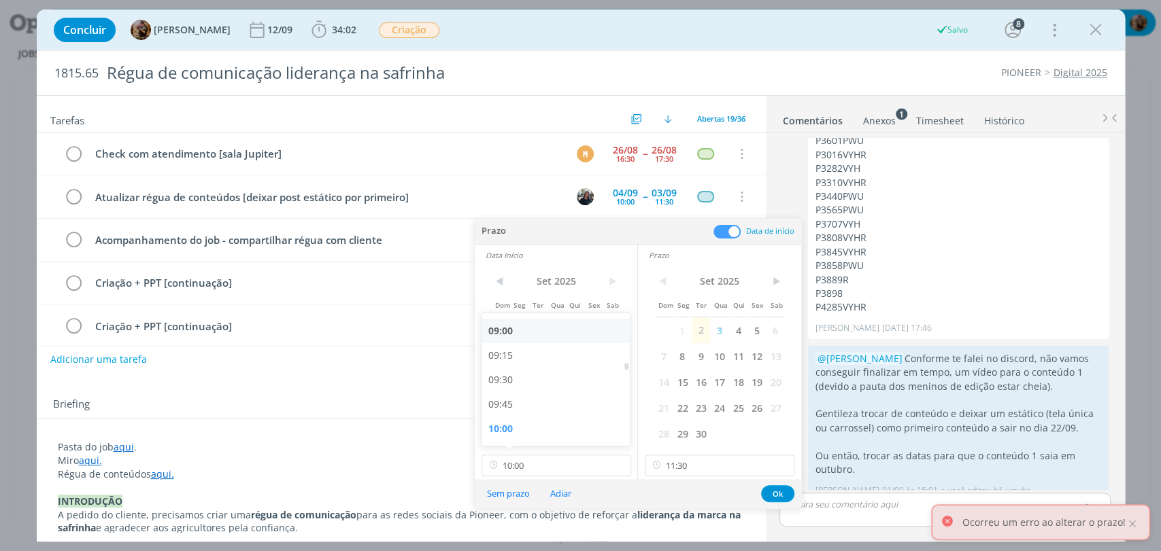
click at [517, 334] on div "09:00" at bounding box center [557, 331] width 152 height 24
type input "09:00"
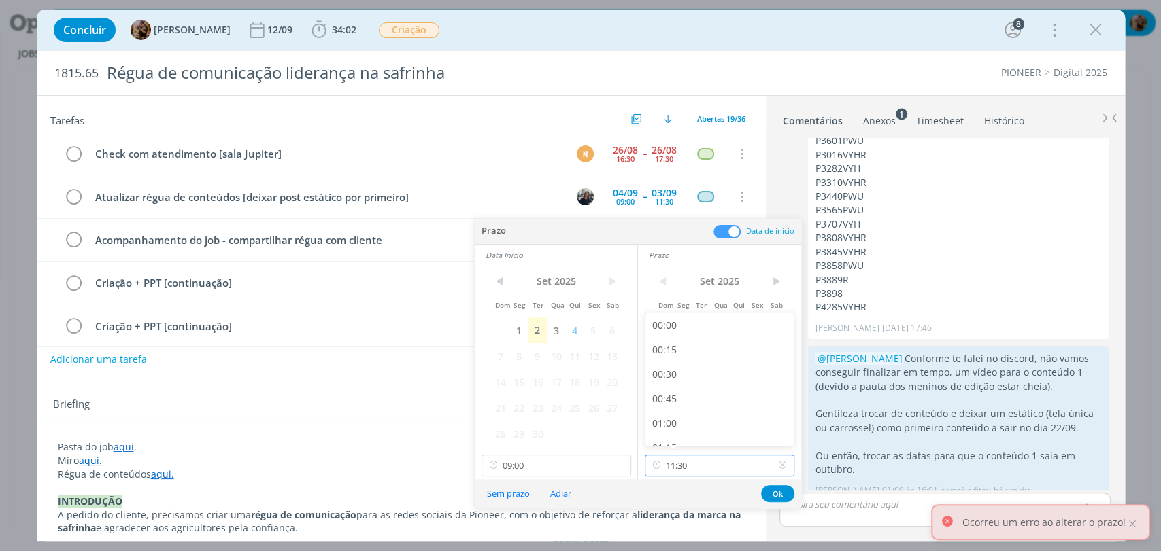
click at [707, 462] on input "11:30" at bounding box center [720, 466] width 150 height 22
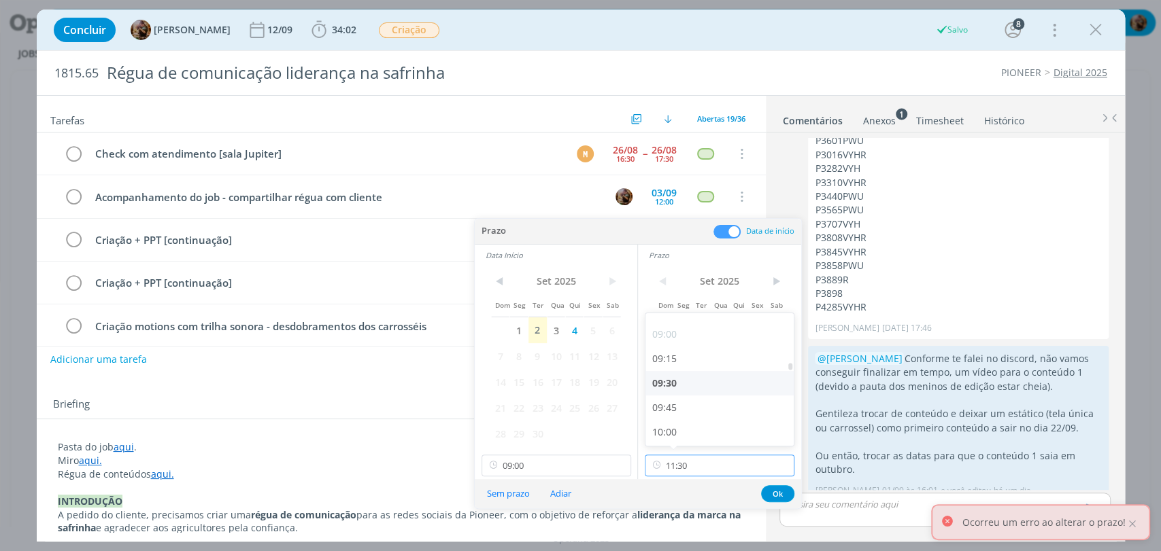
scroll to position [871, 0]
click at [669, 382] on div "09:30" at bounding box center [721, 385] width 152 height 24
type input "09:30"
click at [774, 493] on button "Ok" at bounding box center [777, 493] width 33 height 17
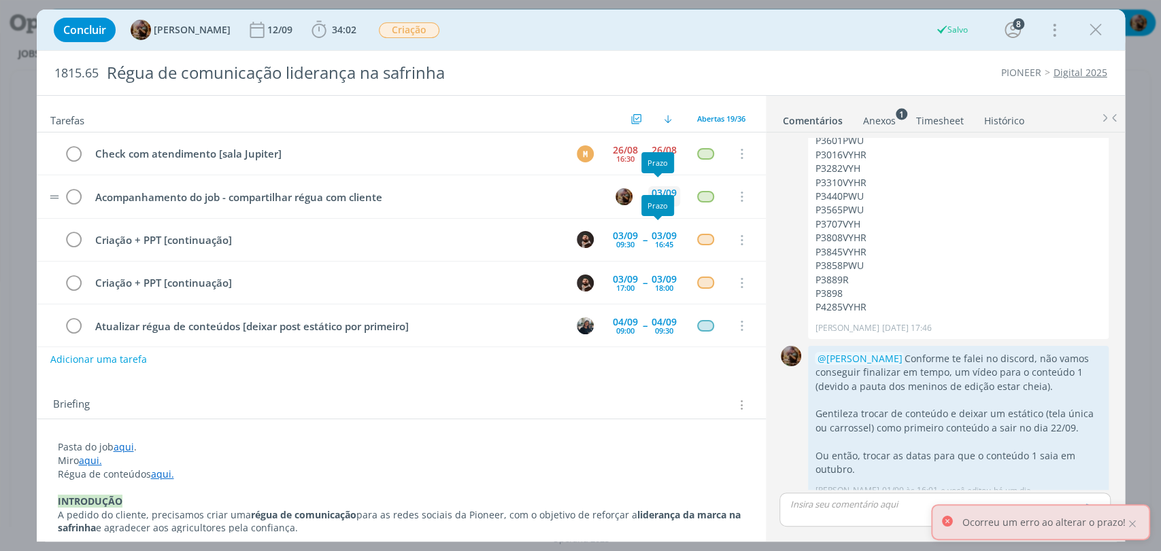
click at [661, 188] on div "03/09" at bounding box center [663, 193] width 25 height 10
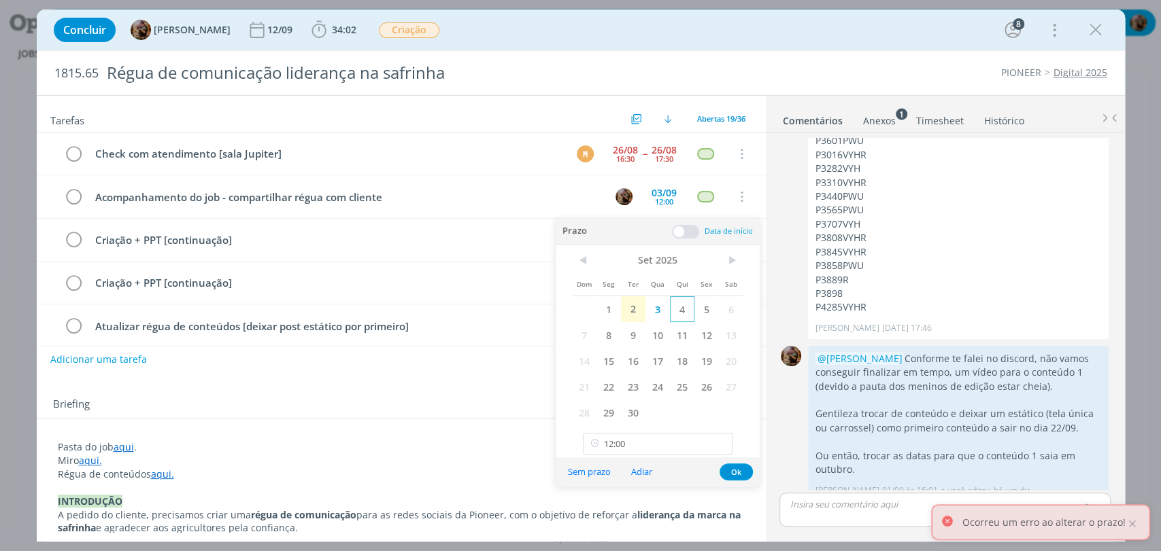
click at [679, 313] on span "4" at bounding box center [682, 309] width 24 height 26
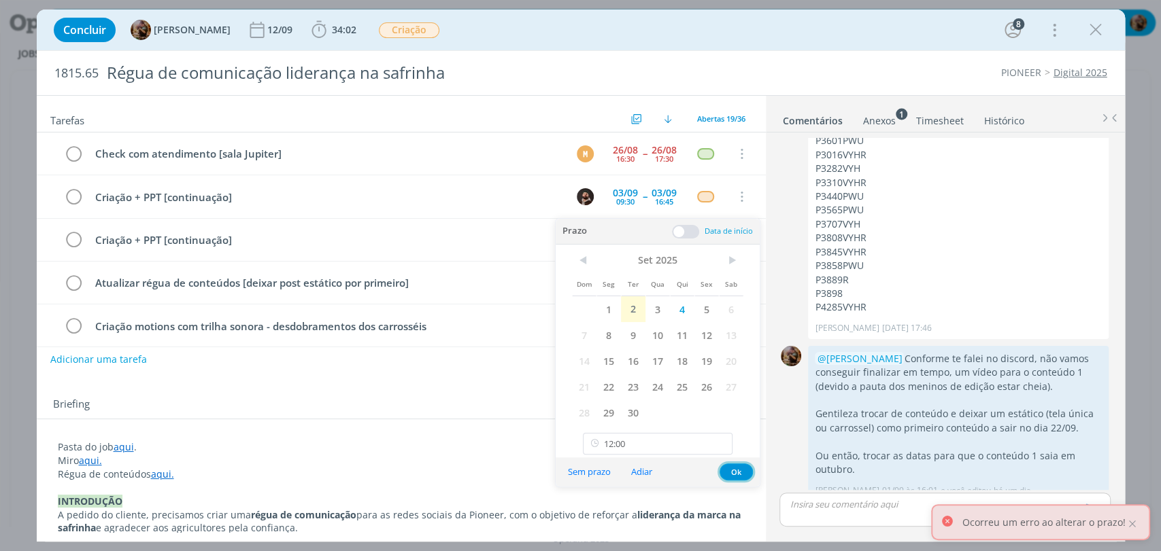
click at [728, 470] on button "Ok" at bounding box center [735, 472] width 33 height 17
